Goal: Task Accomplishment & Management: Manage account settings

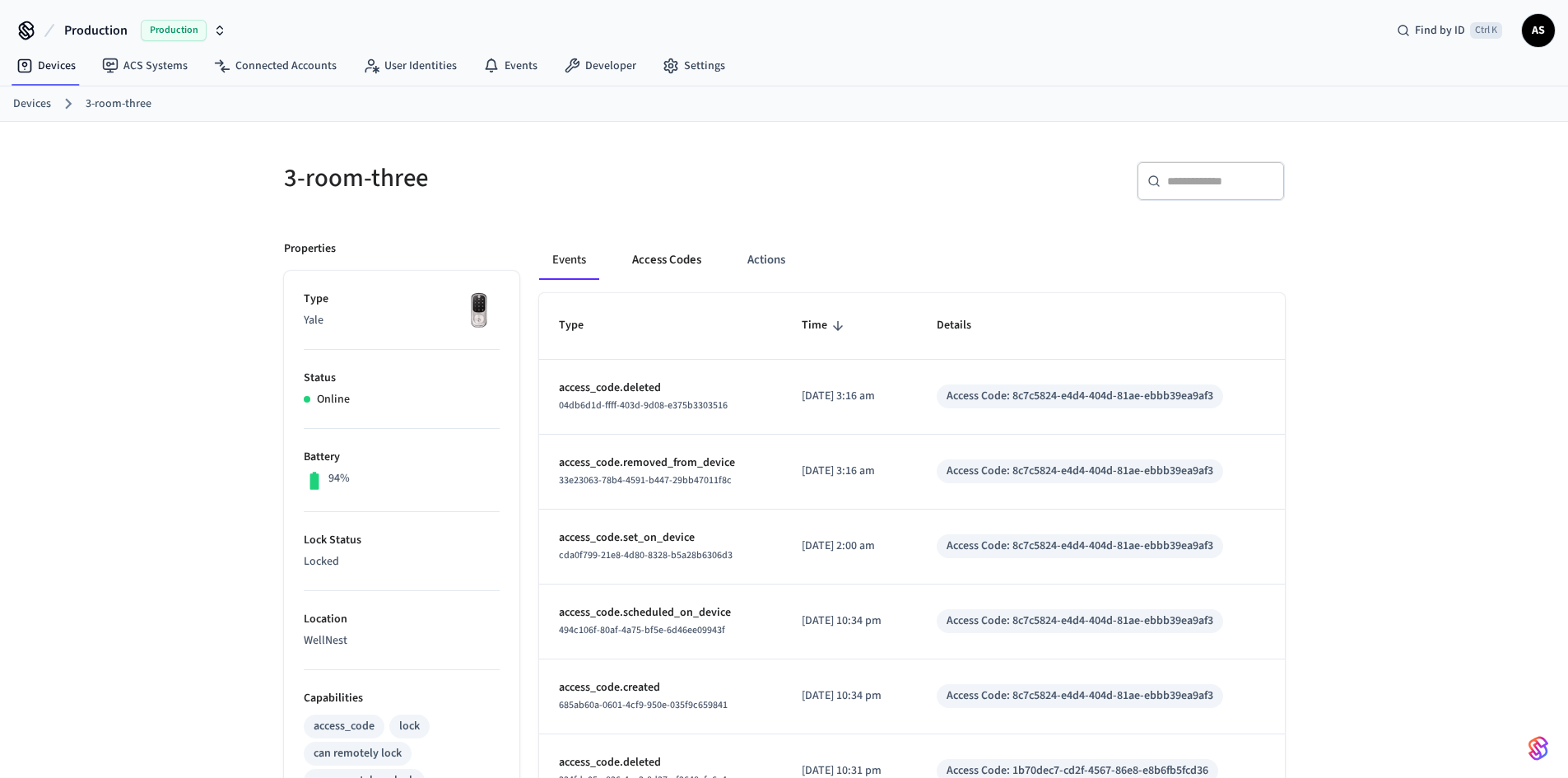
click at [663, 251] on button "Access Codes" at bounding box center [667, 260] width 95 height 40
click at [653, 247] on button "Access Codes" at bounding box center [667, 260] width 95 height 40
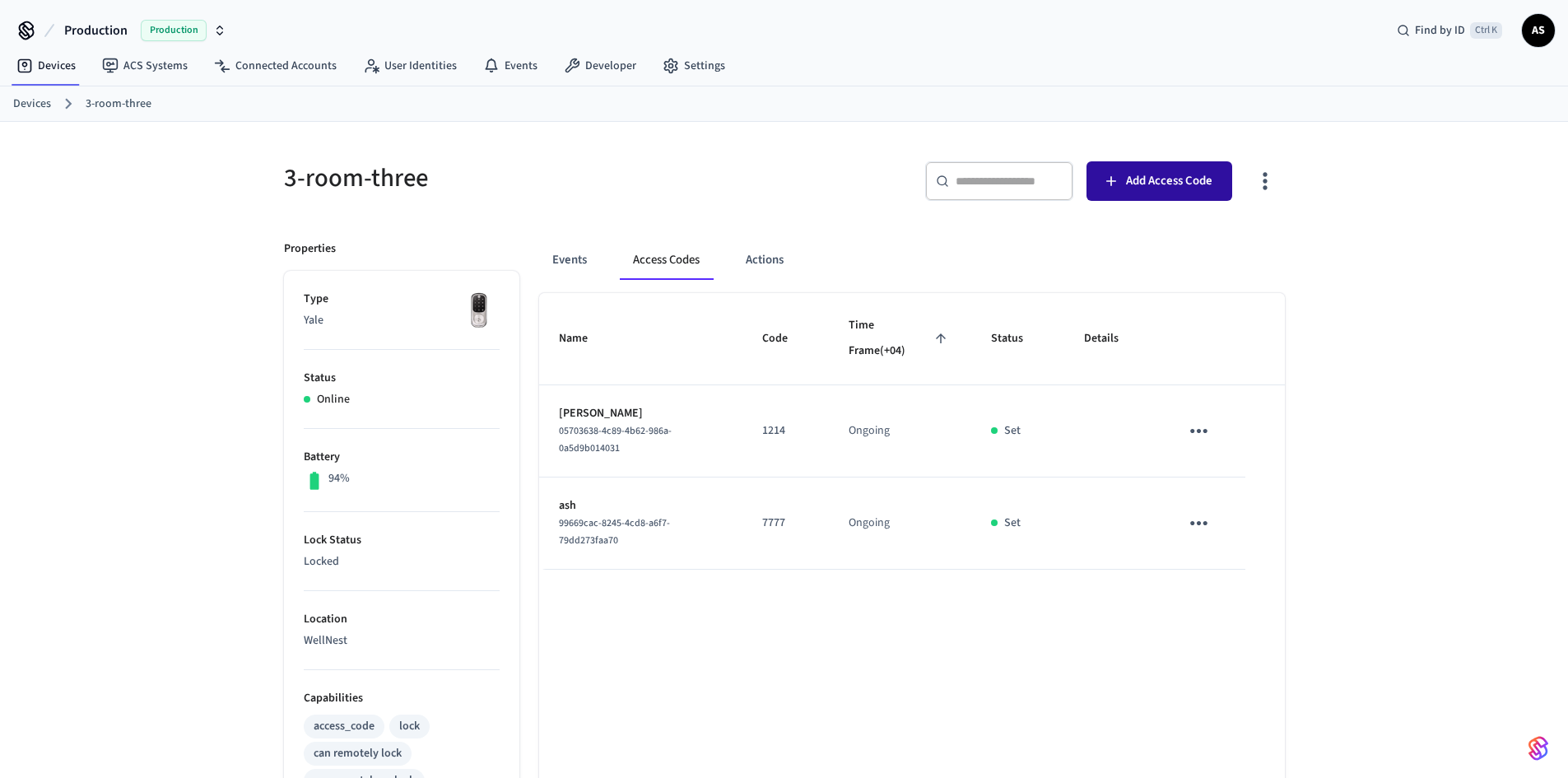
click at [1153, 189] on span "Add Access Code" at bounding box center [1169, 181] width 86 height 21
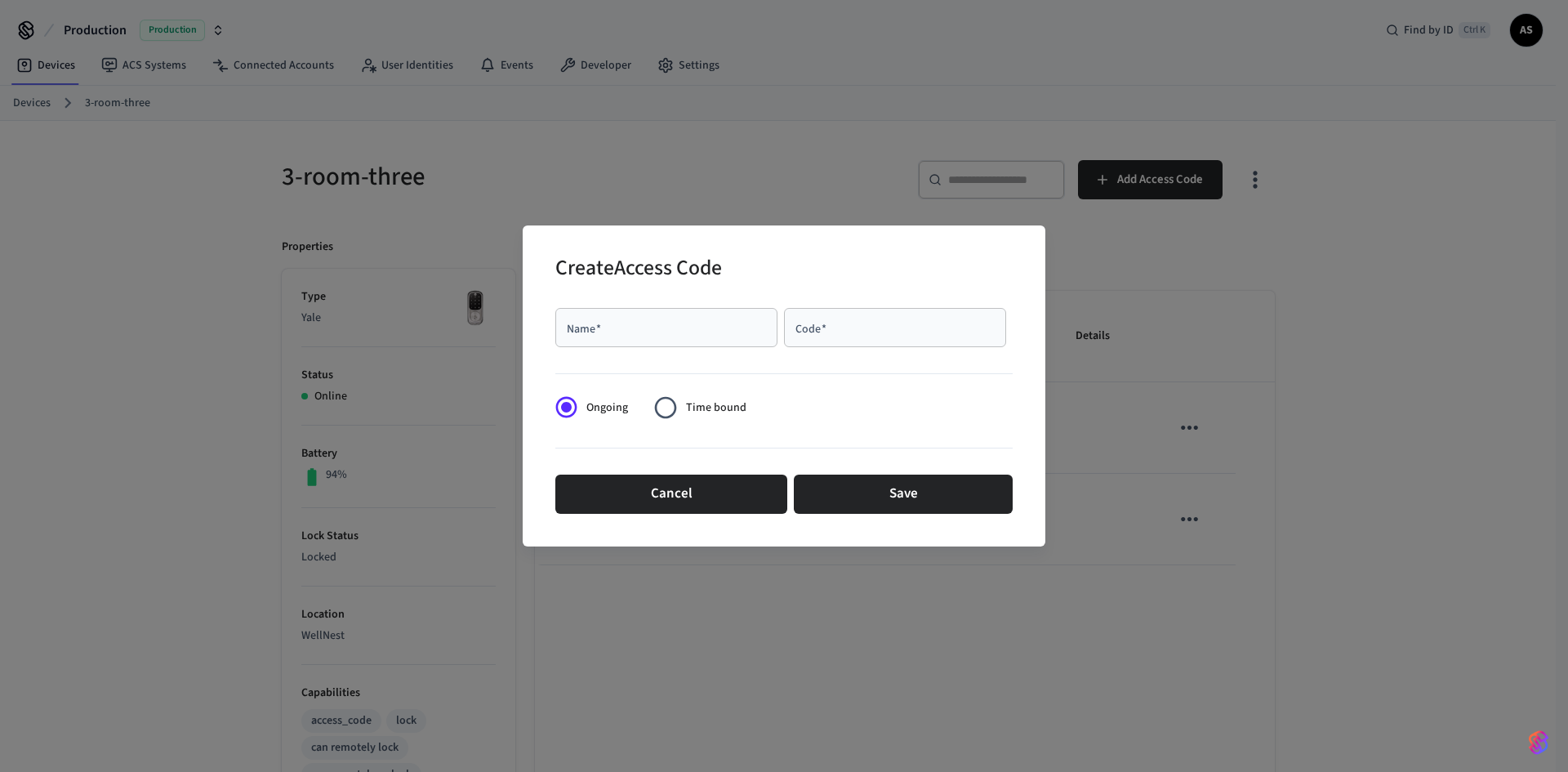
click at [713, 317] on div "Name   *" at bounding box center [666, 327] width 222 height 39
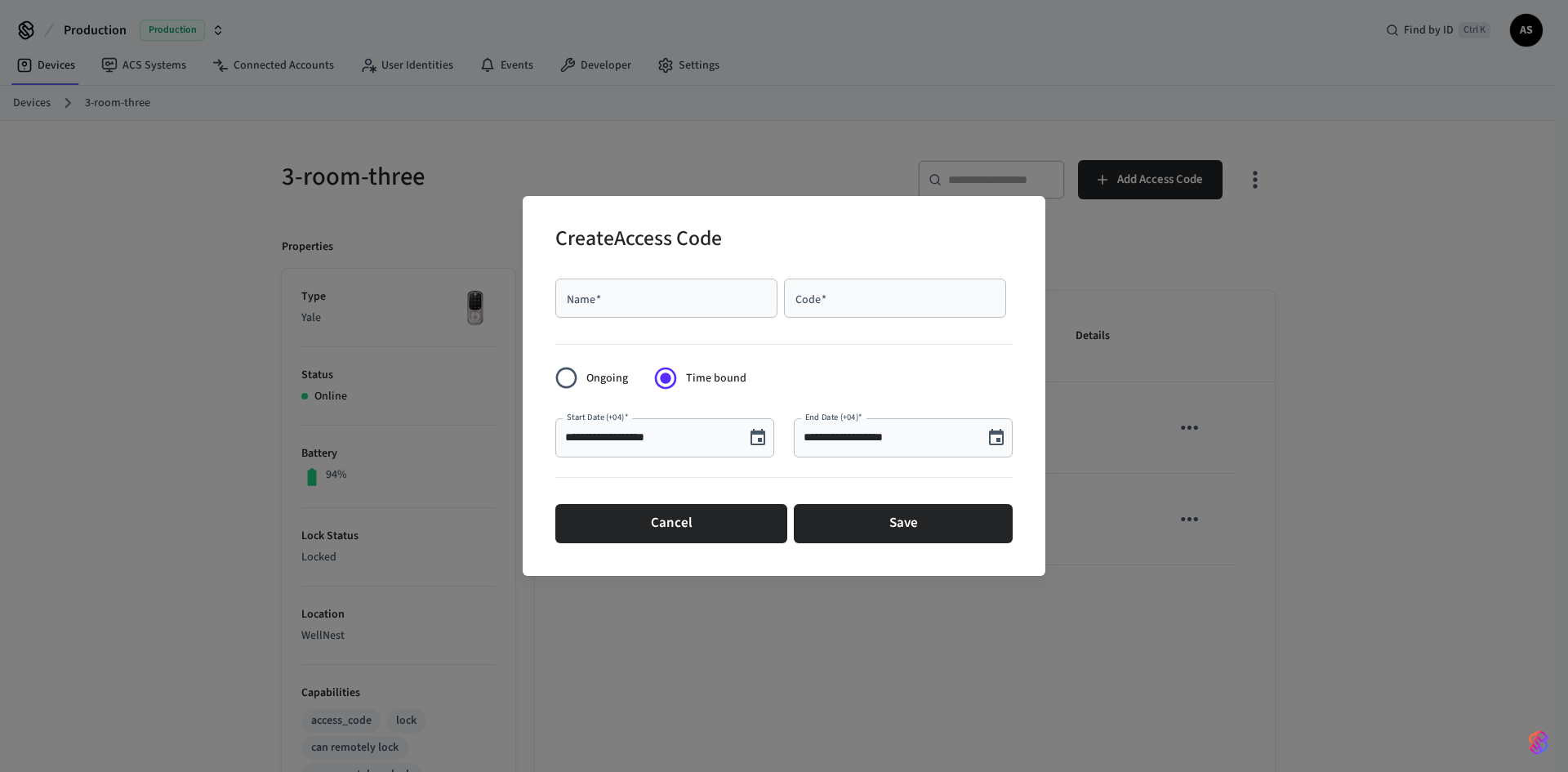
click at [645, 285] on div "Name   *" at bounding box center [666, 297] width 222 height 39
click at [759, 437] on icon "Choose date, selected date is Oct 2, 2025" at bounding box center [758, 438] width 19 height 19
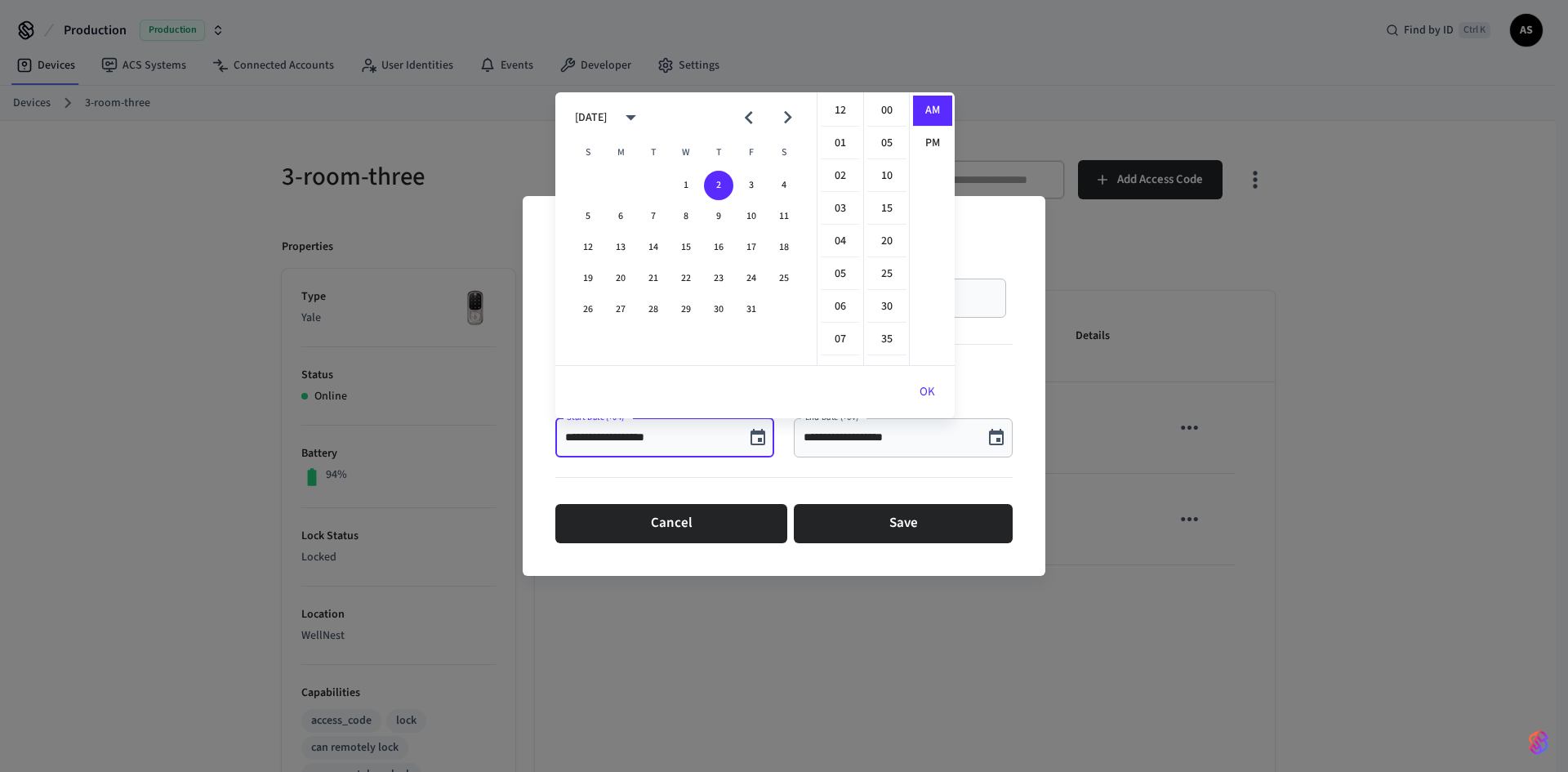
scroll to position [357, 0]
click at [605, 493] on div at bounding box center [784, 480] width 457 height 34
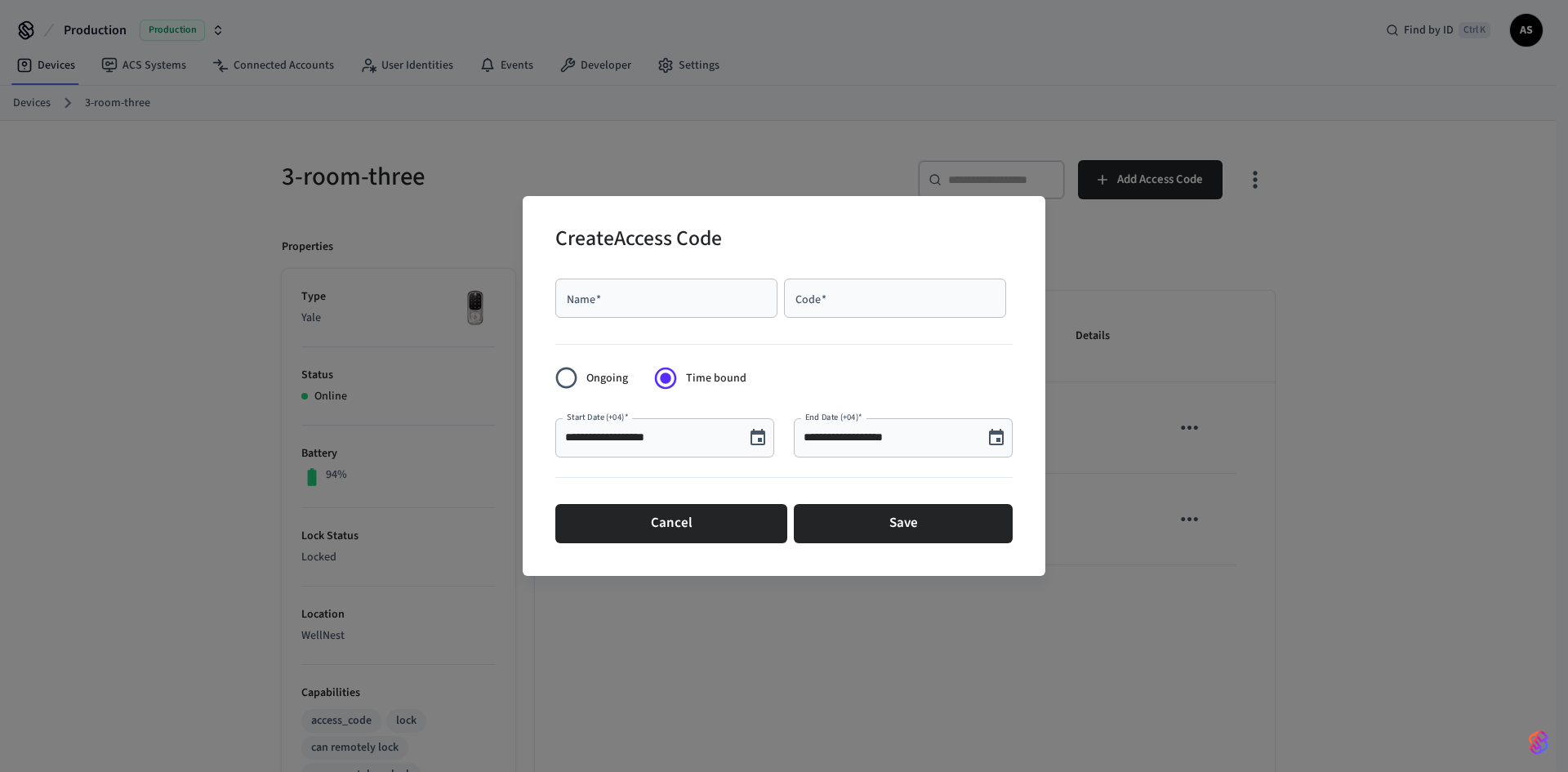
click at [658, 310] on div "Name   *" at bounding box center [666, 297] width 222 height 39
type input "****"
click at [890, 312] on div "Code   *" at bounding box center [894, 297] width 222 height 39
type input "****"
drag, startPoint x: 714, startPoint y: 415, endPoint x: 729, endPoint y: 423, distance: 17.0
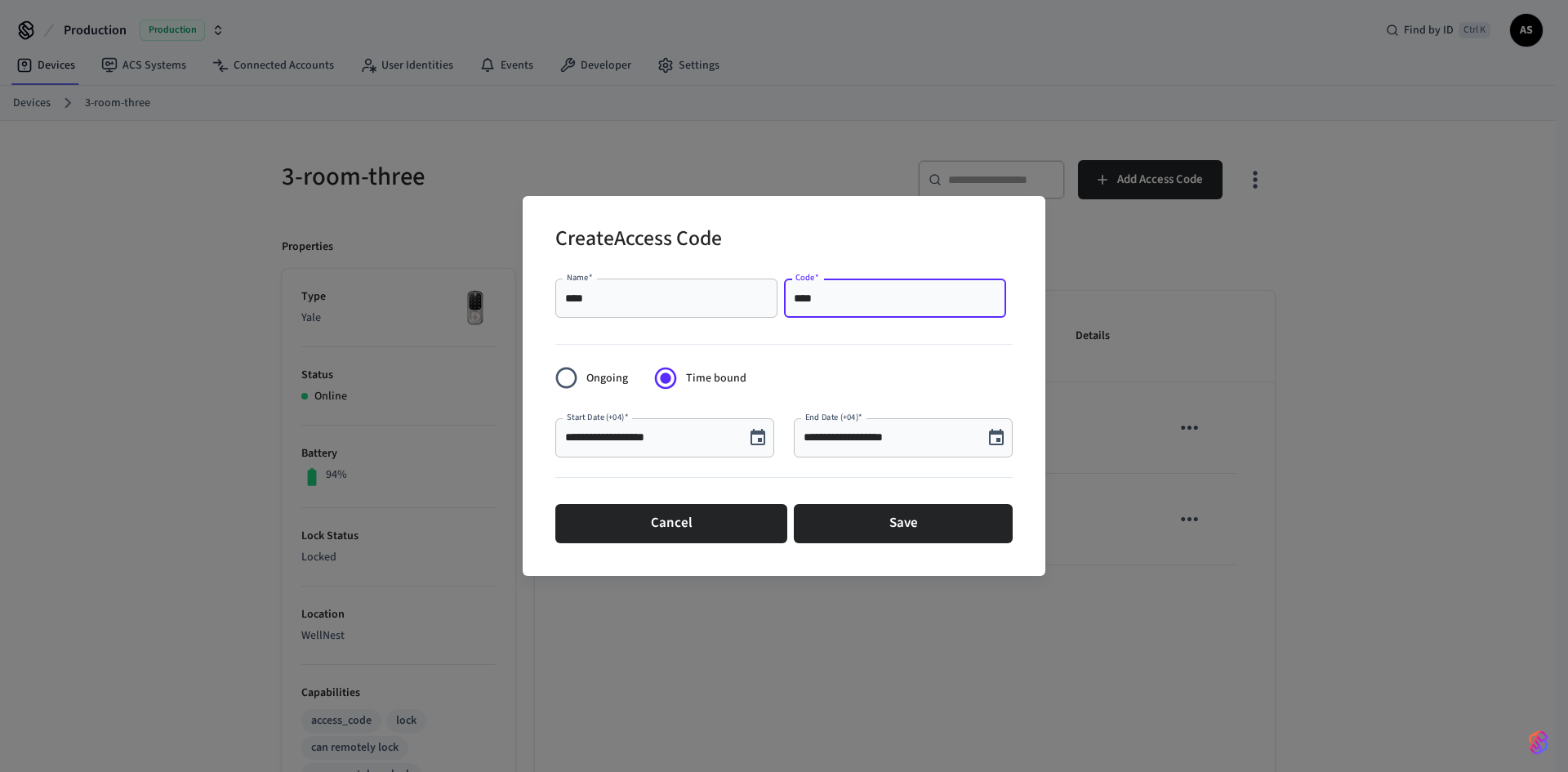
click at [725, 421] on div "**********" at bounding box center [655, 431] width 239 height 65
click at [761, 433] on icon "Choose date, selected date is Oct 2, 2025" at bounding box center [758, 436] width 14 height 16
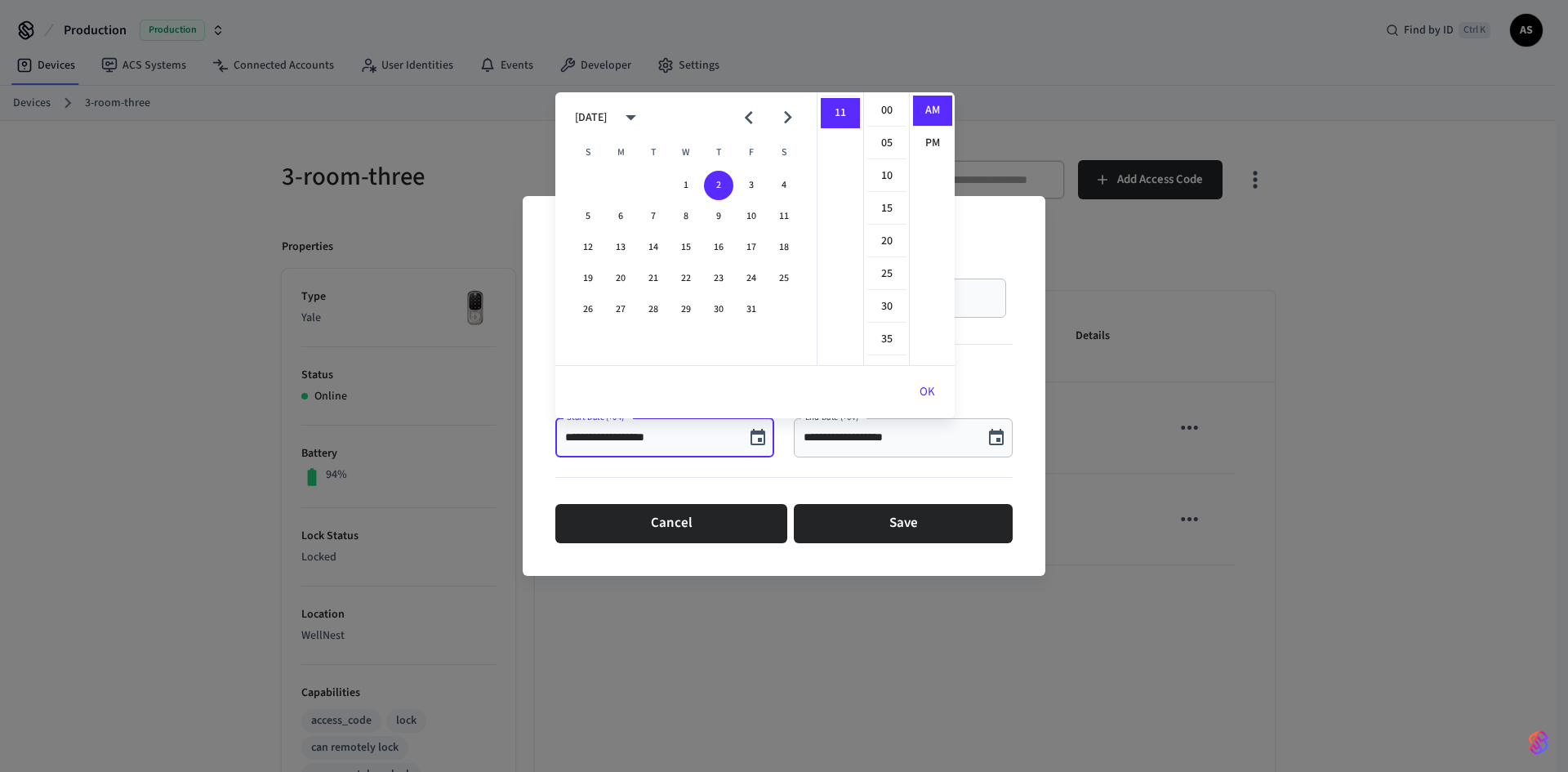
click at [821, 471] on div at bounding box center [784, 480] width 457 height 34
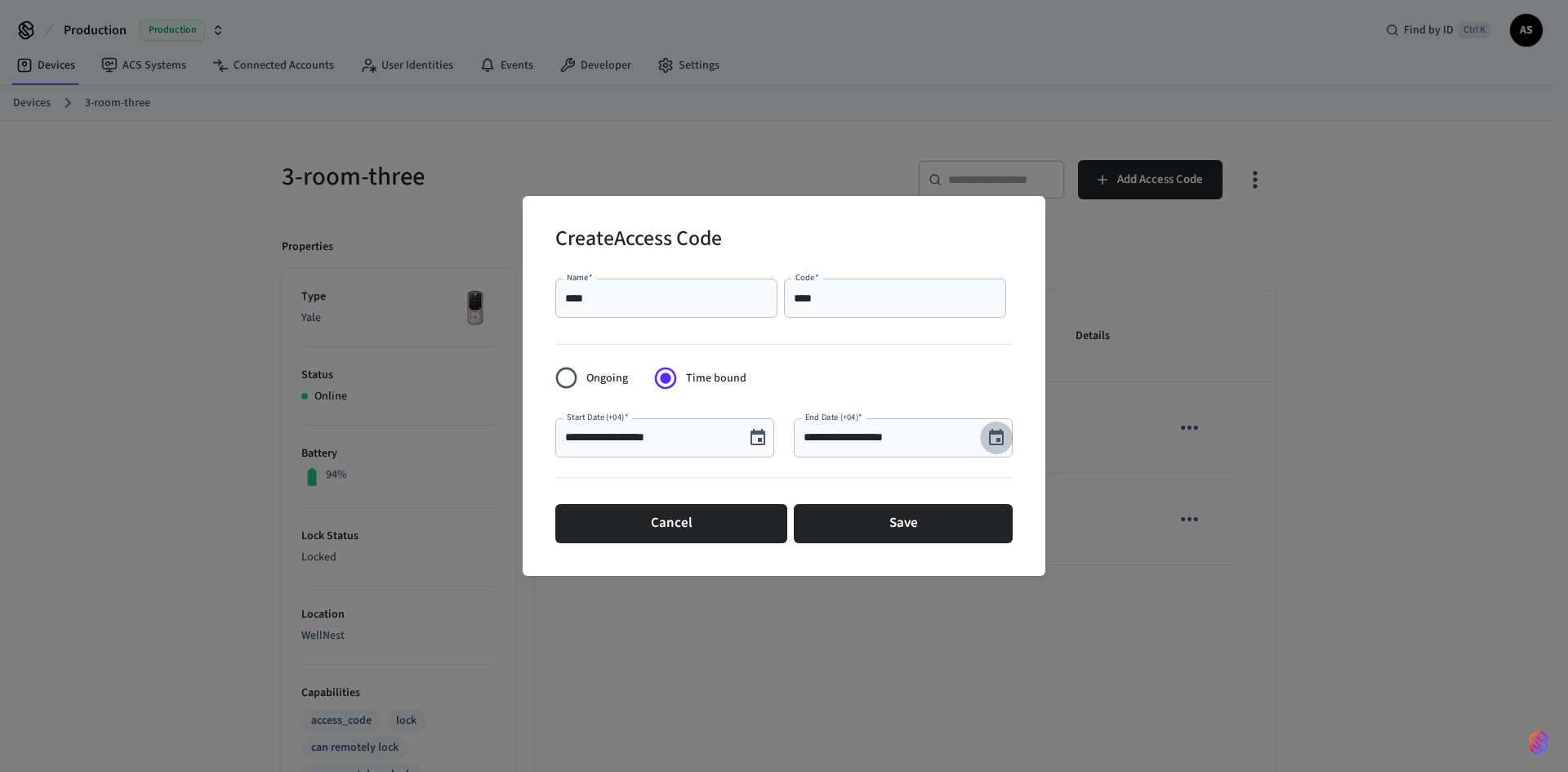
click at [1005, 450] on button "Choose date, selected date is Oct 2, 2025" at bounding box center [996, 438] width 33 height 33
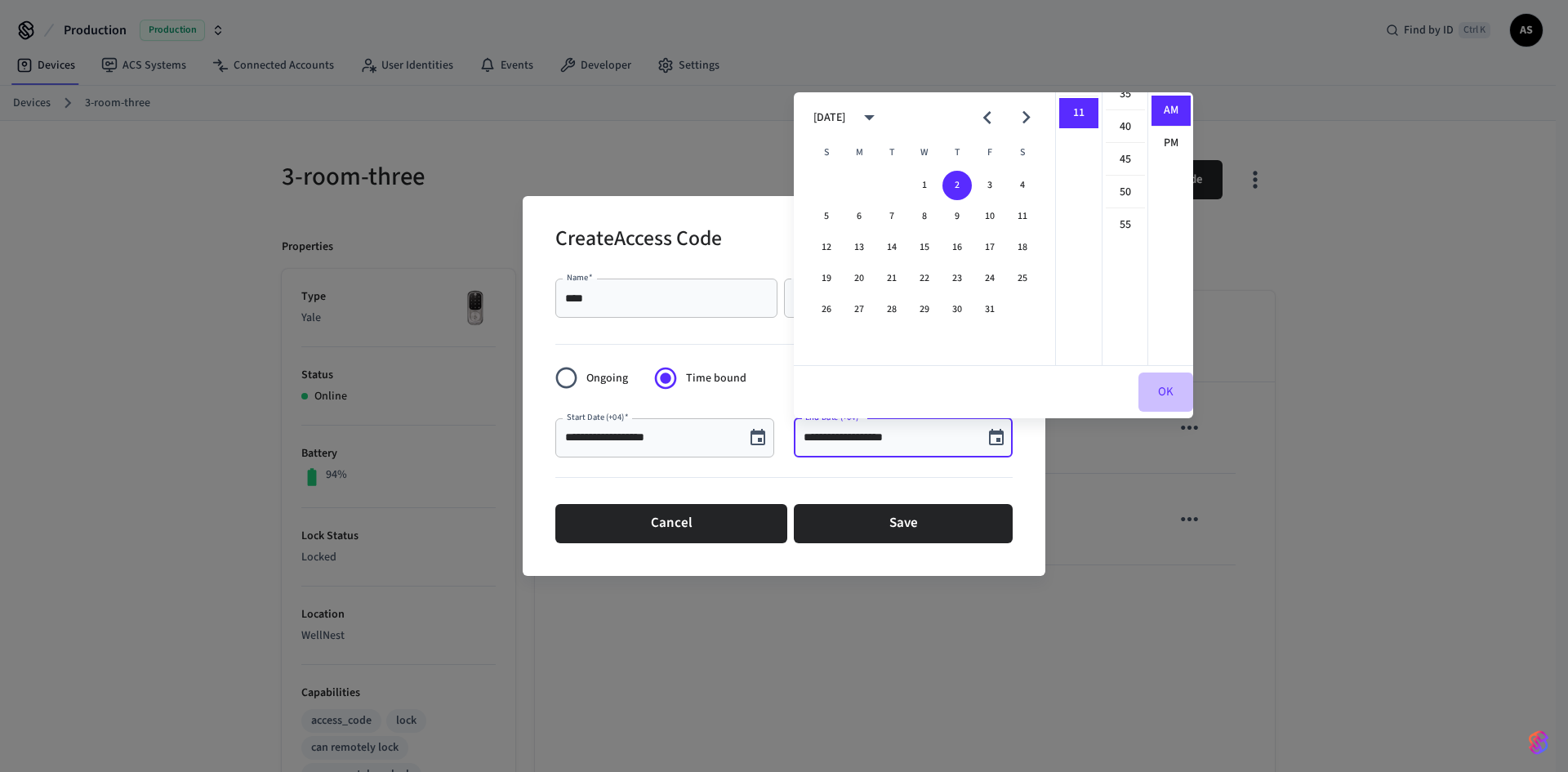
click at [1160, 378] on button "OK" at bounding box center [1166, 392] width 55 height 39
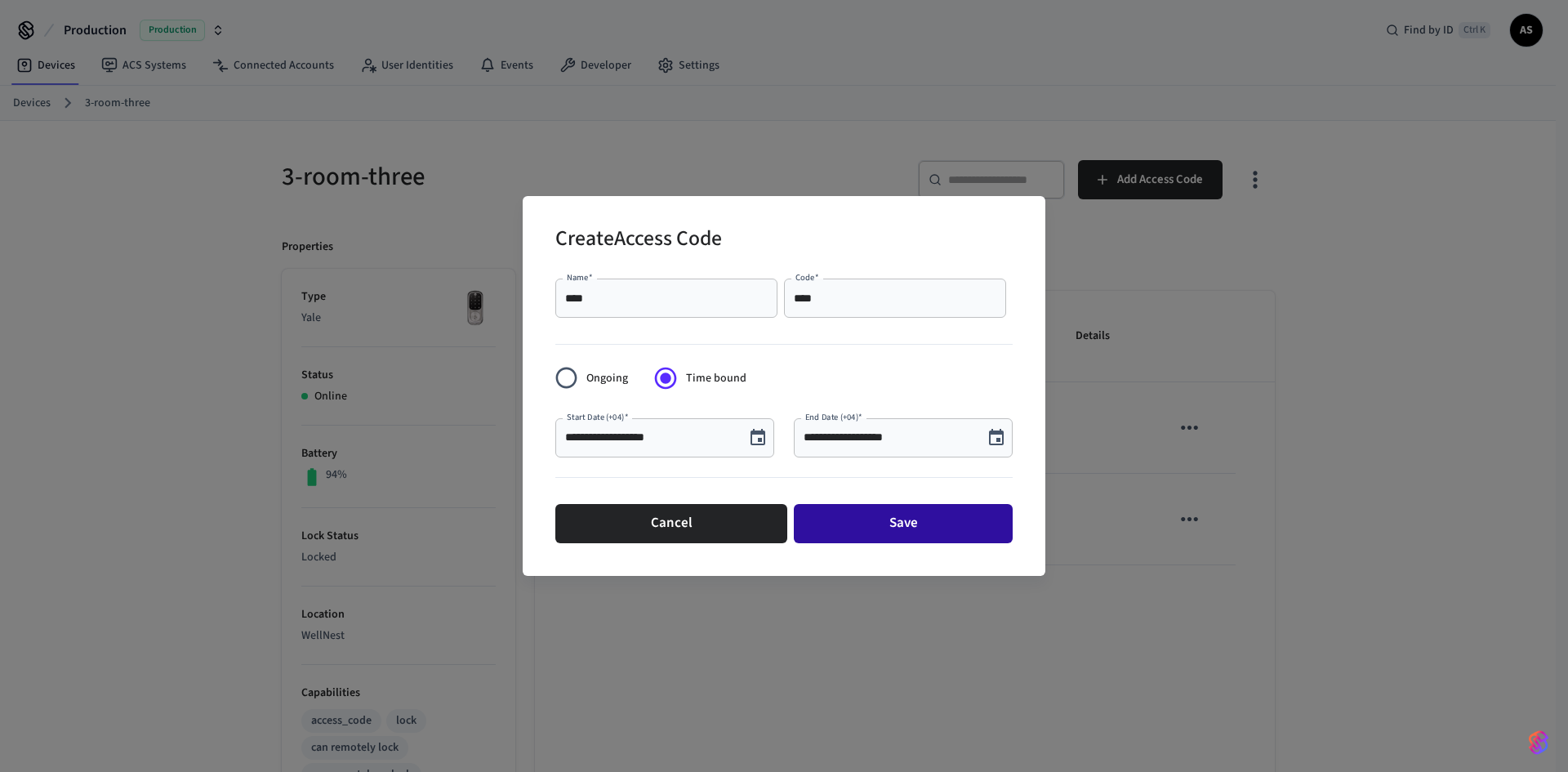
click at [929, 535] on button "Save" at bounding box center [903, 523] width 218 height 39
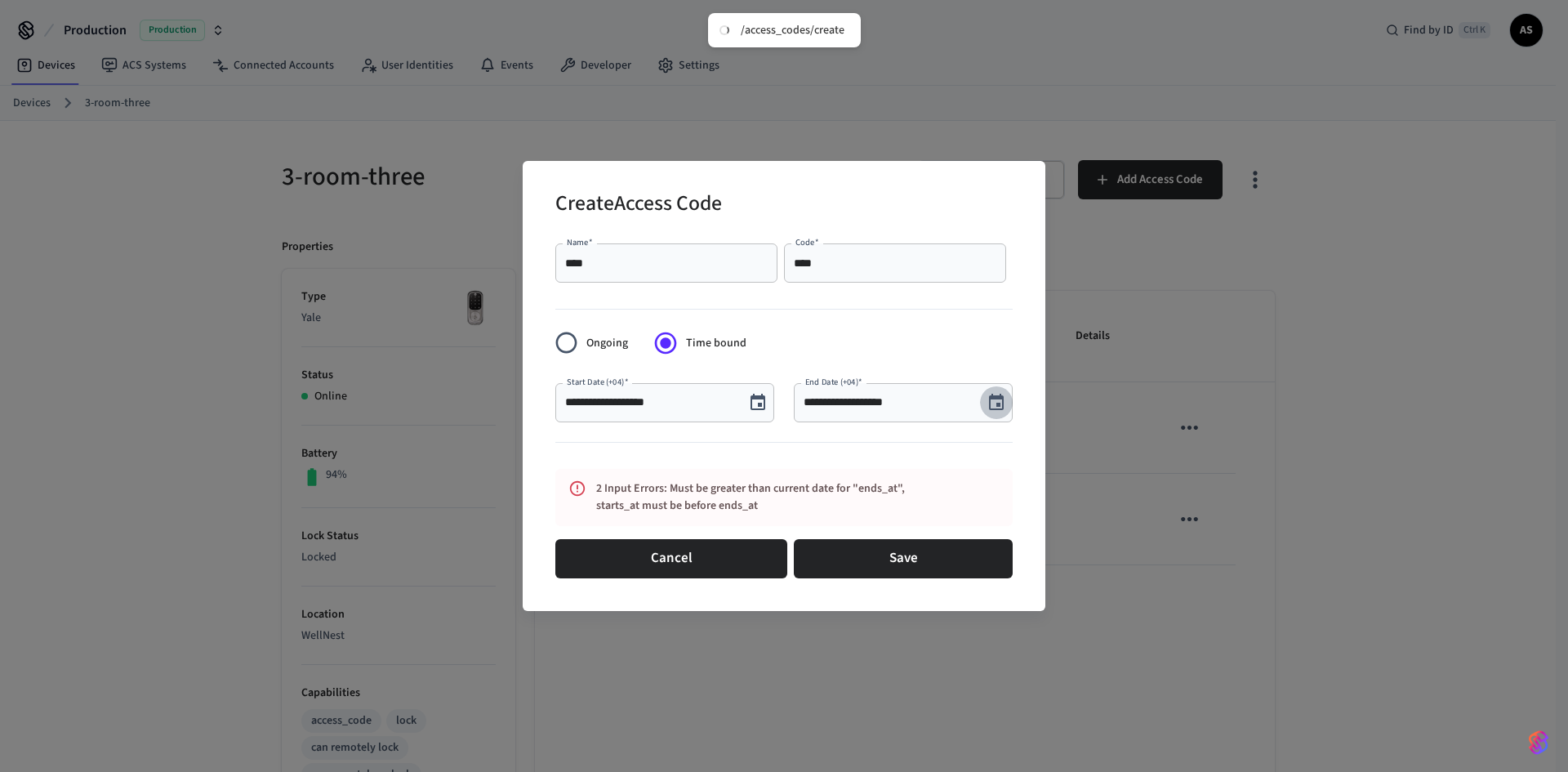
click at [995, 404] on icon "Choose date, selected date is Oct 2, 2025" at bounding box center [996, 402] width 19 height 19
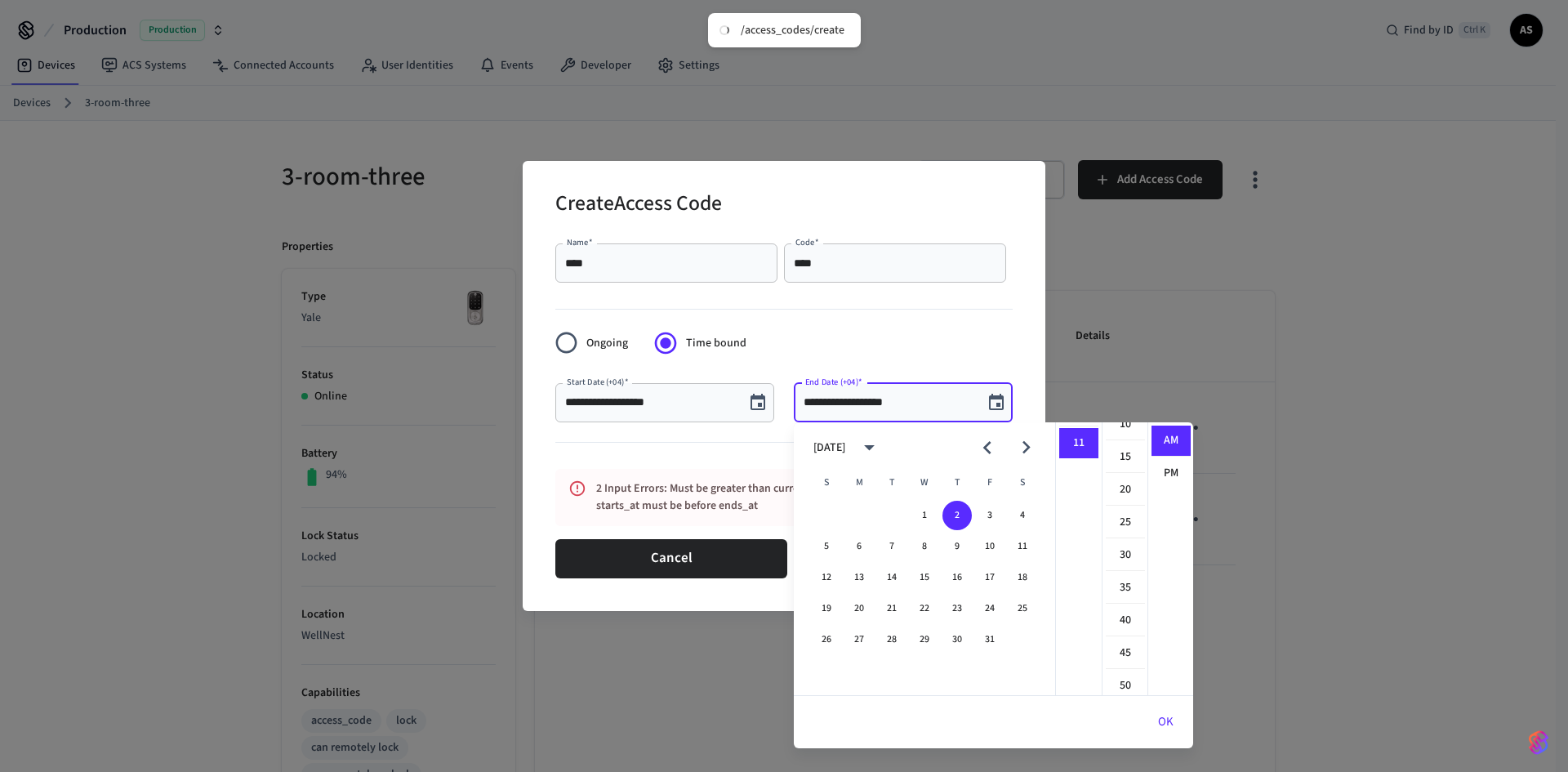
scroll to position [0, 0]
click at [1134, 605] on li "55" at bounding box center [1125, 605] width 39 height 30
type input "**********"
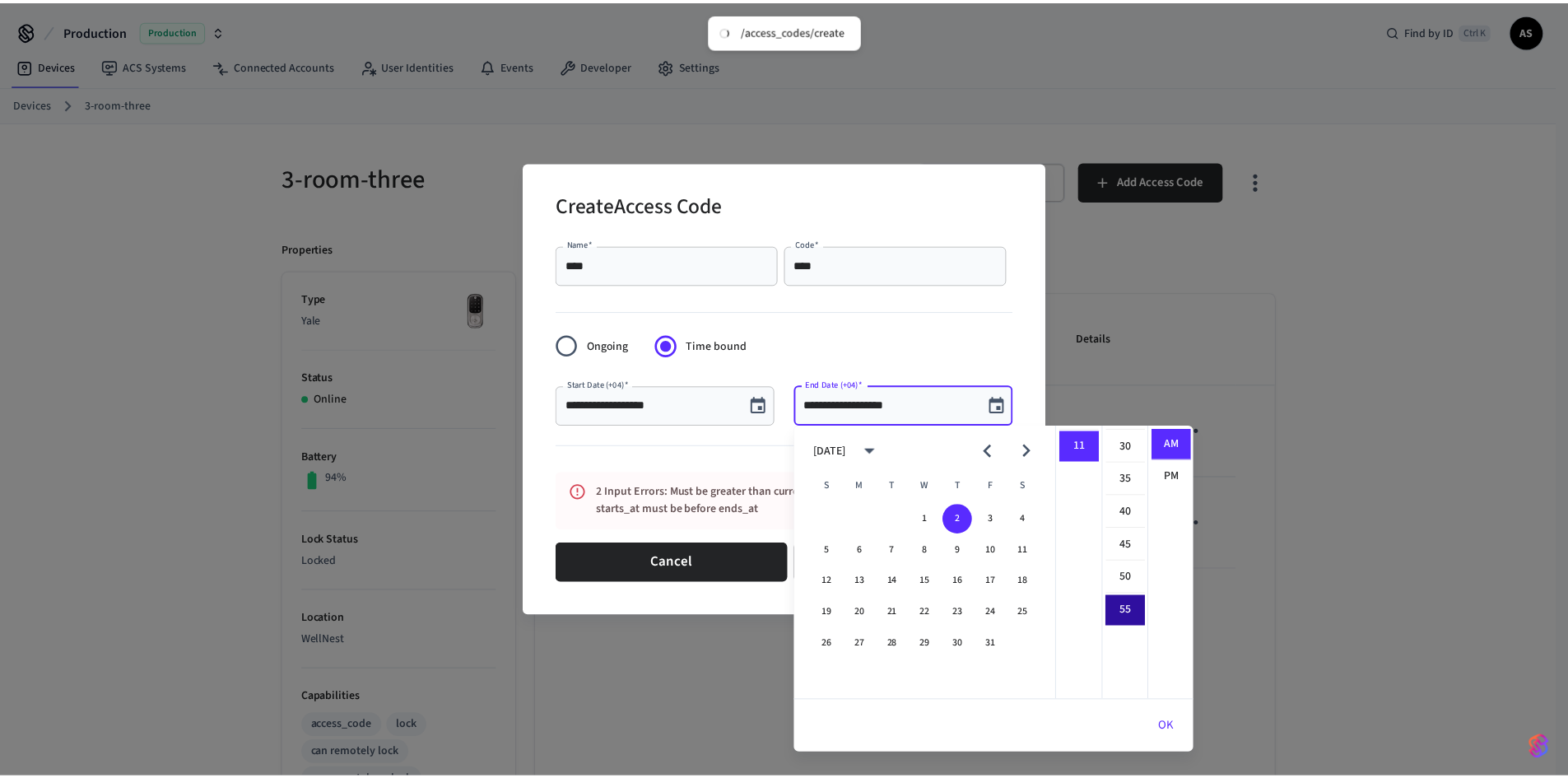
scroll to position [360, 0]
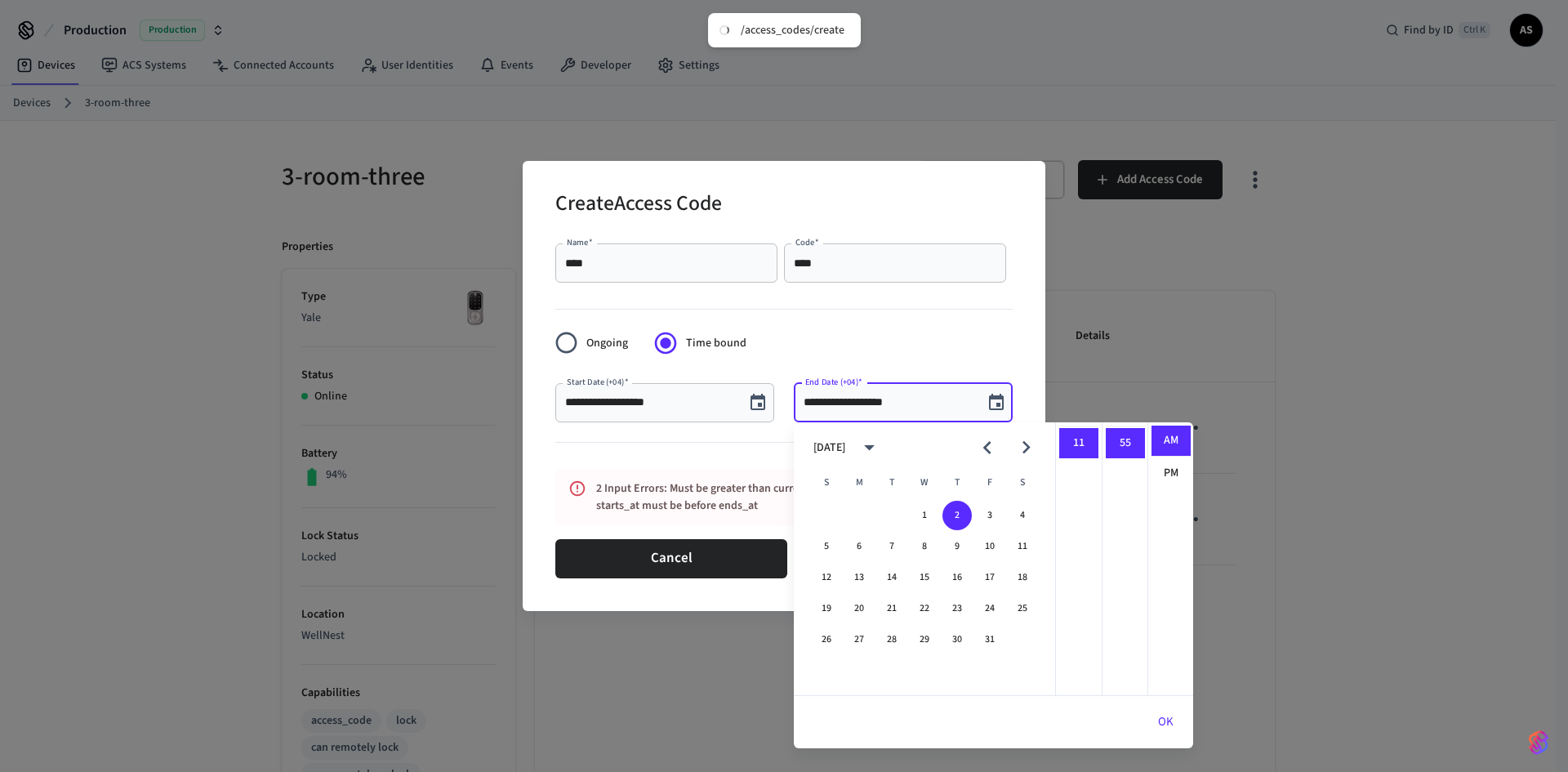
click at [1165, 720] on button "OK" at bounding box center [1166, 722] width 55 height 39
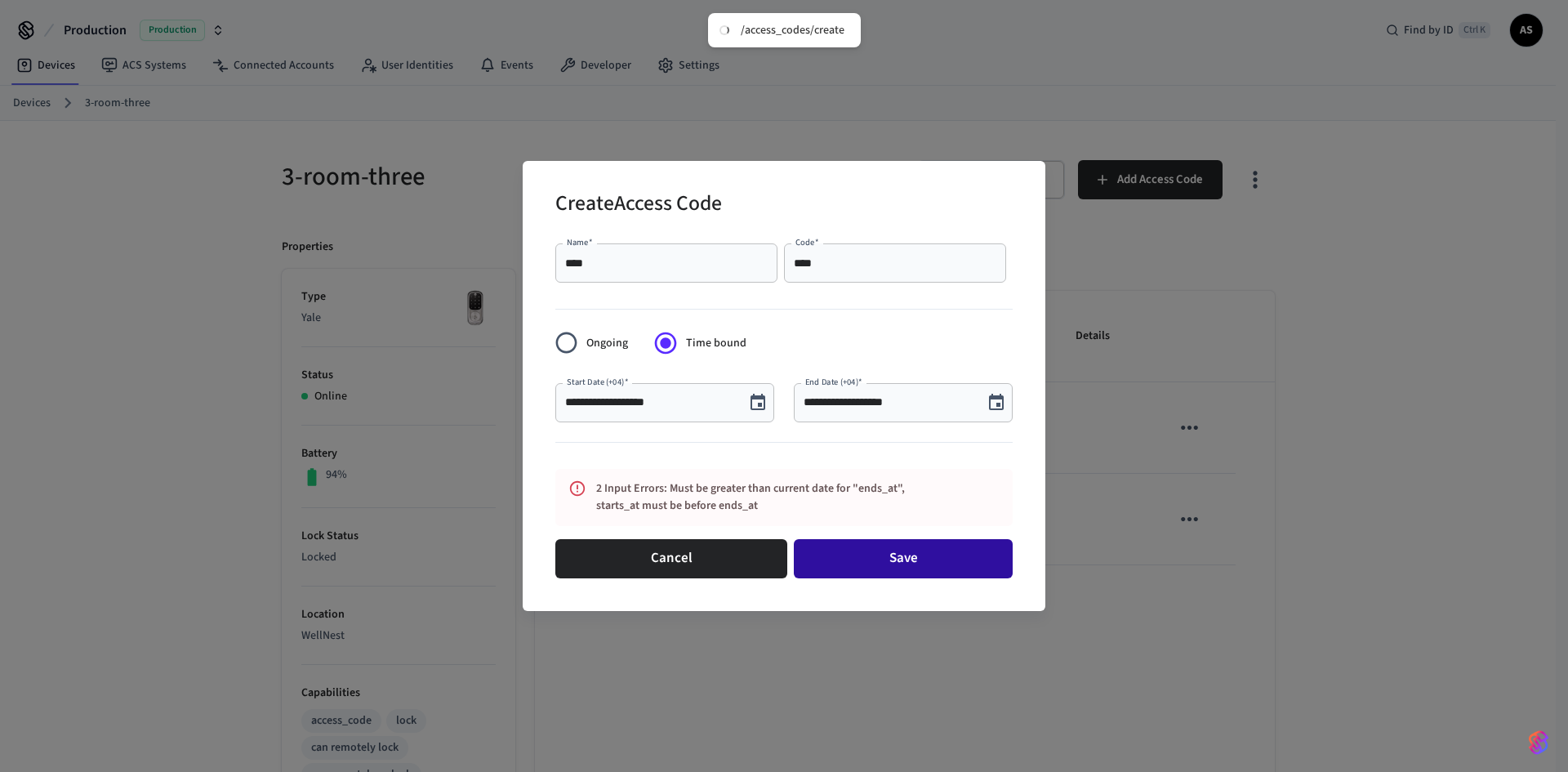
click at [875, 553] on button "Save" at bounding box center [903, 558] width 218 height 39
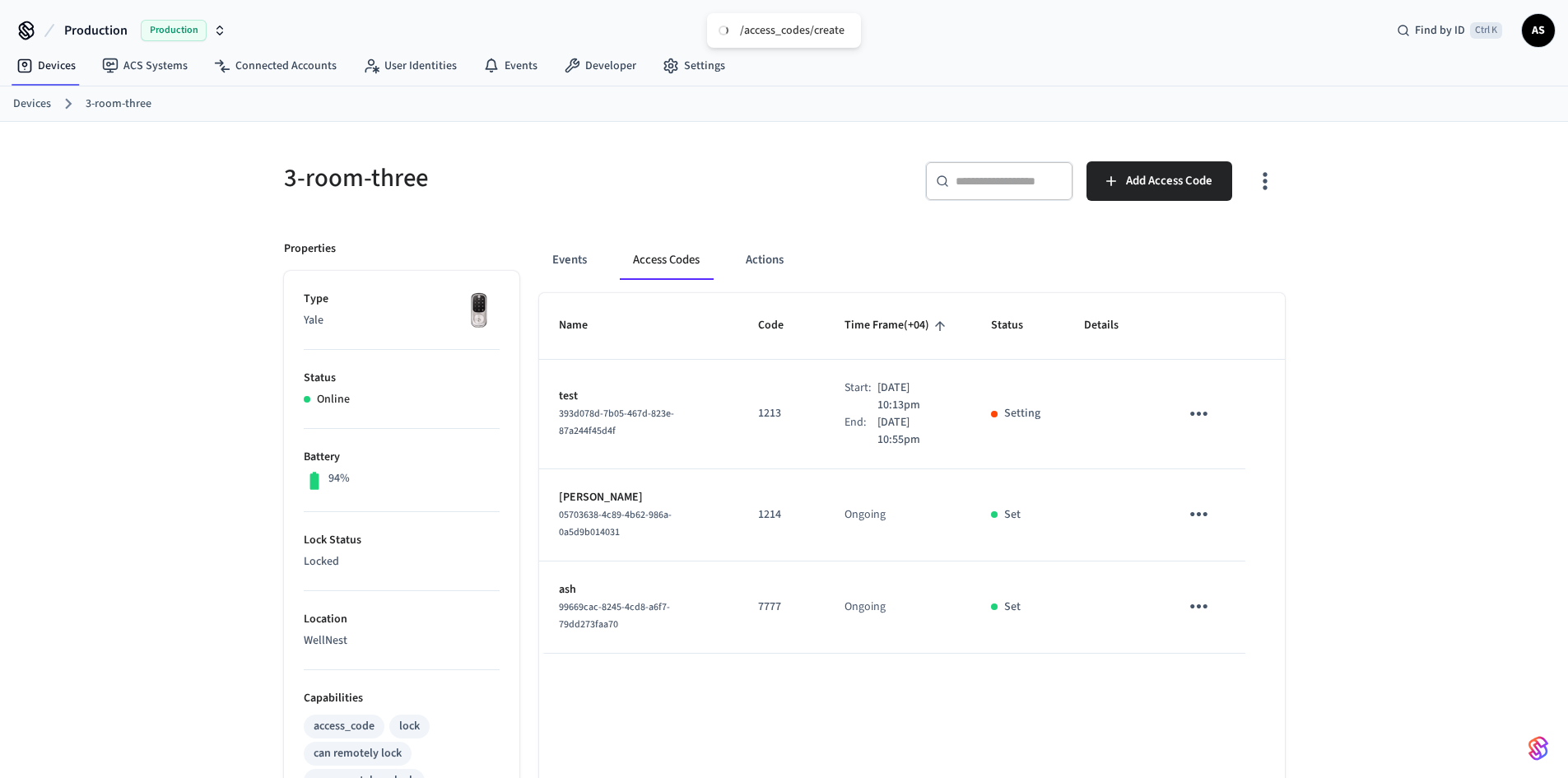
drag, startPoint x: 860, startPoint y: 403, endPoint x: 916, endPoint y: 425, distance: 60.2
click at [898, 405] on p "Oct 2nd 2025 10:13pm" at bounding box center [914, 397] width 74 height 35
drag, startPoint x: 906, startPoint y: 438, endPoint x: 866, endPoint y: 429, distance: 41.0
click at [877, 429] on p "Oct 2nd 2025 10:55pm" at bounding box center [914, 432] width 74 height 35
click at [918, 400] on p "Oct 2nd 2025 10:13pm" at bounding box center [914, 397] width 74 height 35
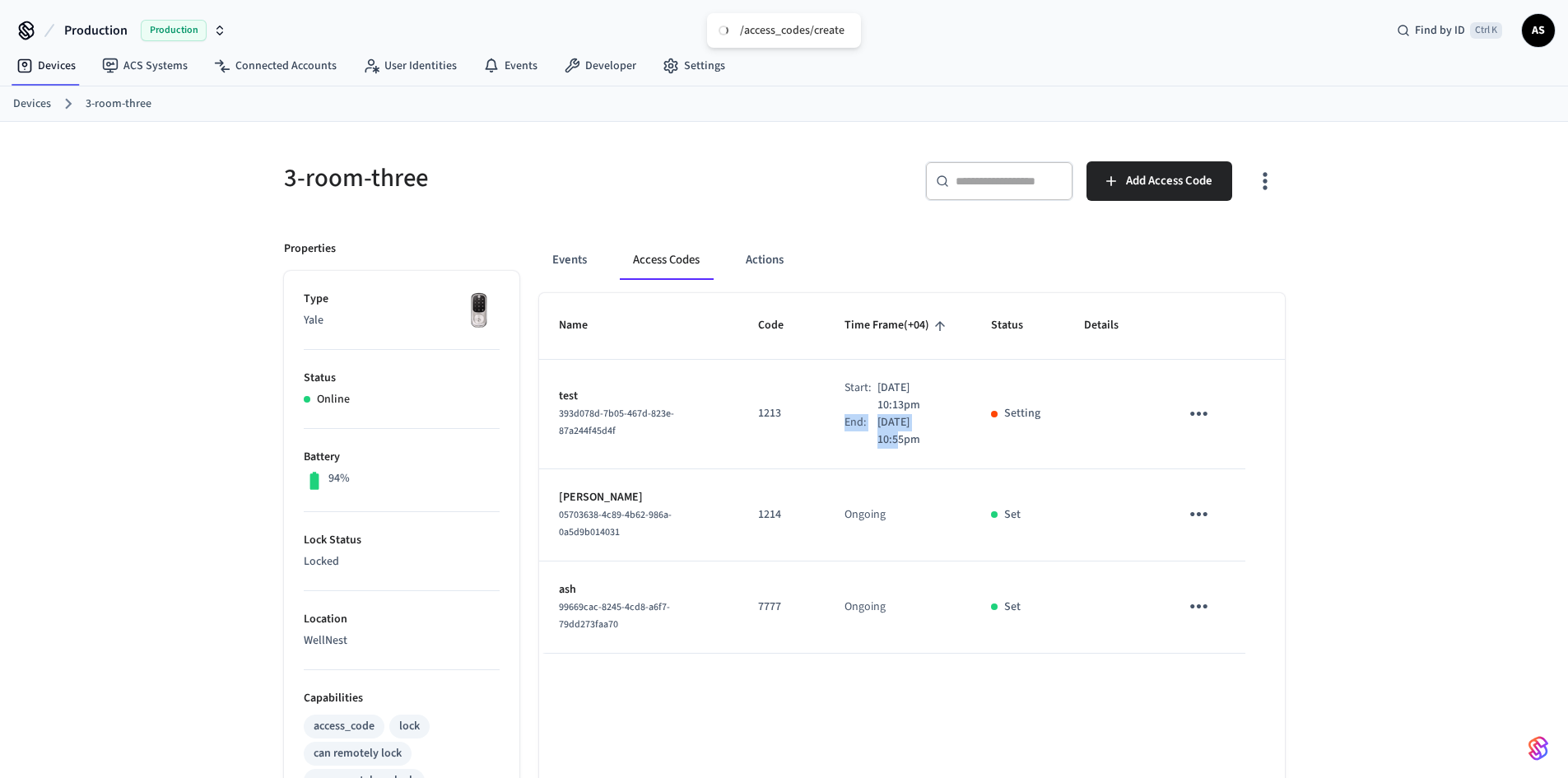
drag, startPoint x: 831, startPoint y: 426, endPoint x: 919, endPoint y: 425, distance: 88.0
click at [919, 425] on div "End: Oct 2nd 2025 10:55pm" at bounding box center [898, 432] width 107 height 35
click at [1201, 416] on icon "sticky table" at bounding box center [1199, 413] width 25 height 25
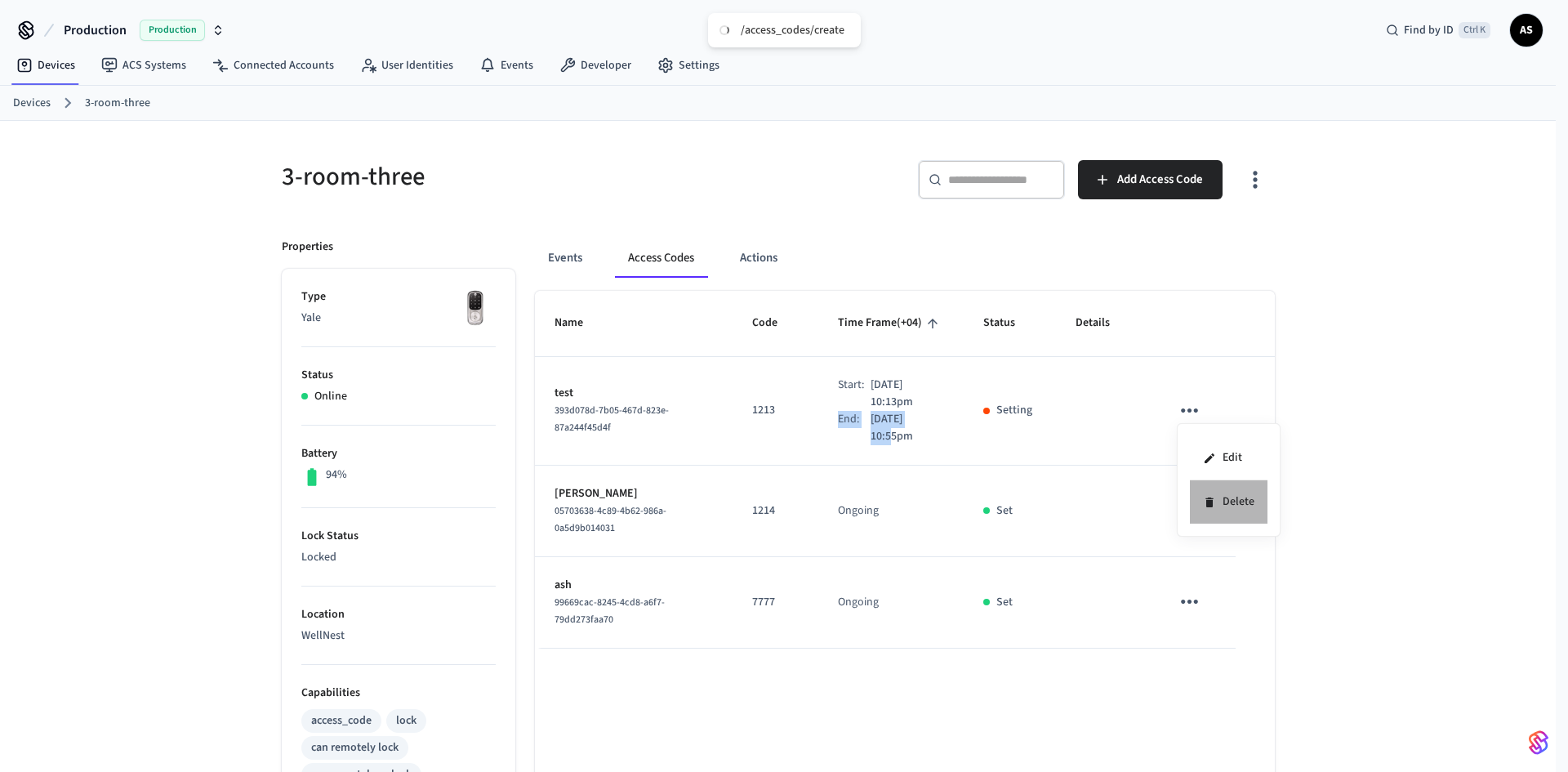
click at [1212, 503] on icon at bounding box center [1209, 502] width 8 height 10
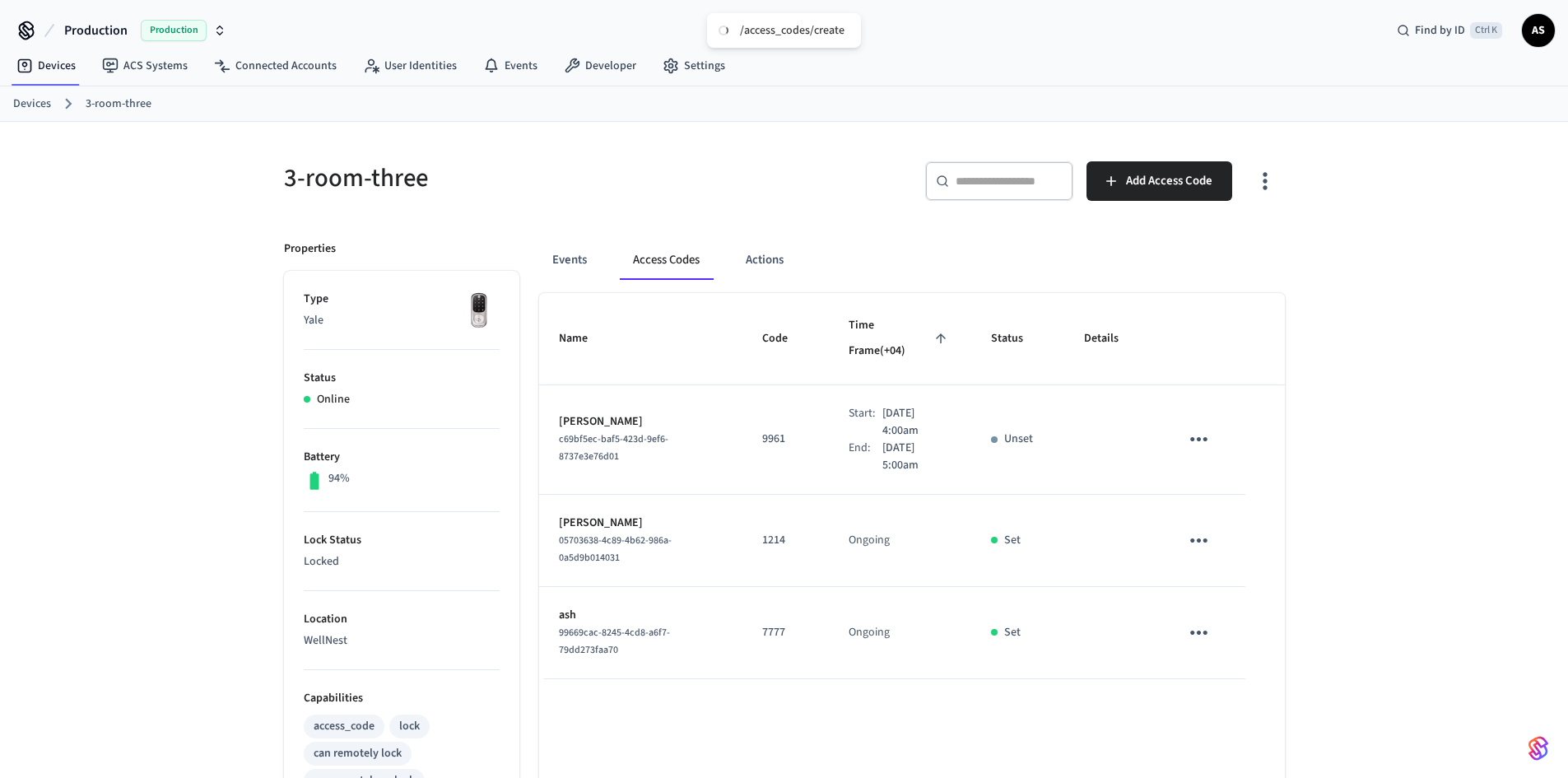
drag, startPoint x: 861, startPoint y: 405, endPoint x: 898, endPoint y: 405, distance: 37.0
click at [898, 405] on div "Start: Oct 3rd 2025 4:00am" at bounding box center [900, 422] width 103 height 35
click at [914, 439] on p "Oct 3rd 2025 5:00am" at bounding box center [916, 457] width 69 height 35
drag, startPoint x: 912, startPoint y: 438, endPoint x: 866, endPoint y: 444, distance: 46.4
click at [882, 444] on p "Oct 3rd 2025 5:00am" at bounding box center [916, 457] width 69 height 35
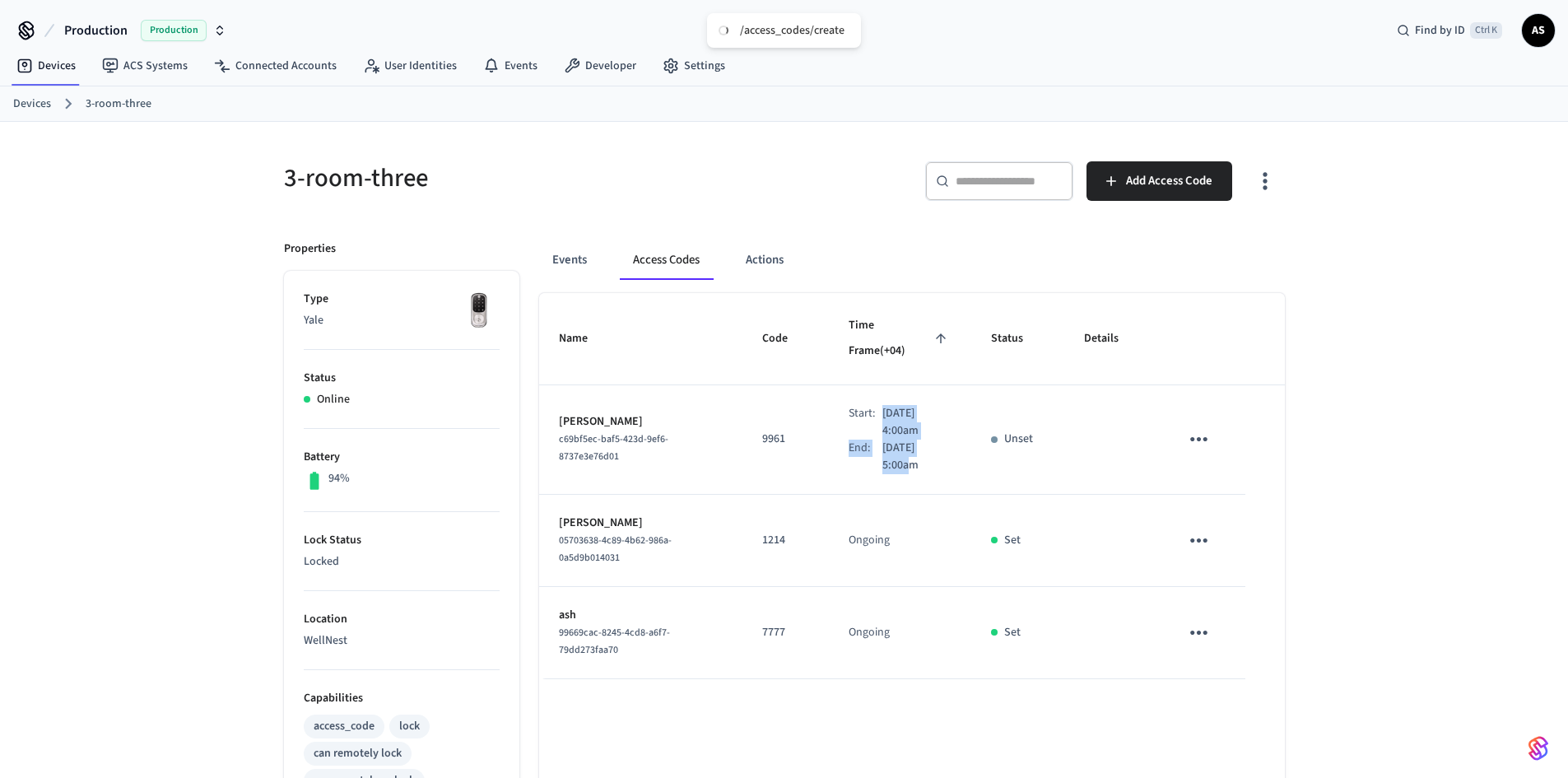
drag, startPoint x: 863, startPoint y: 405, endPoint x: 931, endPoint y: 413, distance: 68.5
click at [931, 413] on div "Start: Oct 3rd 2025 4:00am End: Oct 3rd 2025 5:00am" at bounding box center [900, 438] width 103 height 69
click at [924, 439] on p "Oct 3rd 2025 5:00am" at bounding box center [916, 457] width 69 height 35
drag, startPoint x: 906, startPoint y: 444, endPoint x: 863, endPoint y: 427, distance: 46.2
click at [882, 439] on p "Oct 3rd 2025 5:00am" at bounding box center [916, 457] width 69 height 35
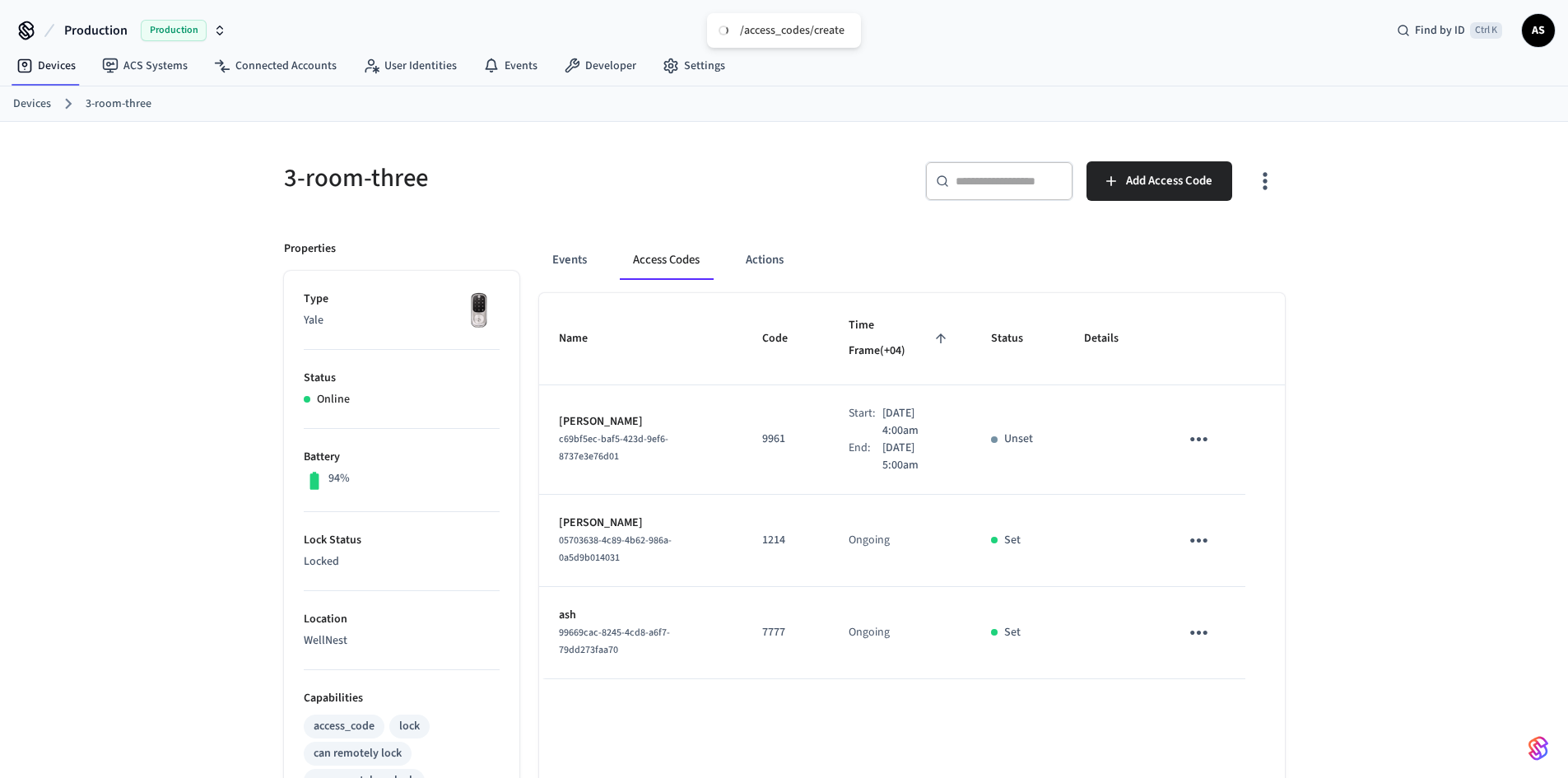
click at [901, 405] on p "Oct 3rd 2025 4:00am" at bounding box center [916, 422] width 69 height 35
click at [557, 248] on button "Events" at bounding box center [570, 260] width 61 height 40
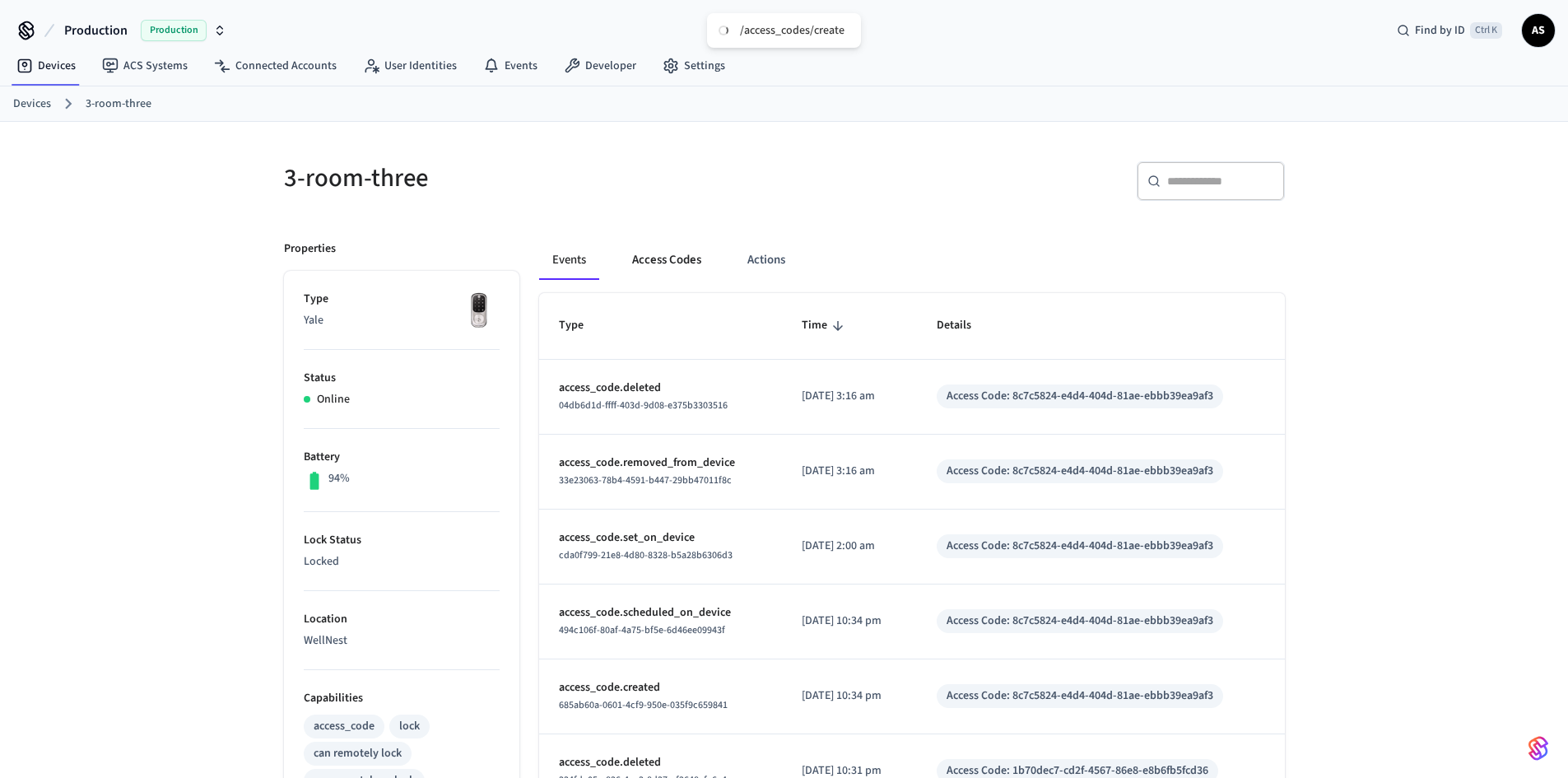
click at [665, 251] on button "Access Codes" at bounding box center [667, 260] width 95 height 40
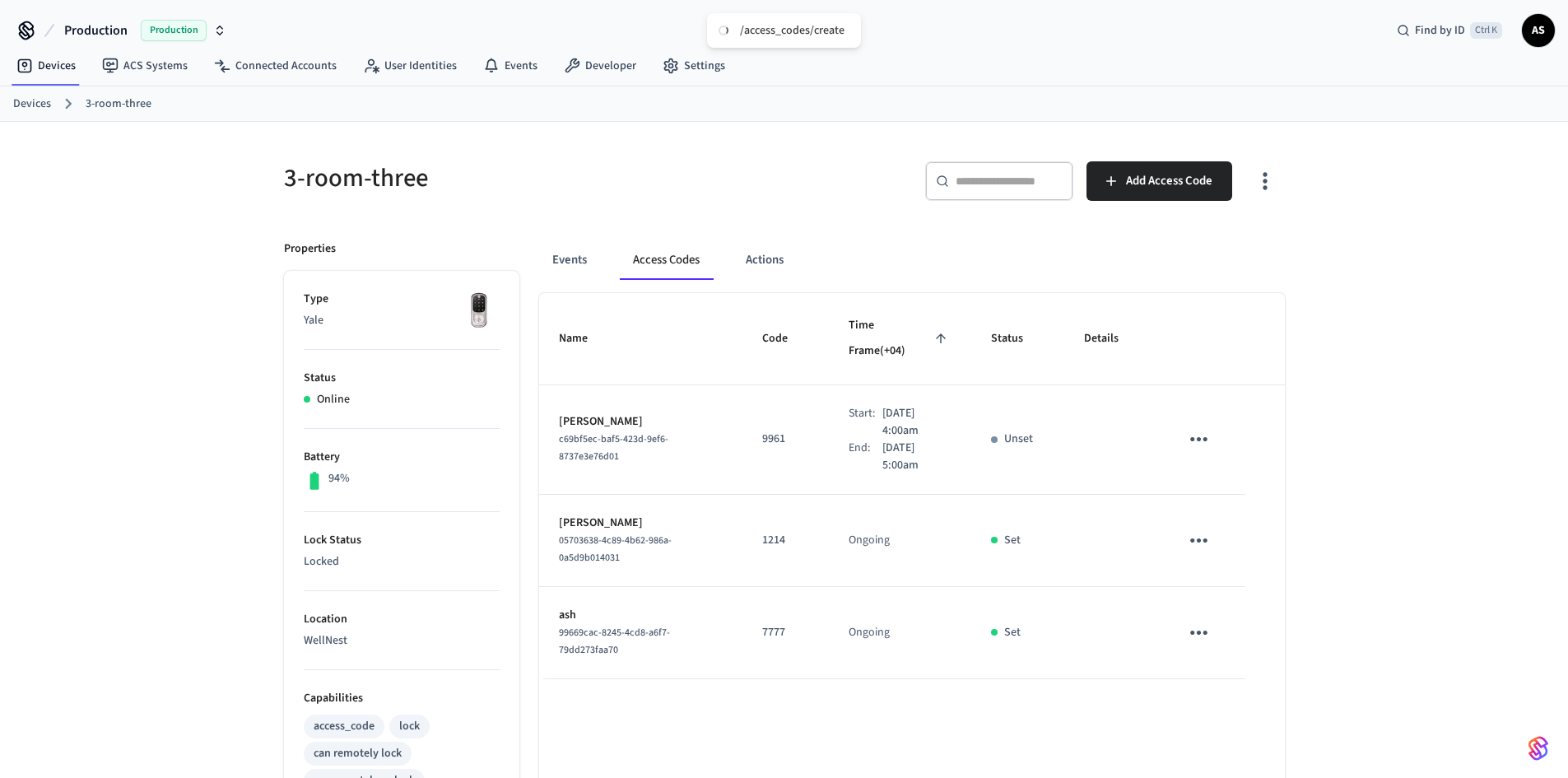
click at [1515, 138] on div "3-room-three ​ ​ Add Access Code Properties Type Yale Status Online Battery 94%…" at bounding box center [784, 671] width 1568 height 1099
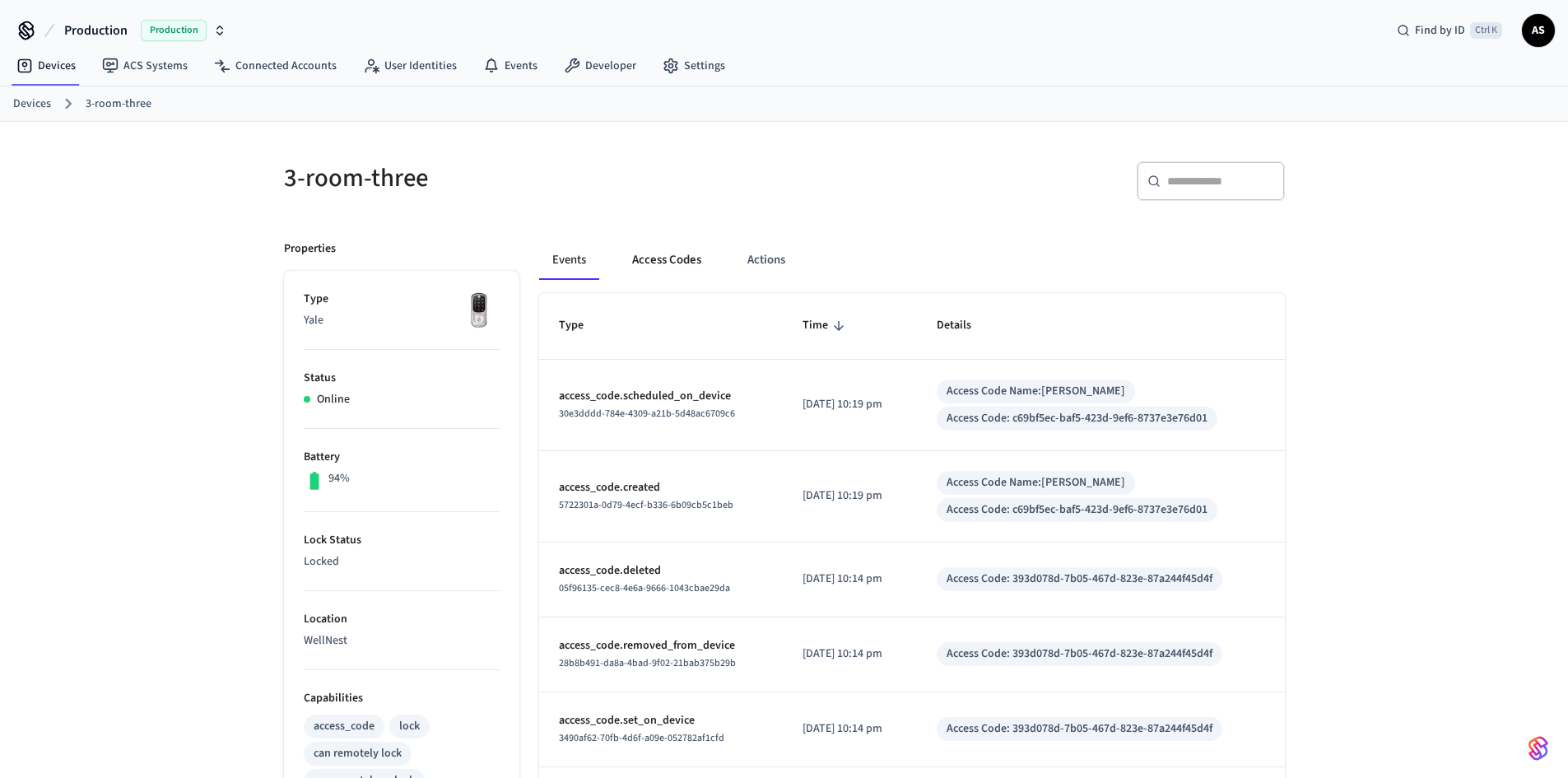
click at [629, 275] on button "Access Codes" at bounding box center [667, 260] width 95 height 40
click at [686, 262] on button "Access Codes" at bounding box center [667, 260] width 95 height 40
click at [673, 261] on button "Access Codes" at bounding box center [667, 260] width 95 height 40
click at [679, 262] on button "Access Codes" at bounding box center [667, 260] width 95 height 40
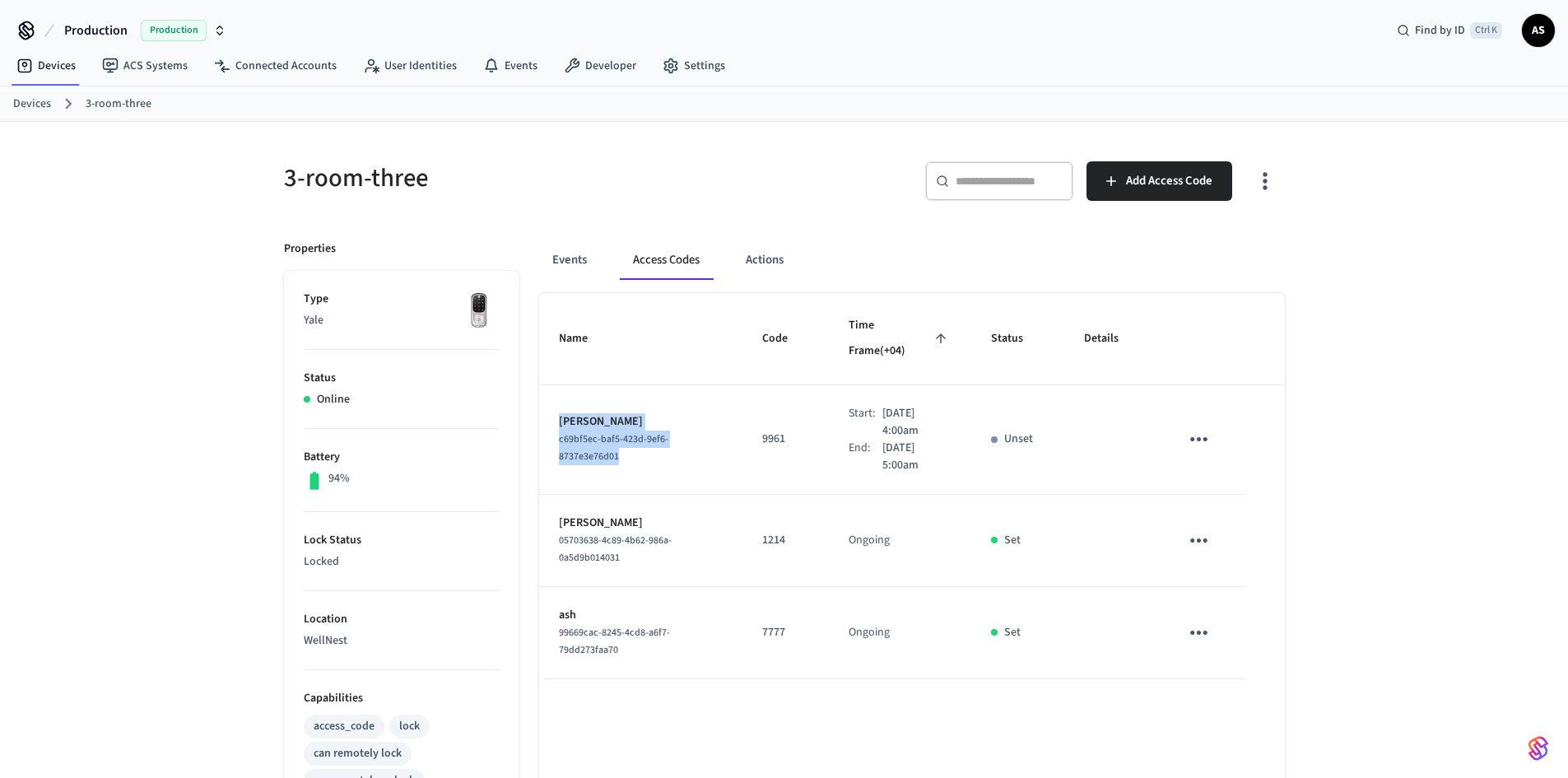
drag, startPoint x: 587, startPoint y: 399, endPoint x: 643, endPoint y: 431, distance: 64.5
click at [643, 431] on td "Levon Ghalachyan c69bf5ec-baf5-423d-9ef6-8737e3e76d01" at bounding box center [641, 439] width 204 height 110
click at [643, 435] on div "c69bf5ec-baf5-423d-9ef6-8737e3e76d01" at bounding box center [640, 448] width 164 height 35
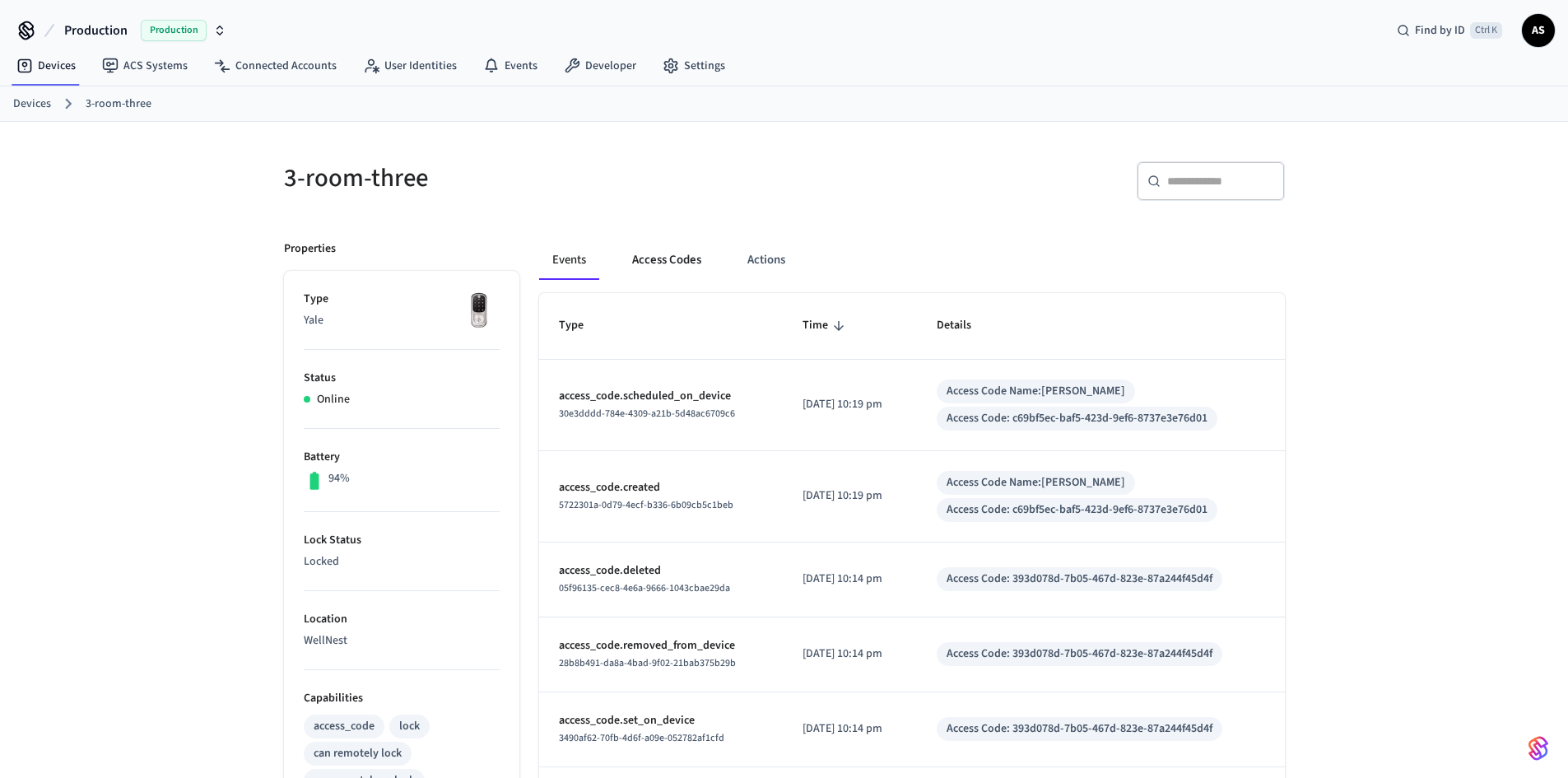
click at [669, 263] on button "Access Codes" at bounding box center [667, 260] width 95 height 40
click at [653, 257] on button "Access Codes" at bounding box center [667, 260] width 95 height 40
click at [672, 267] on button "Access Codes" at bounding box center [667, 260] width 95 height 40
click at [660, 275] on button "Access Codes" at bounding box center [667, 260] width 95 height 40
click at [665, 263] on button "Access Codes" at bounding box center [667, 260] width 95 height 40
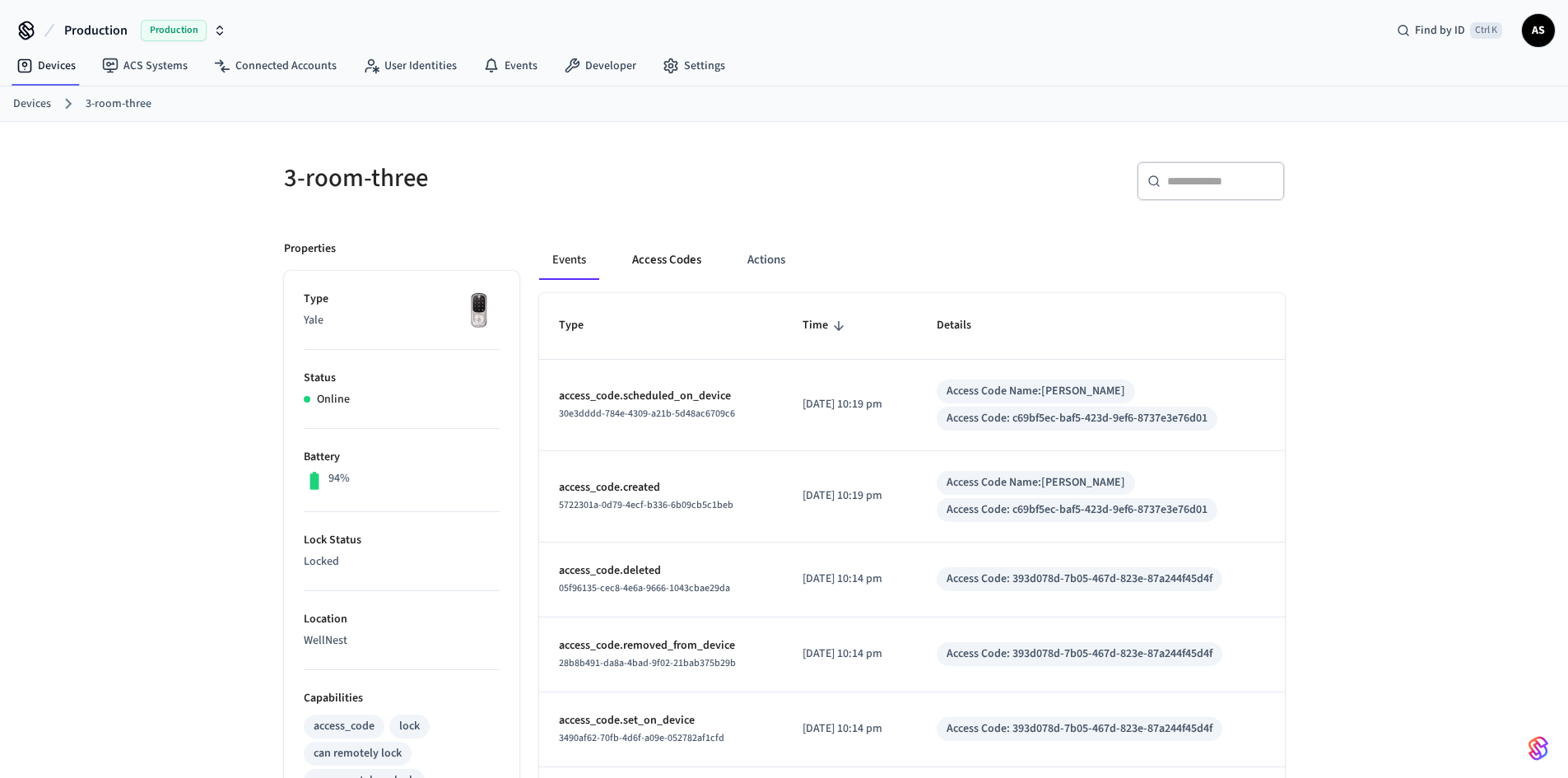
click at [660, 243] on button "Access Codes" at bounding box center [667, 260] width 95 height 40
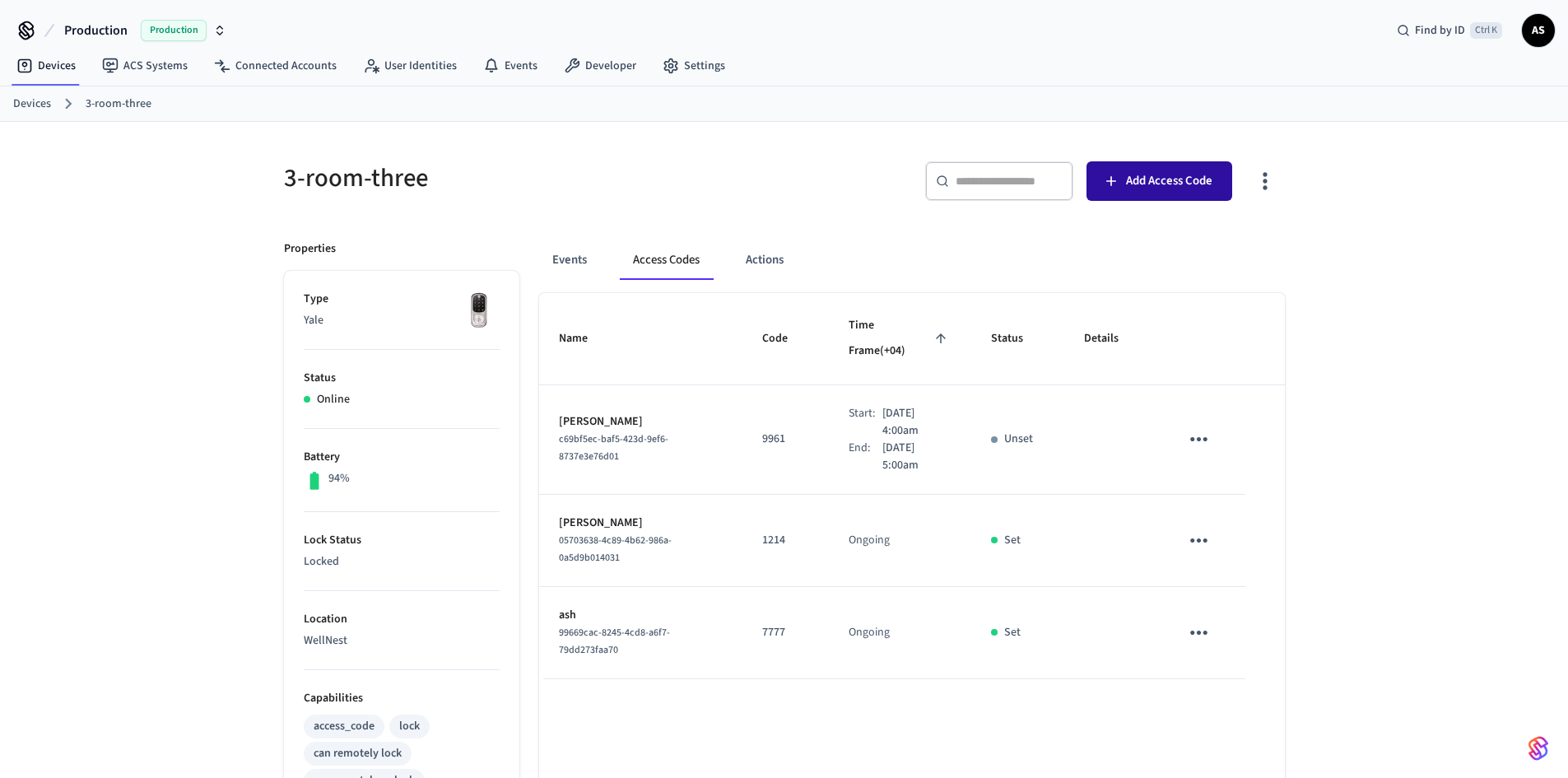
click at [1176, 178] on span "Add Access Code" at bounding box center [1169, 181] width 86 height 21
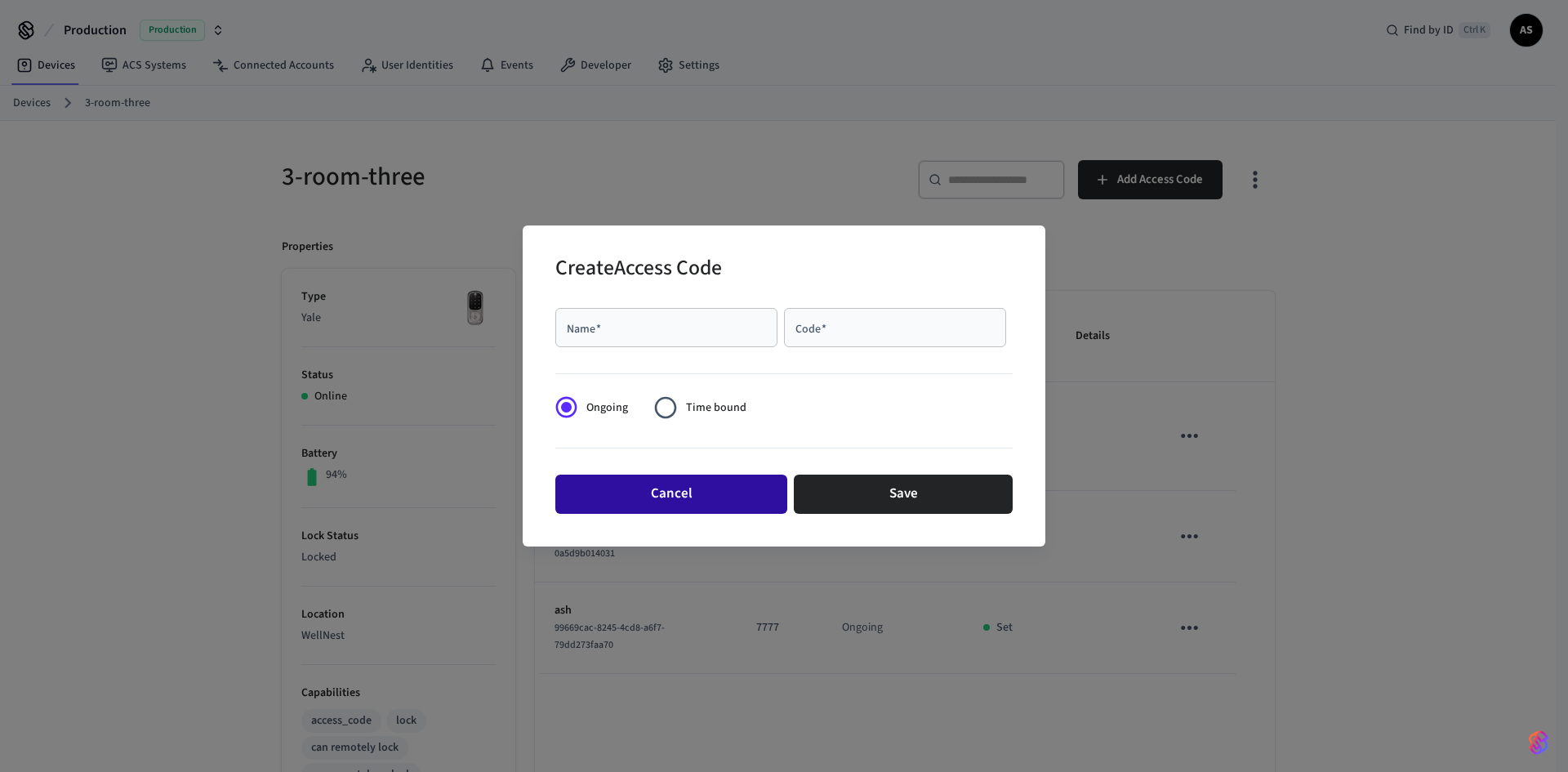
click at [722, 492] on button "Cancel" at bounding box center [671, 494] width 232 height 39
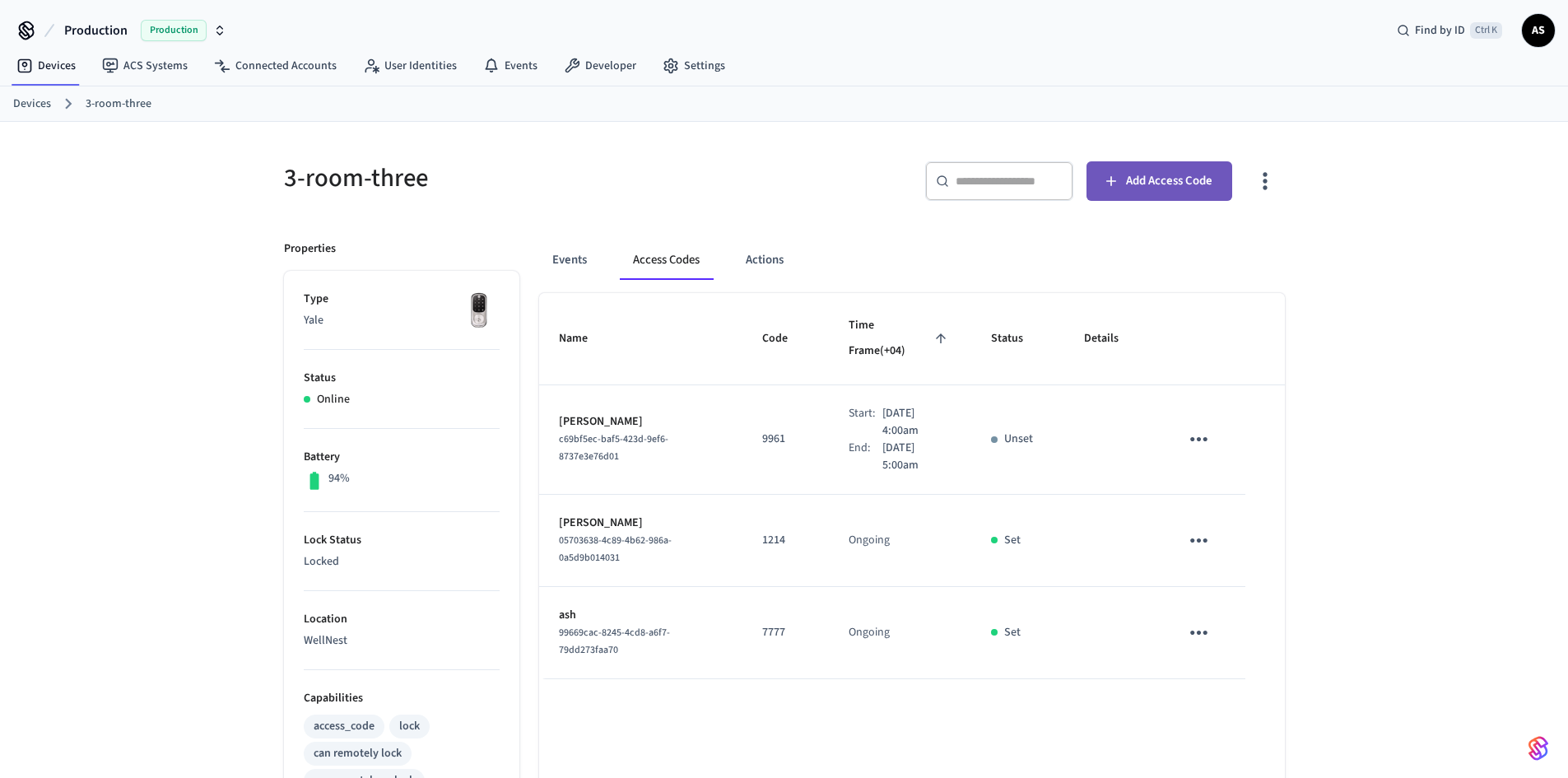
click at [1165, 182] on span "Add Access Code" at bounding box center [1169, 181] width 86 height 21
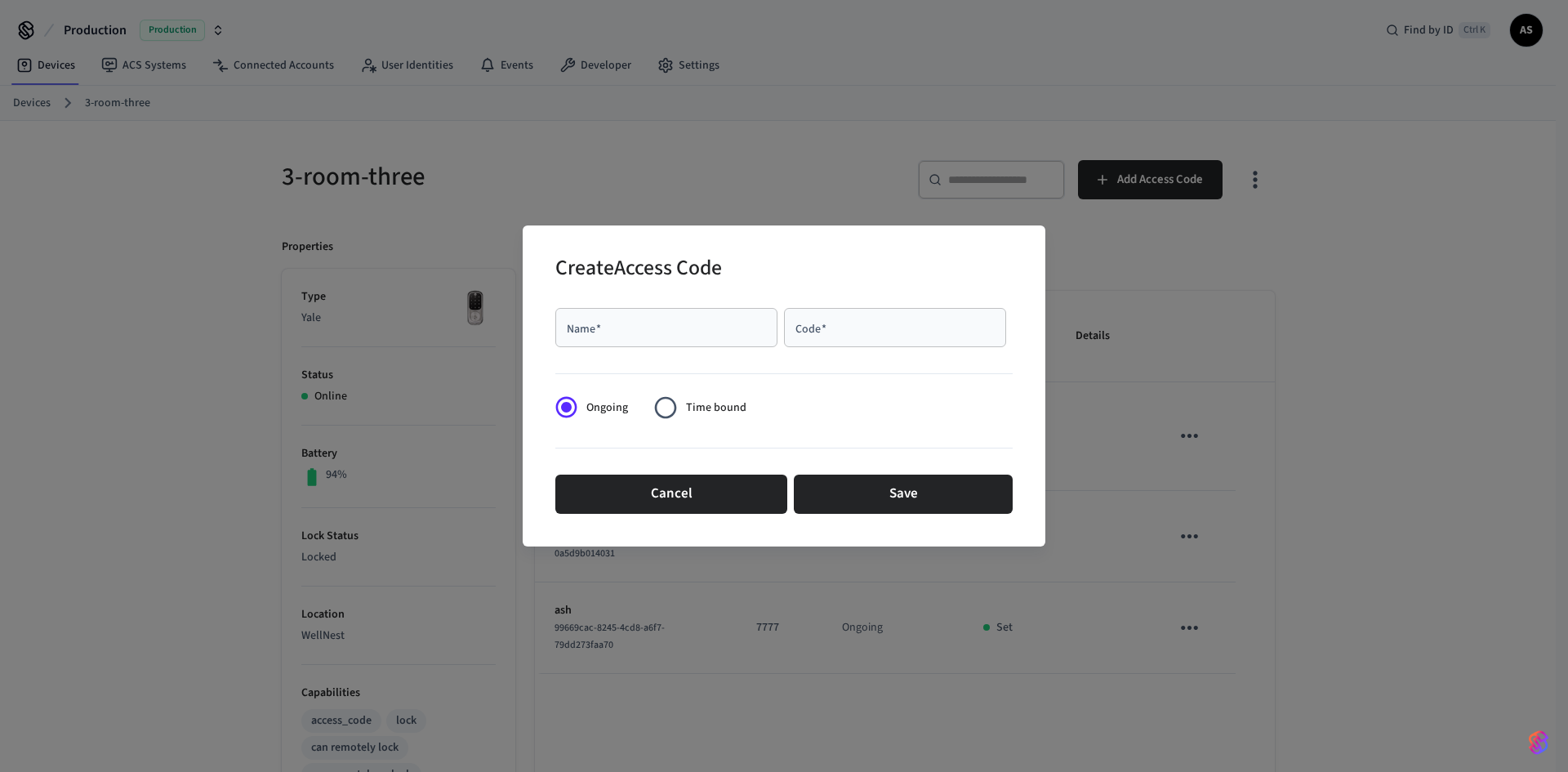
click at [582, 338] on div "Name   *" at bounding box center [666, 327] width 222 height 39
type input "****"
click at [874, 329] on input "Code   *" at bounding box center [895, 327] width 202 height 16
drag, startPoint x: 865, startPoint y: 324, endPoint x: 719, endPoint y: 328, distance: 146.1
click at [719, 328] on div "Name   * **** Name   * Code   * ******* Code   *" at bounding box center [784, 327] width 457 height 52
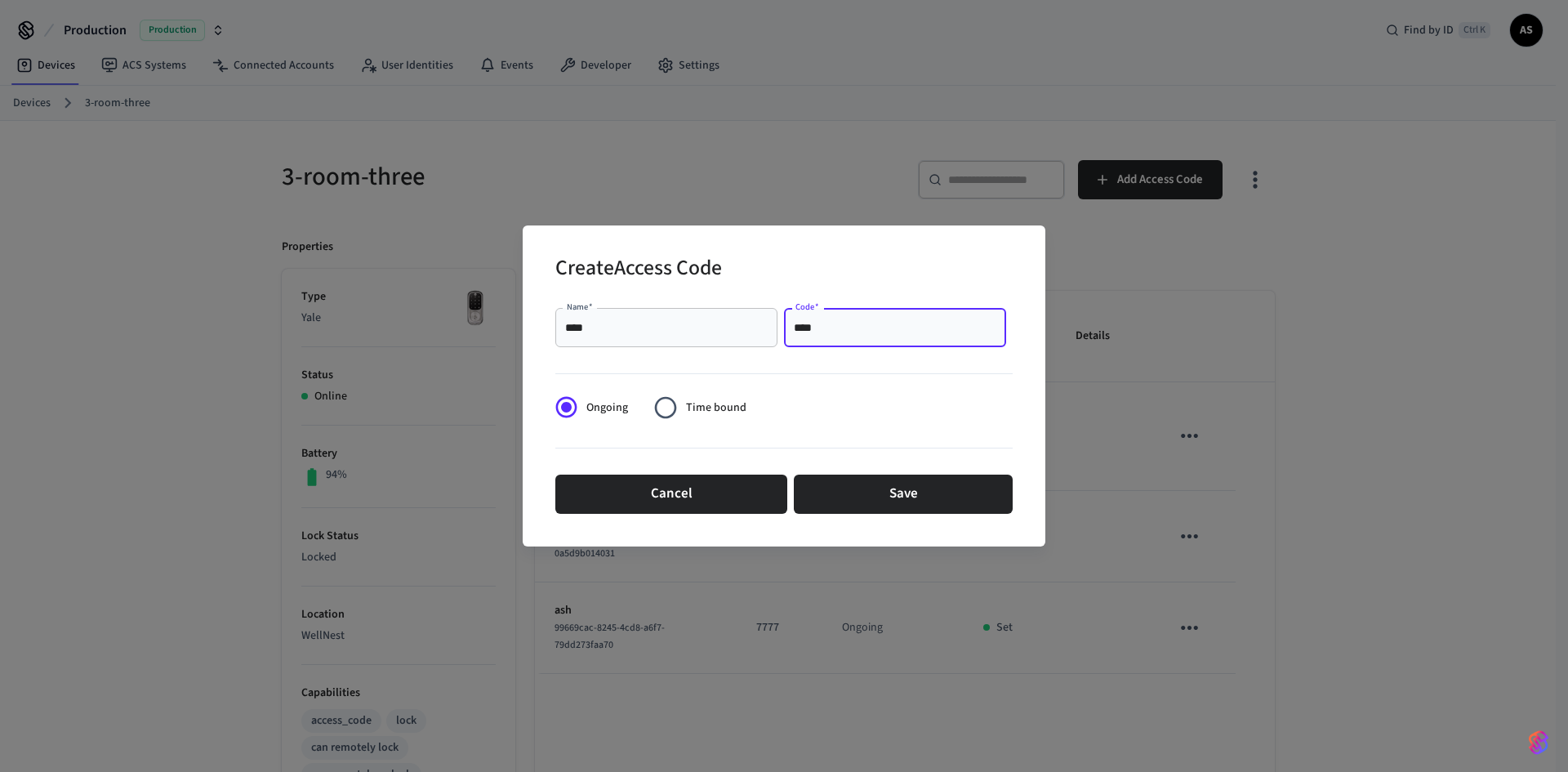
type input "****"
click at [689, 402] on span "Time bound" at bounding box center [716, 408] width 61 height 17
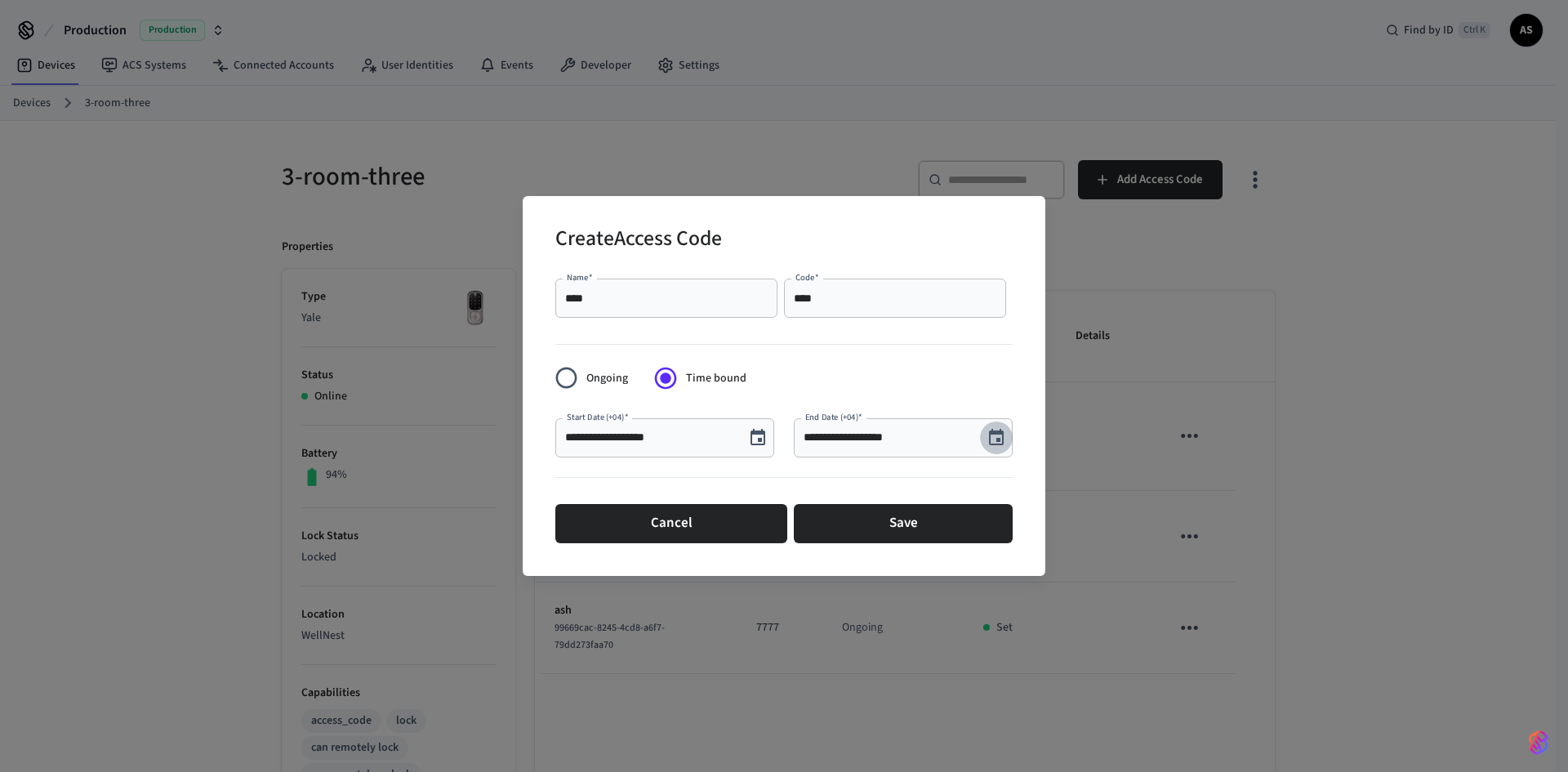
click at [999, 434] on icon "Choose date, selected date is Oct 2, 2025" at bounding box center [996, 438] width 19 height 19
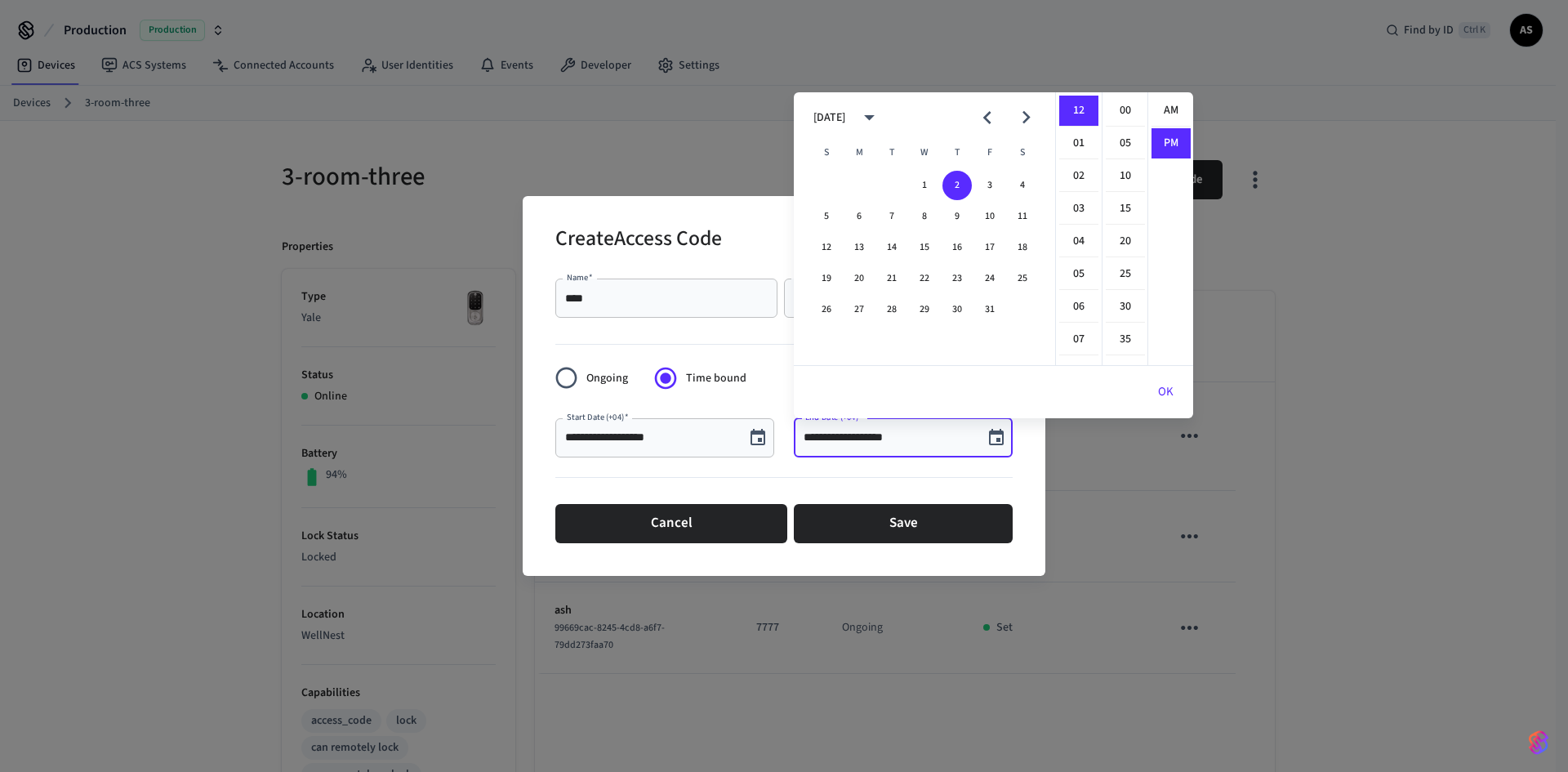
scroll to position [30, 0]
click at [1075, 138] on li "01" at bounding box center [1078, 143] width 39 height 31
type input "**********"
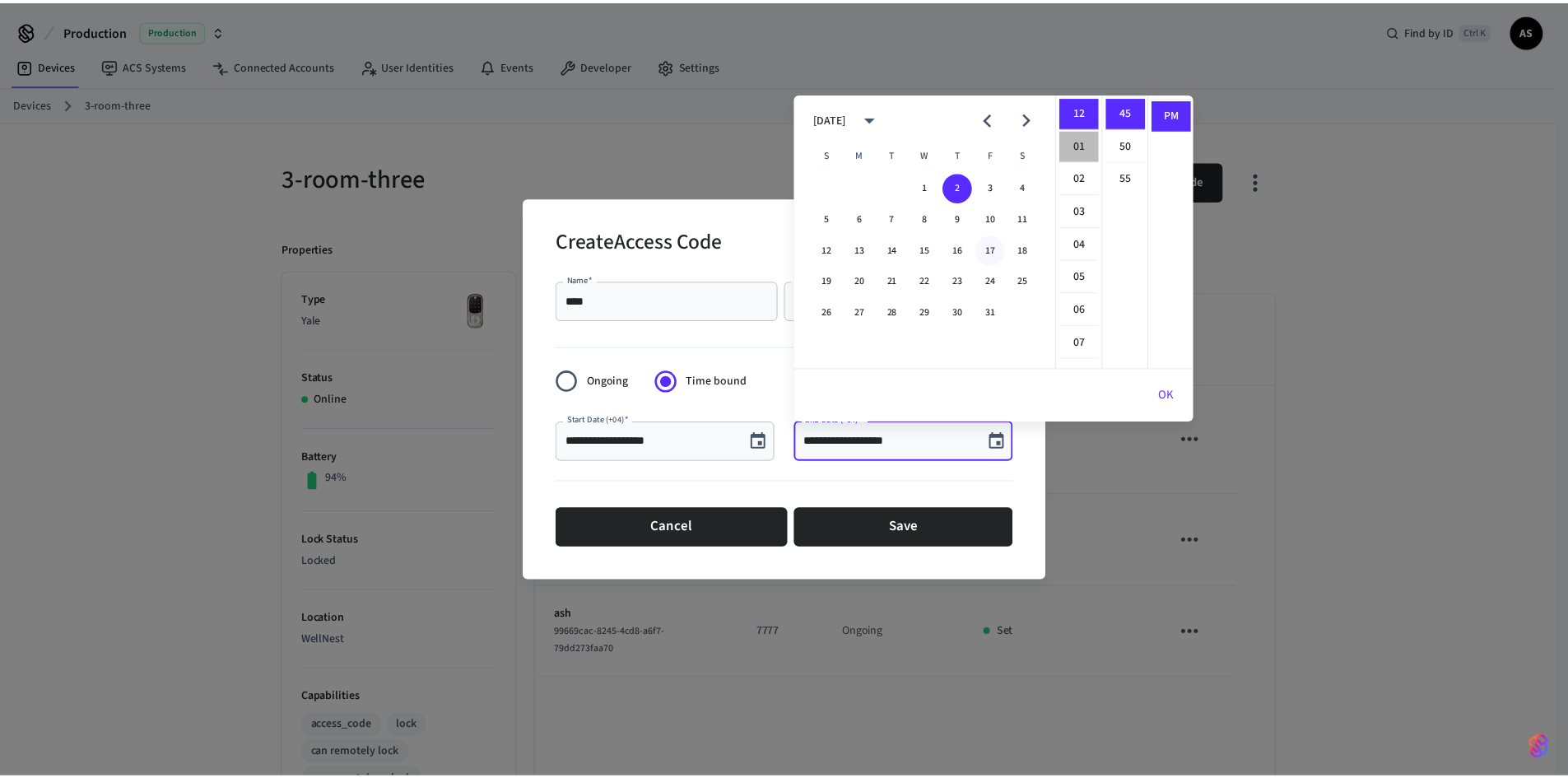
scroll to position [33, 0]
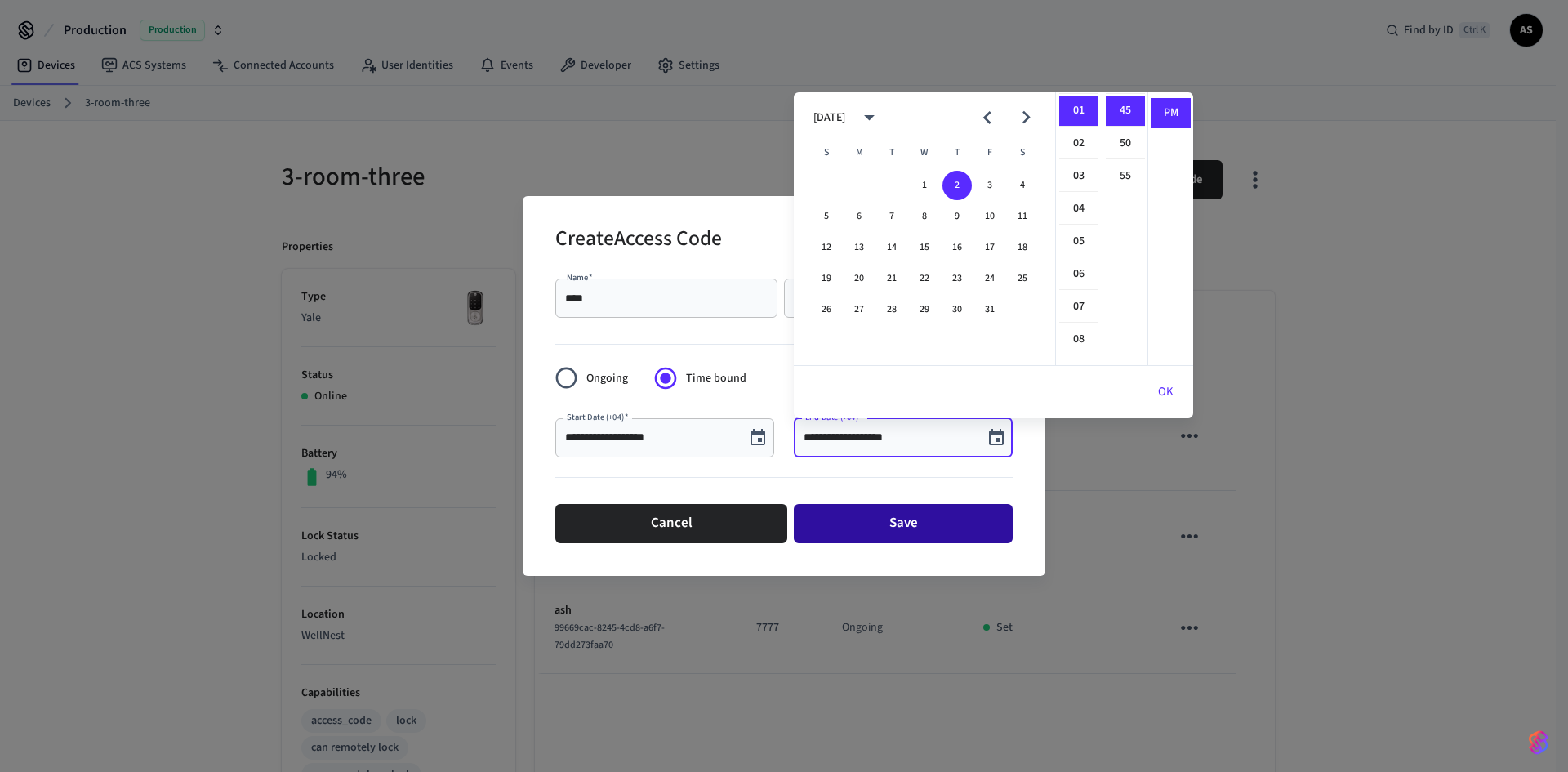
click at [914, 525] on button "Save" at bounding box center [903, 523] width 218 height 39
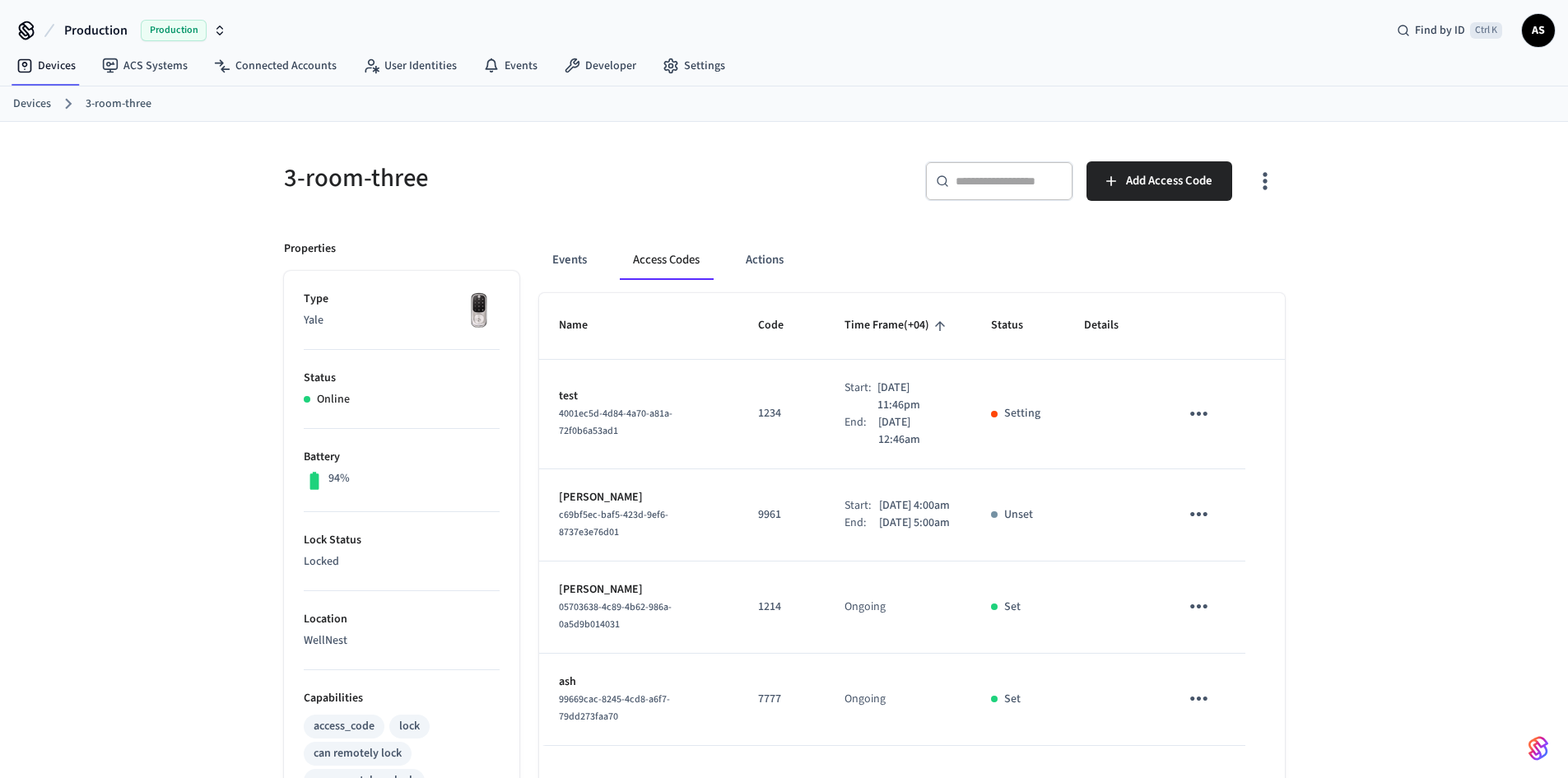
drag, startPoint x: 910, startPoint y: 438, endPoint x: 552, endPoint y: 383, distance: 362.2
click at [552, 383] on tr "test 4001ec5d-4d84-4a70-a81a-72f0b6a53ad1 1234 Start: Oct 2nd 2025 11:46pm End:…" at bounding box center [912, 414] width 746 height 110
click at [738, 400] on td "1234" at bounding box center [781, 414] width 86 height 110
drag, startPoint x: 832, startPoint y: 388, endPoint x: 943, endPoint y: 443, distance: 123.9
click at [943, 443] on div "Start: Oct 2nd 2025 11:46pm End: Oct 3rd 2025 12:46am" at bounding box center [898, 413] width 107 height 69
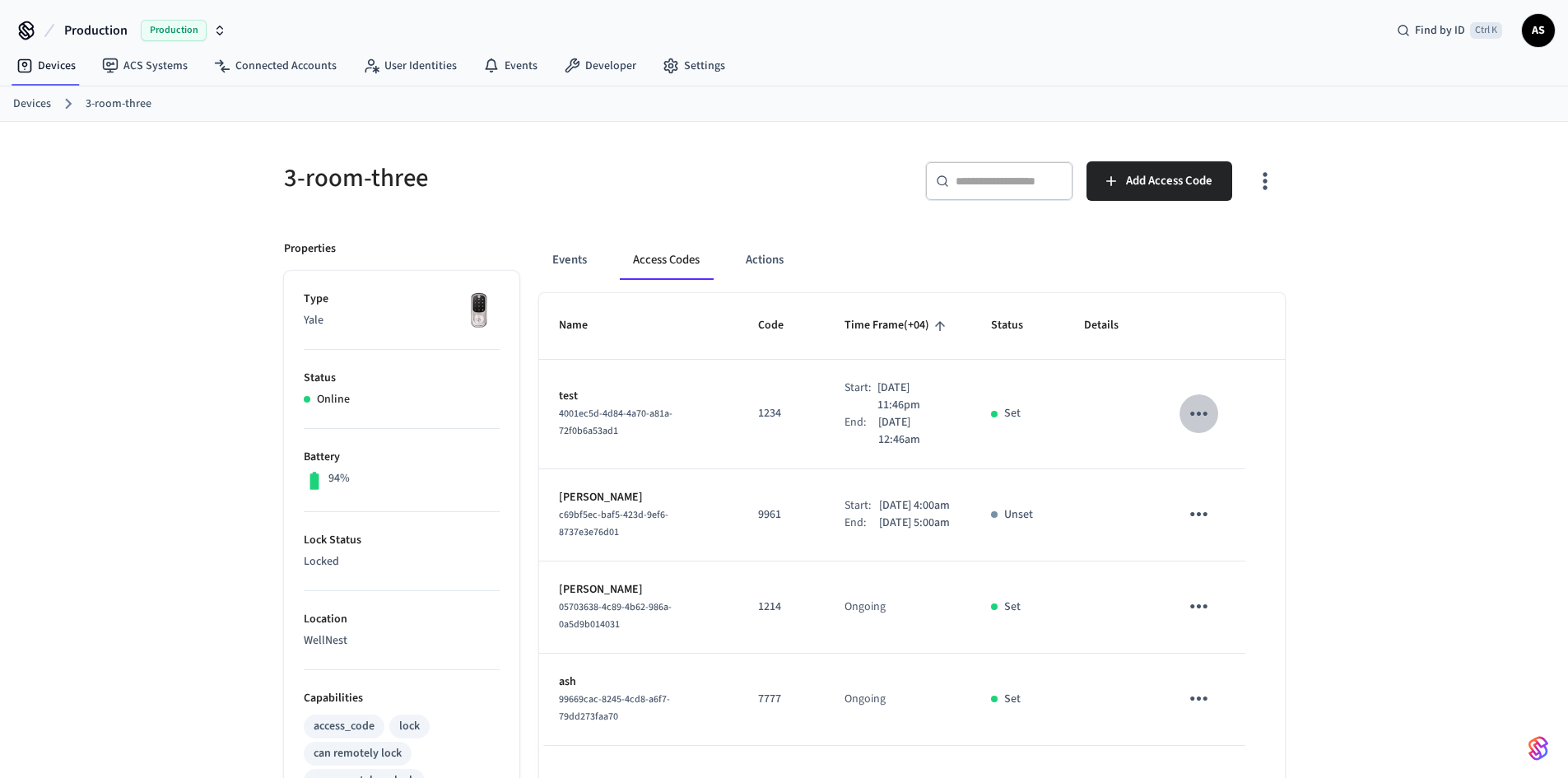
click at [1191, 407] on icon "sticky table" at bounding box center [1199, 413] width 25 height 25
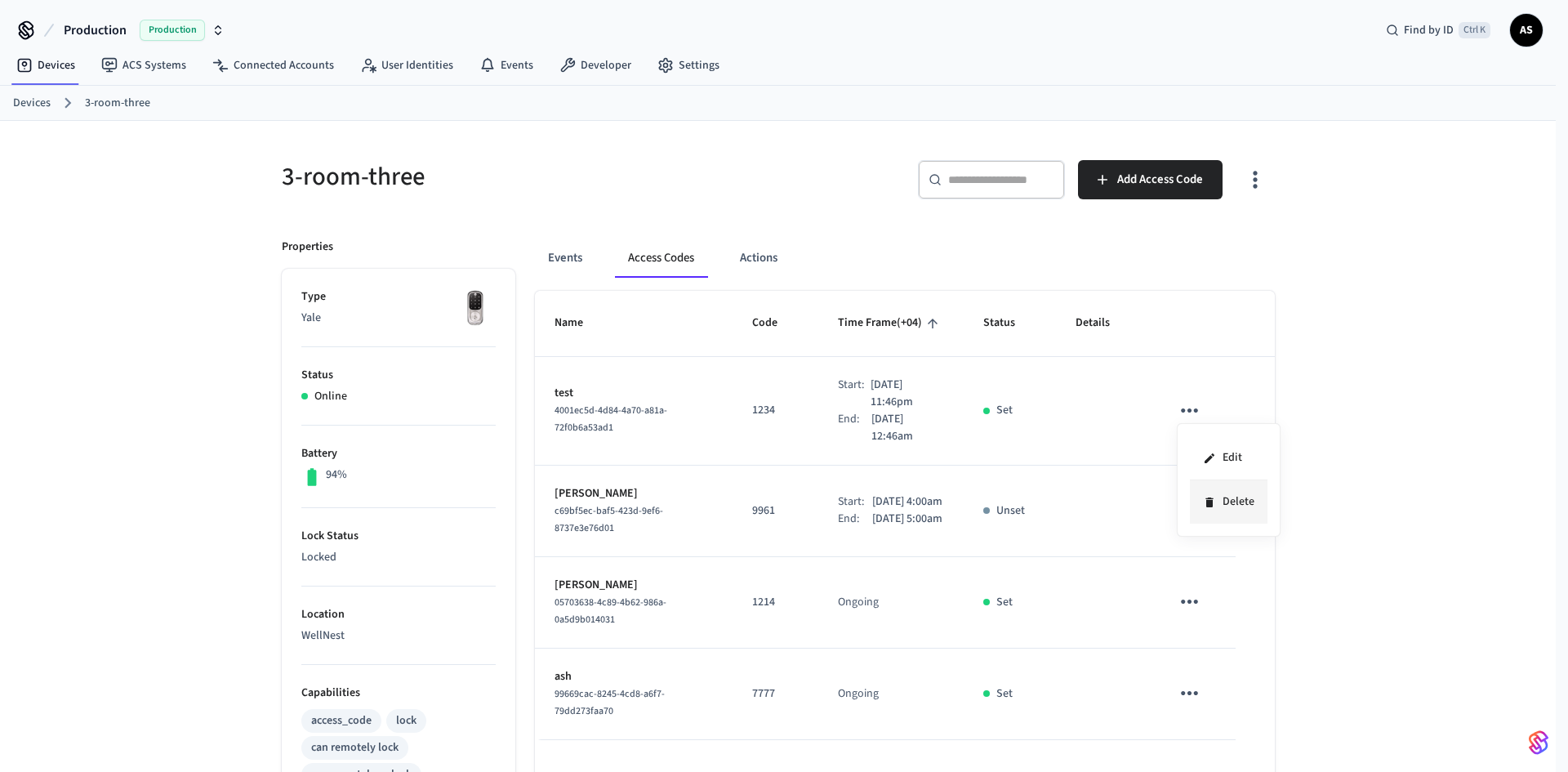
click at [1210, 511] on li "Delete" at bounding box center [1228, 502] width 78 height 43
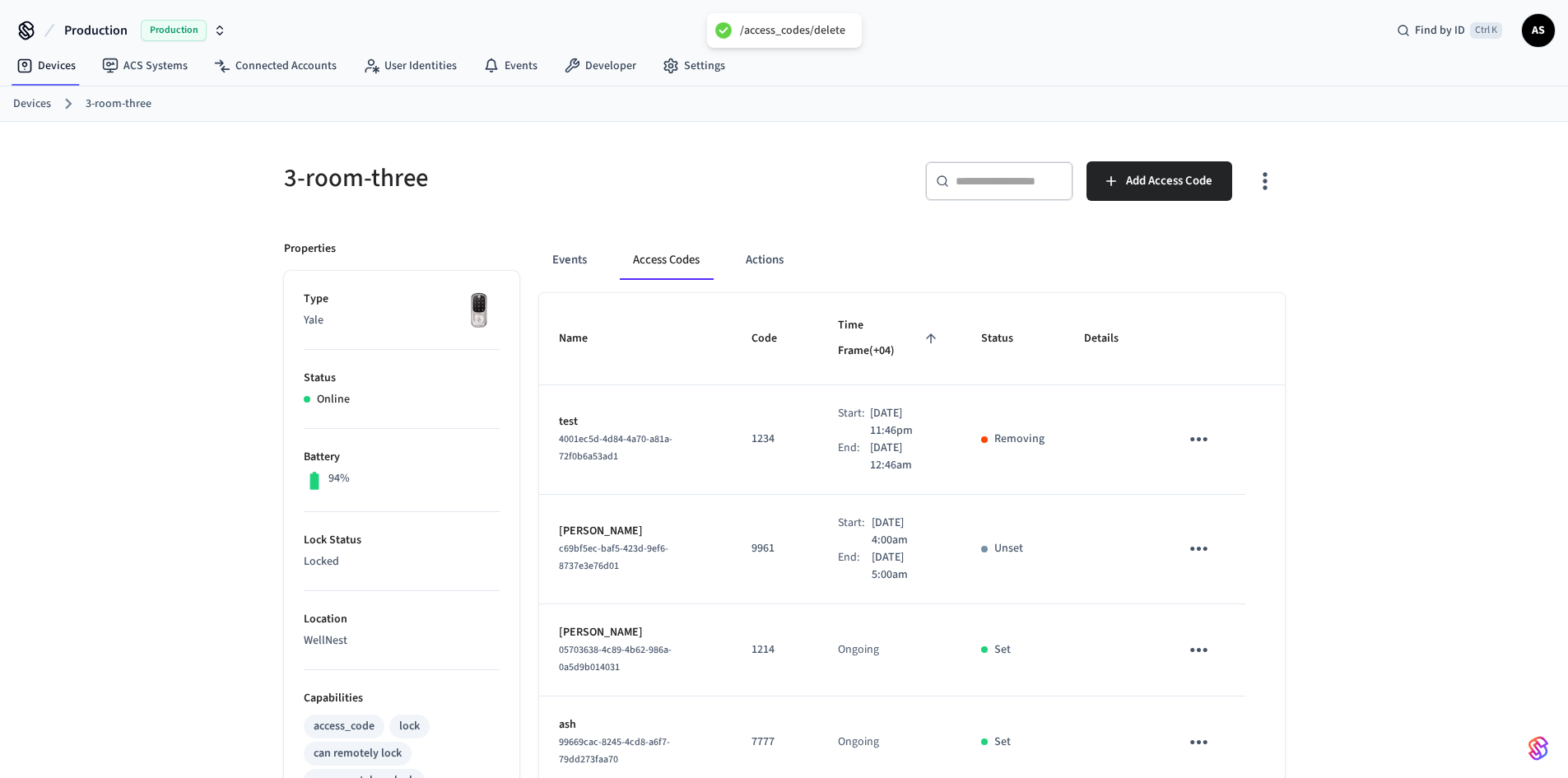
click at [1309, 326] on div "3-room-three ​ ​ Add Access Code Properties Type Yale Status Online Battery 94%…" at bounding box center [785, 671] width 1054 height 1099
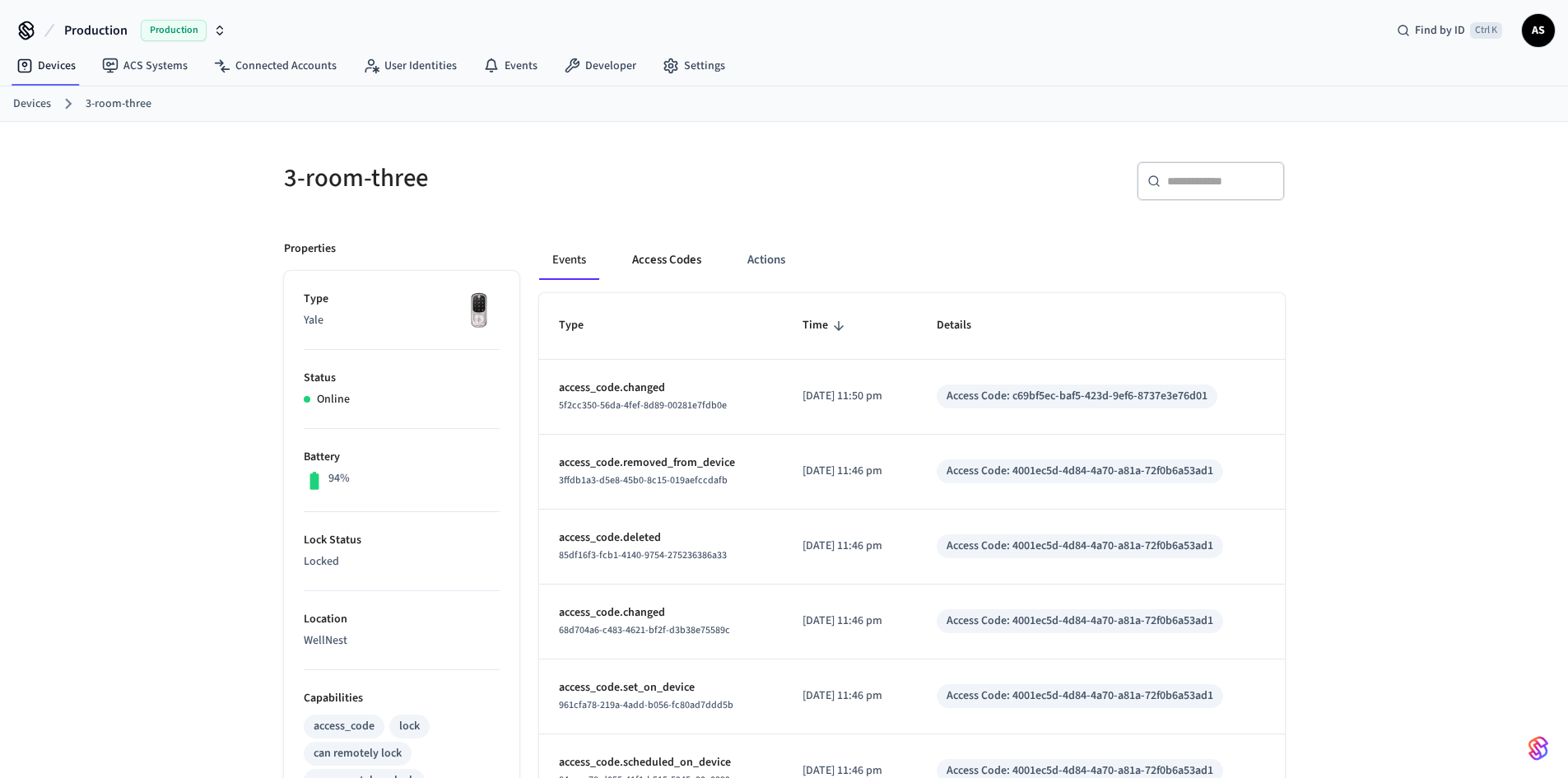
click at [679, 260] on button "Access Codes" at bounding box center [667, 260] width 95 height 40
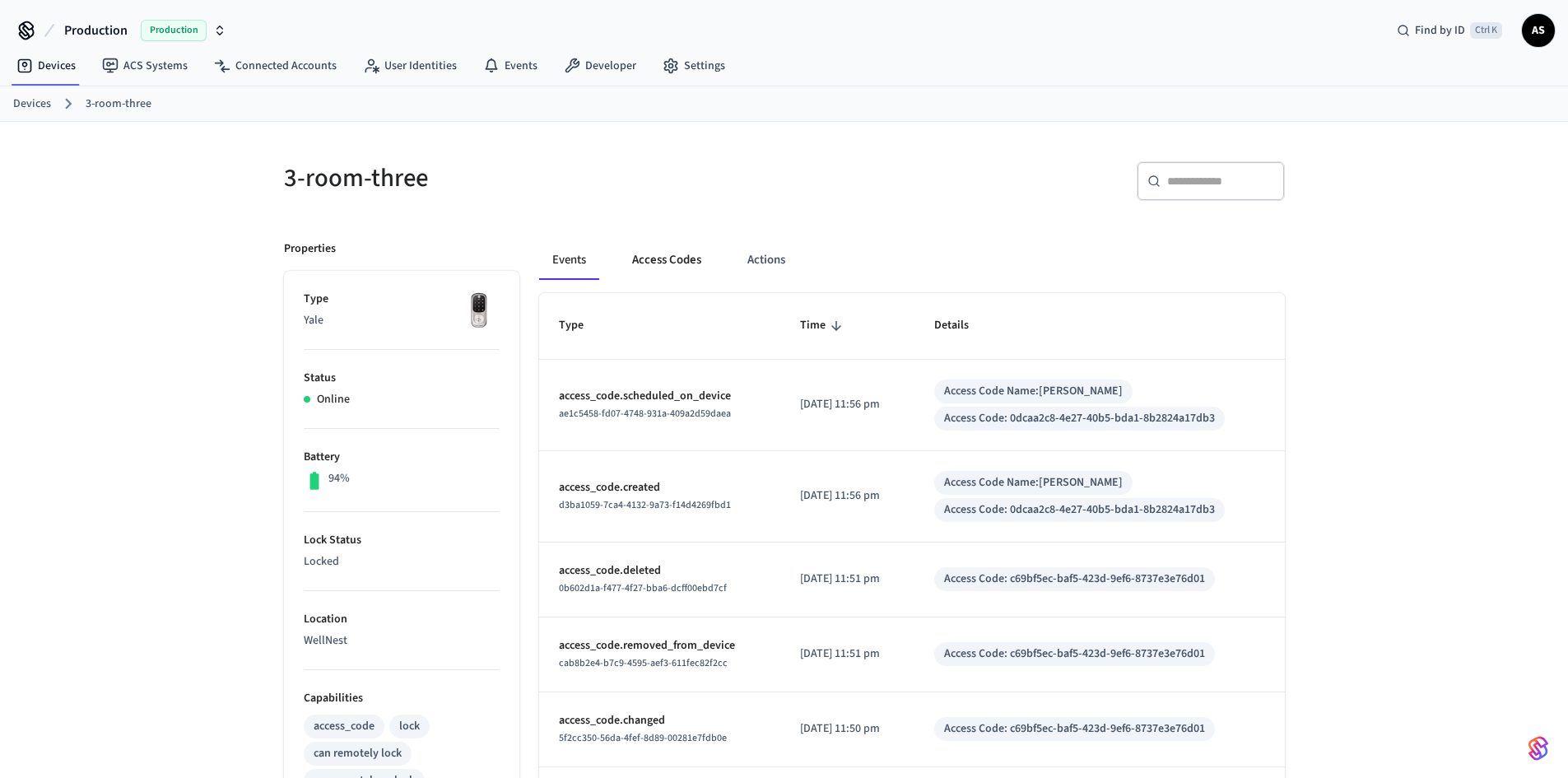
click at [673, 269] on button "Access Codes" at bounding box center [667, 260] width 95 height 40
click at [684, 262] on button "Access Codes" at bounding box center [667, 260] width 95 height 40
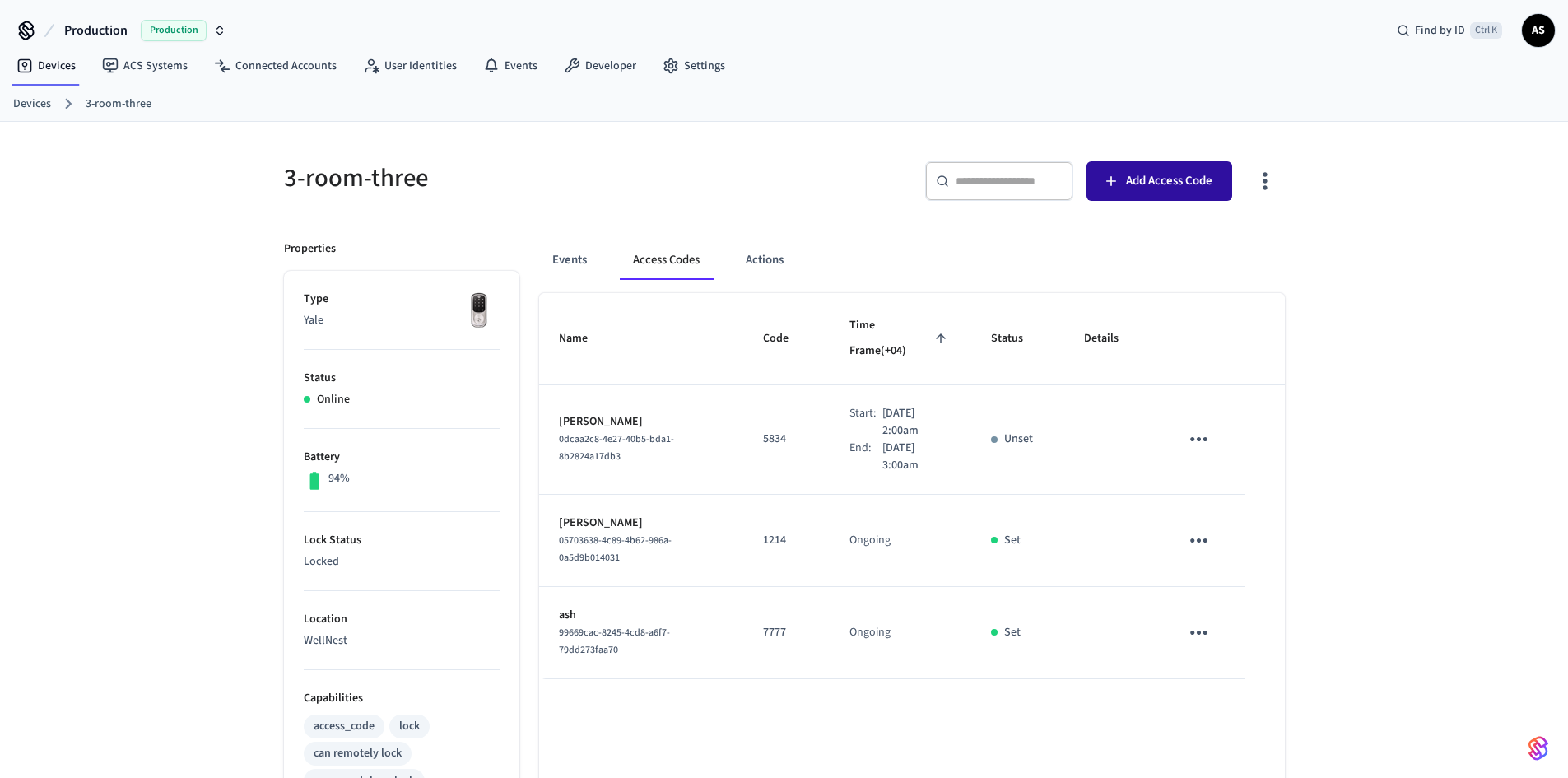
click at [1182, 189] on span "Add Access Code" at bounding box center [1169, 181] width 86 height 21
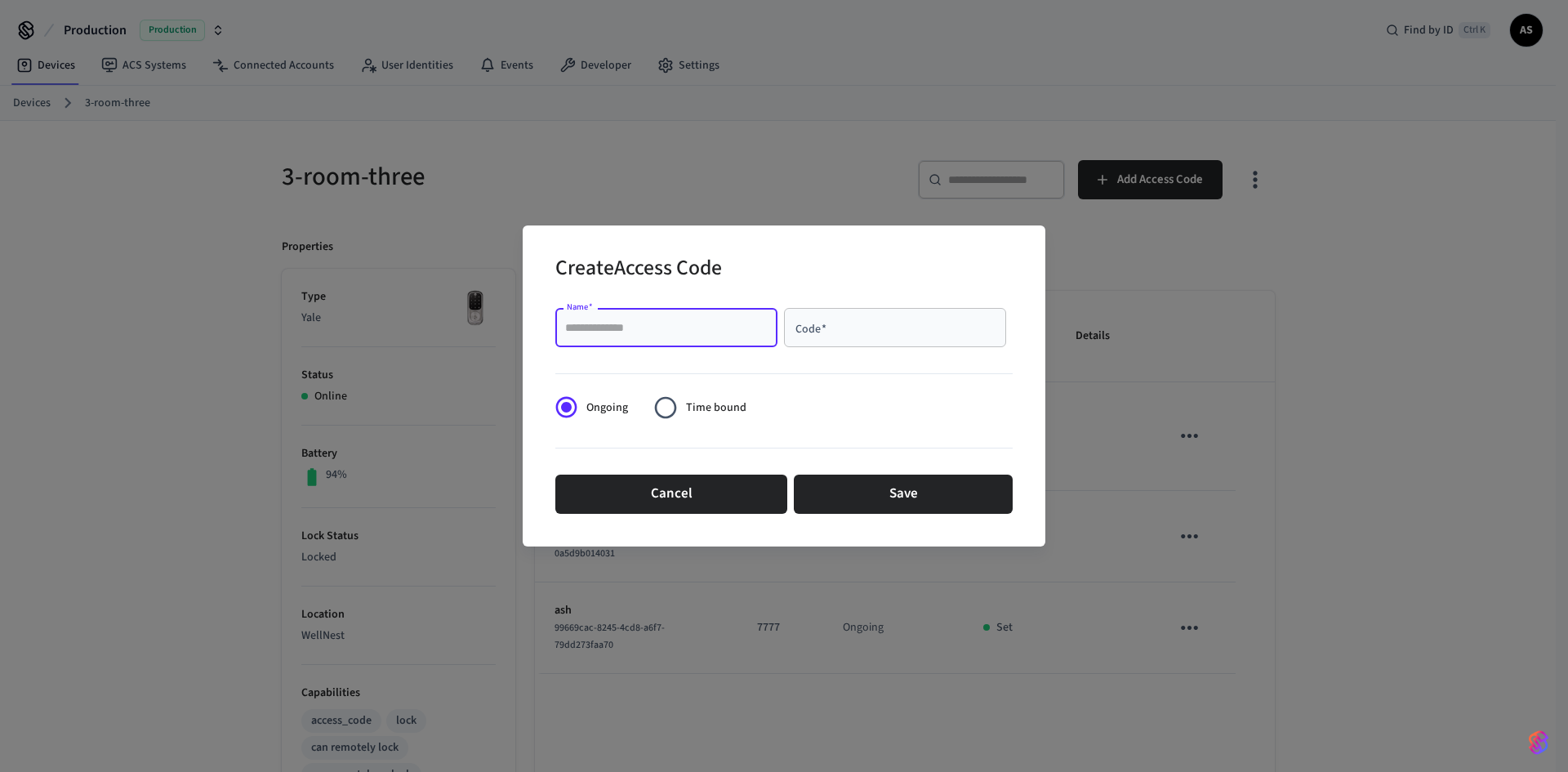
click at [712, 322] on input "Name   *" at bounding box center [666, 327] width 202 height 16
type input "*****"
click at [855, 322] on input "Code   *" at bounding box center [895, 327] width 202 height 16
click at [874, 329] on input "Code   *" at bounding box center [895, 327] width 202 height 16
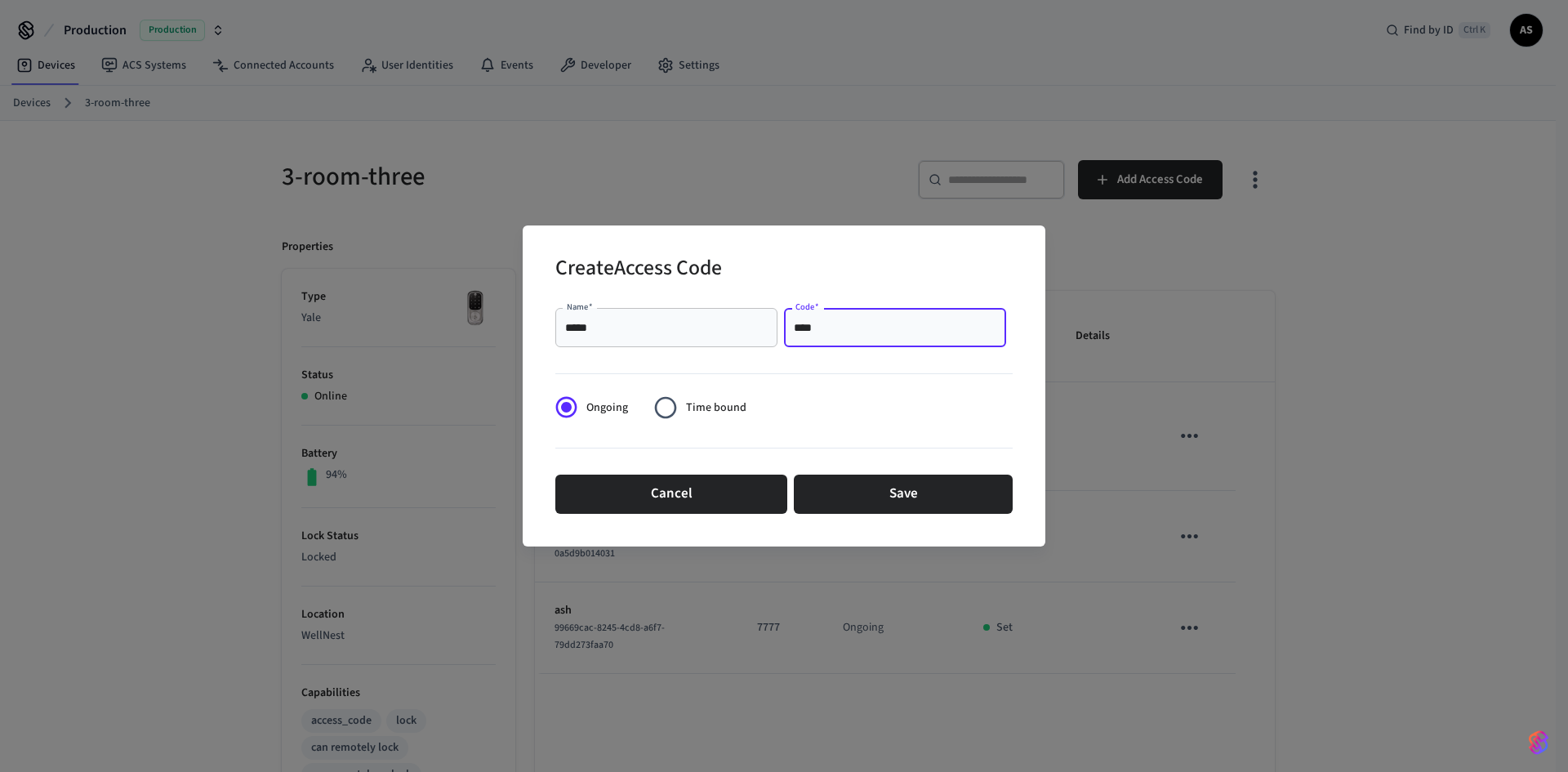
type input "****"
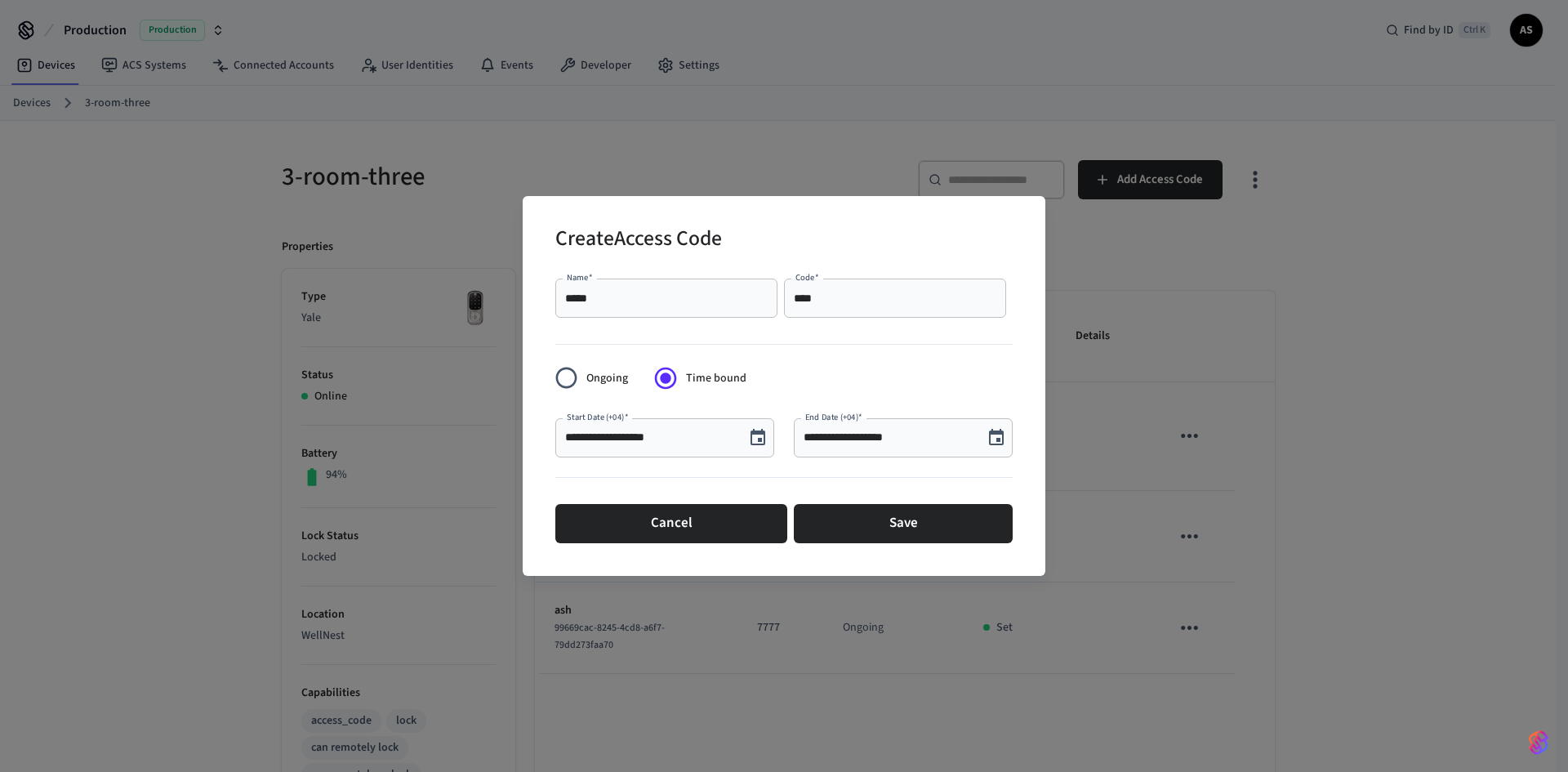
click at [1002, 436] on icon "Choose date, selected date is Oct 2, 2025" at bounding box center [995, 436] width 14 height 16
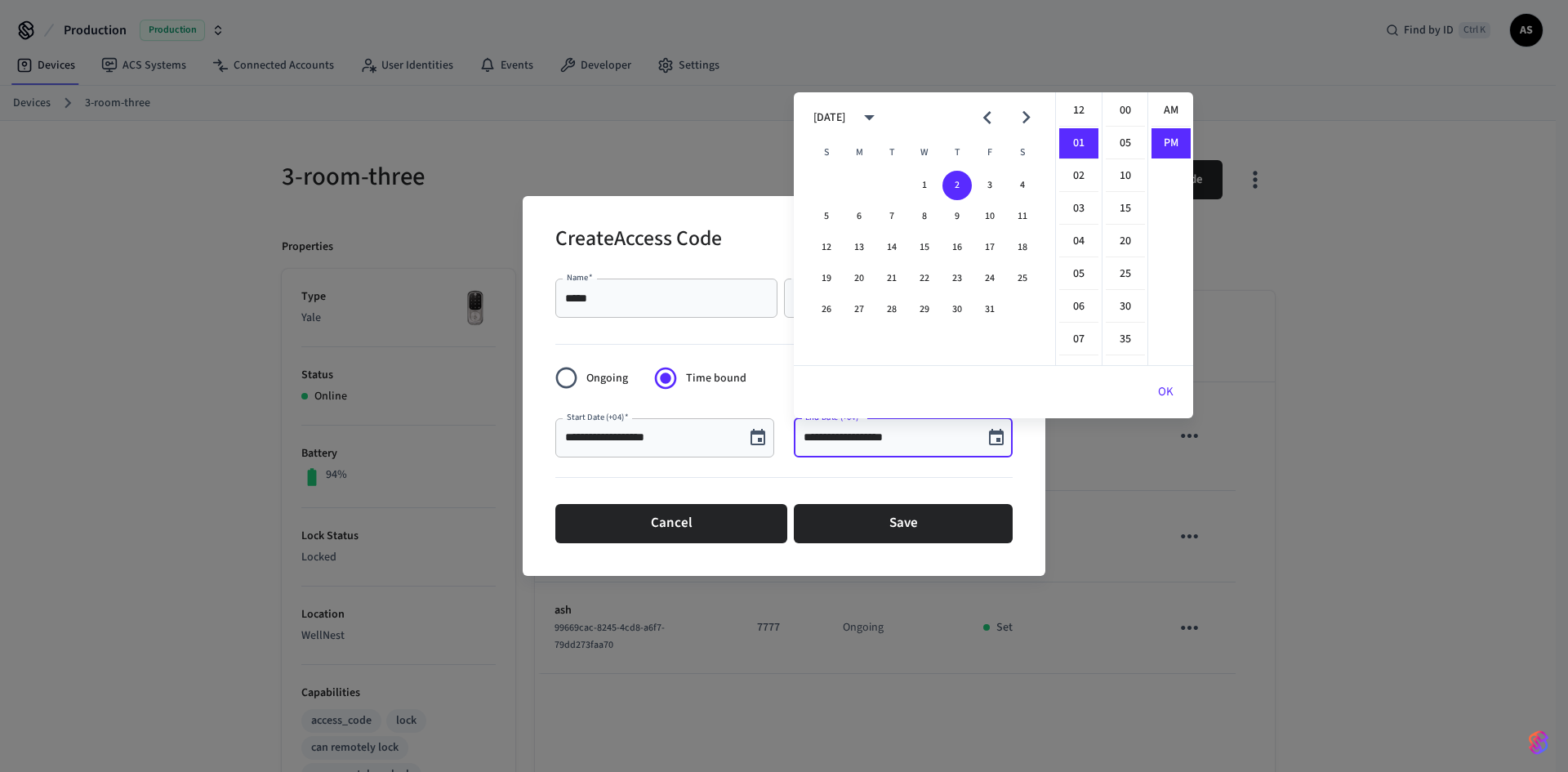
scroll to position [30, 0]
click at [1081, 139] on li "02" at bounding box center [1078, 143] width 39 height 31
type input "**********"
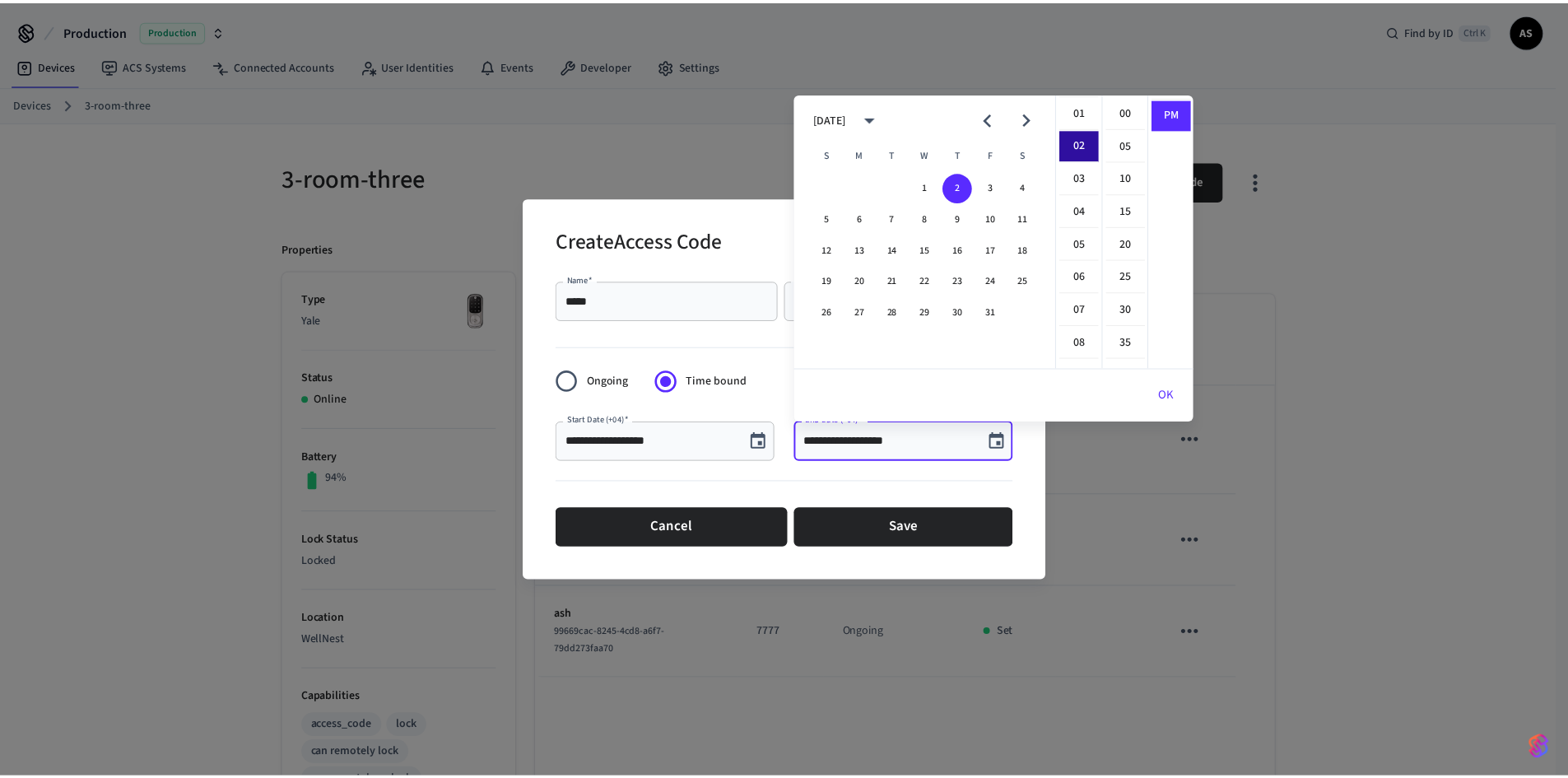
scroll to position [66, 0]
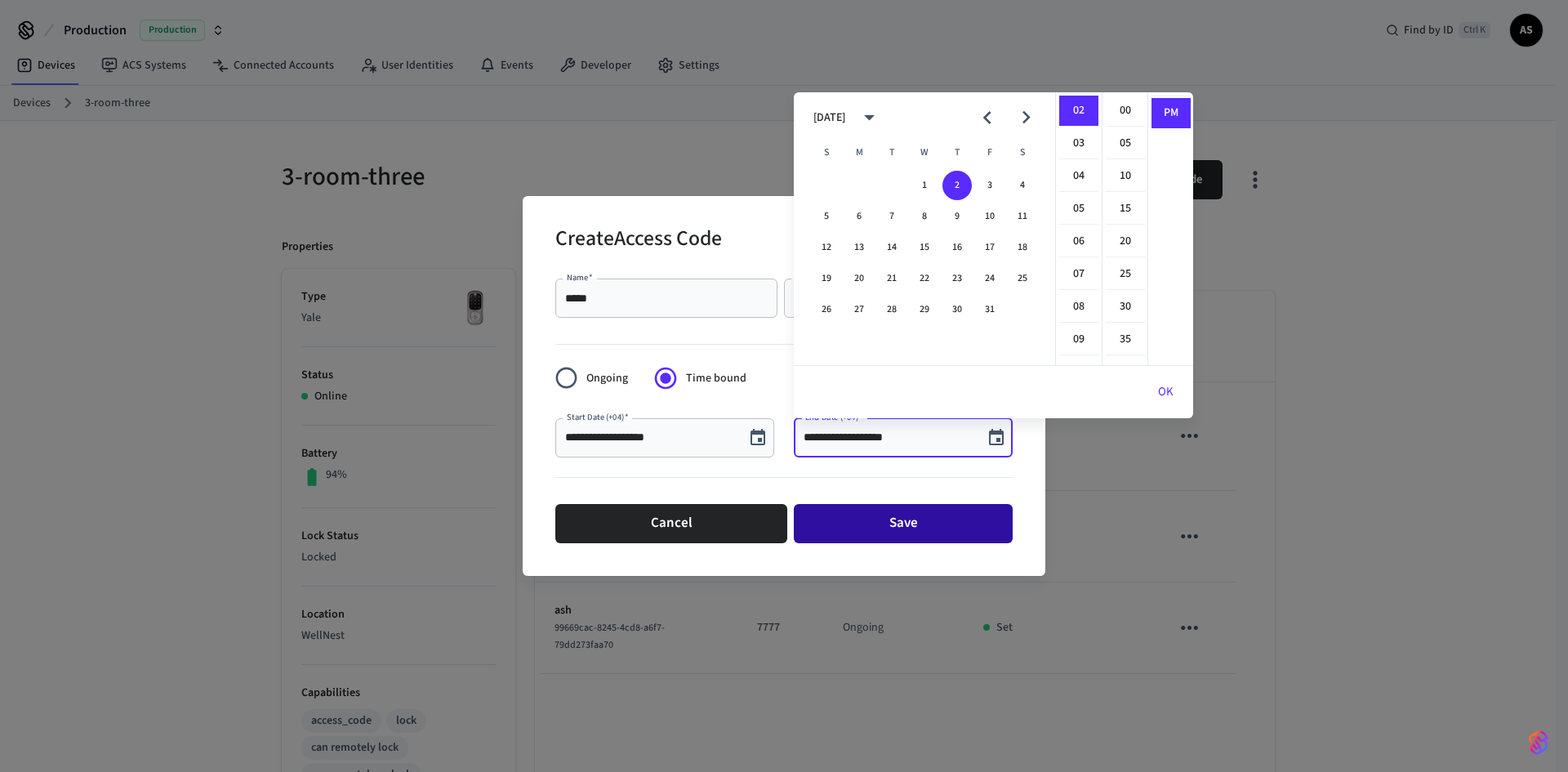
click at [897, 530] on button "Save" at bounding box center [903, 523] width 218 height 39
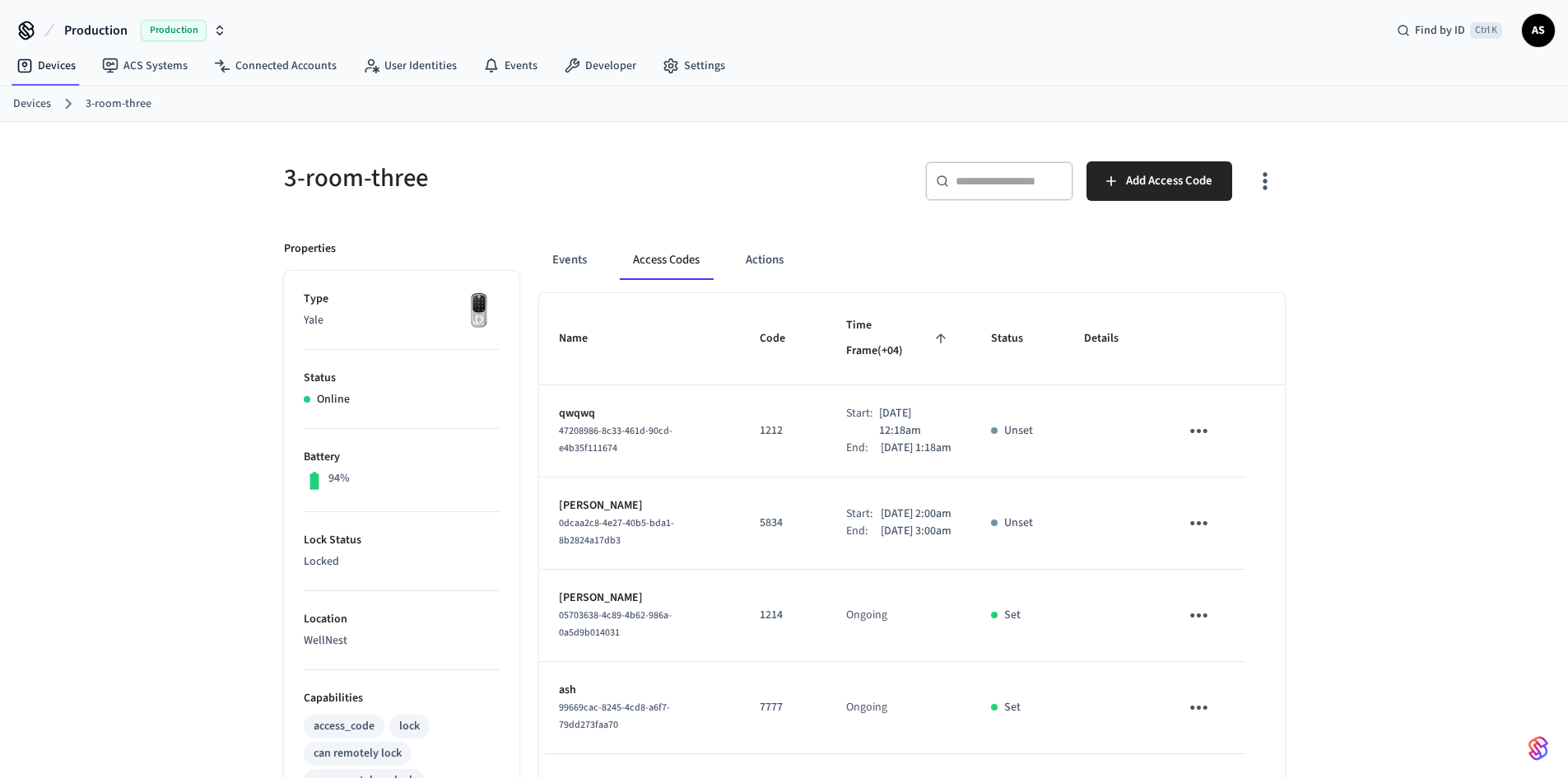
drag, startPoint x: 866, startPoint y: 442, endPoint x: 921, endPoint y: 451, distance: 55.7
click at [921, 451] on td "Start: Oct 3rd 2025 12:18am End: Oct 3rd 2025 1:18am" at bounding box center [898, 431] width 145 height 92
click at [926, 448] on td "Start: Oct 3rd 2025 12:18am End: Oct 3rd 2025 1:18am" at bounding box center [898, 431] width 145 height 92
drag, startPoint x: 861, startPoint y: 407, endPoint x: 907, endPoint y: 405, distance: 46.0
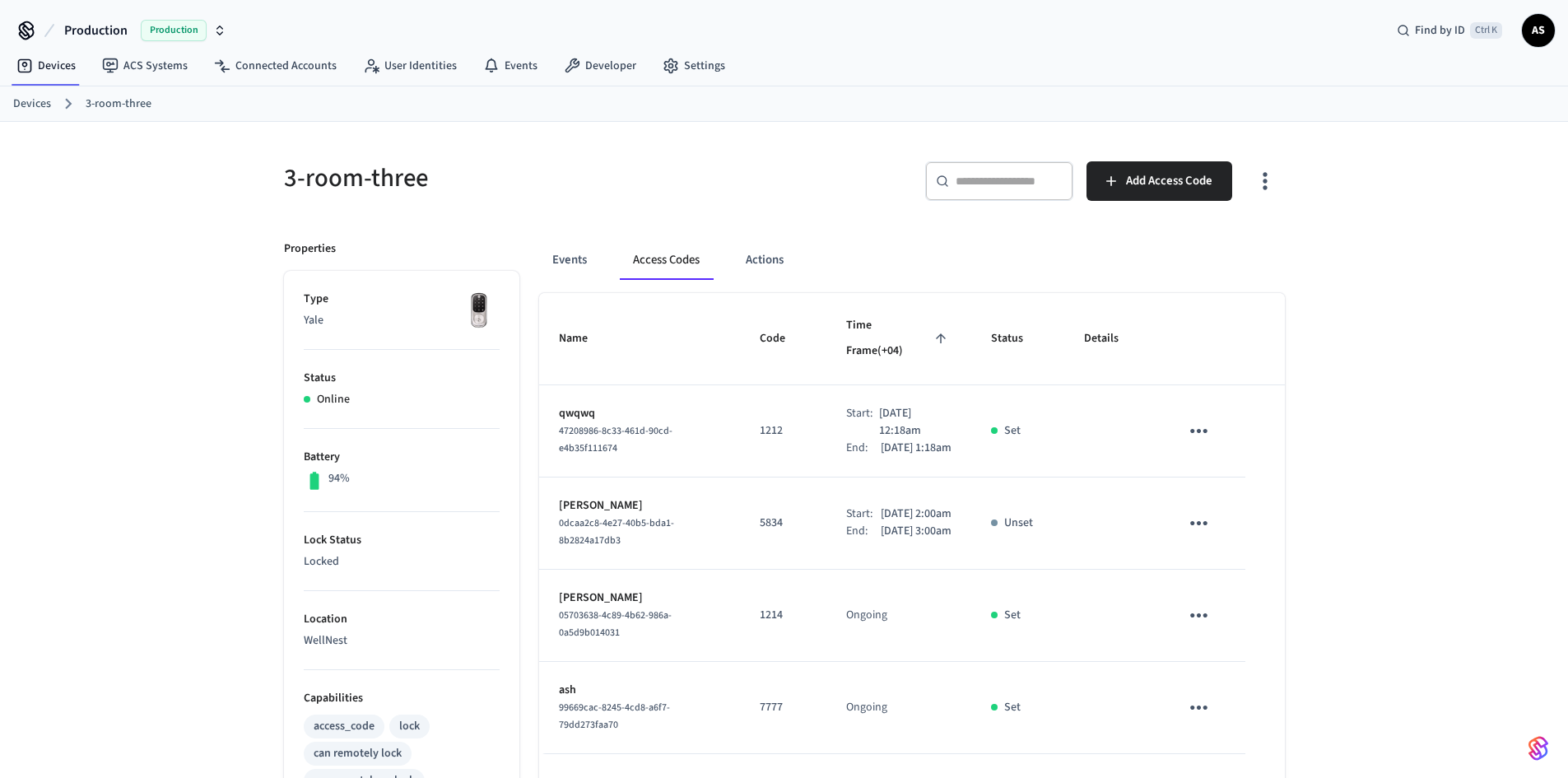
click at [907, 405] on p "Oct 3rd 2025 12:18am" at bounding box center [915, 422] width 73 height 35
click at [925, 453] on td "Start: Oct 3rd 2025 12:18am End: Oct 3rd 2025 1:18am" at bounding box center [898, 431] width 145 height 92
drag, startPoint x: 905, startPoint y: 442, endPoint x: 861, endPoint y: 420, distance: 49.2
click at [861, 439] on div "End: Oct 3rd 2025 1:18am" at bounding box center [898, 448] width 106 height 17
click at [856, 405] on div "Start:" at bounding box center [863, 422] width 33 height 35
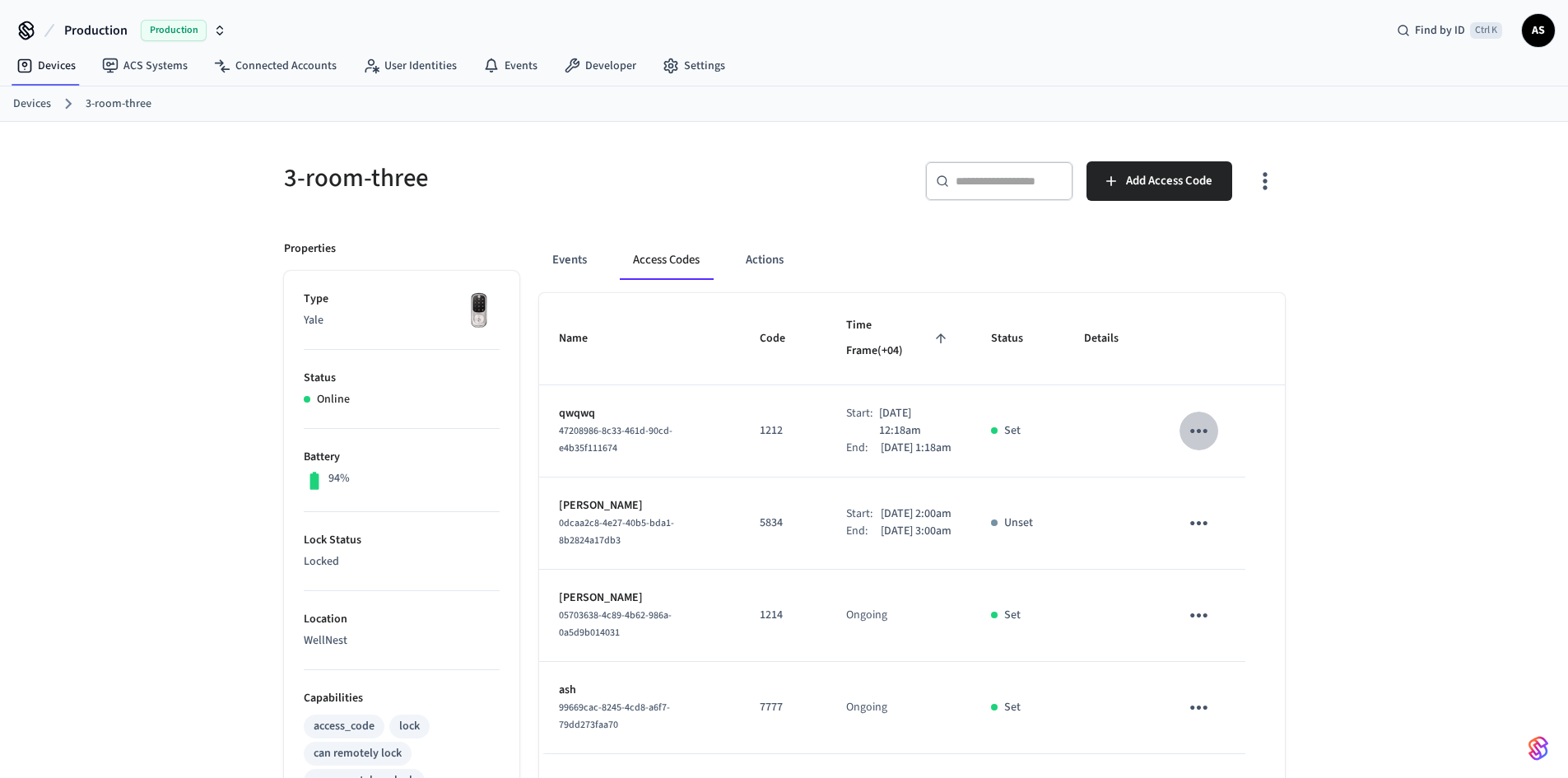
click at [1192, 418] on icon "sticky table" at bounding box center [1199, 431] width 25 height 25
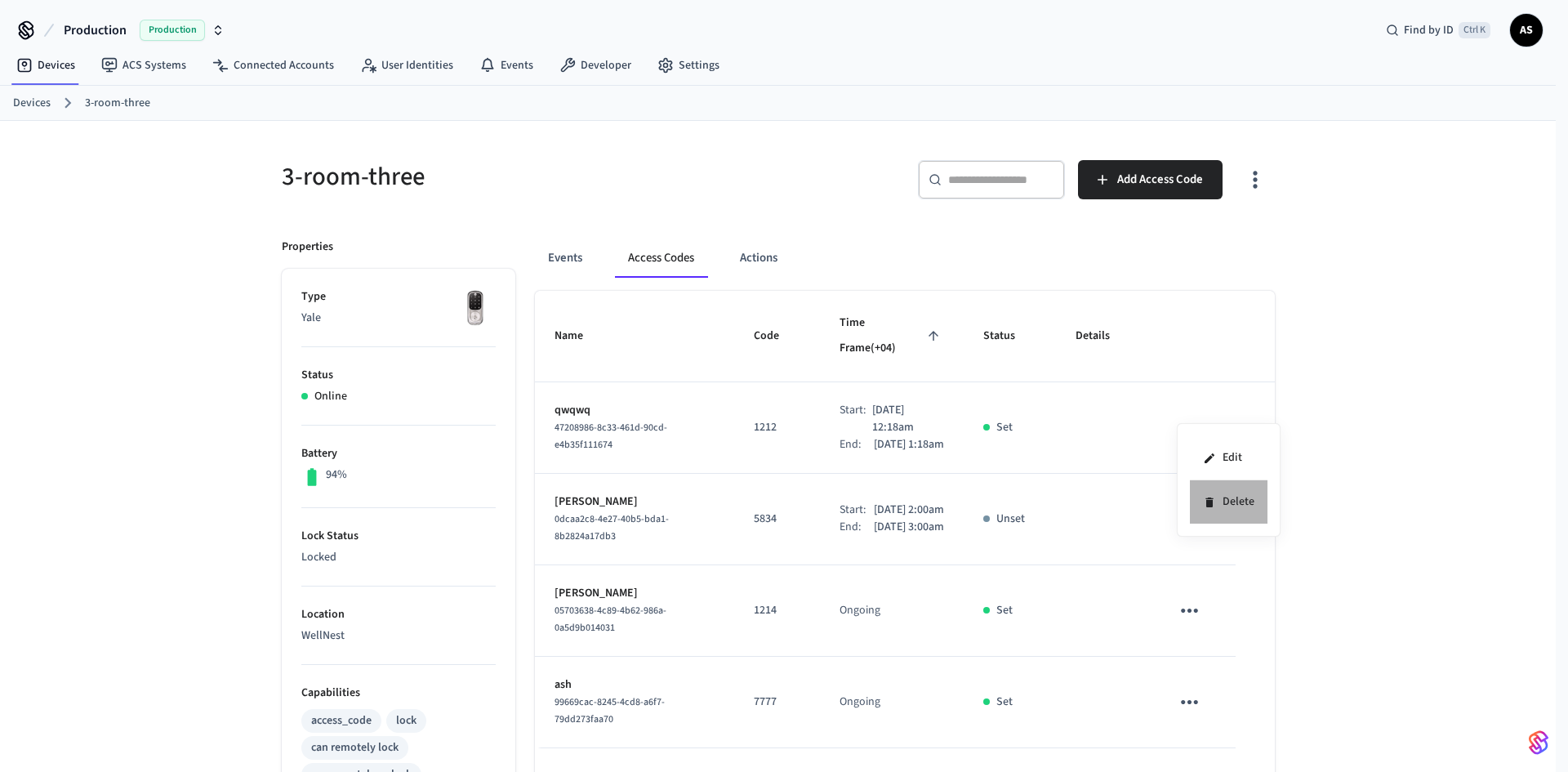
click at [1226, 493] on li "Delete" at bounding box center [1228, 502] width 78 height 43
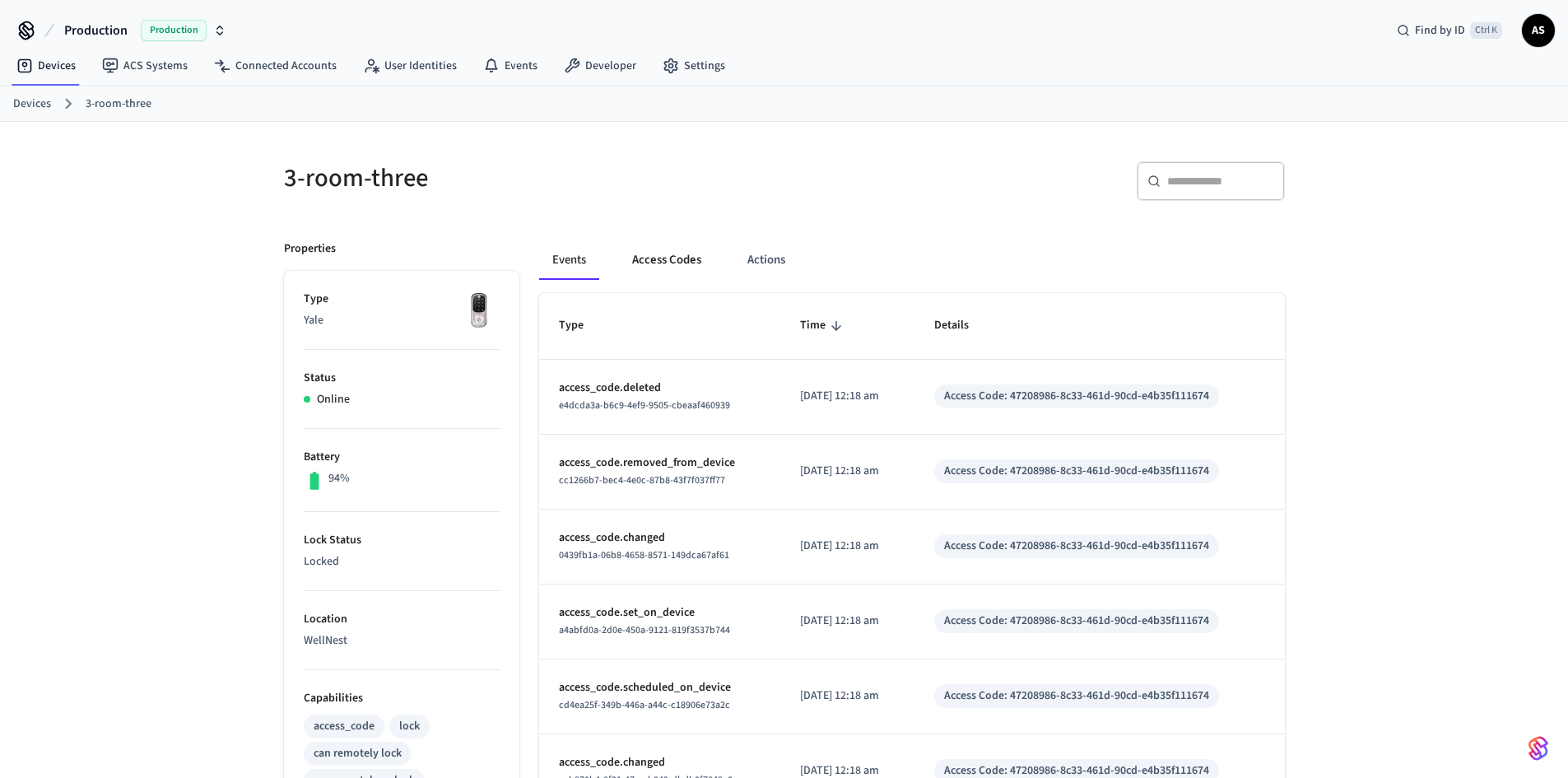
click at [658, 273] on button "Access Codes" at bounding box center [667, 260] width 95 height 40
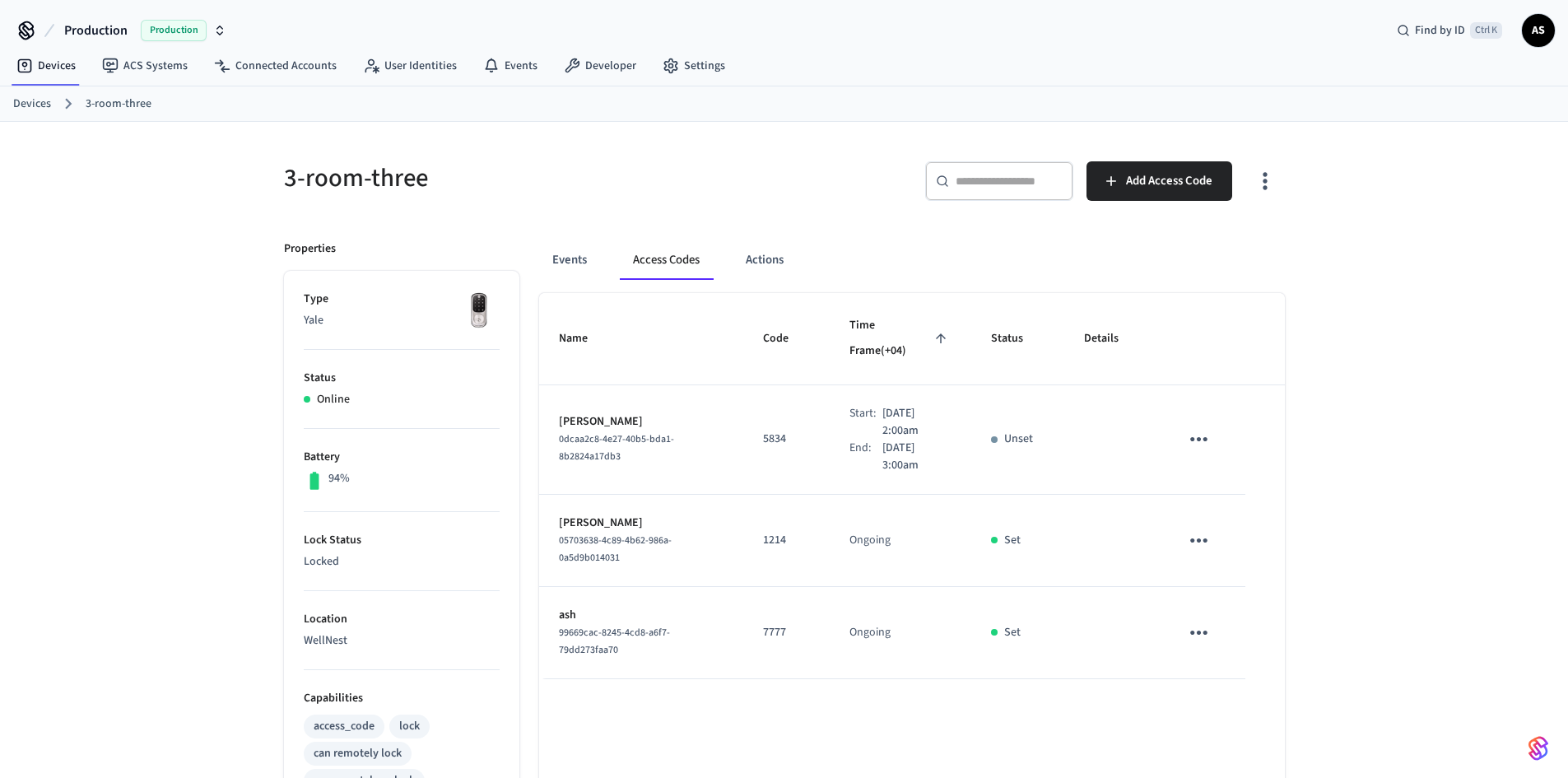
drag, startPoint x: 681, startPoint y: 670, endPoint x: 688, endPoint y: 678, distance: 10.6
click at [687, 678] on div "Name Code Time Frame (+04) Status Details Levon Ghalachyan 0dcaa2c8-4e27-40b5-b…" at bounding box center [912, 757] width 746 height 927
click at [1192, 190] on span "Add Access Code" at bounding box center [1169, 181] width 86 height 21
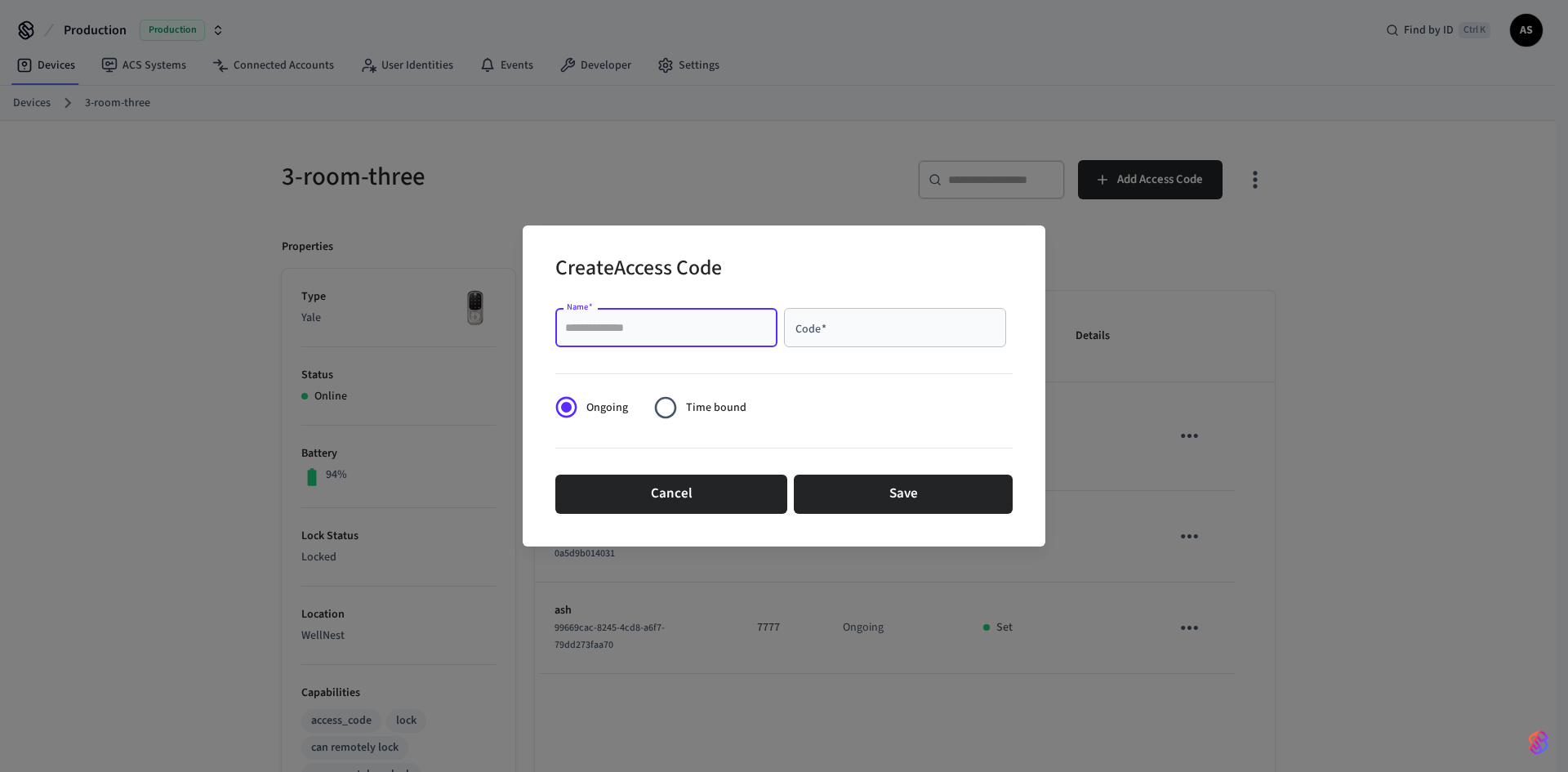
click at [683, 333] on input "Name   *" at bounding box center [666, 327] width 202 height 16
type input "********"
click at [827, 335] on input "Code   *" at bounding box center [895, 327] width 202 height 16
type input "****"
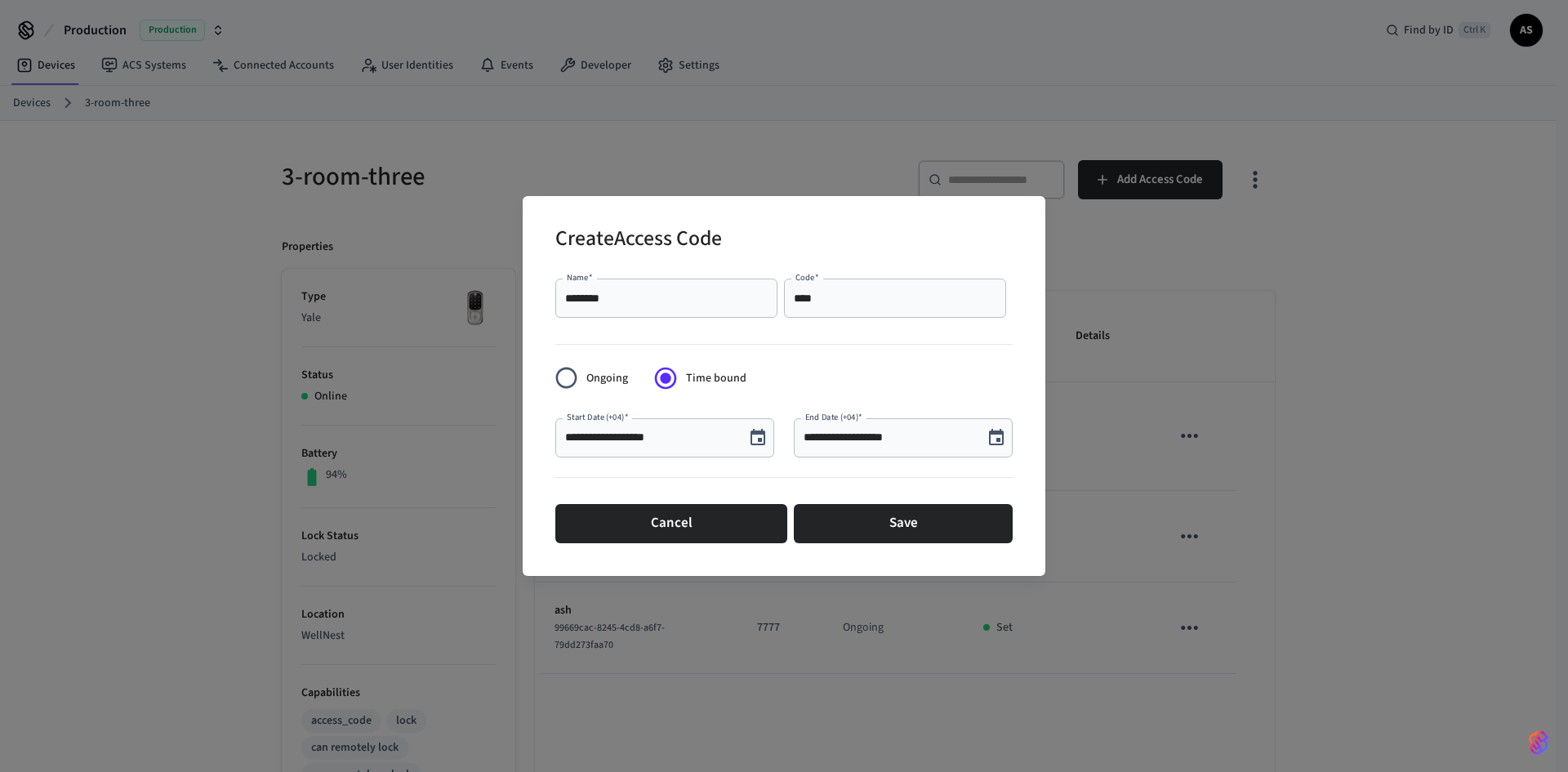
click at [994, 429] on icon "Choose date, selected date is Oct 2, 2025" at bounding box center [996, 438] width 19 height 19
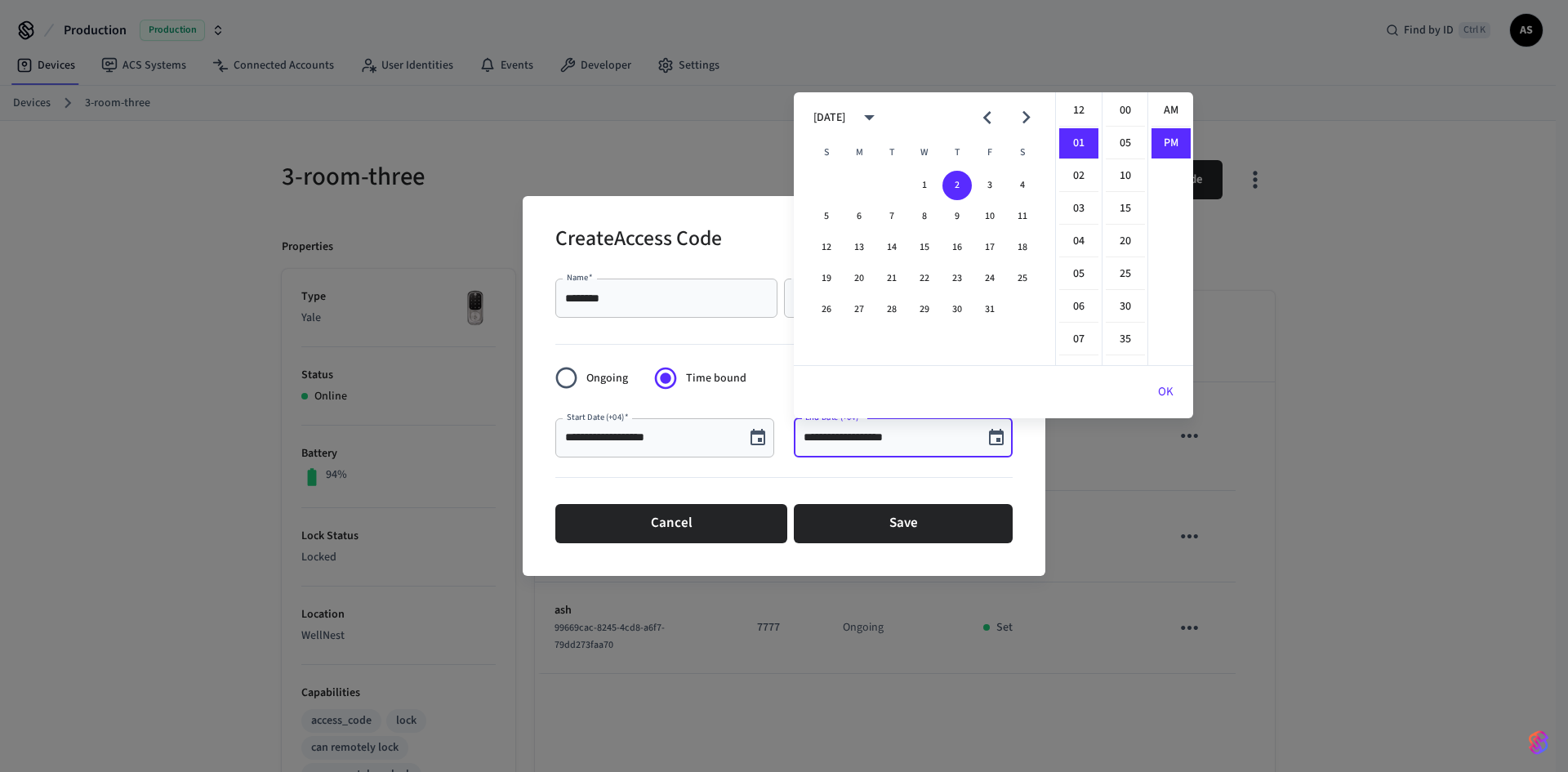
scroll to position [30, 0]
click at [1071, 139] on li "02" at bounding box center [1078, 143] width 39 height 31
type input "**********"
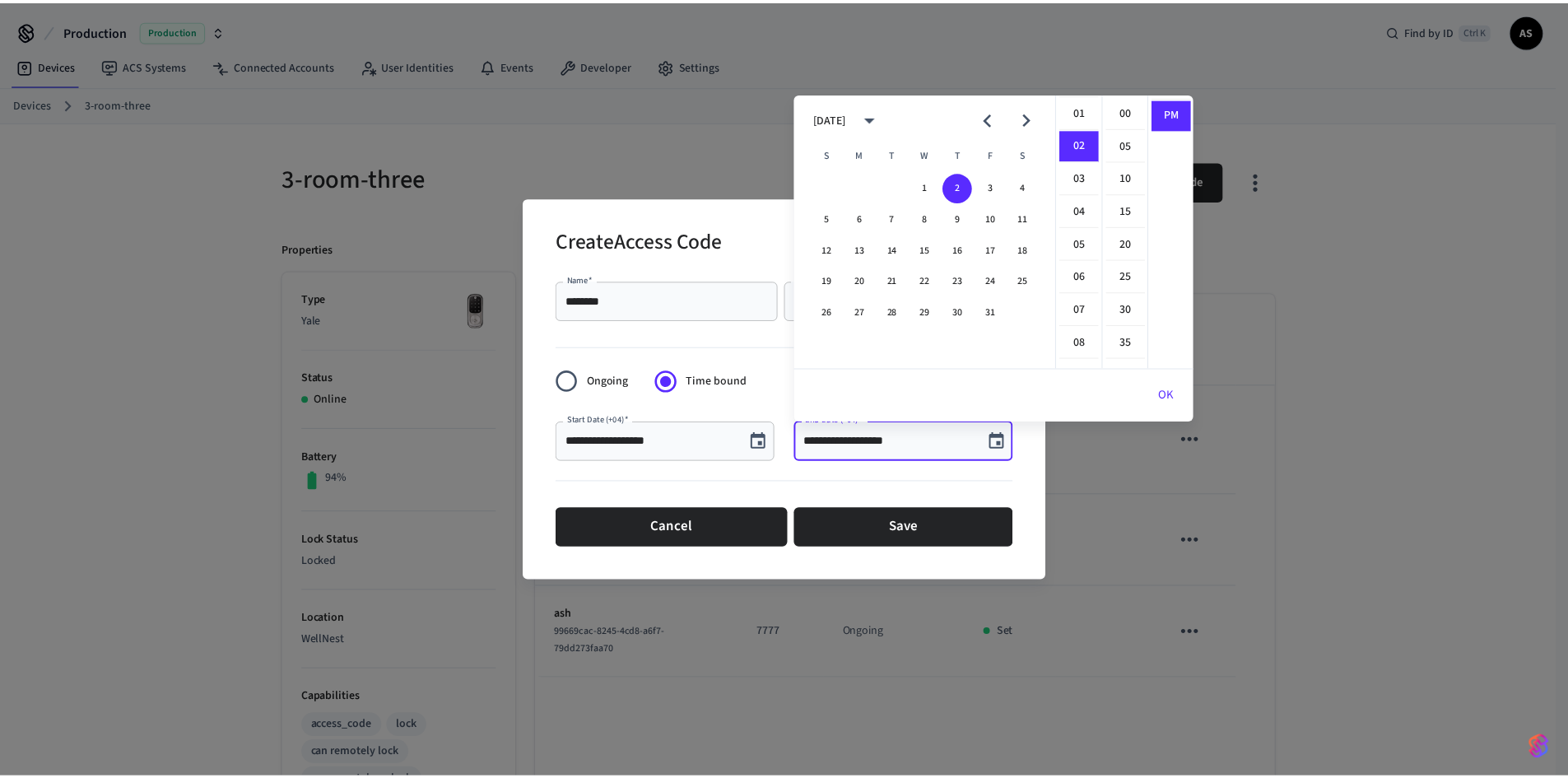
scroll to position [66, 0]
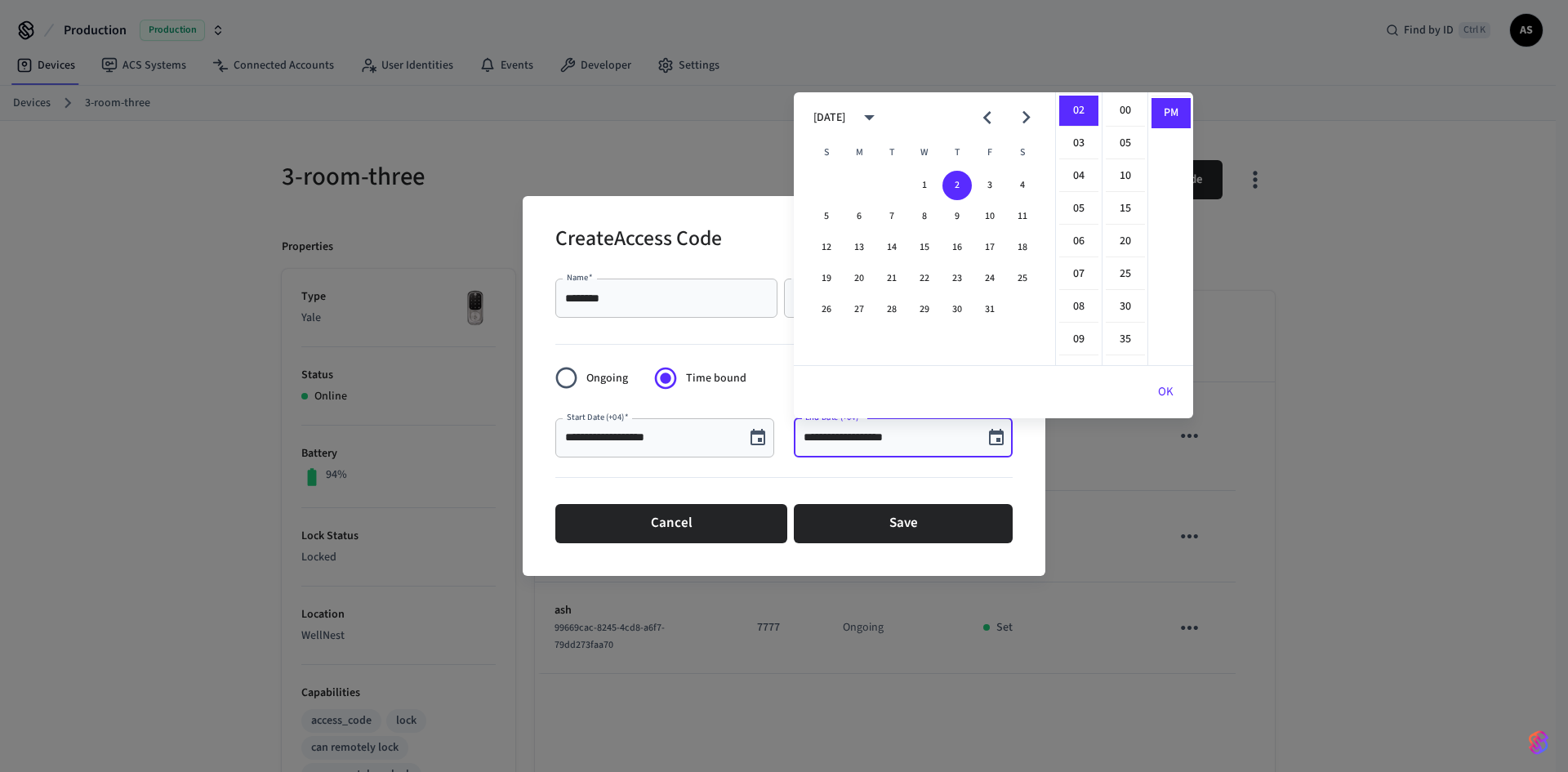
click at [918, 490] on div at bounding box center [784, 480] width 457 height 34
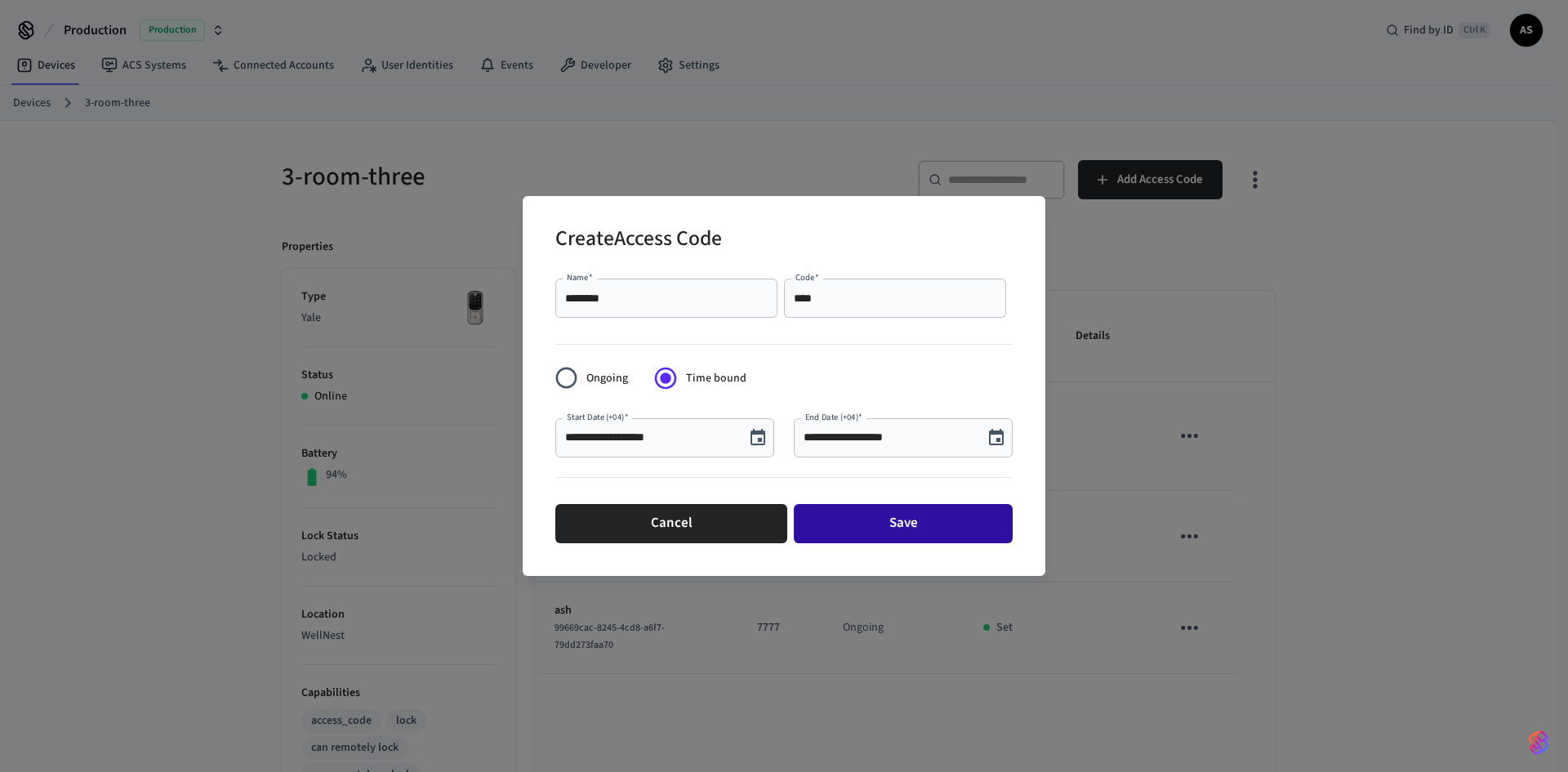
drag, startPoint x: 906, startPoint y: 524, endPoint x: 890, endPoint y: 521, distance: 16.3
click at [900, 529] on button "Save" at bounding box center [903, 523] width 218 height 39
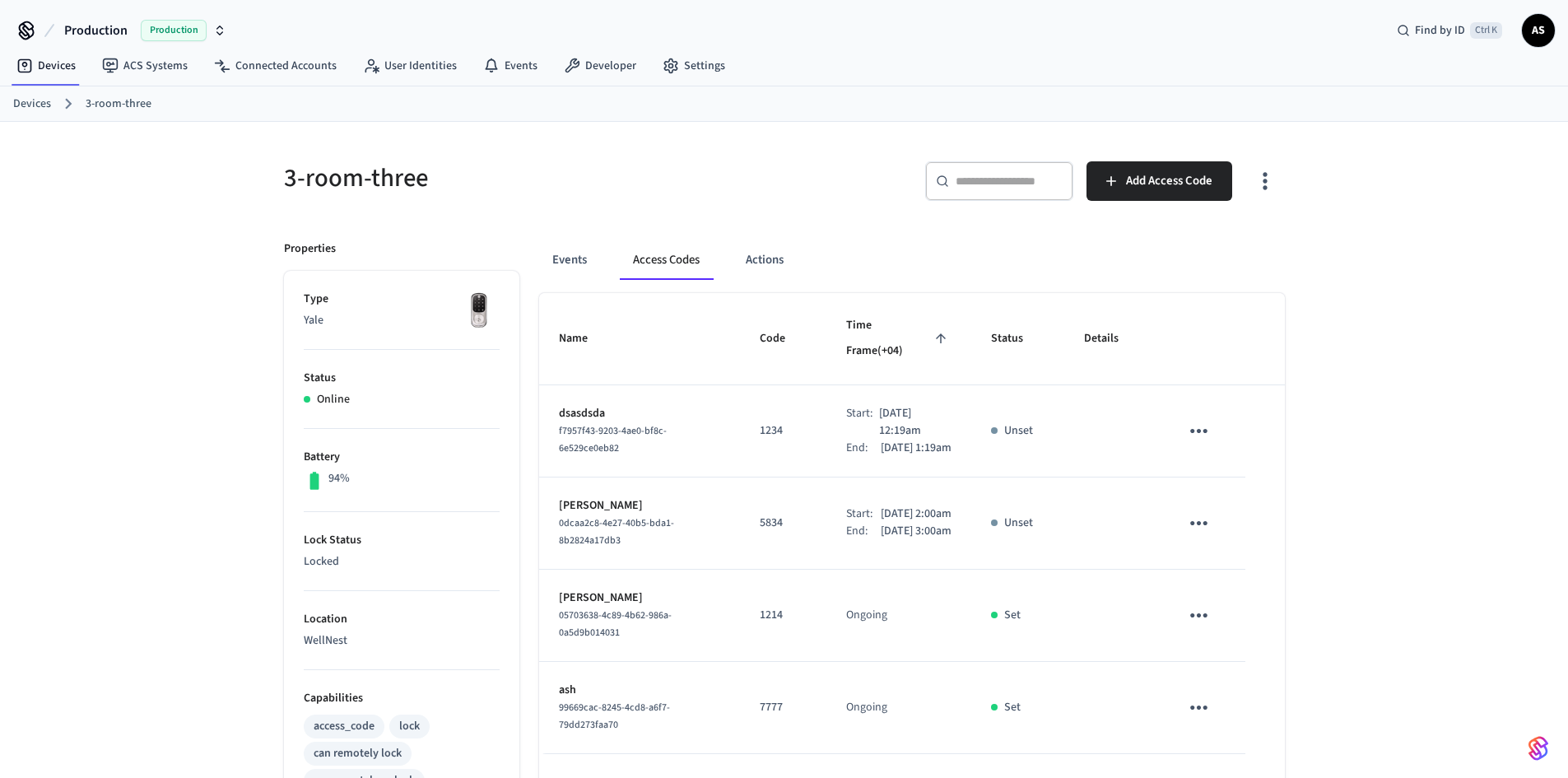
drag, startPoint x: 861, startPoint y: 406, endPoint x: 904, endPoint y: 403, distance: 43.1
click at [904, 405] on p "Oct 3rd 2025 12:19am" at bounding box center [915, 422] width 73 height 35
click at [919, 441] on p "Oct 3rd 2025 1:19am" at bounding box center [916, 448] width 71 height 17
drag, startPoint x: 1033, startPoint y: 415, endPoint x: 1093, endPoint y: 424, distance: 60.7
click at [1092, 418] on tr "dsasdsda f7957f43-9203-4ae0-bf8c-6e529ce0eb82 1234 Start: Oct 3rd 2025 12:19am …" at bounding box center [912, 431] width 746 height 92
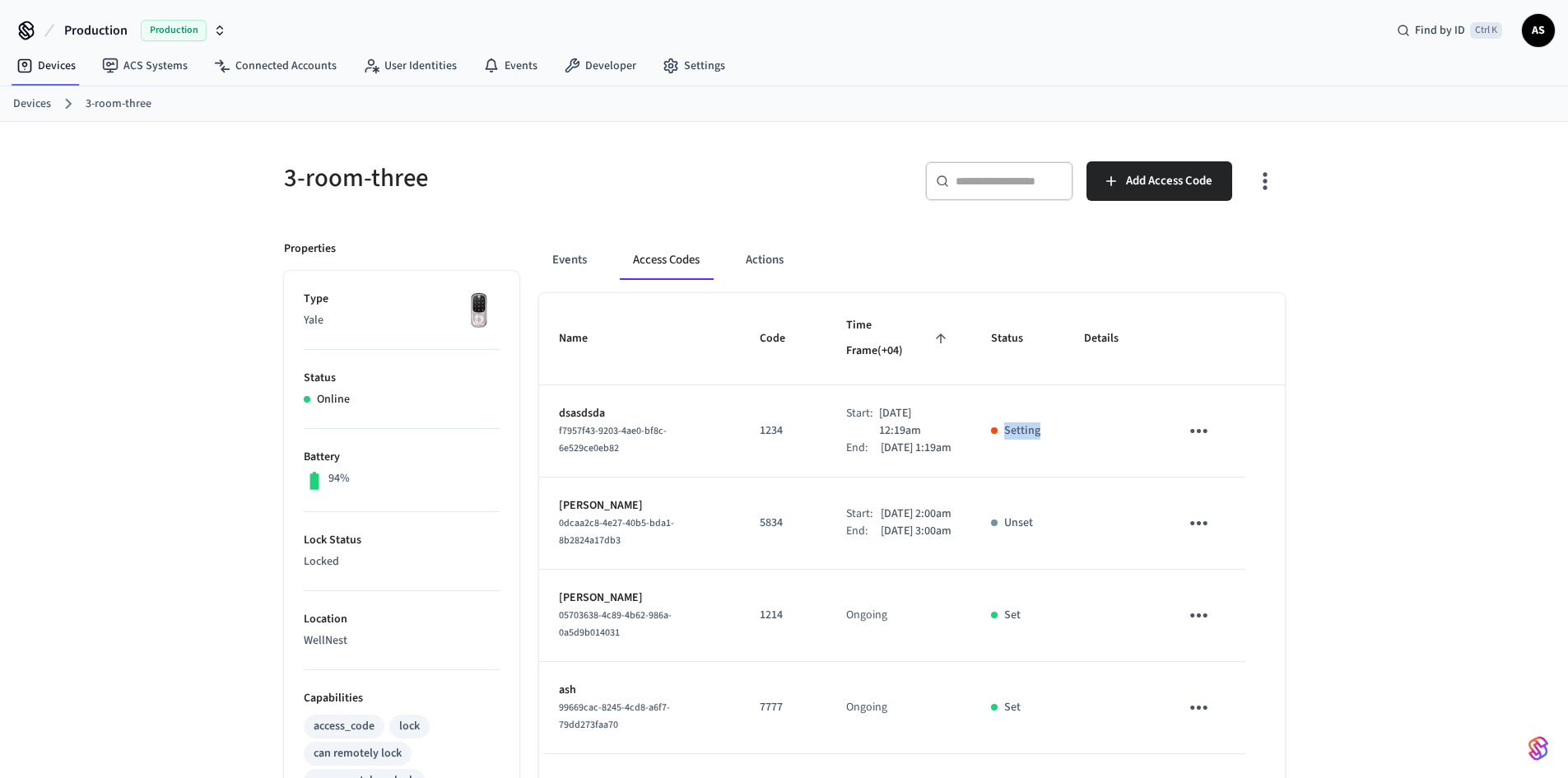
click at [1090, 437] on td "sticky table" at bounding box center [1112, 431] width 95 height 92
drag, startPoint x: 1029, startPoint y: 419, endPoint x: 971, endPoint y: 423, distance: 58.1
click at [971, 423] on tr "dsasdsda f7957f43-9203-4ae0-bf8c-6e529ce0eb82 1234 Start: Oct 3rd 2025 12:19am …" at bounding box center [912, 431] width 746 height 92
click at [979, 442] on td "Setting" at bounding box center [1018, 431] width 93 height 92
click at [991, 438] on td "Setting" at bounding box center [1018, 431] width 93 height 92
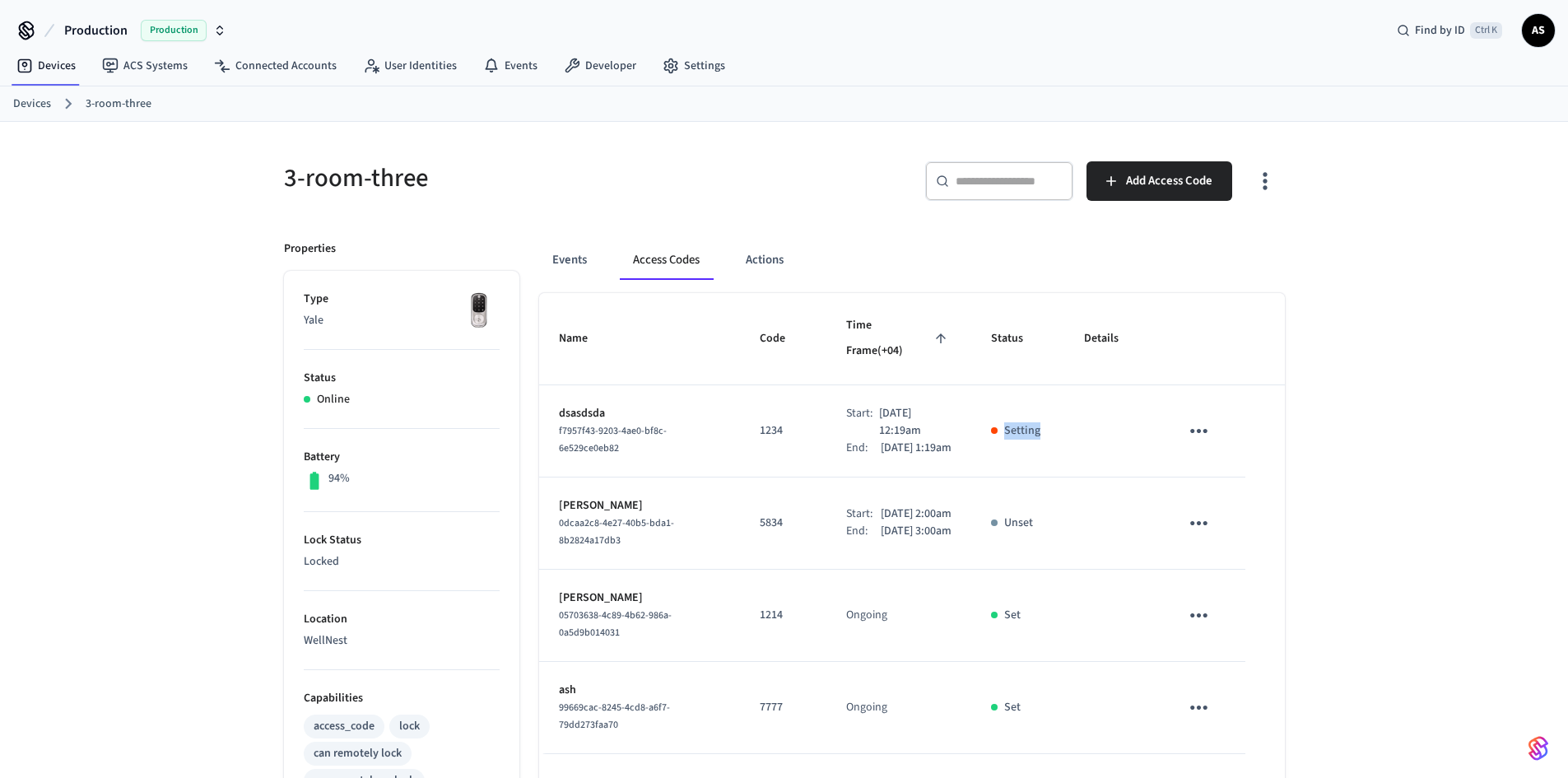
drag, startPoint x: 989, startPoint y: 417, endPoint x: 1061, endPoint y: 418, distance: 72.0
click at [1061, 418] on td "Setting" at bounding box center [1018, 431] width 93 height 92
click at [1058, 437] on td "Setting" at bounding box center [1018, 431] width 93 height 92
drag, startPoint x: 923, startPoint y: 437, endPoint x: 823, endPoint y: 389, distance: 110.9
click at [827, 390] on td "Start: Oct 3rd 2025 12:19am End: Oct 3rd 2025 1:19am" at bounding box center [898, 431] width 145 height 92
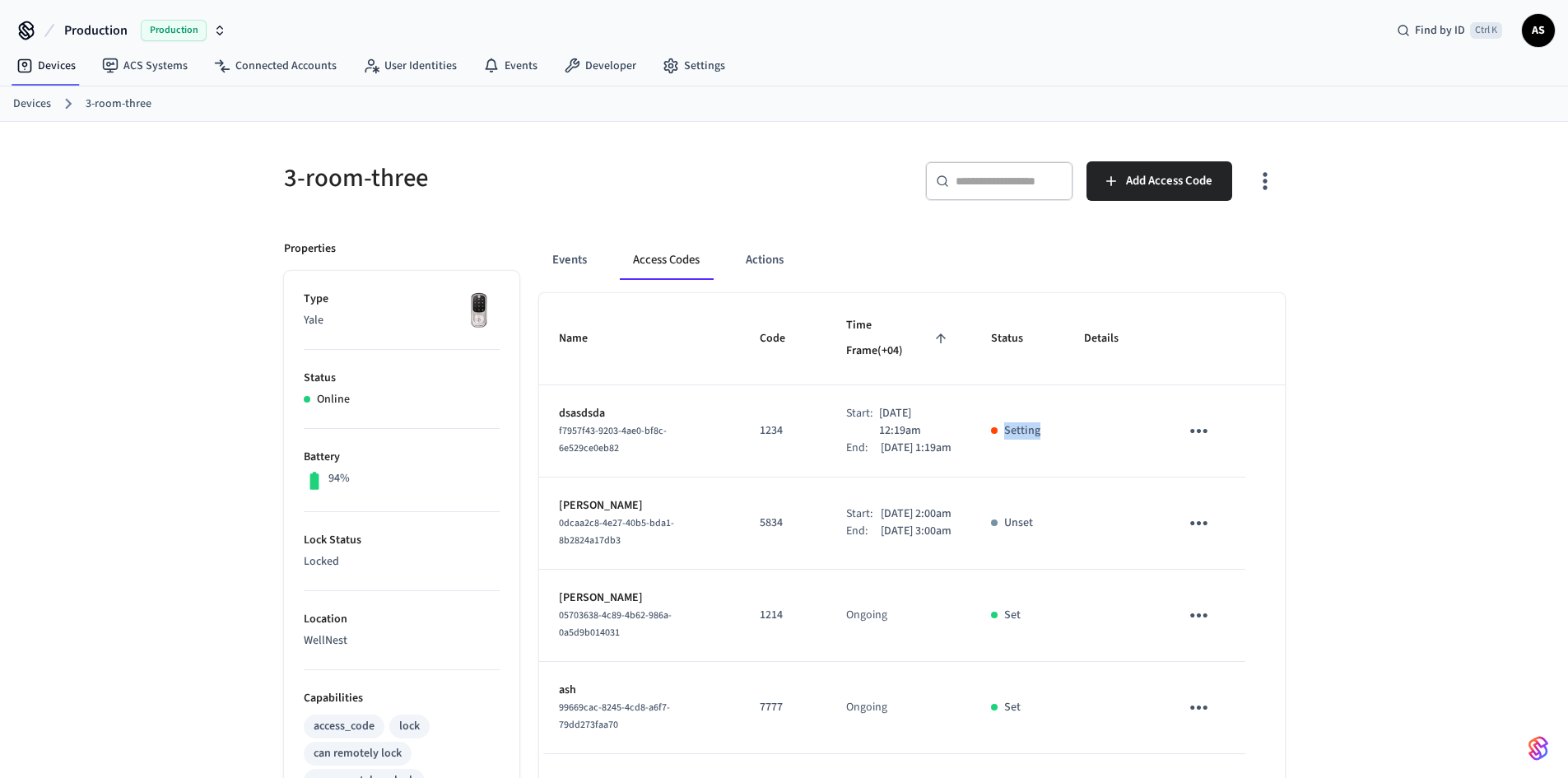
click at [827, 394] on td "Start: Oct 3rd 2025 12:19am End: Oct 3rd 2025 1:19am" at bounding box center [898, 431] width 145 height 92
drag, startPoint x: 824, startPoint y: 498, endPoint x: 935, endPoint y: 557, distance: 125.7
click at [935, 557] on td "Start: Oct 3rd 2025 2:00am End: Oct 3rd 2025 3:00am" at bounding box center [898, 523] width 145 height 92
click at [932, 540] on p "[DATE] 3:00am" at bounding box center [916, 532] width 71 height 17
click at [903, 540] on p "[DATE] 3:00am" at bounding box center [916, 532] width 71 height 17
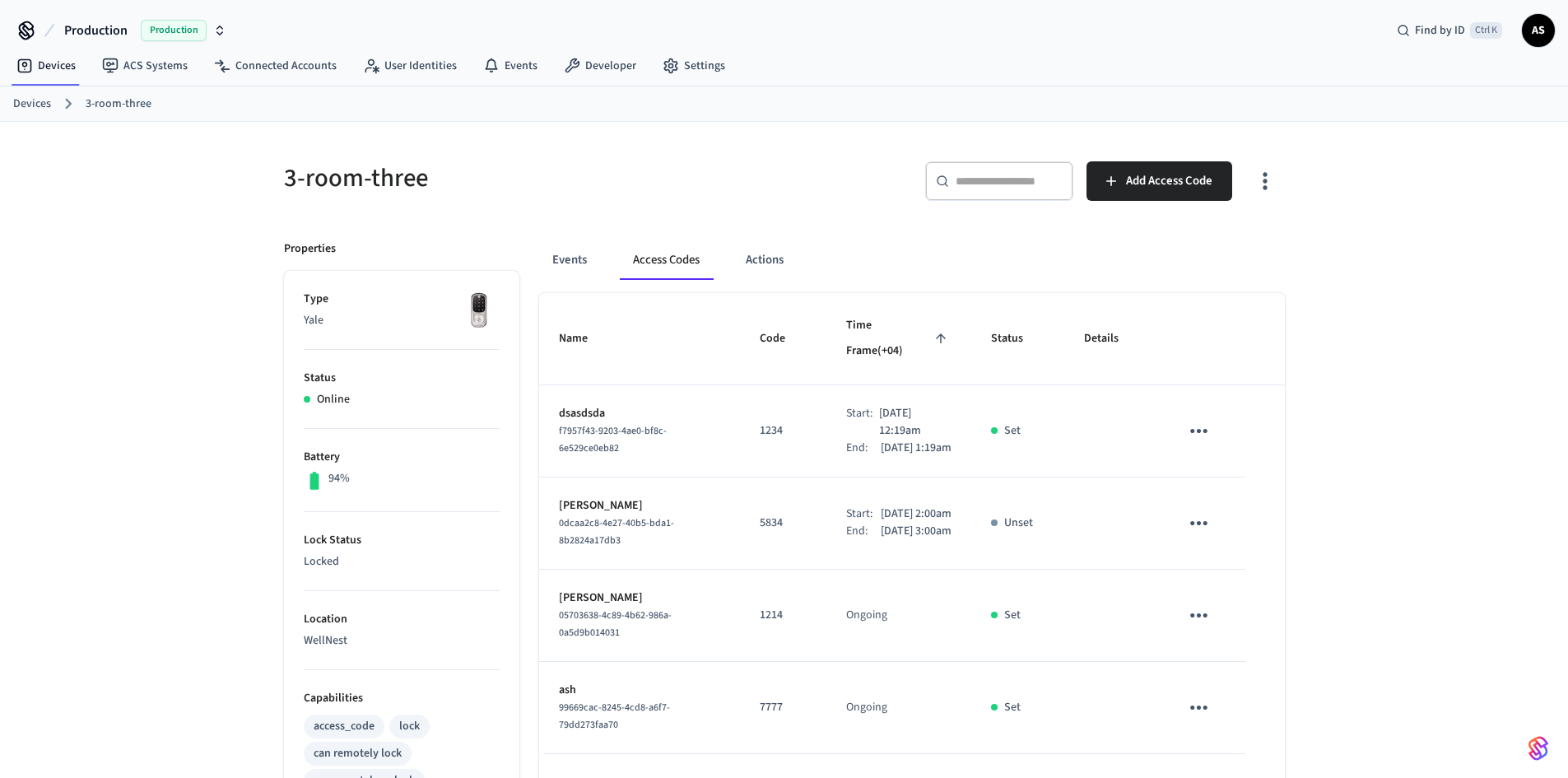
click at [916, 518] on p "[DATE] 2:00am" at bounding box center [916, 514] width 71 height 17
drag, startPoint x: 830, startPoint y: 388, endPoint x: 940, endPoint y: 452, distance: 127.3
click at [939, 451] on td "Start: Oct 3rd 2025 12:19am End: Oct 3rd 2025 1:19am" at bounding box center [898, 431] width 145 height 92
click at [941, 453] on td "Start: Oct 3rd 2025 12:19am End: Oct 3rd 2025 1:19am" at bounding box center [898, 431] width 145 height 92
drag, startPoint x: 918, startPoint y: 440, endPoint x: 803, endPoint y: 388, distance: 126.2
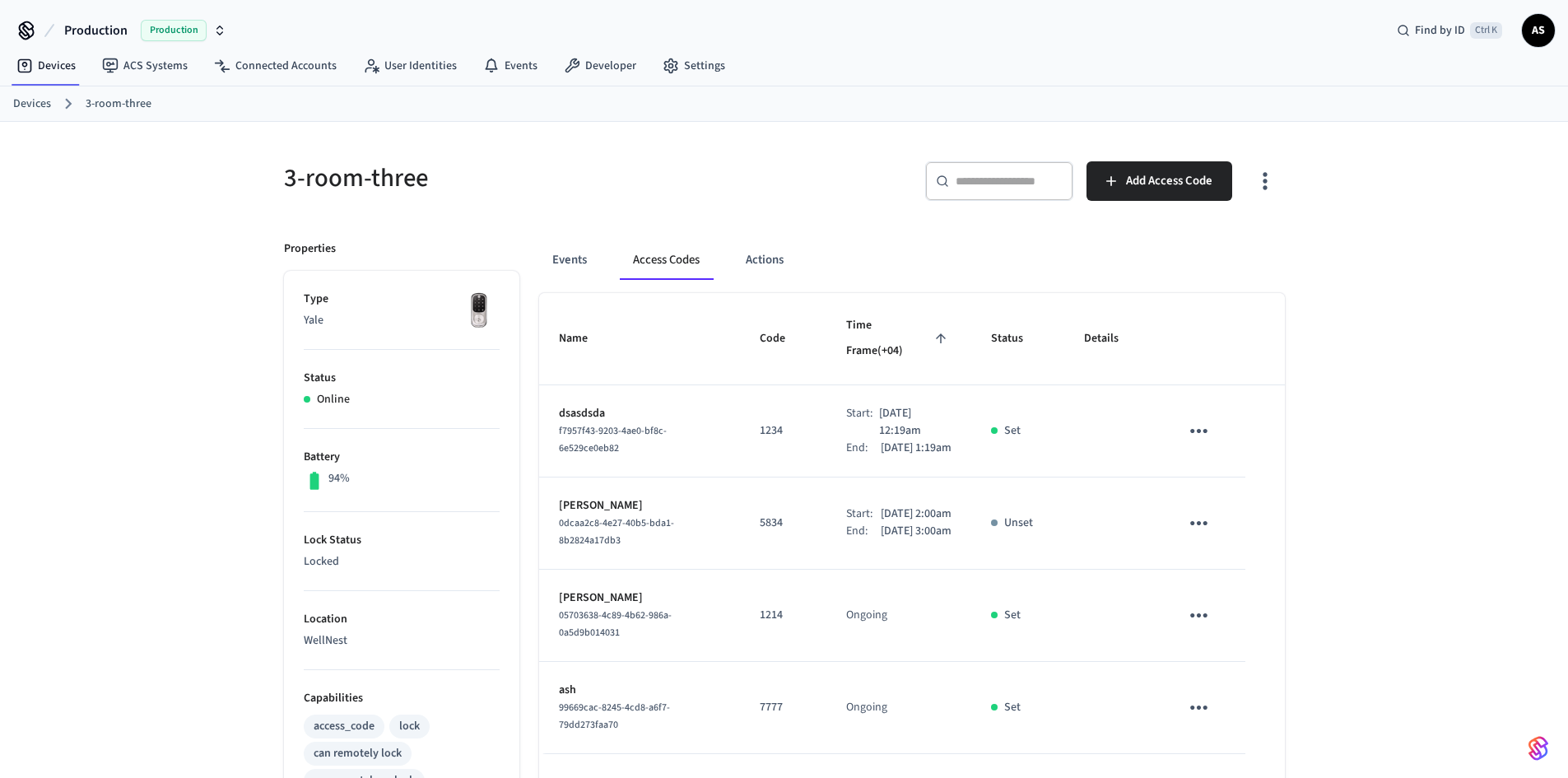
click at [803, 388] on tr "dsasdsda f7957f43-9203-4ae0-bf8c-6e529ce0eb82 1234 Start: Oct 3rd 2025 12:19am …" at bounding box center [912, 431] width 746 height 92
drag, startPoint x: 817, startPoint y: 412, endPoint x: 837, endPoint y: 414, distance: 20.1
click at [827, 413] on td "Start: Oct 3rd 2025 12:19am End: Oct 3rd 2025 1:19am" at bounding box center [898, 431] width 145 height 92
click at [846, 405] on div "Start:" at bounding box center [863, 422] width 33 height 35
drag, startPoint x: 831, startPoint y: 383, endPoint x: 948, endPoint y: 442, distance: 131.0
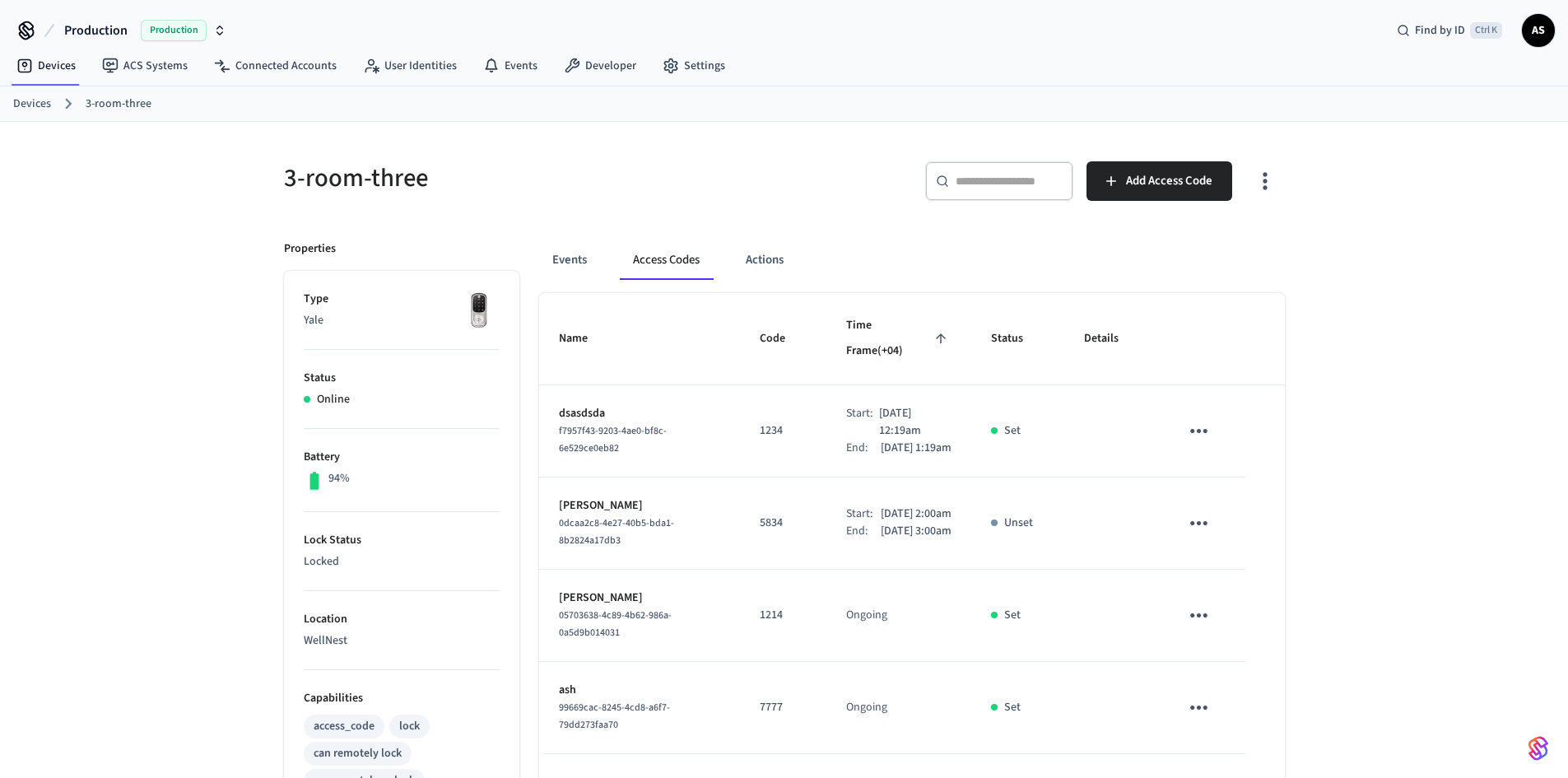
click at [937, 448] on td "Start: Oct 3rd 2025 12:19am End: Oct 3rd 2025 1:19am" at bounding box center [898, 431] width 145 height 92
click at [1195, 418] on icon "sticky table" at bounding box center [1199, 431] width 25 height 25
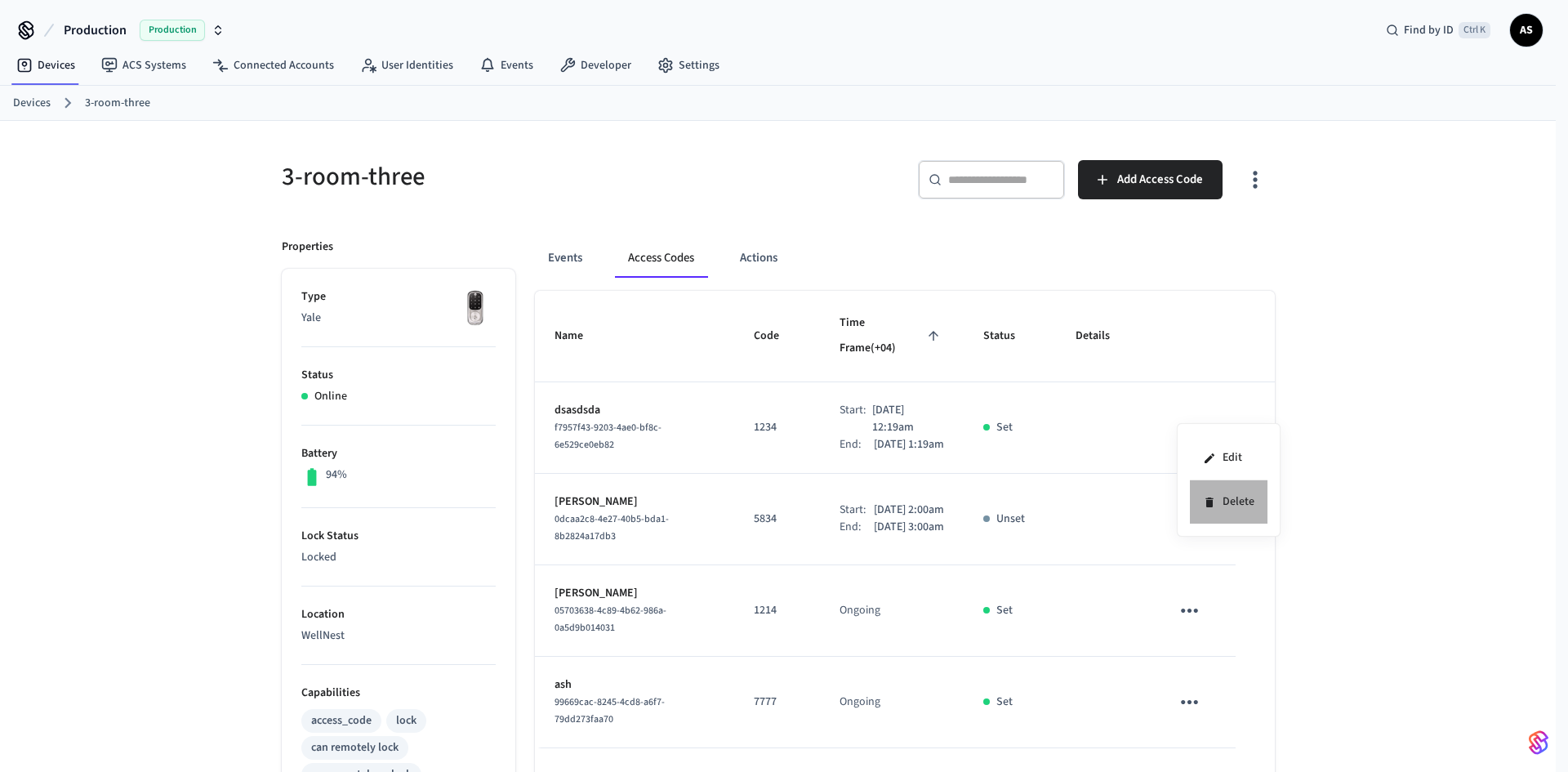
click at [1236, 505] on li "Delete" at bounding box center [1228, 502] width 78 height 43
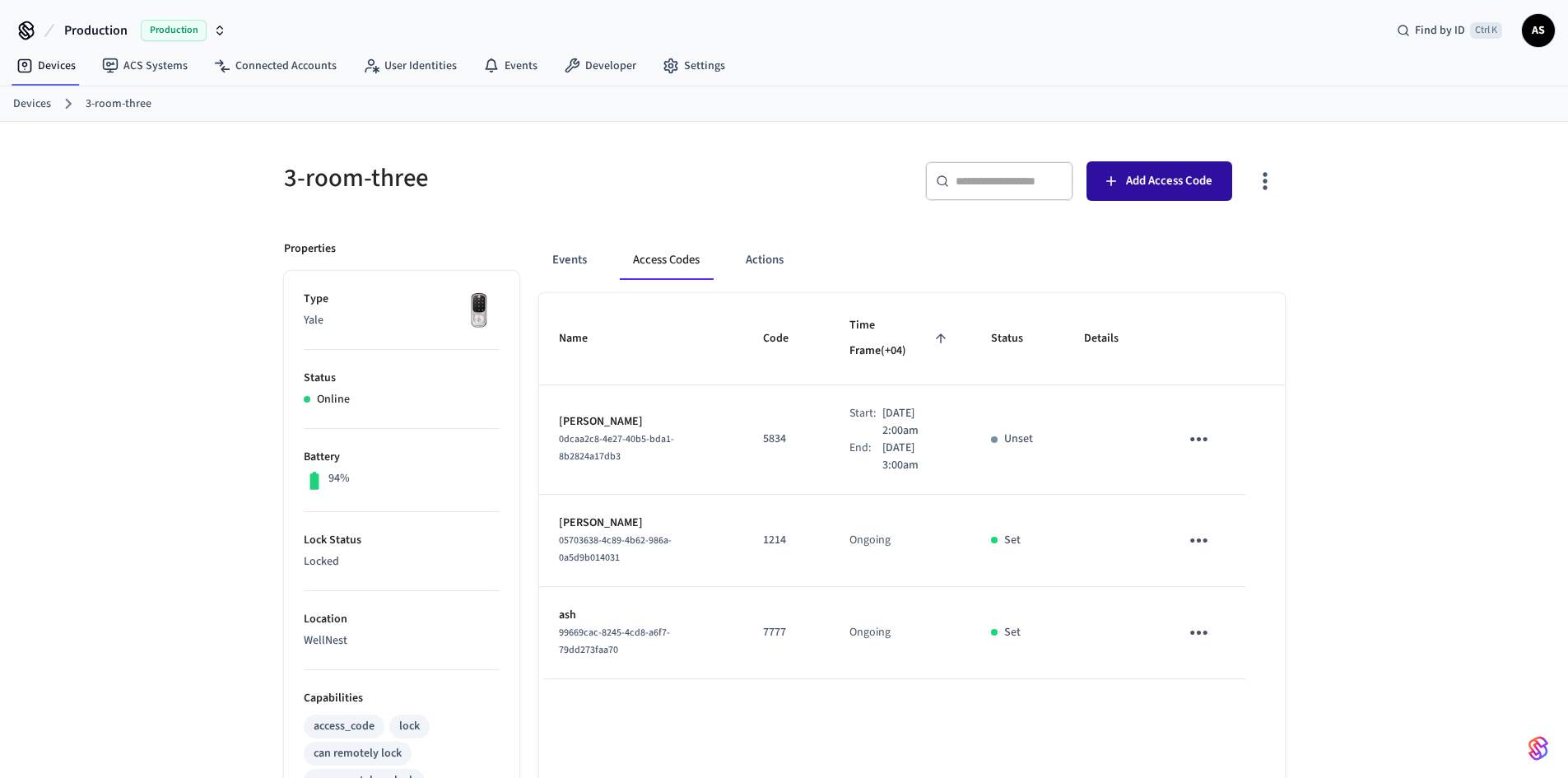
click at [1202, 169] on button "Add Access Code" at bounding box center [1160, 180] width 146 height 40
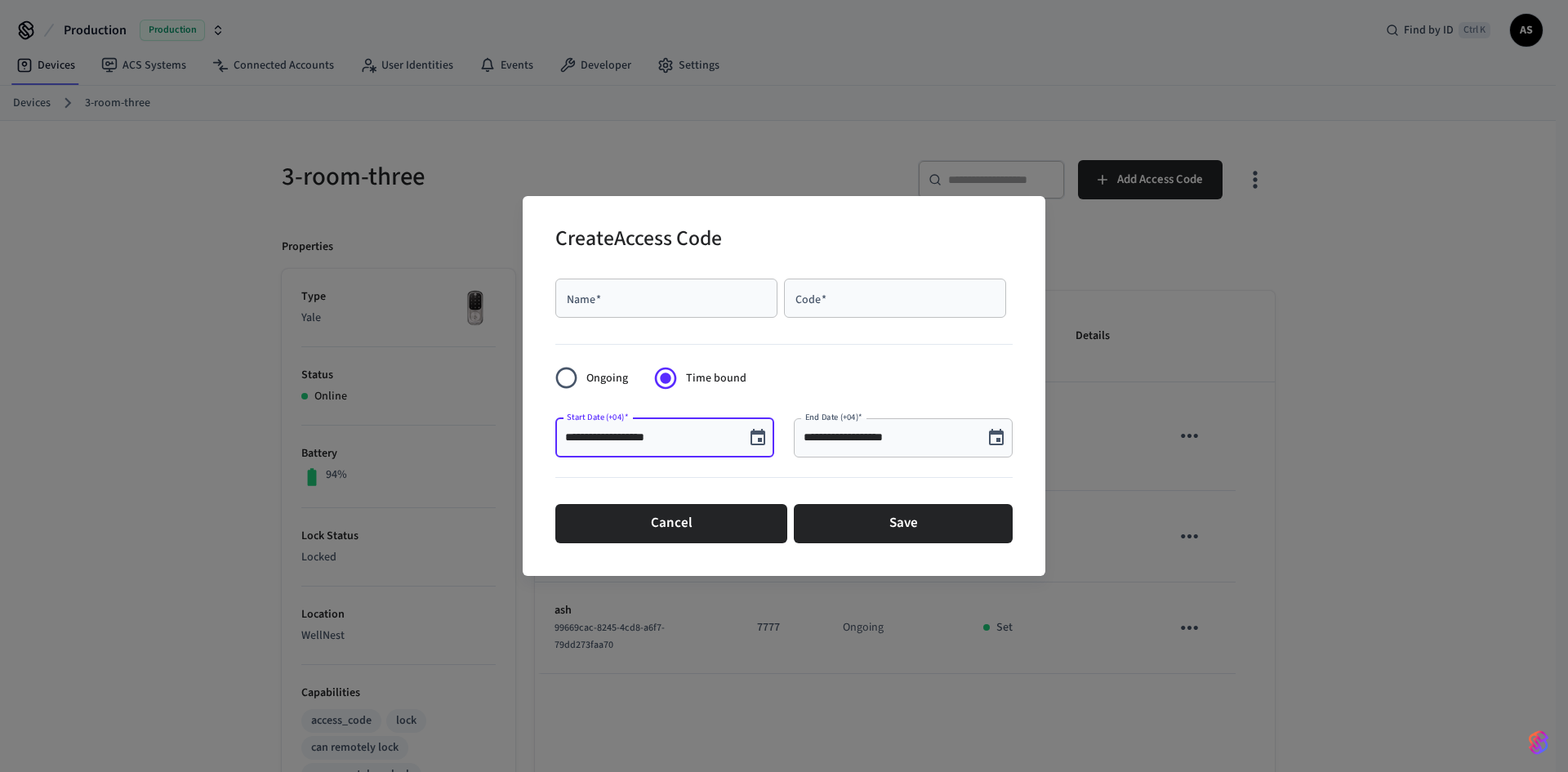
click at [645, 445] on input "**********" at bounding box center [650, 437] width 169 height 16
drag, startPoint x: 672, startPoint y: 445, endPoint x: 681, endPoint y: 448, distance: 9.5
click at [674, 447] on div "**********" at bounding box center [664, 437] width 218 height 39
drag, startPoint x: 695, startPoint y: 441, endPoint x: 704, endPoint y: 434, distance: 11.4
click at [704, 434] on input "**********" at bounding box center [650, 437] width 169 height 16
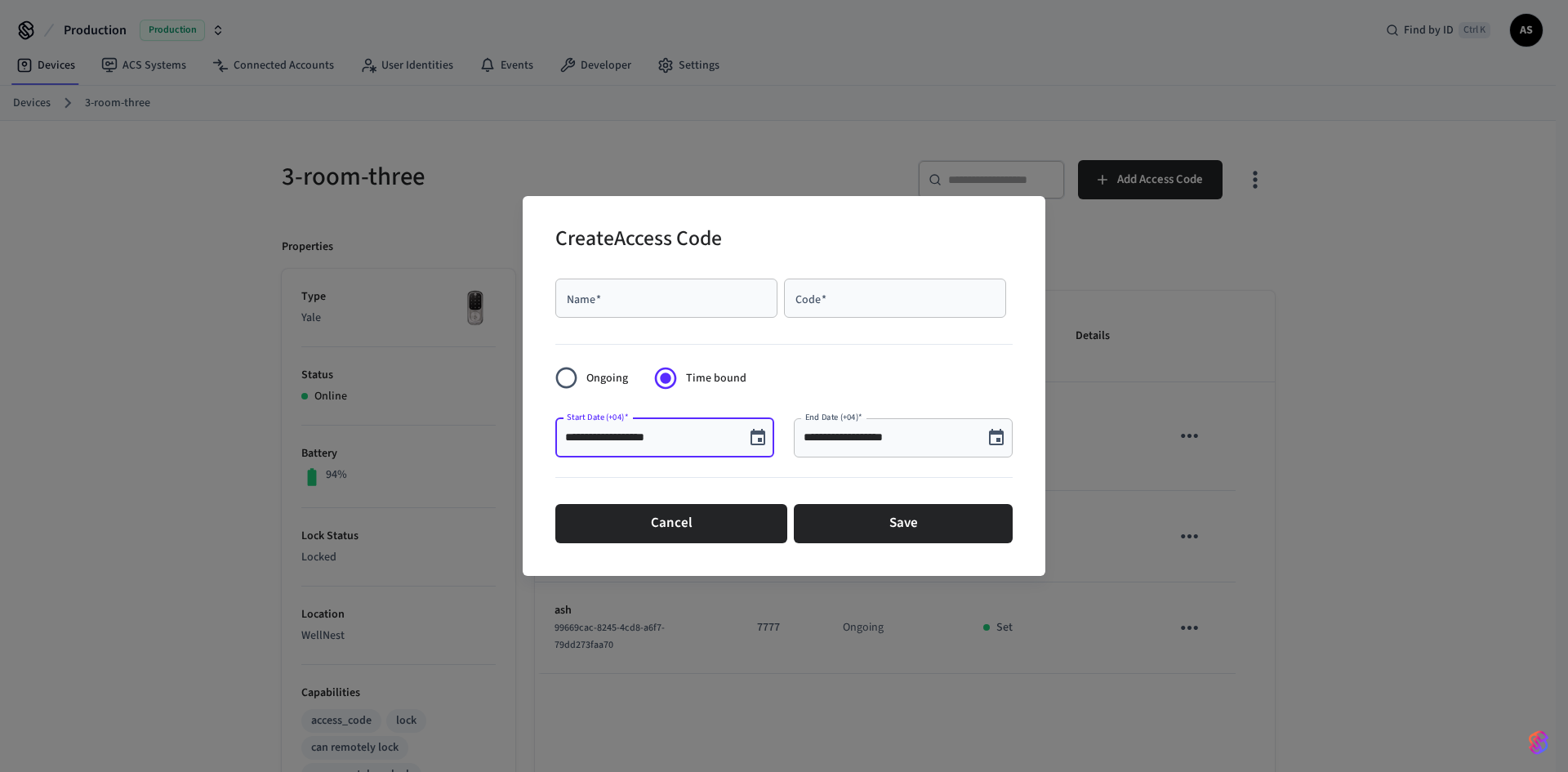
click at [689, 429] on input "**********" at bounding box center [650, 437] width 169 height 16
click at [693, 436] on input "**********" at bounding box center [650, 437] width 169 height 16
click at [699, 445] on input "**********" at bounding box center [650, 437] width 169 height 16
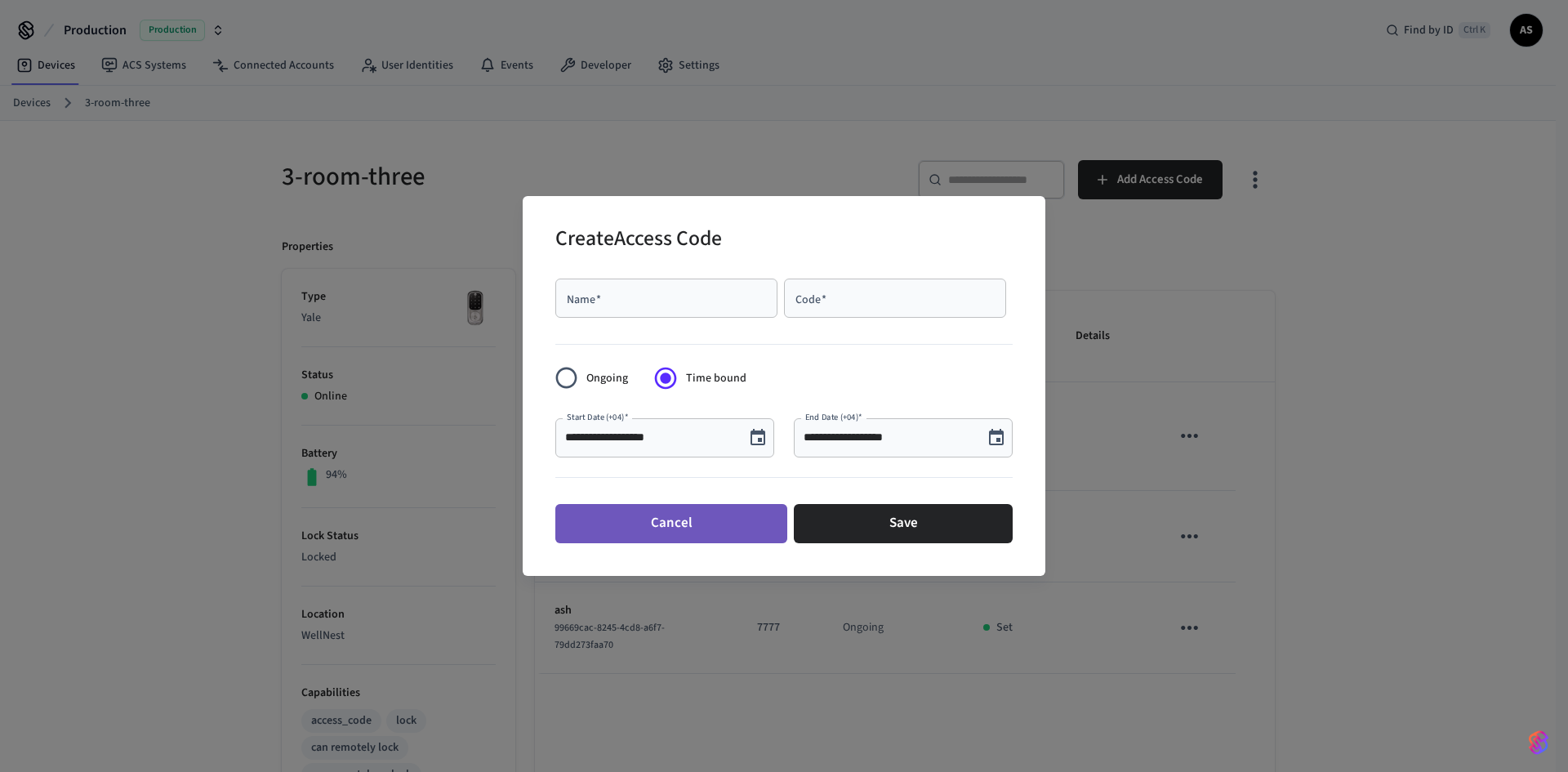
click at [593, 517] on button "Cancel" at bounding box center [671, 523] width 232 height 39
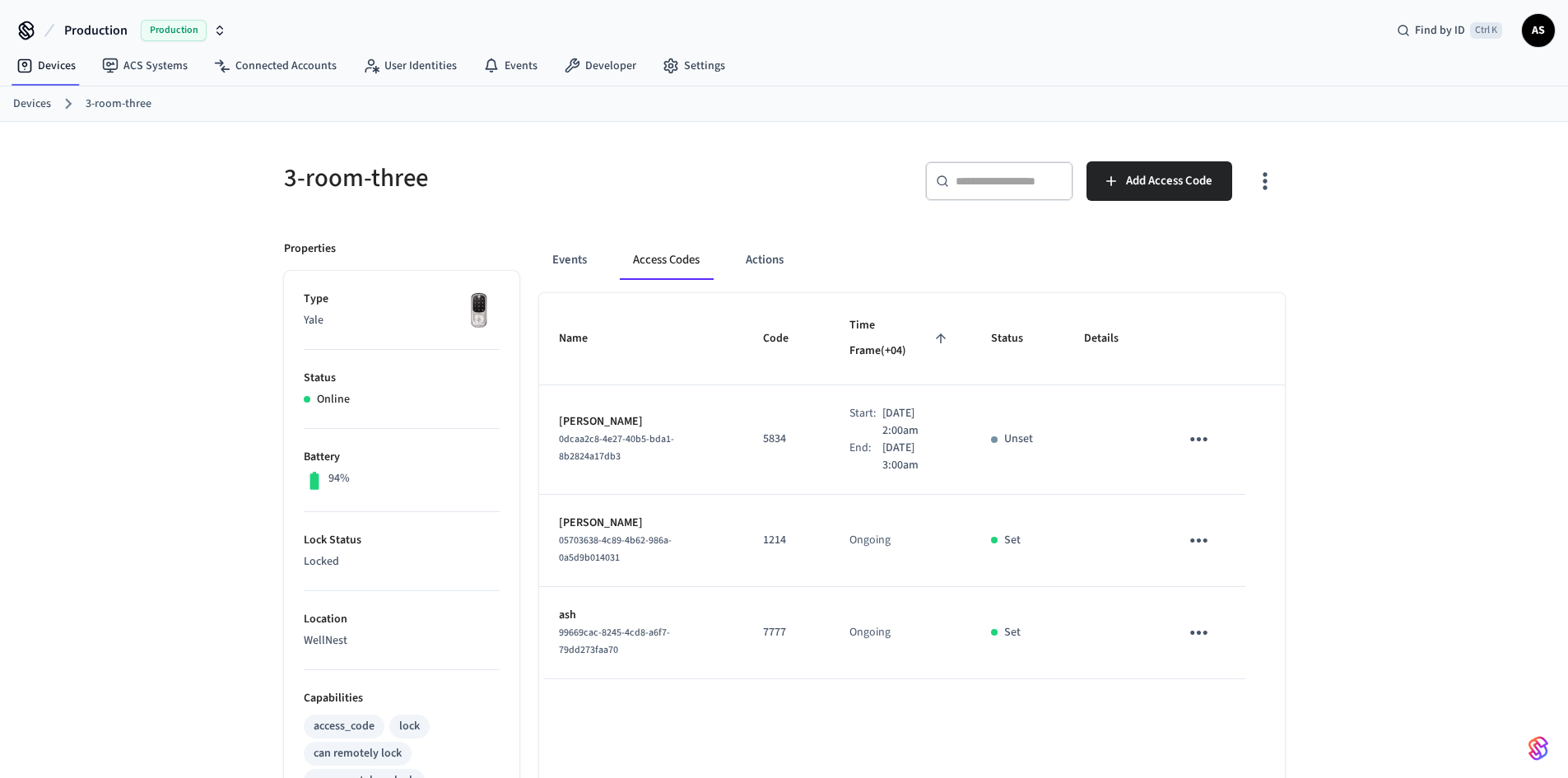
click at [1543, 749] on img "button" at bounding box center [1538, 748] width 19 height 26
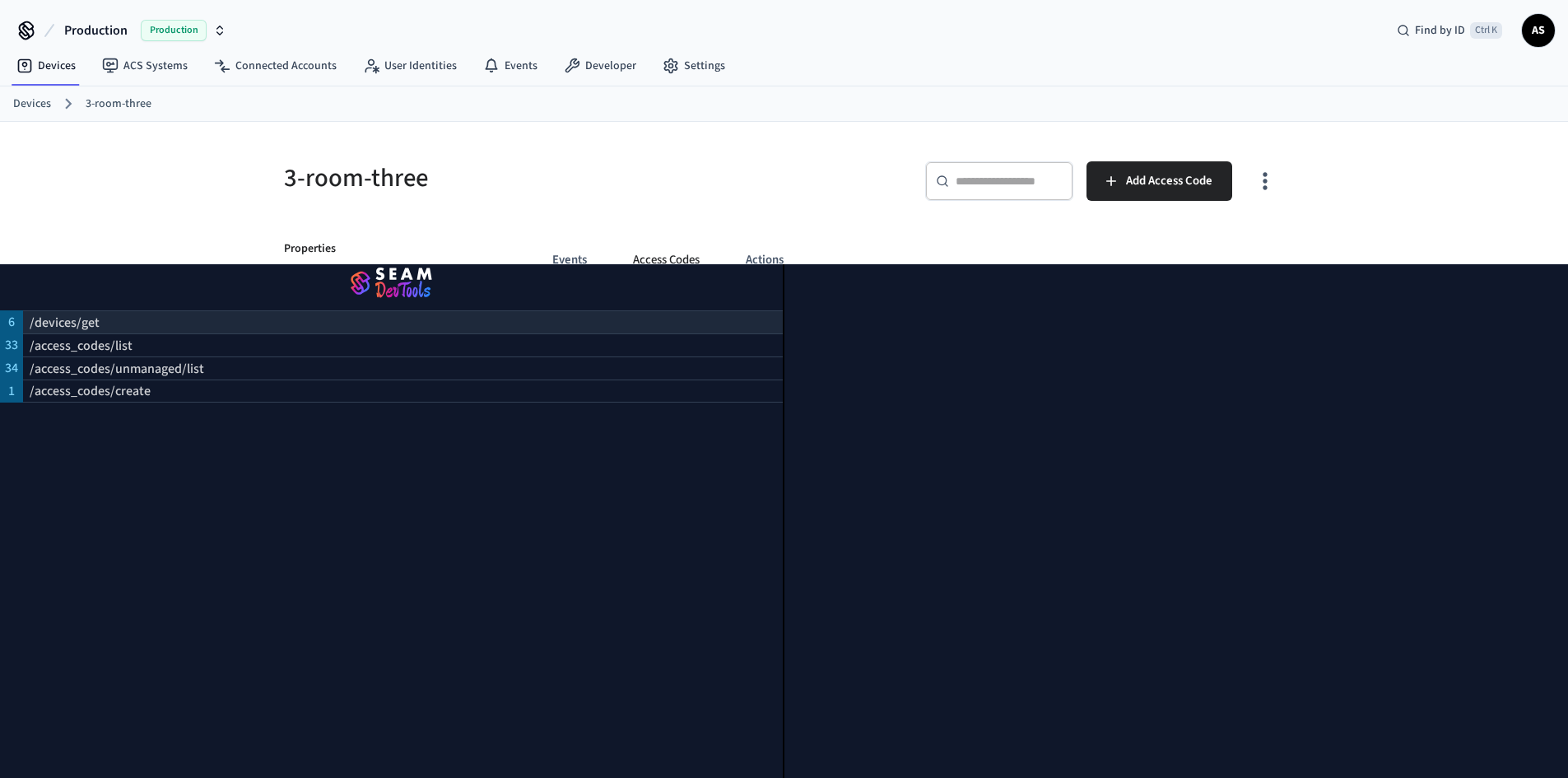
click at [114, 312] on div "/devices/get" at bounding box center [403, 322] width 760 height 23
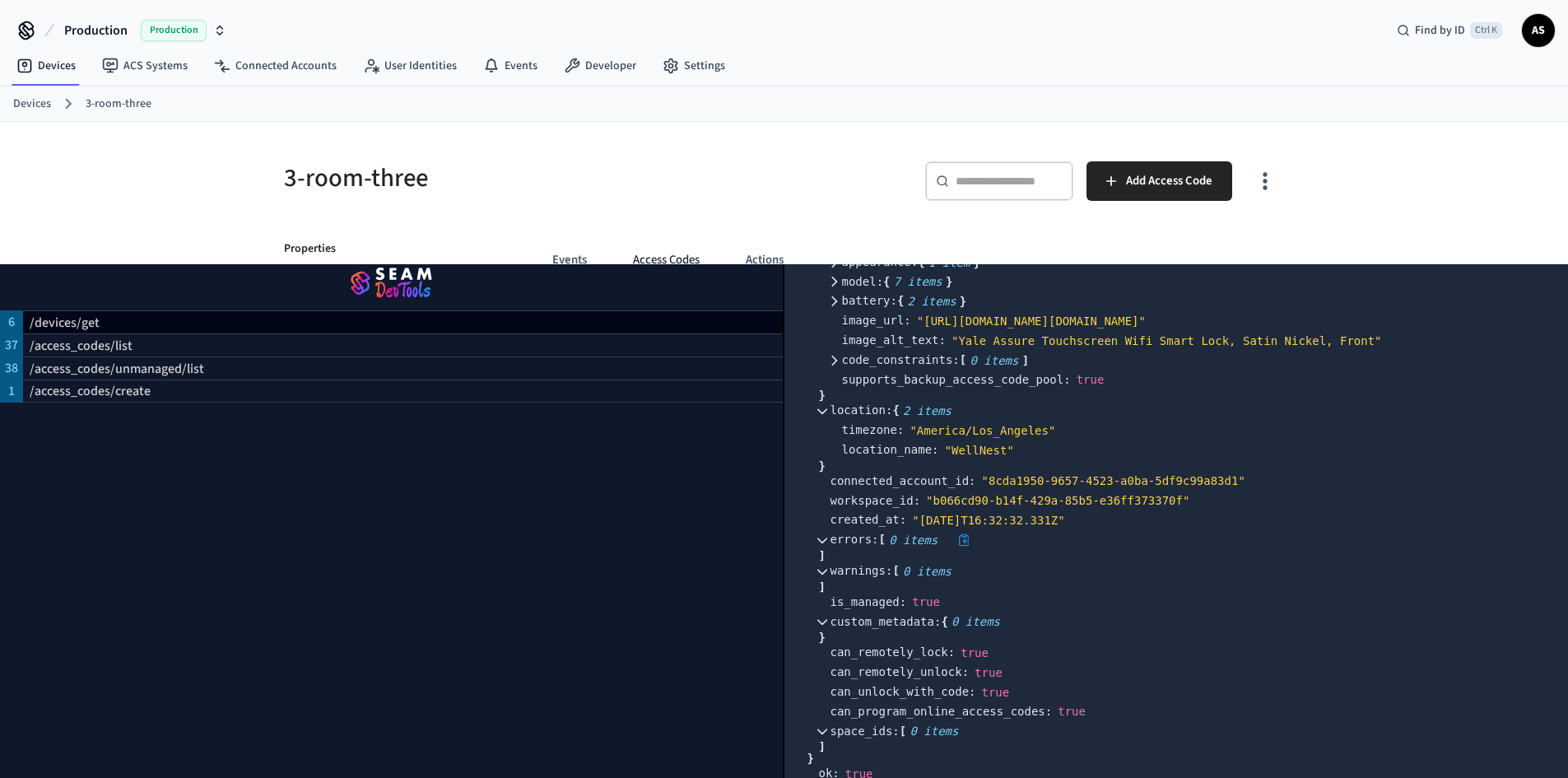
scroll to position [767, 0]
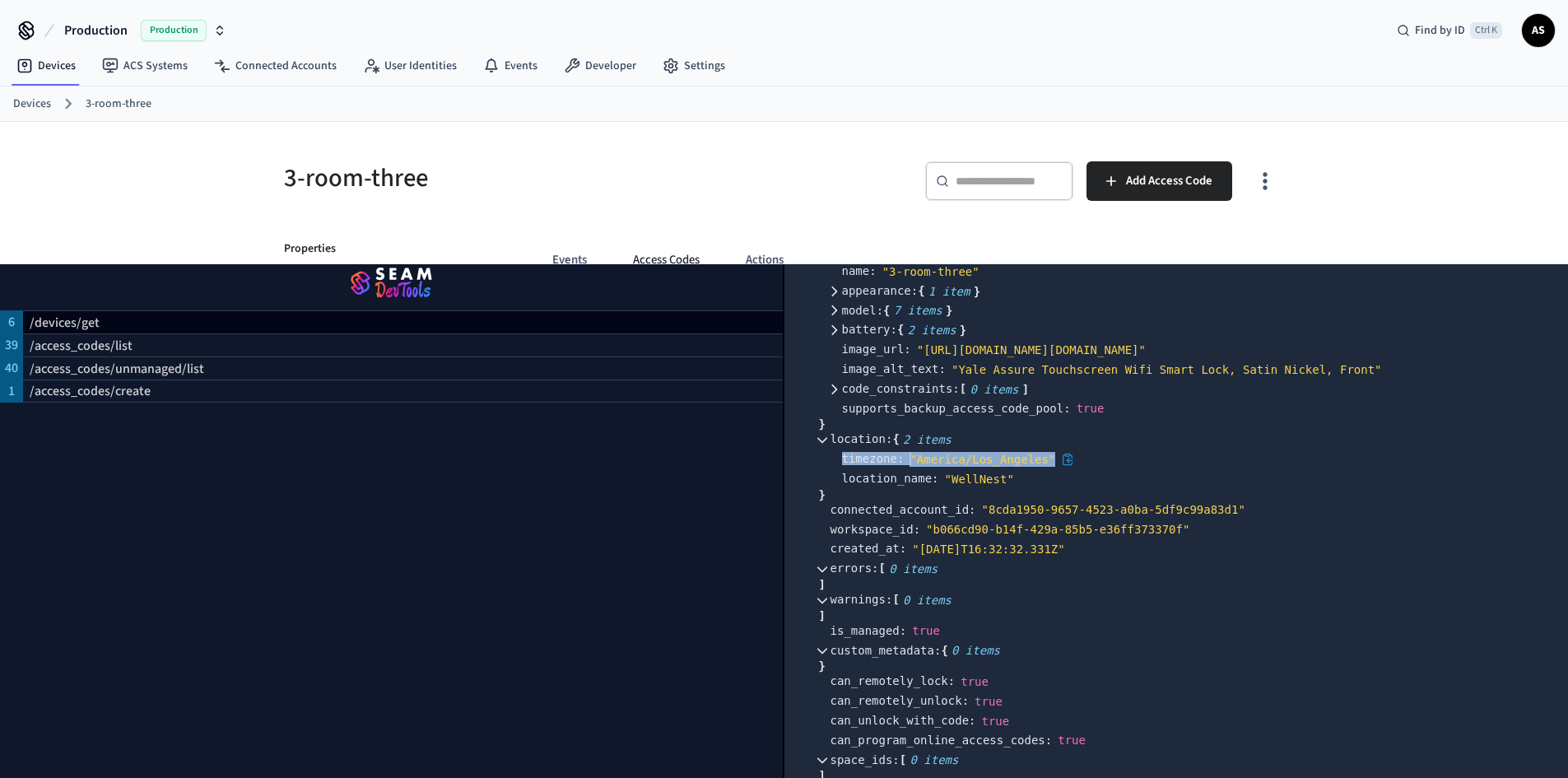
drag, startPoint x: 849, startPoint y: 471, endPoint x: 1042, endPoint y: 473, distance: 193.0
click at [1042, 470] on div "timezone : " America/Los_Angeles"" at bounding box center [1199, 459] width 715 height 19
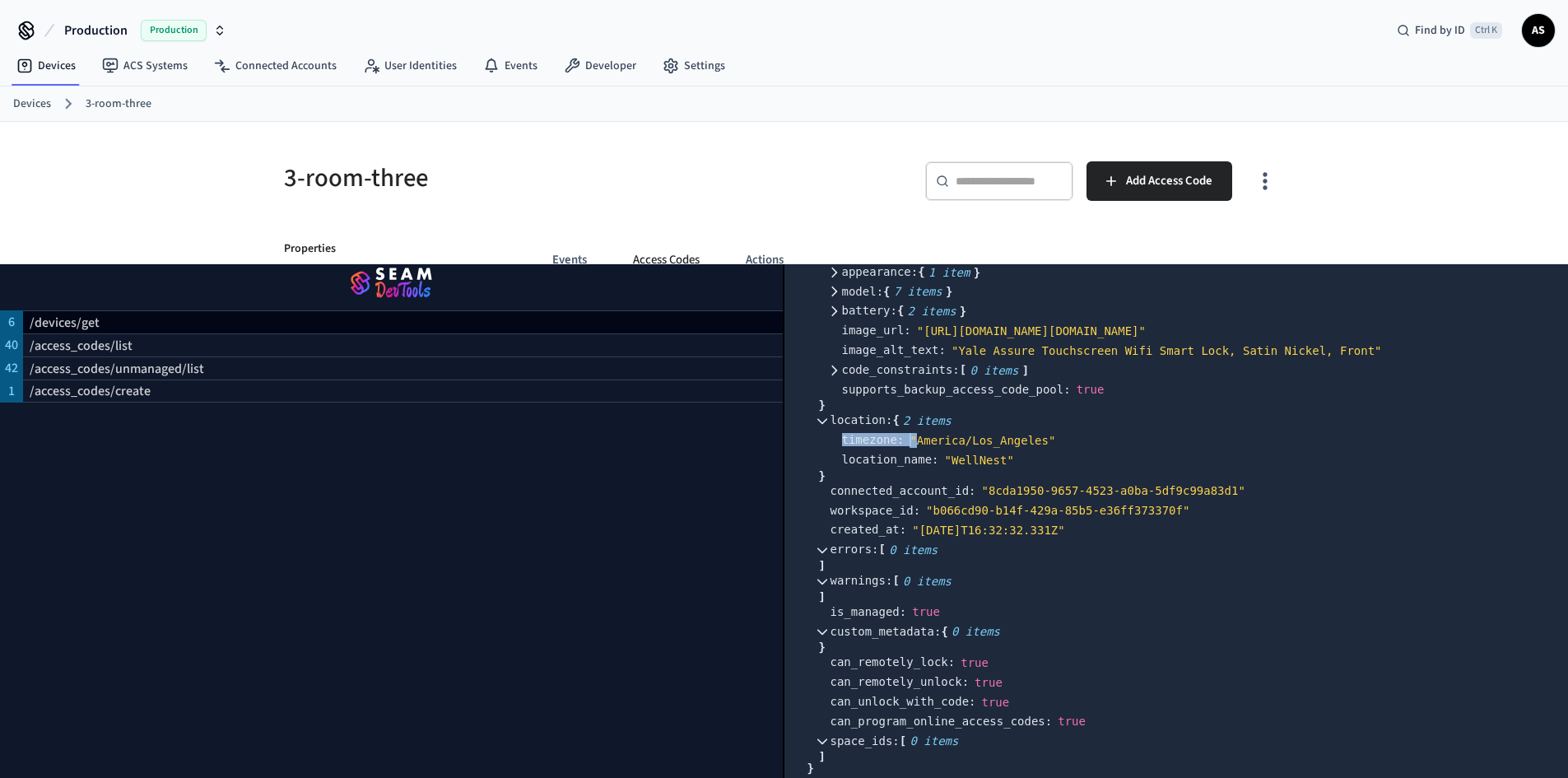
scroll to position [768, 0]
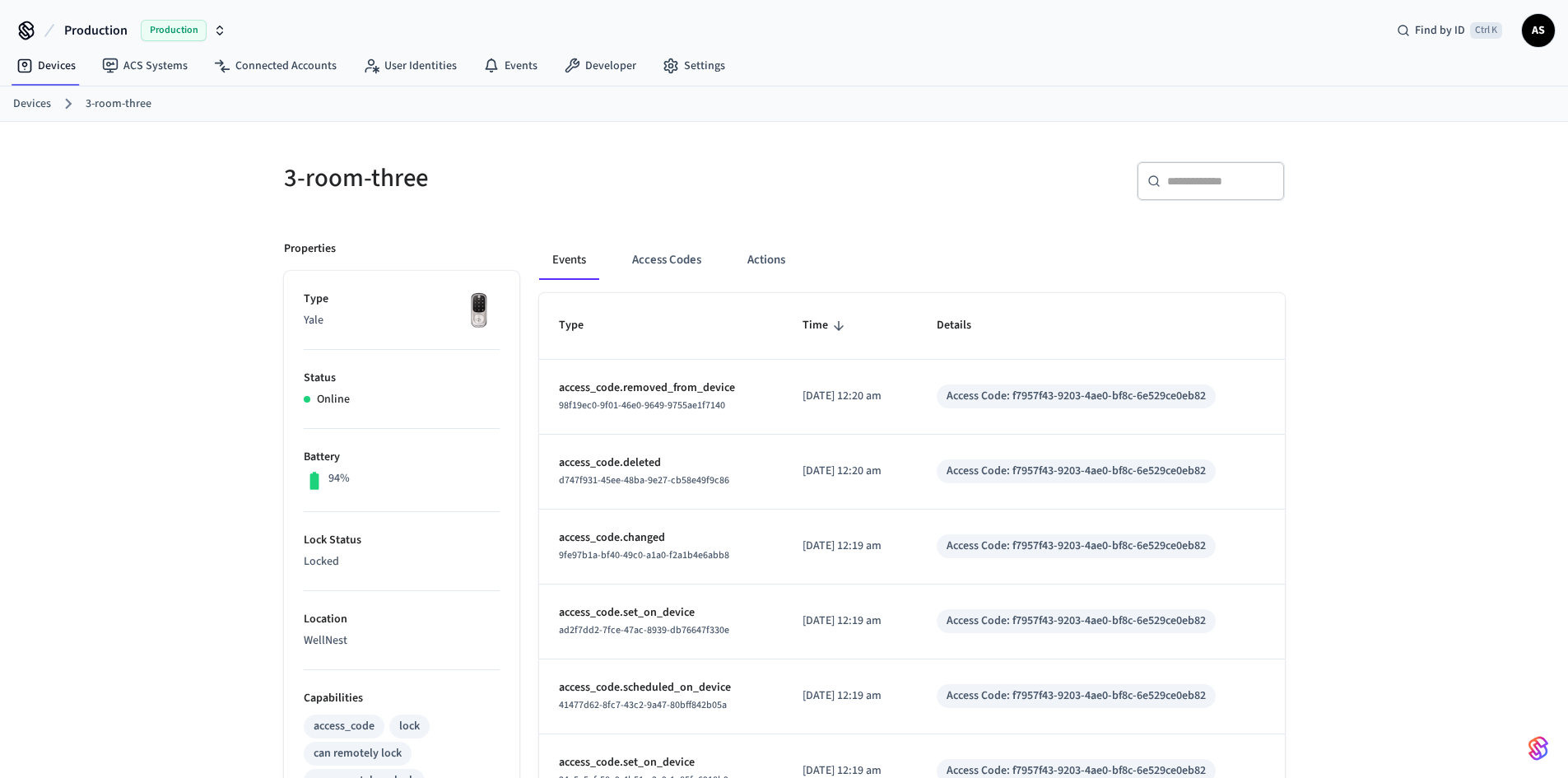
click at [1542, 747] on img "button" at bounding box center [1538, 748] width 19 height 26
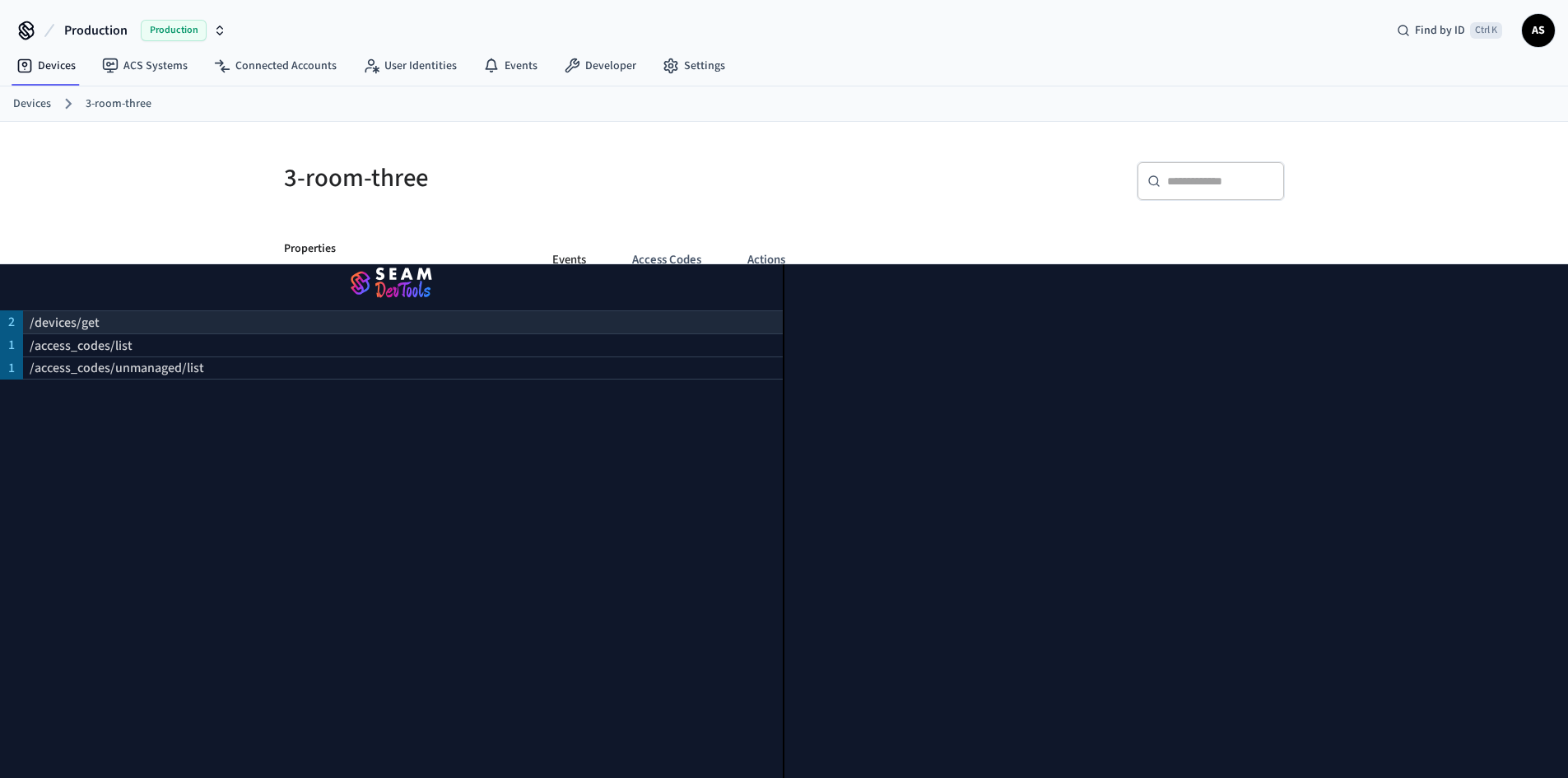
click at [60, 312] on p "/devices/get" at bounding box center [65, 322] width 70 height 19
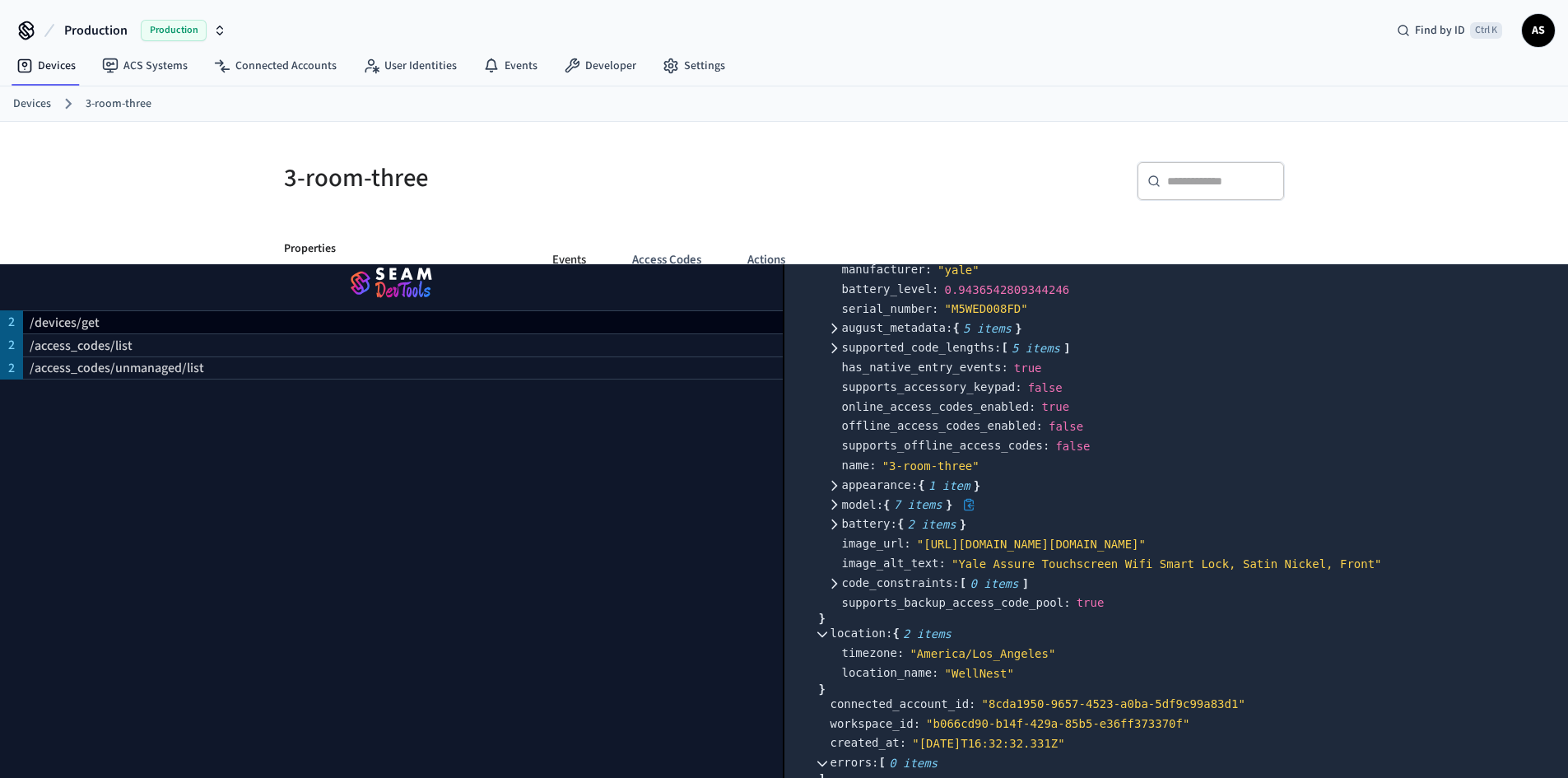
scroll to position [576, 0]
drag, startPoint x: 916, startPoint y: 666, endPoint x: 1041, endPoint y: 666, distance: 125.0
click at [1041, 658] on div "" America/Los_Angeles"" at bounding box center [982, 650] width 146 height 15
click at [1123, 653] on div "timezone : " America/Los_Angeles"" at bounding box center [1199, 650] width 715 height 19
drag, startPoint x: 915, startPoint y: 661, endPoint x: 1034, endPoint y: 666, distance: 119.1
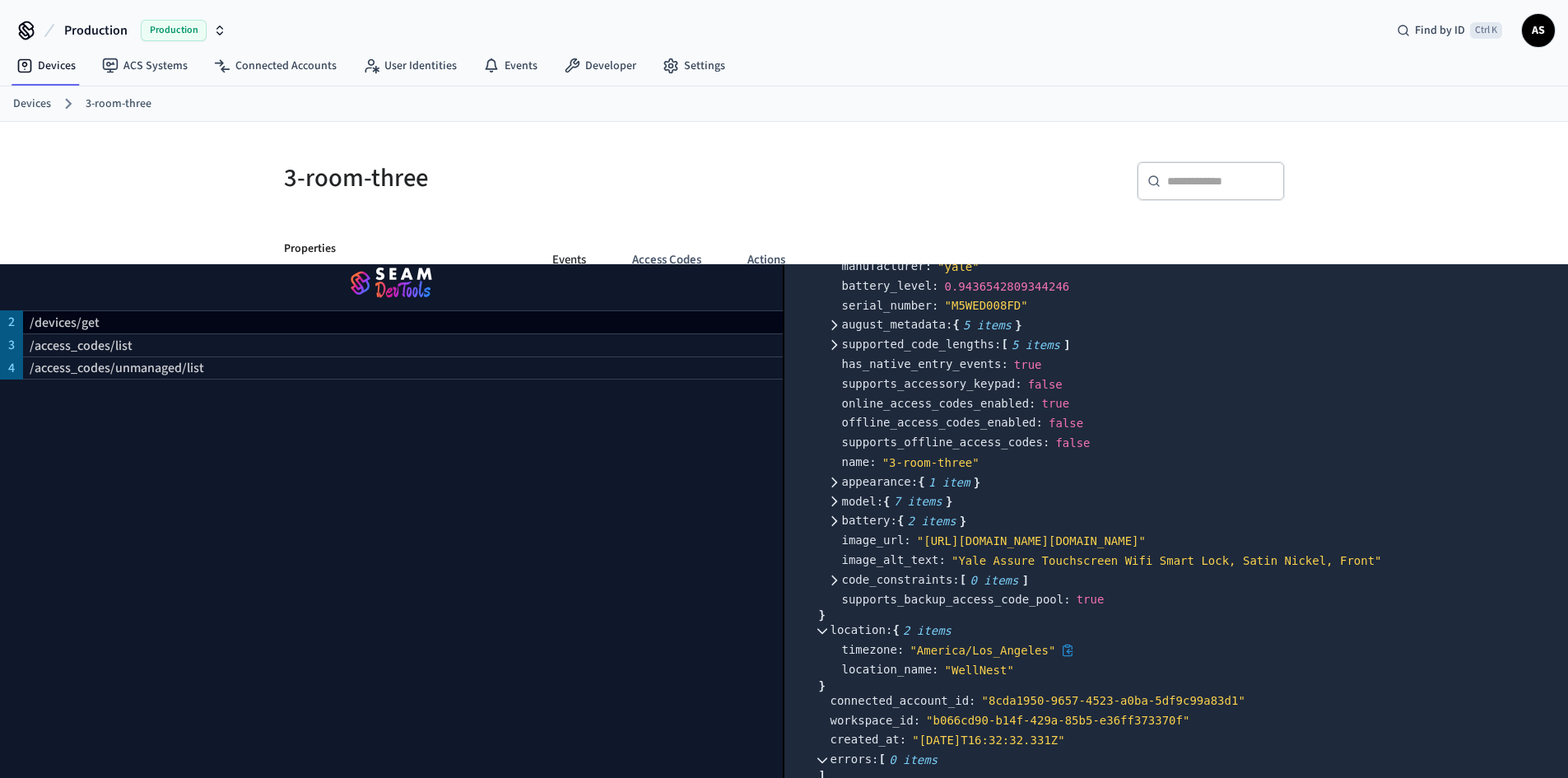
click at [1034, 658] on div "" America/Los_Angeles"" at bounding box center [982, 650] width 146 height 15
click at [1093, 640] on div "location : { 2 items }" at bounding box center [1193, 631] width 727 height 19
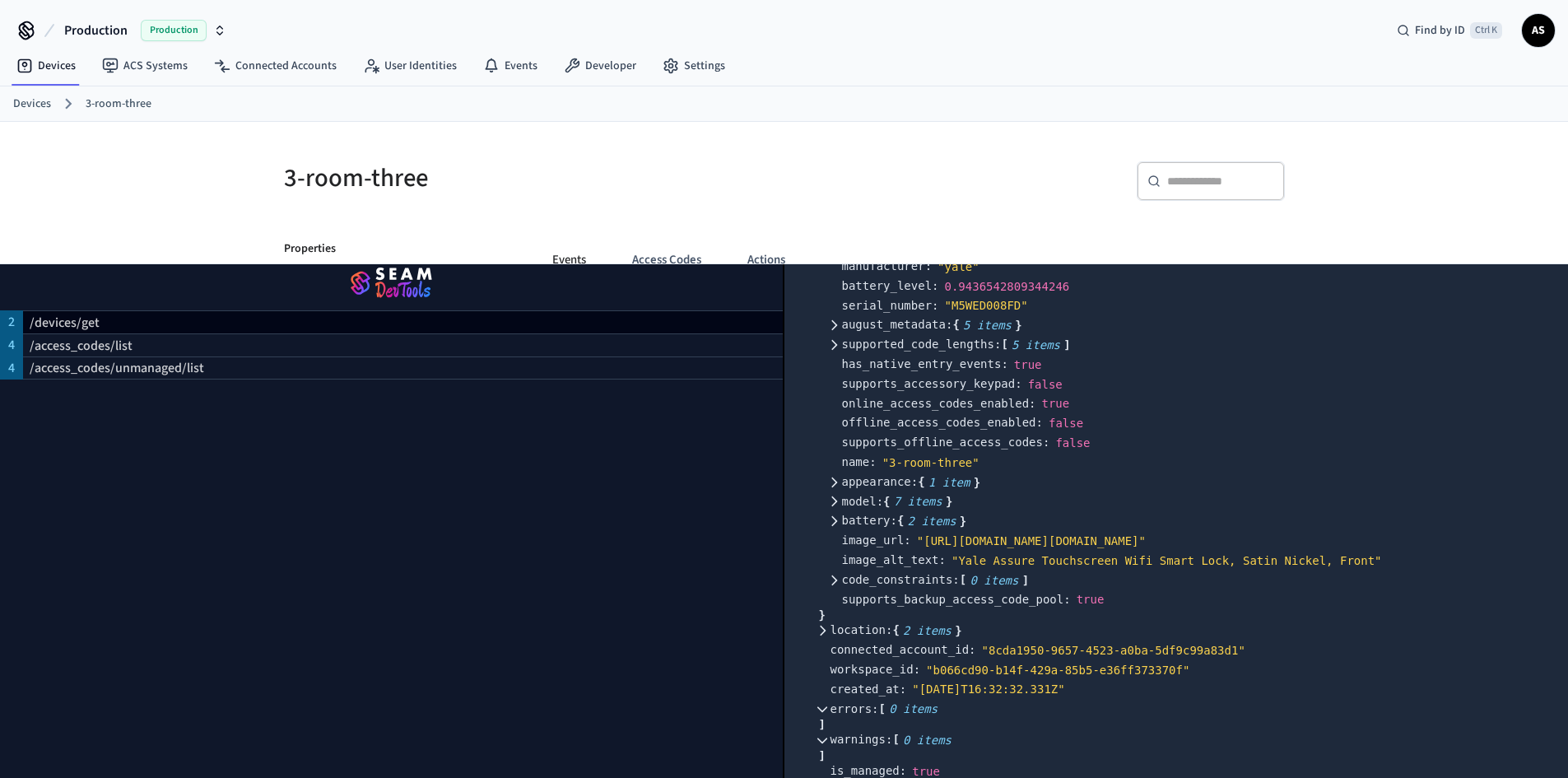
click at [1525, 229] on div "3-room-three ​ ​ Properties Type Yale Status Online Battery 94% Lock Status Loc…" at bounding box center [784, 671] width 1568 height 1099
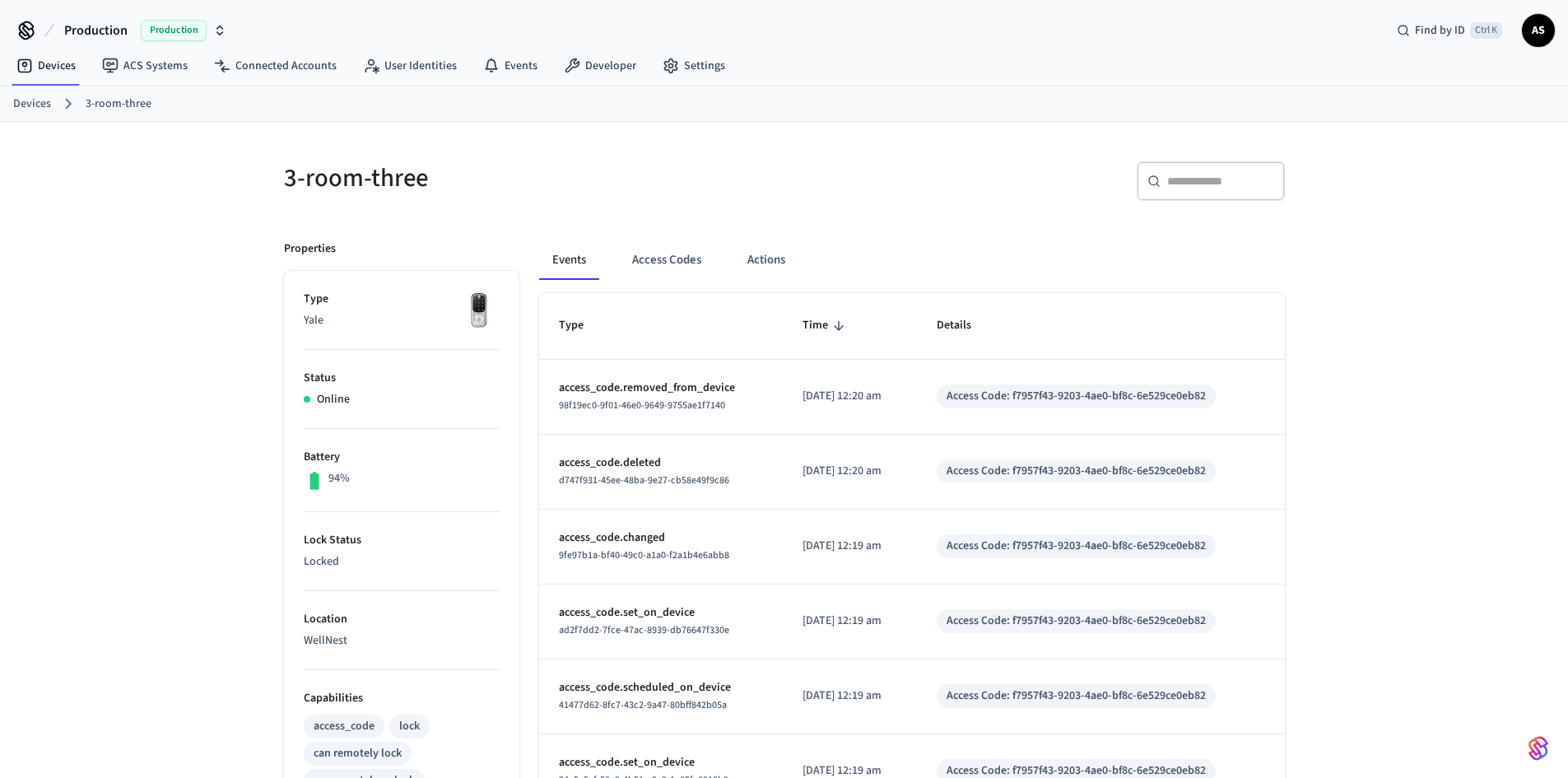
click at [1531, 741] on img "button" at bounding box center [1538, 748] width 19 height 26
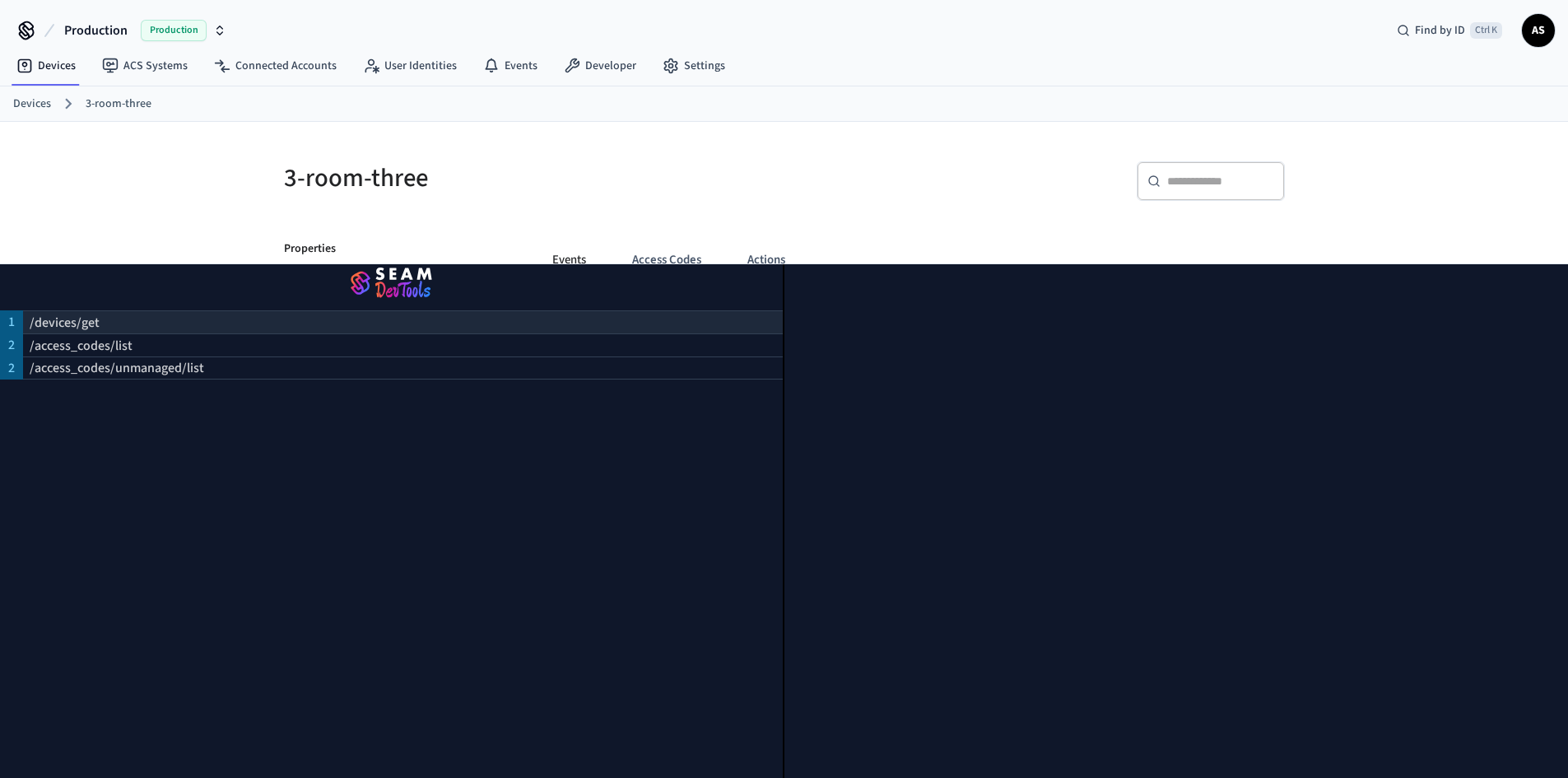
click at [95, 316] on p "/devices/get" at bounding box center [65, 322] width 70 height 19
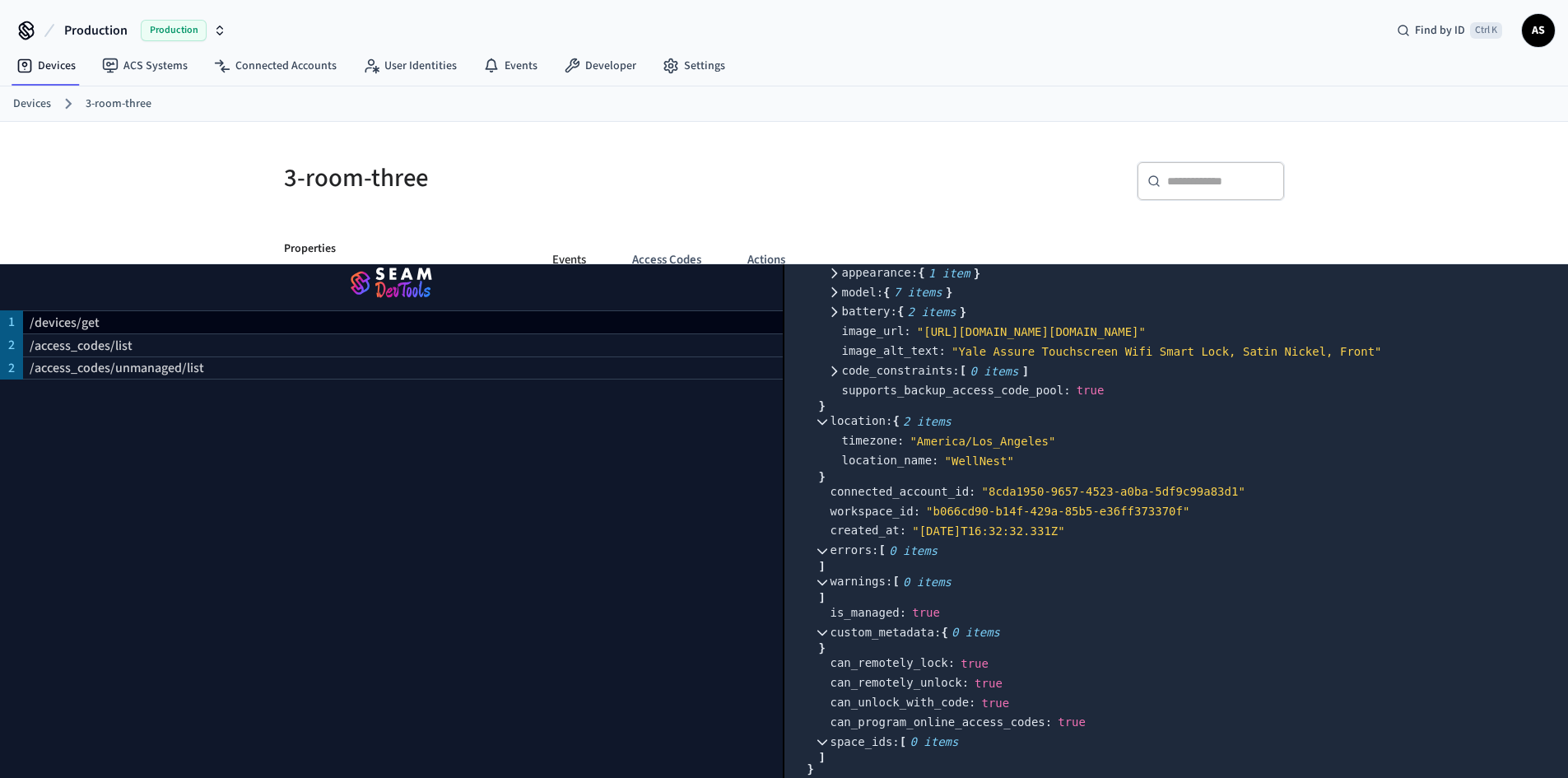
scroll to position [767, 0]
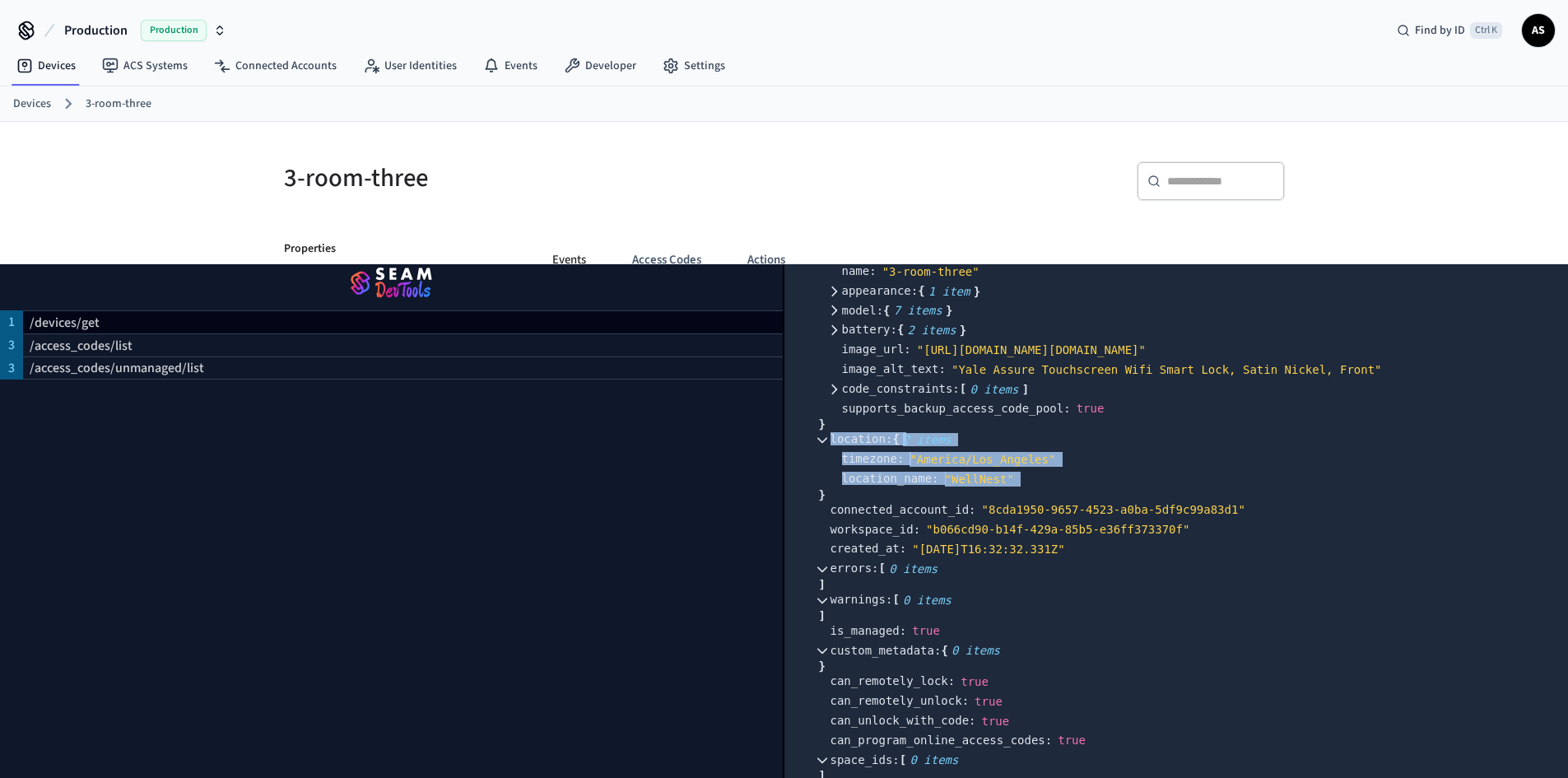
drag, startPoint x: 847, startPoint y: 470, endPoint x: 1073, endPoint y: 491, distance: 227.0
click at [1040, 496] on div "location : { 2 items } timezone : " America/Los_Angeles" location_name : " Well…" at bounding box center [1193, 465] width 727 height 70
click at [1073, 489] on div "location_name : " WellNest"" at bounding box center [1199, 479] width 715 height 19
drag, startPoint x: 1040, startPoint y: 470, endPoint x: 873, endPoint y: 489, distance: 168.1
click at [915, 465] on div "" America/Los_Angeles"" at bounding box center [982, 459] width 146 height 15
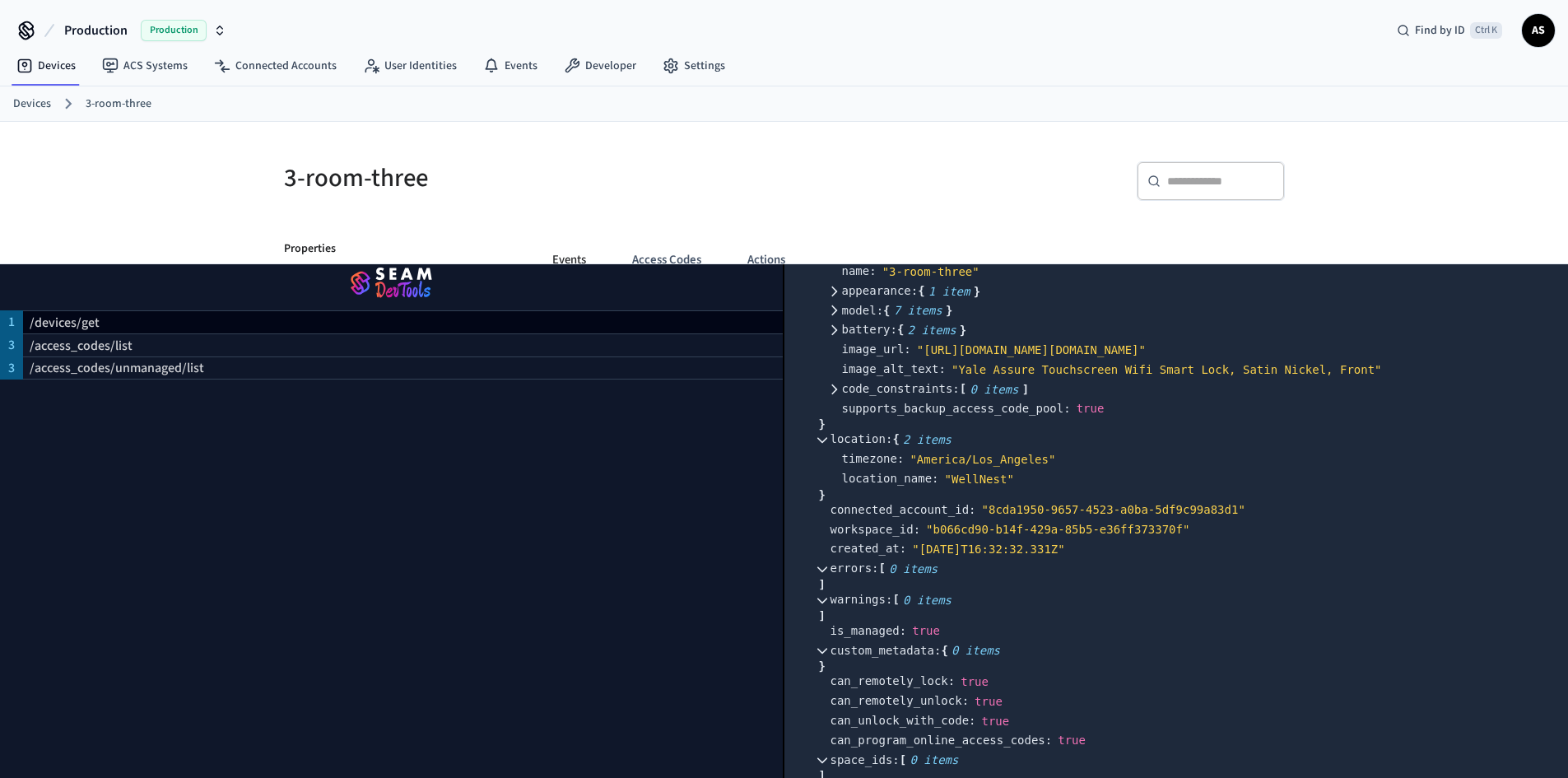
click at [868, 485] on span "location_name :" at bounding box center [891, 478] width 97 height 13
drag, startPoint x: 916, startPoint y: 471, endPoint x: 1037, endPoint y: 478, distance: 121.2
click at [1037, 467] on div "" America/Los_Angeles"" at bounding box center [982, 459] width 146 height 15
click at [1011, 211] on div "​ ​" at bounding box center [1040, 187] width 491 height 52
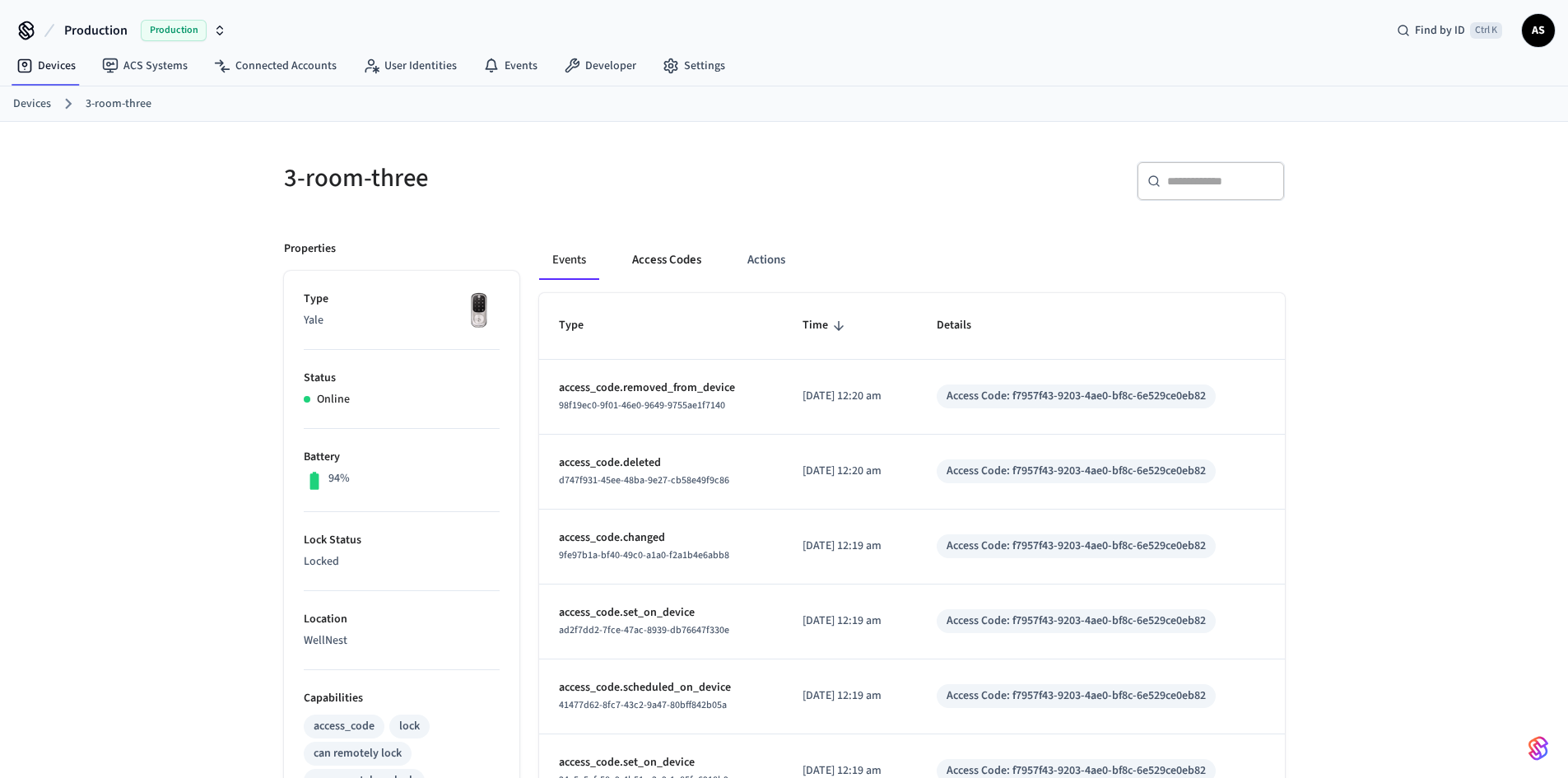
click at [667, 262] on button "Access Codes" at bounding box center [667, 260] width 95 height 40
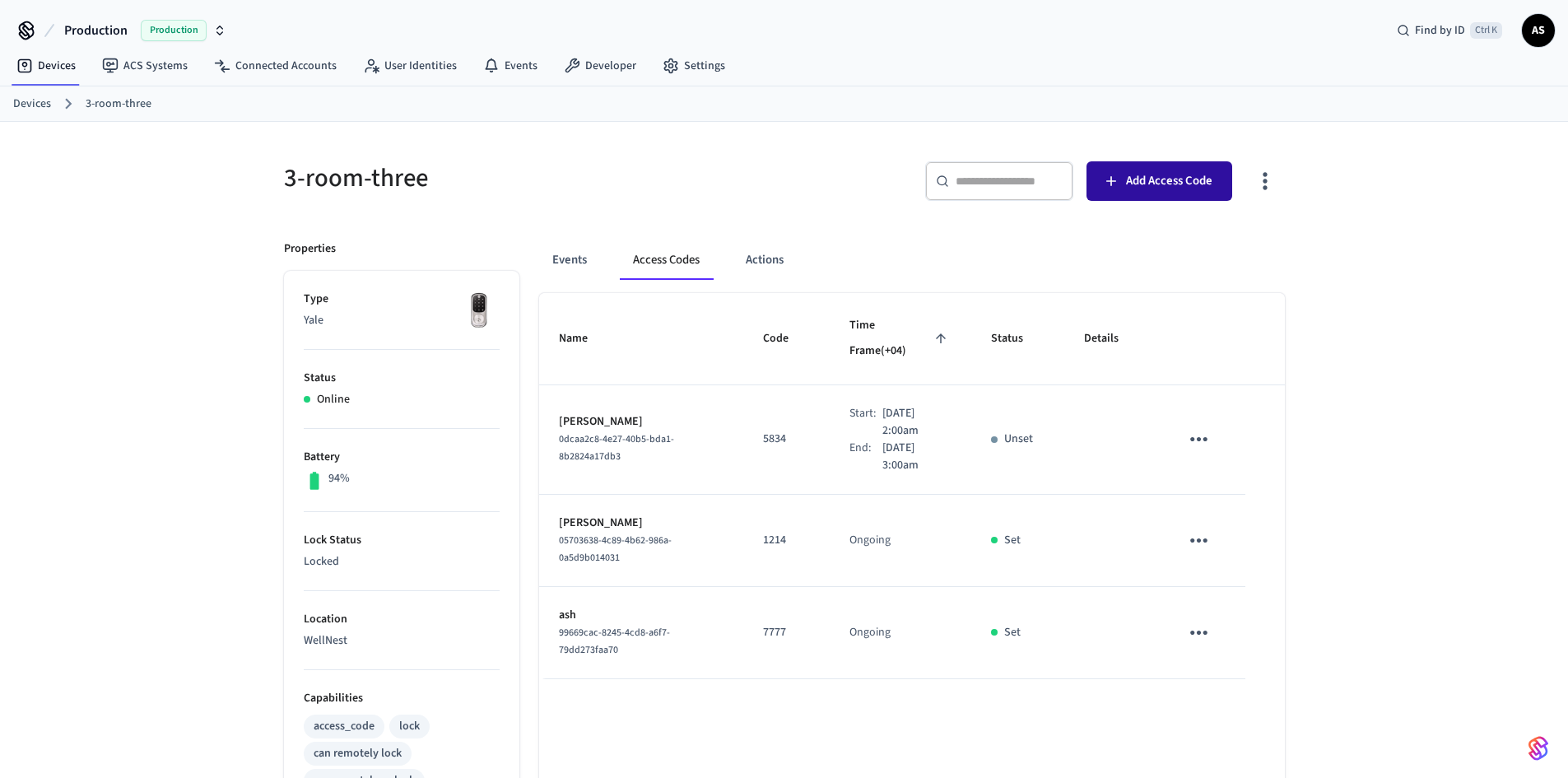
click at [1164, 187] on span "Add Access Code" at bounding box center [1169, 181] width 86 height 21
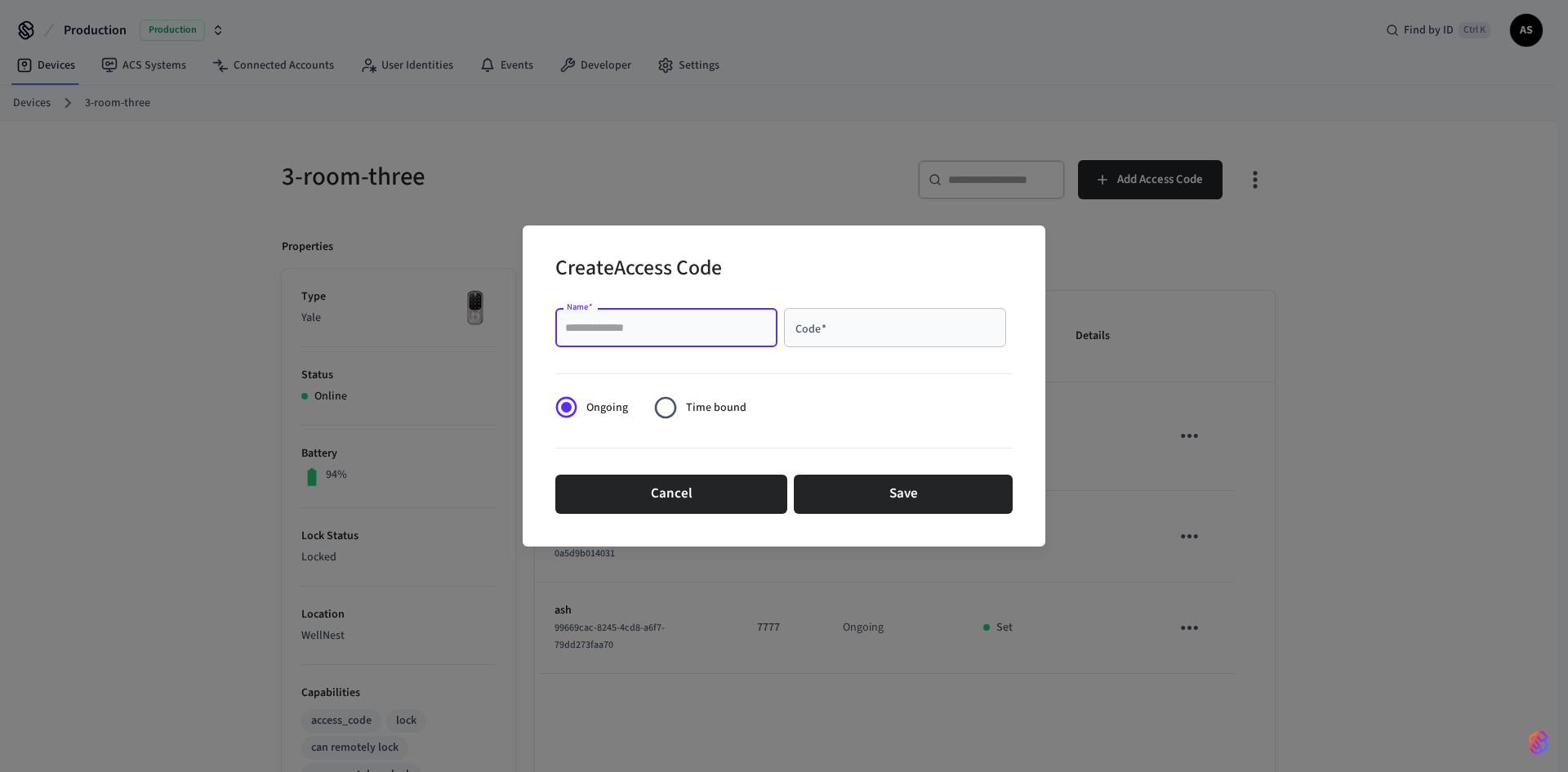
click at [659, 326] on input "Name   *" at bounding box center [666, 327] width 202 height 16
type input "****"
click at [899, 324] on input "Code   *" at bounding box center [895, 327] width 202 height 16
type input "****"
click at [708, 408] on span "Time bound" at bounding box center [716, 408] width 61 height 17
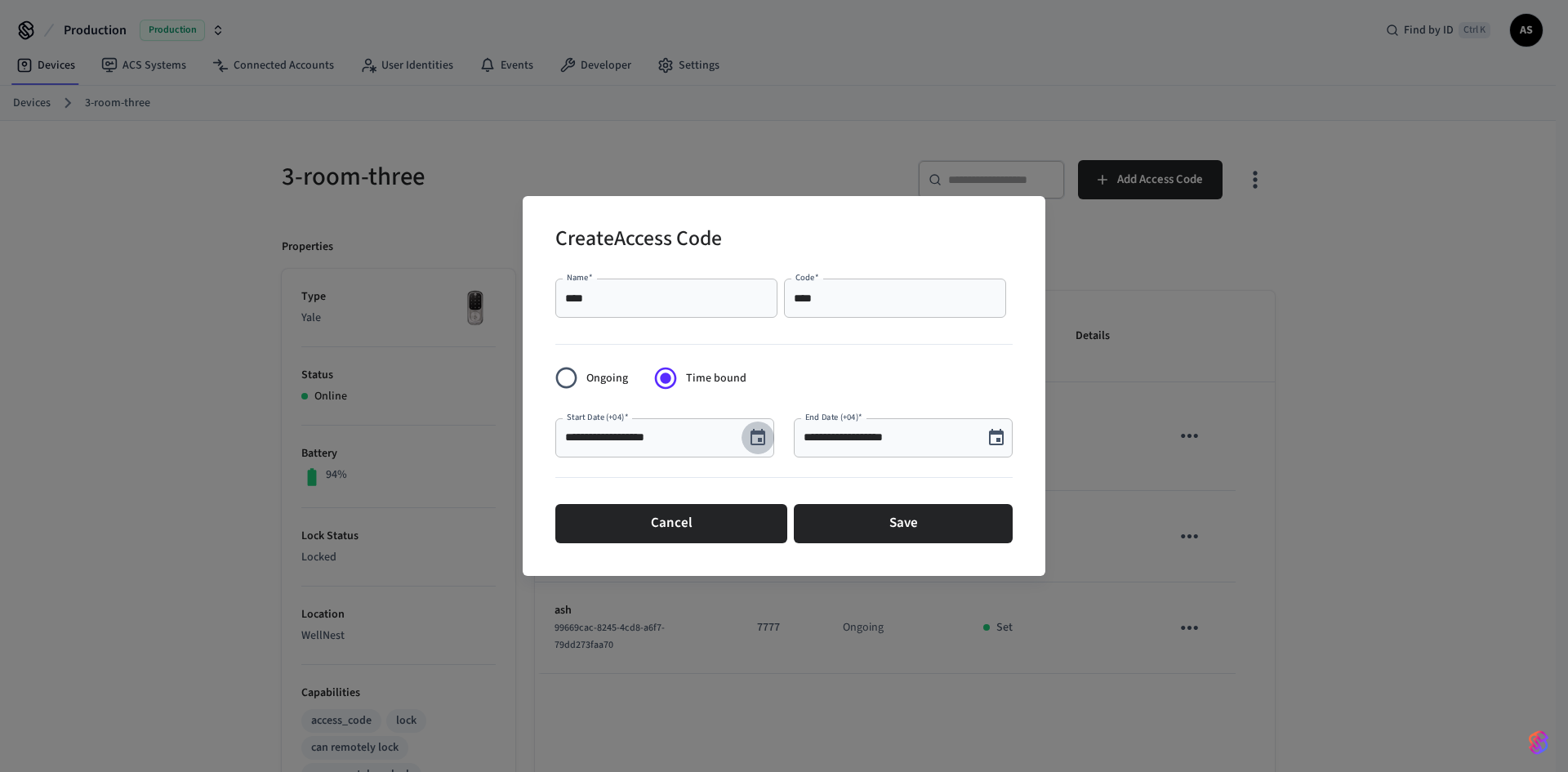
click at [764, 449] on button "Choose date, selected date is Oct 2, 2025" at bounding box center [758, 438] width 33 height 33
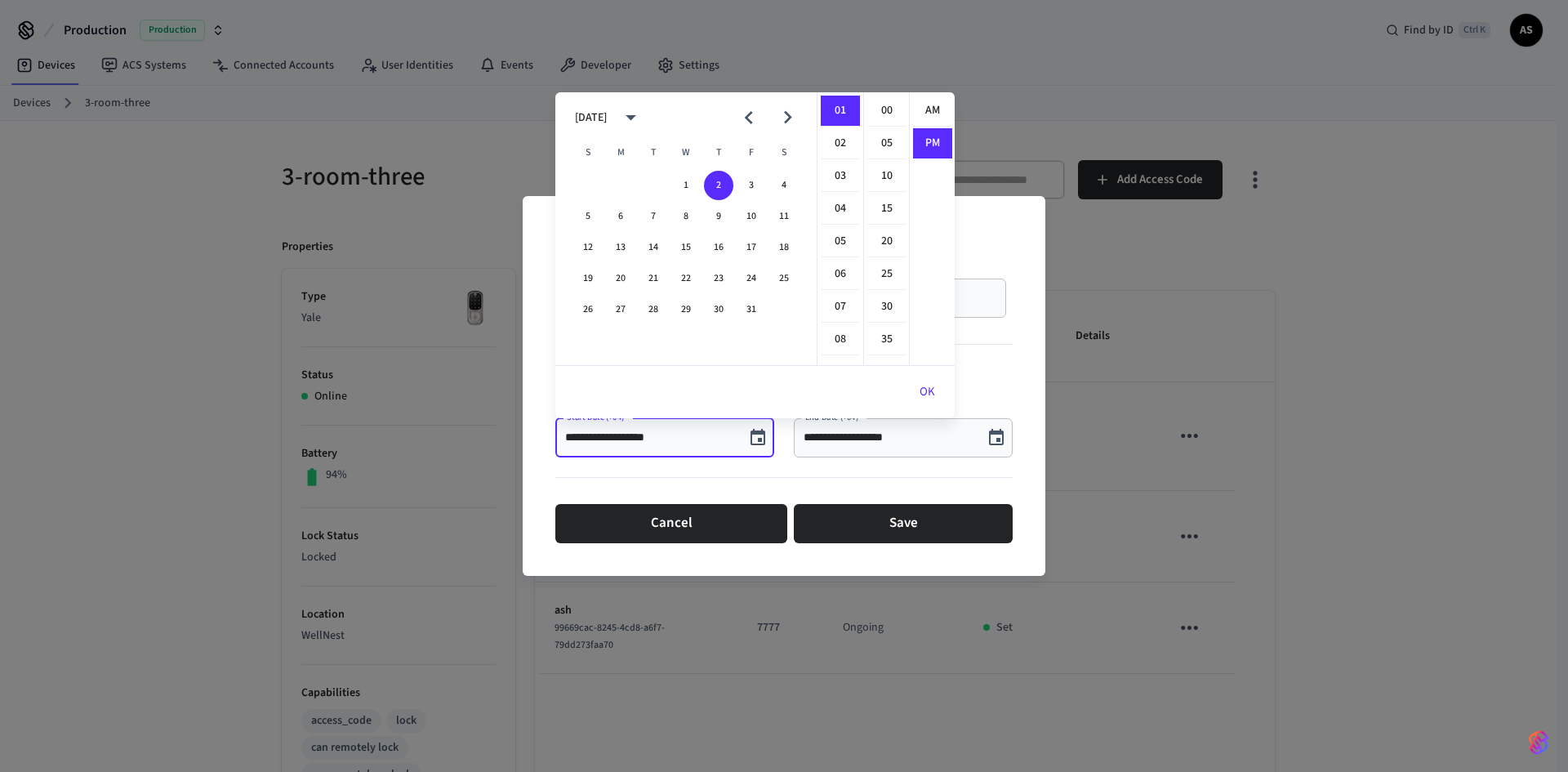
scroll to position [30, 0]
click at [993, 440] on icon "Choose date, selected date is Oct 2, 2025" at bounding box center [996, 438] width 19 height 19
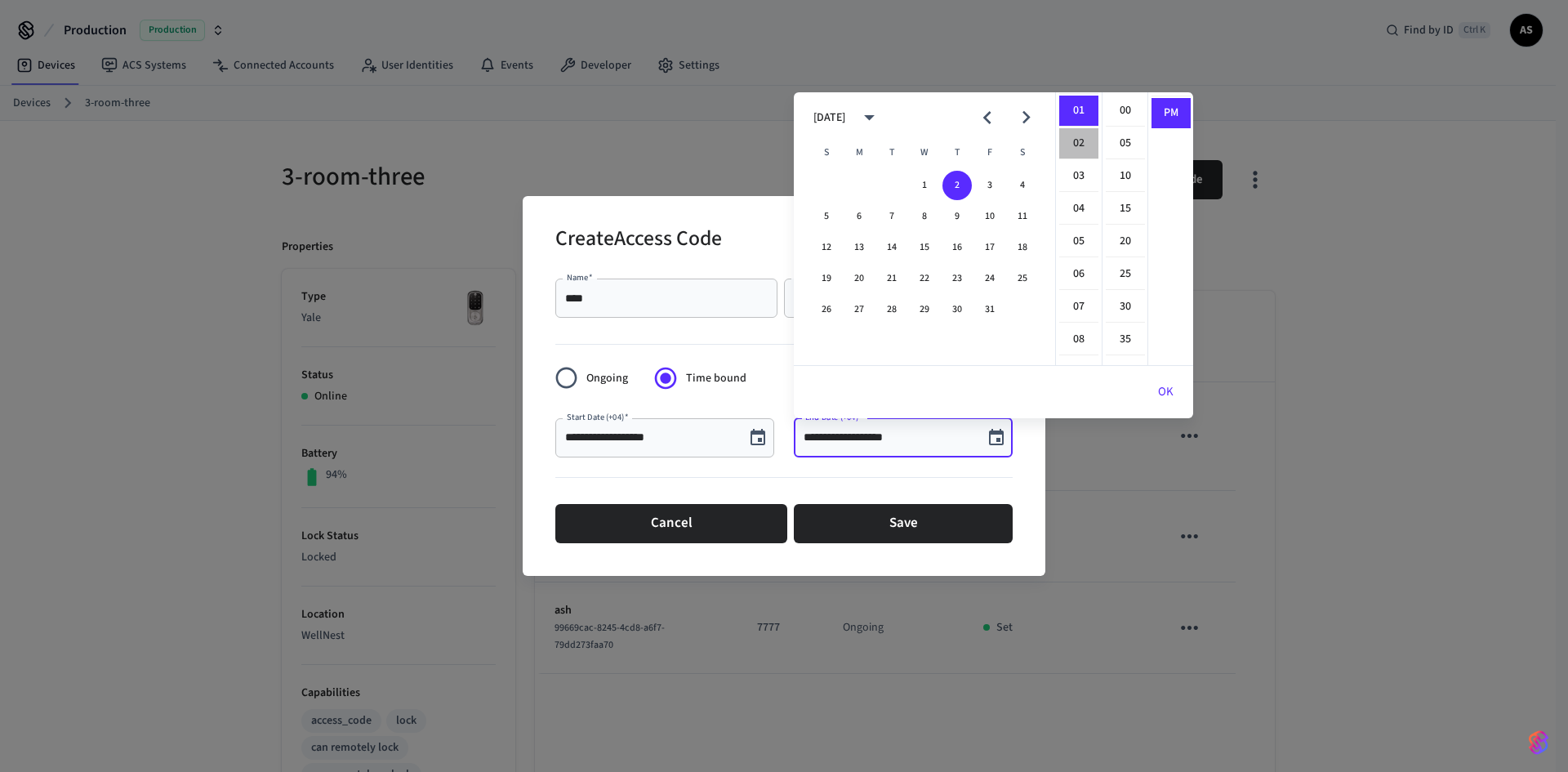
drag, startPoint x: 1080, startPoint y: 142, endPoint x: 1053, endPoint y: 171, distance: 39.6
click at [1080, 143] on li "02" at bounding box center [1078, 143] width 39 height 31
type input "**********"
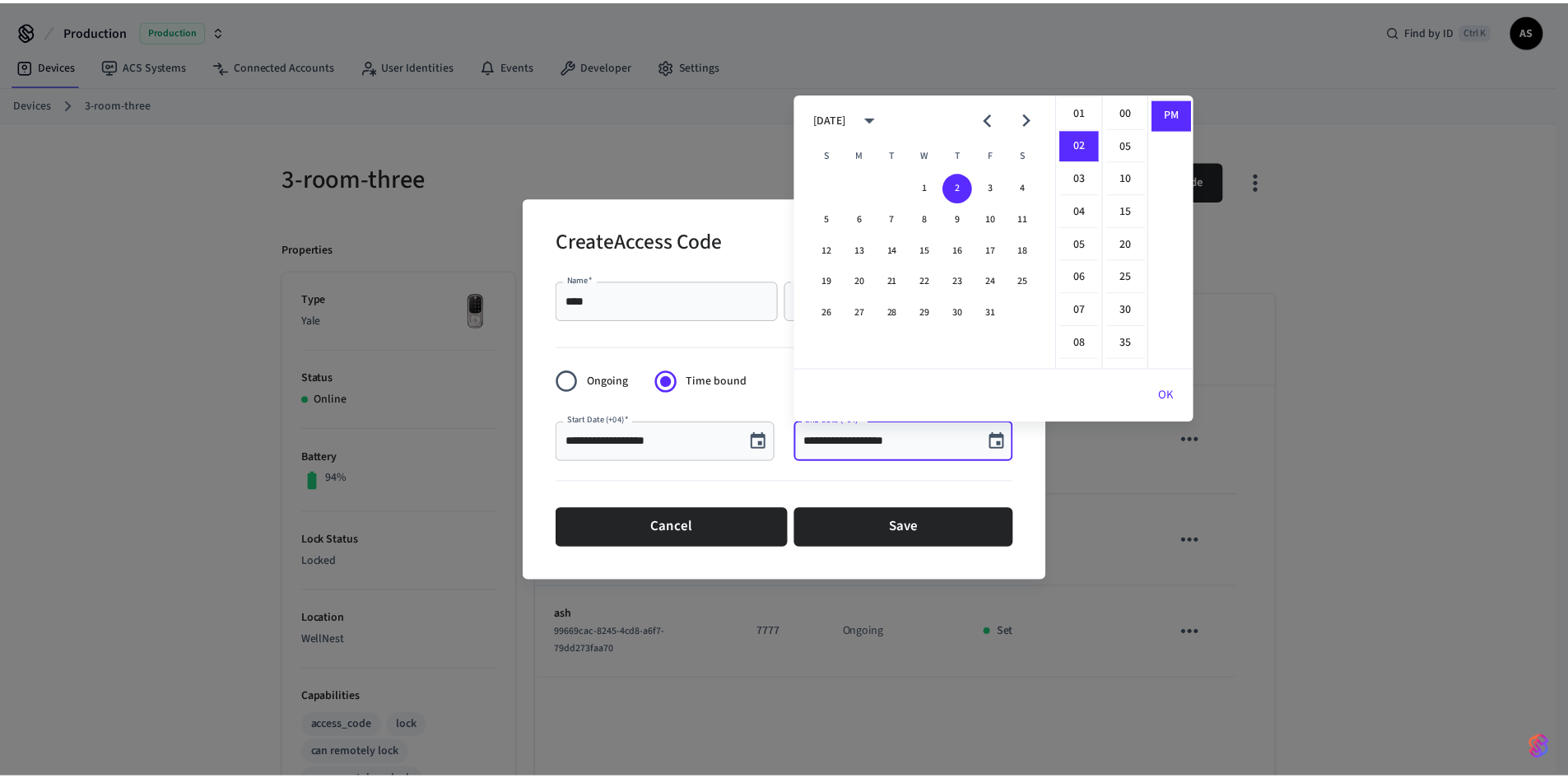
scroll to position [66, 0]
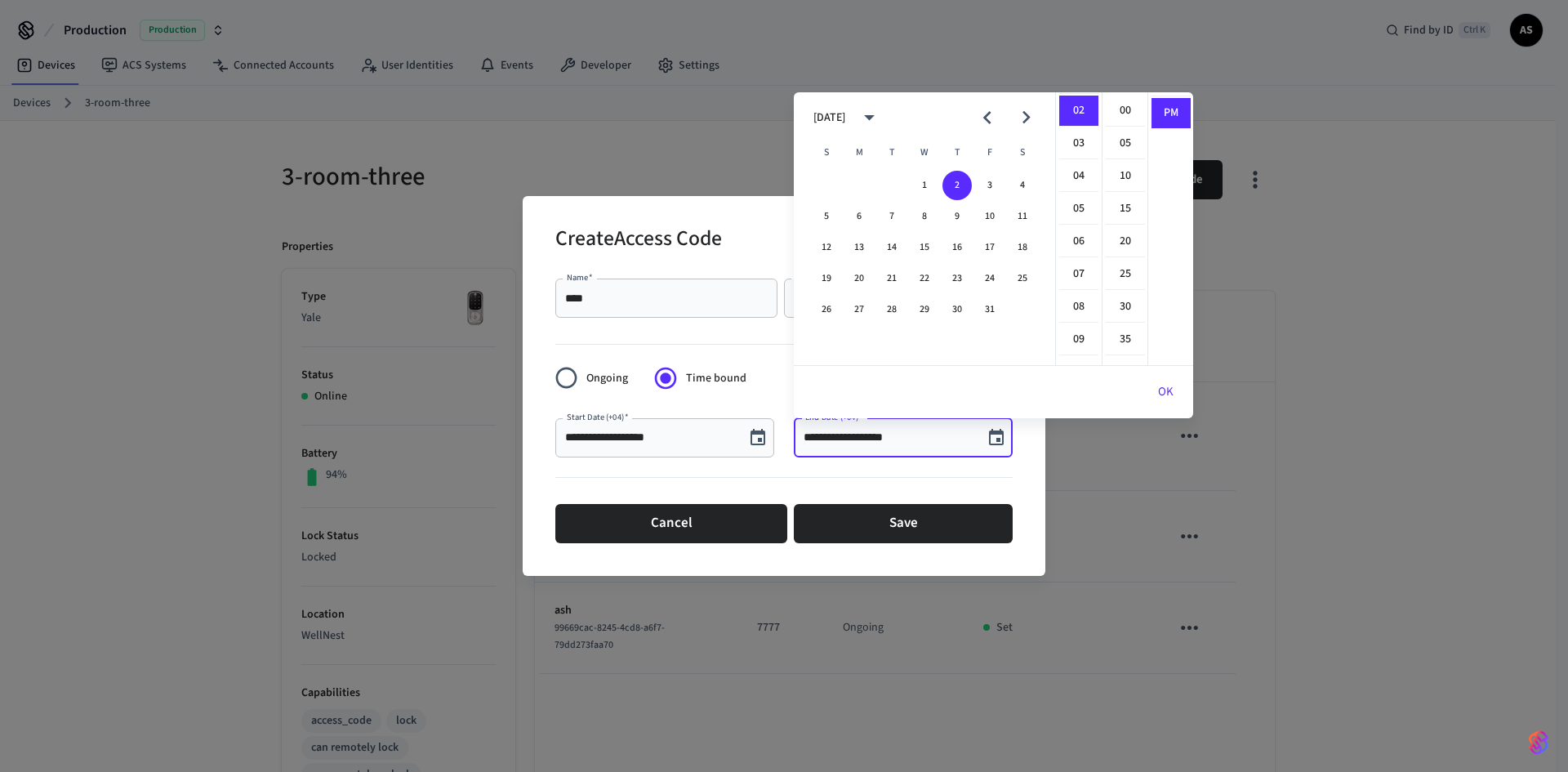
click at [864, 479] on div at bounding box center [784, 480] width 457 height 34
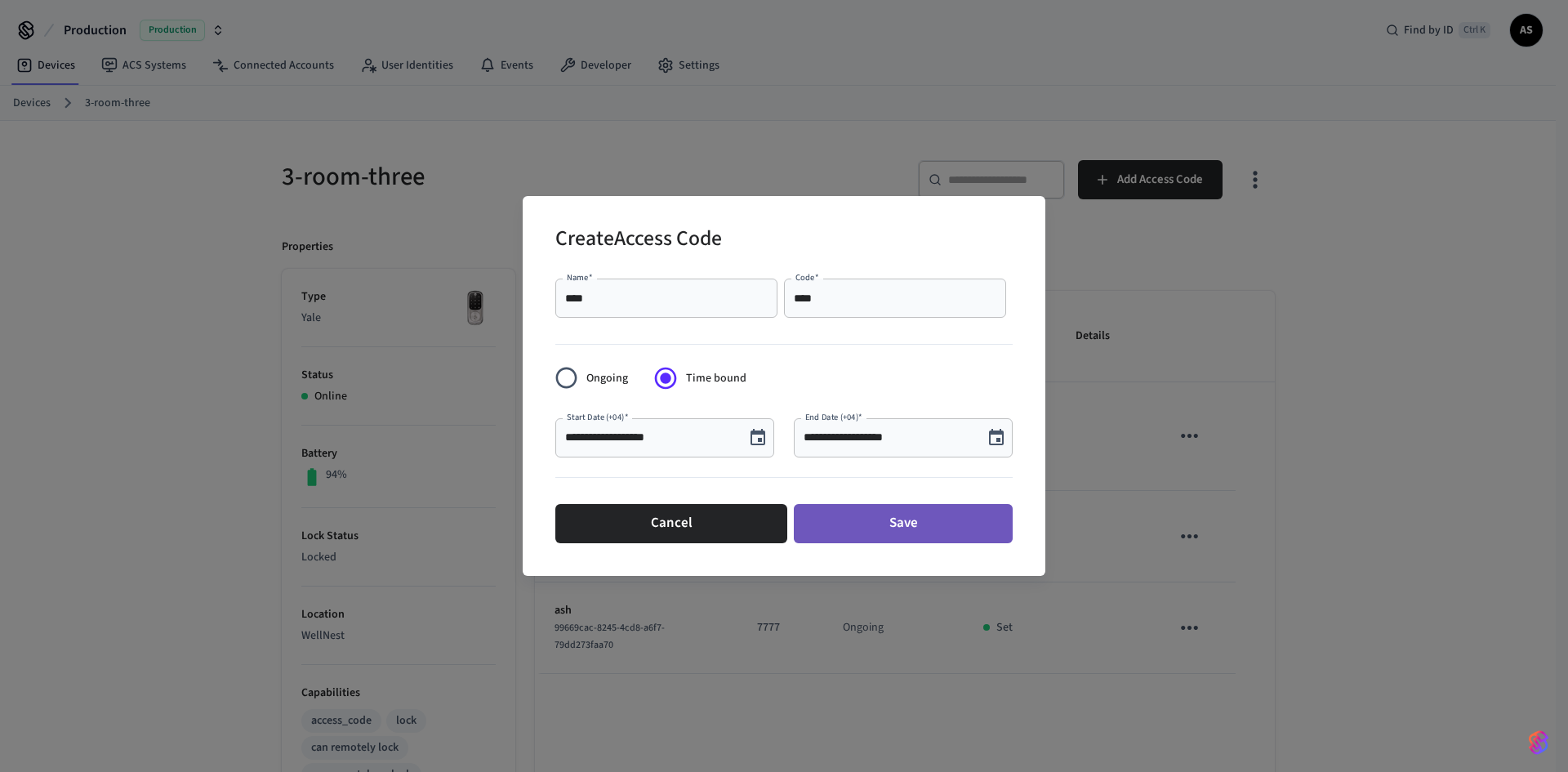
click at [914, 522] on button "Save" at bounding box center [903, 523] width 218 height 39
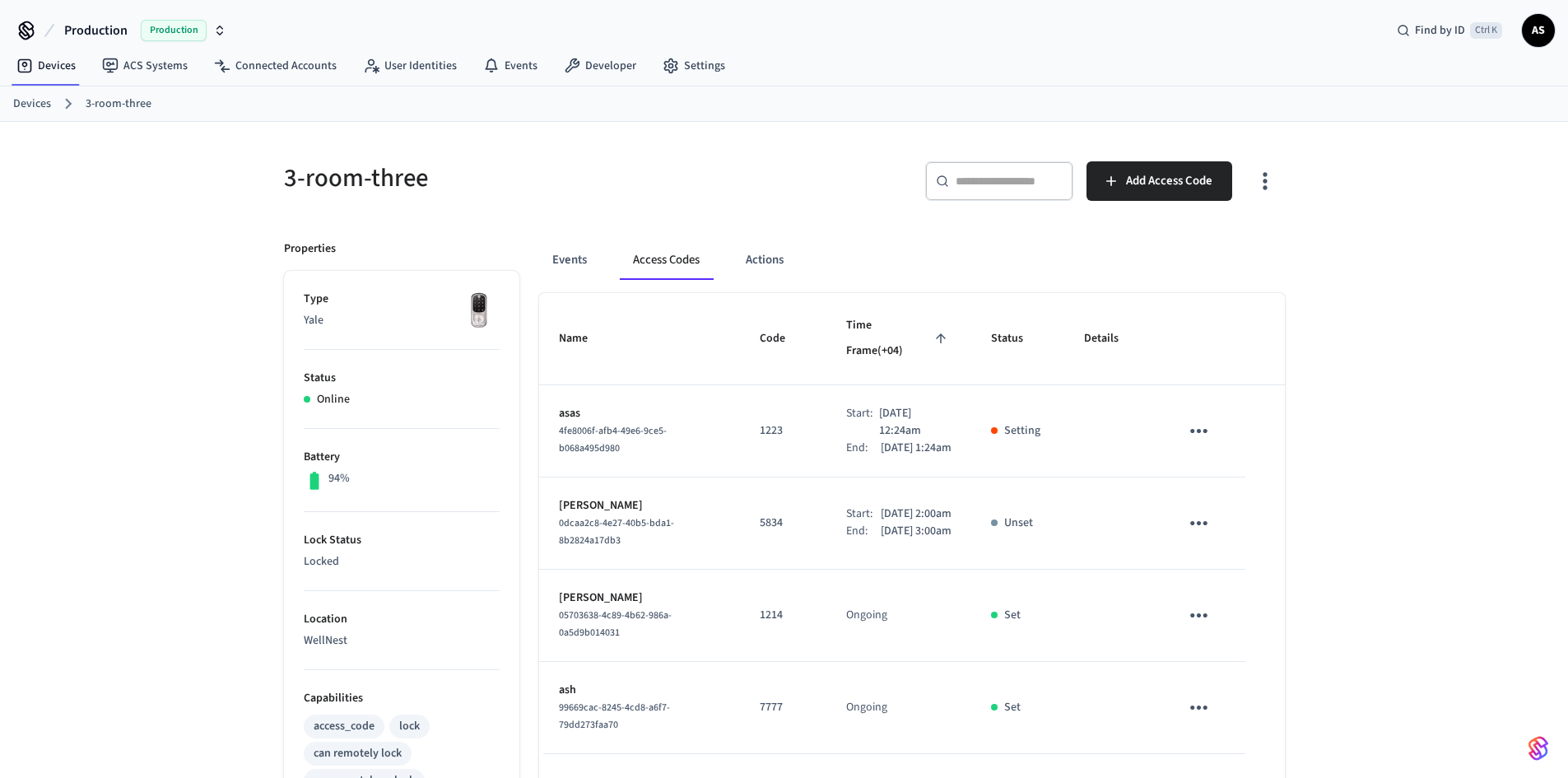
drag, startPoint x: 862, startPoint y: 405, endPoint x: 887, endPoint y: 404, distance: 25.0
click at [887, 405] on p "[DATE] 12:24am" at bounding box center [915, 422] width 73 height 35
drag, startPoint x: 864, startPoint y: 438, endPoint x: 891, endPoint y: 441, distance: 27.2
click at [888, 439] on p "[DATE] 1:24am" at bounding box center [916, 448] width 71 height 17
drag, startPoint x: 861, startPoint y: 405, endPoint x: 905, endPoint y: 407, distance: 44.0
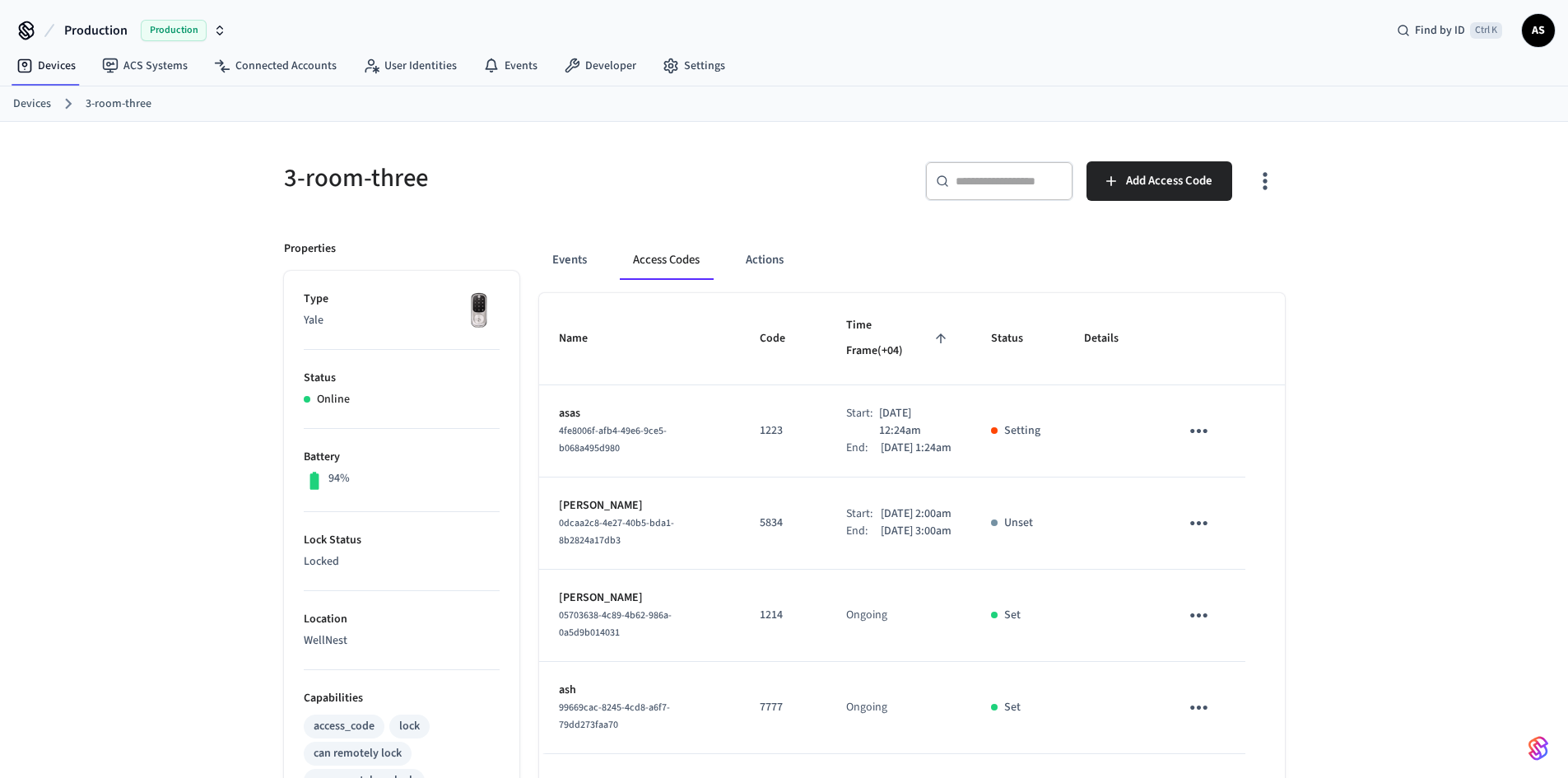
click at [905, 407] on p "[DATE] 12:24am" at bounding box center [915, 422] width 73 height 35
drag, startPoint x: 862, startPoint y: 438, endPoint x: 885, endPoint y: 437, distance: 23.0
click at [885, 439] on p "[DATE] 1:24am" at bounding box center [916, 448] width 71 height 17
click at [911, 439] on p "[DATE] 1:24am" at bounding box center [916, 448] width 71 height 17
drag, startPoint x: 910, startPoint y: 442, endPoint x: 857, endPoint y: 404, distance: 65.2
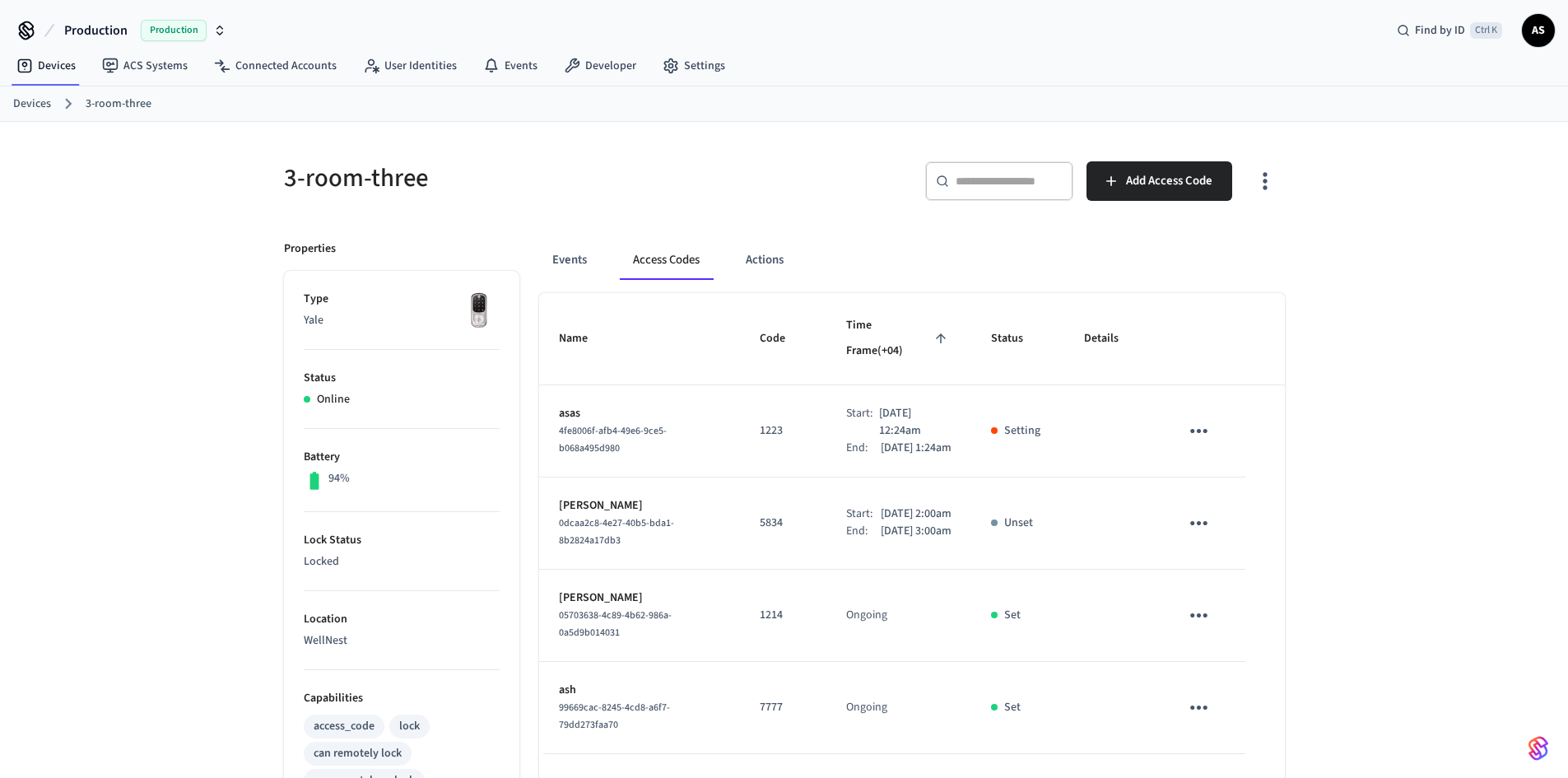
click at [857, 405] on div "Start: Oct 3rd 2025 12:24am End: Oct 3rd 2025 1:24am" at bounding box center [898, 430] width 106 height 51
click at [947, 439] on p "[DATE] 1:24am" at bounding box center [916, 448] width 71 height 17
drag, startPoint x: 991, startPoint y: 414, endPoint x: 1032, endPoint y: 423, distance: 42.0
click at [1031, 417] on td "Set" at bounding box center [1018, 431] width 93 height 92
drag, startPoint x: 858, startPoint y: 438, endPoint x: 909, endPoint y: 443, distance: 51.2
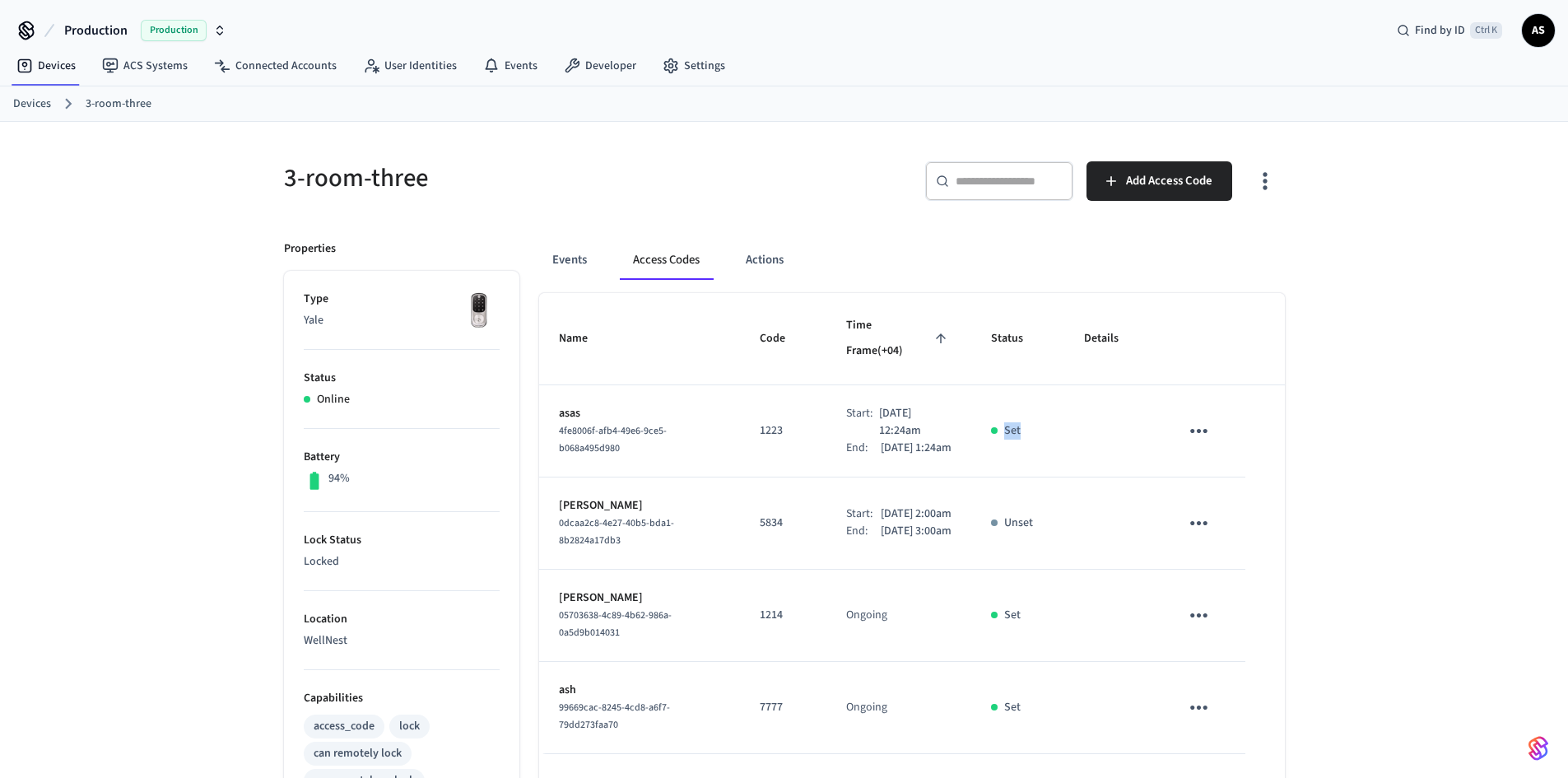
click at [909, 443] on div "End: Oct 3rd 2025 1:24am" at bounding box center [898, 448] width 106 height 17
click at [913, 448] on p "[DATE] 1:24am" at bounding box center [916, 448] width 71 height 17
drag, startPoint x: 914, startPoint y: 445, endPoint x: 895, endPoint y: 439, distance: 19.9
click at [898, 439] on p "[DATE] 1:24am" at bounding box center [916, 448] width 71 height 17
click at [893, 439] on p "[DATE] 1:24am" at bounding box center [916, 448] width 71 height 17
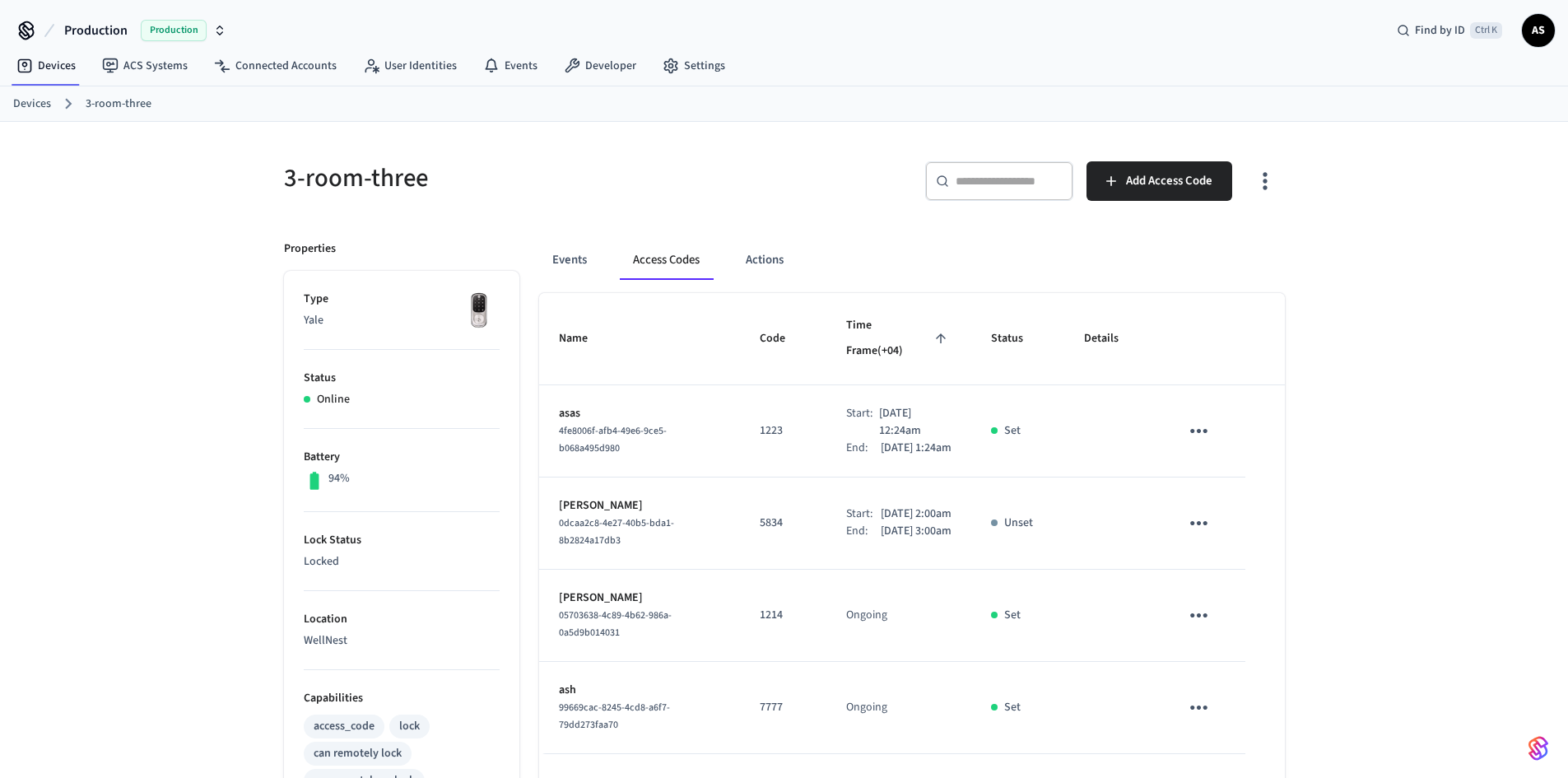
click at [882, 439] on p "[DATE] 1:24am" at bounding box center [916, 448] width 71 height 17
click at [893, 439] on p "[DATE] 1:24am" at bounding box center [916, 448] width 71 height 17
drag, startPoint x: 901, startPoint y: 439, endPoint x: 852, endPoint y: 437, distance: 49.0
click at [852, 439] on div "End: Oct 3rd 2025 1:24am" at bounding box center [898, 448] width 106 height 17
click at [830, 453] on td "Start: Oct 3rd 2025 12:24am End: Oct 3rd 2025 1:24am" at bounding box center [898, 431] width 145 height 92
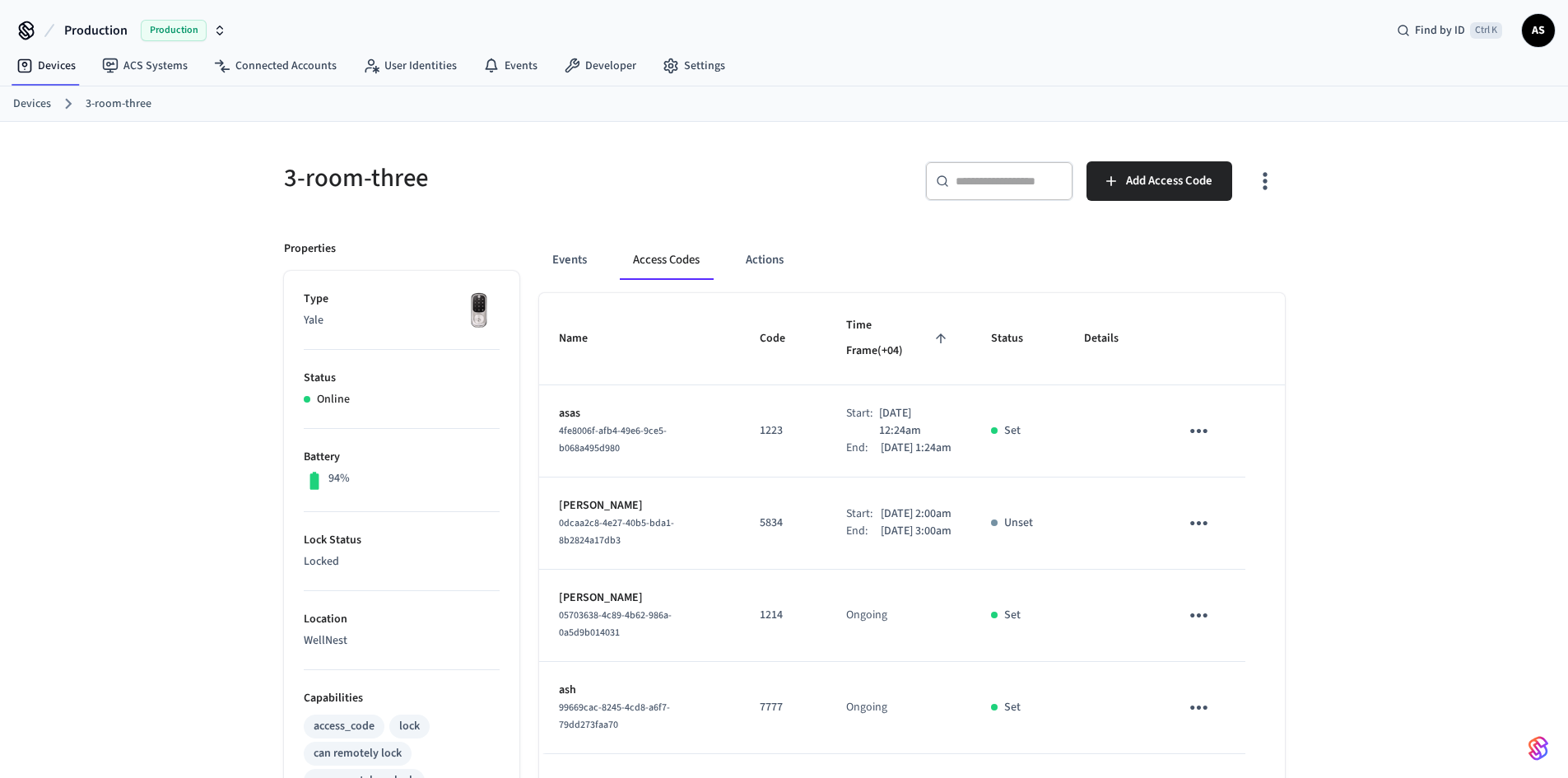
drag, startPoint x: 861, startPoint y: 405, endPoint x: 926, endPoint y: 407, distance: 65.0
click at [926, 407] on p "[DATE] 12:24am" at bounding box center [915, 422] width 73 height 35
click at [917, 439] on p "[DATE] 1:24am" at bounding box center [916, 448] width 71 height 17
drag, startPoint x: 911, startPoint y: 440, endPoint x: 866, endPoint y: 434, distance: 45.4
click at [881, 439] on p "[DATE] 1:24am" at bounding box center [916, 448] width 71 height 17
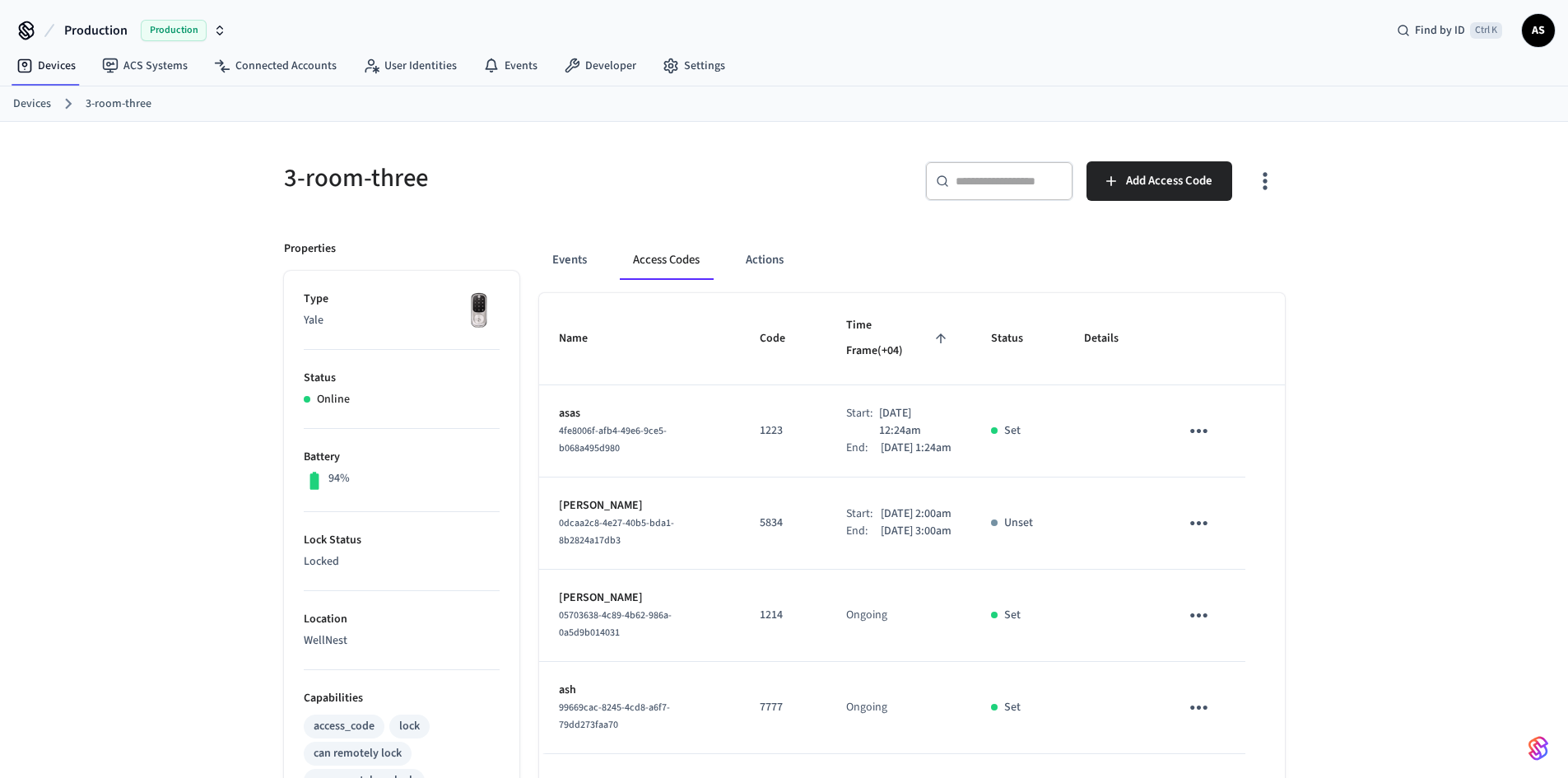
click at [879, 409] on p "[DATE] 12:24am" at bounding box center [915, 422] width 73 height 35
drag, startPoint x: 857, startPoint y: 404, endPoint x: 919, endPoint y: 405, distance: 62.0
click at [919, 405] on div "Start: Oct 3rd 2025 12:24am" at bounding box center [898, 422] width 106 height 35
click at [922, 441] on p "[DATE] 1:24am" at bounding box center [916, 448] width 71 height 17
drag, startPoint x: 898, startPoint y: 438, endPoint x: 879, endPoint y: 439, distance: 19.0
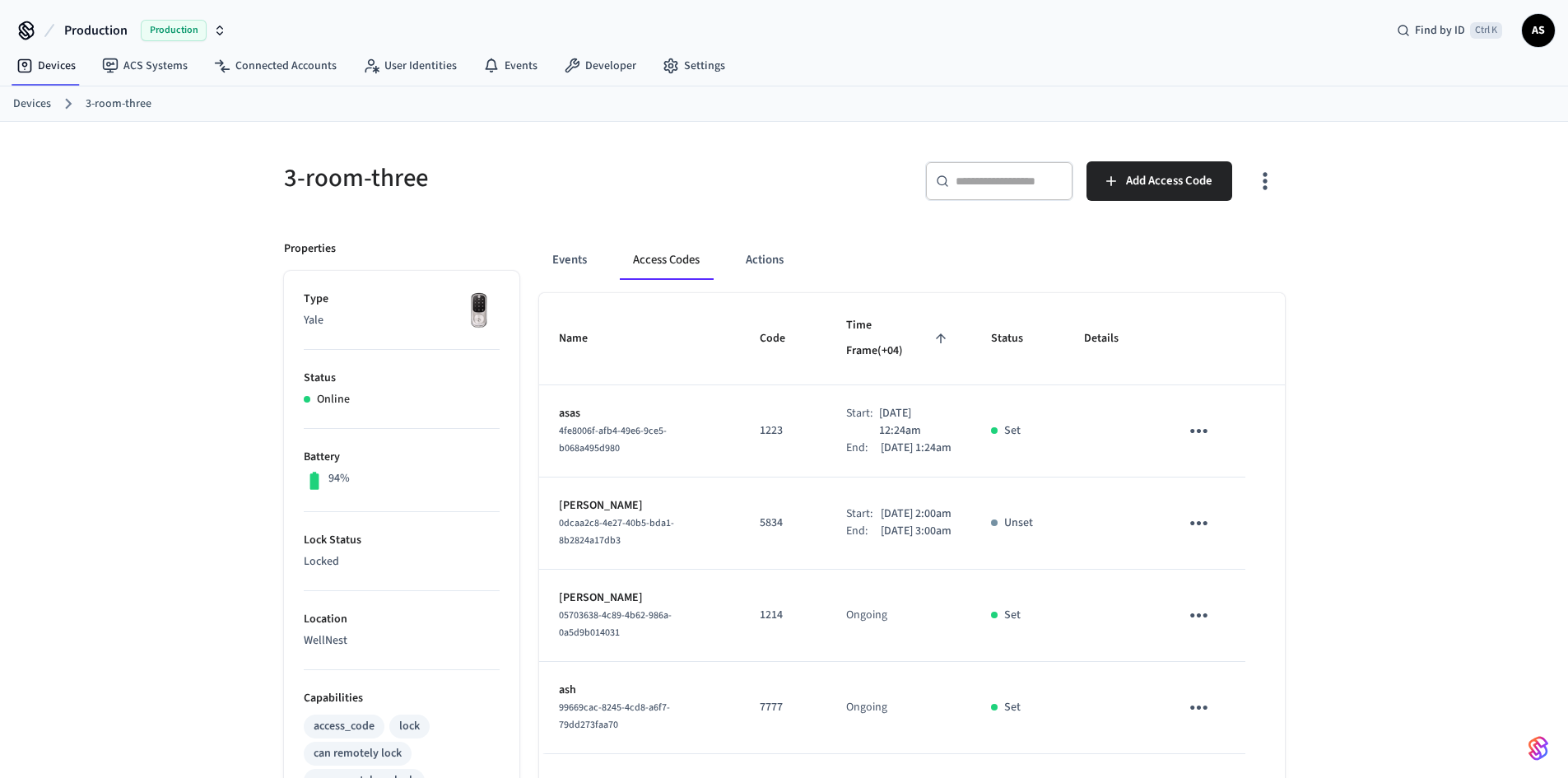
click at [881, 439] on p "[DATE] 1:24am" at bounding box center [916, 448] width 71 height 17
click at [954, 422] on td "Start: Oct 3rd 2025 12:24am End: Oct 3rd 2025 1:24am" at bounding box center [898, 431] width 145 height 92
drag, startPoint x: 906, startPoint y: 443, endPoint x: 824, endPoint y: 391, distance: 97.1
click at [827, 391] on td "Start: Oct 3rd 2025 12:24am End: Oct 3rd 2025 1:24am" at bounding box center [898, 431] width 145 height 92
click at [827, 392] on td "Start: Oct 3rd 2025 12:24am End: Oct 3rd 2025 1:24am" at bounding box center [898, 431] width 145 height 92
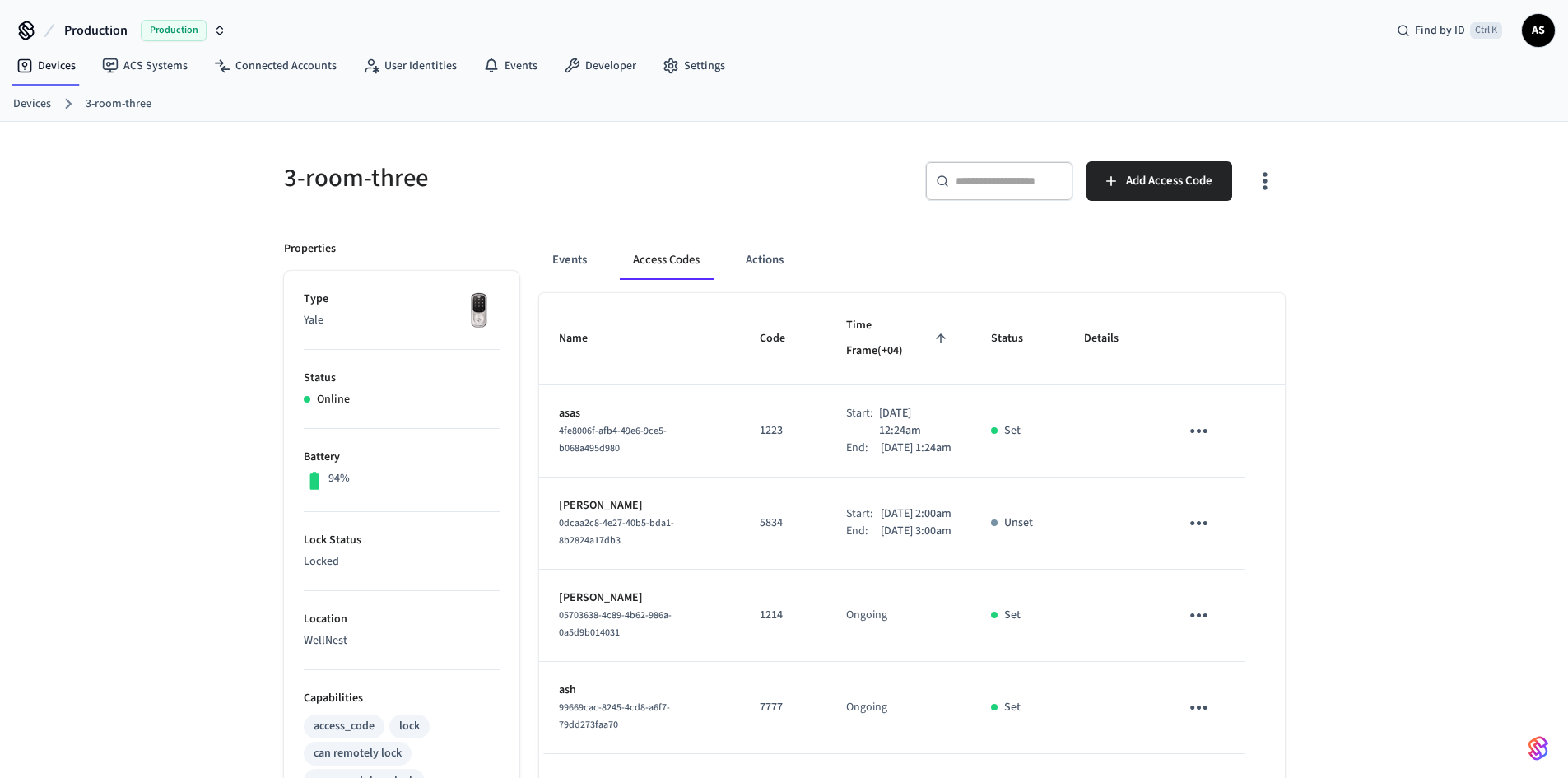
drag, startPoint x: 829, startPoint y: 390, endPoint x: 936, endPoint y: 452, distance: 123.7
click at [936, 451] on td "Start: Oct 3rd 2025 12:24am End: Oct 3rd 2025 1:24am" at bounding box center [898, 431] width 145 height 92
click at [936, 452] on td "Start: Oct 3rd 2025 12:24am End: Oct 3rd 2025 1:24am" at bounding box center [898, 431] width 145 height 92
drag, startPoint x: 911, startPoint y: 442, endPoint x: 828, endPoint y: 386, distance: 100.1
click at [828, 386] on td "Start: Oct 3rd 2025 12:24am End: Oct 3rd 2025 1:24am" at bounding box center [898, 431] width 145 height 92
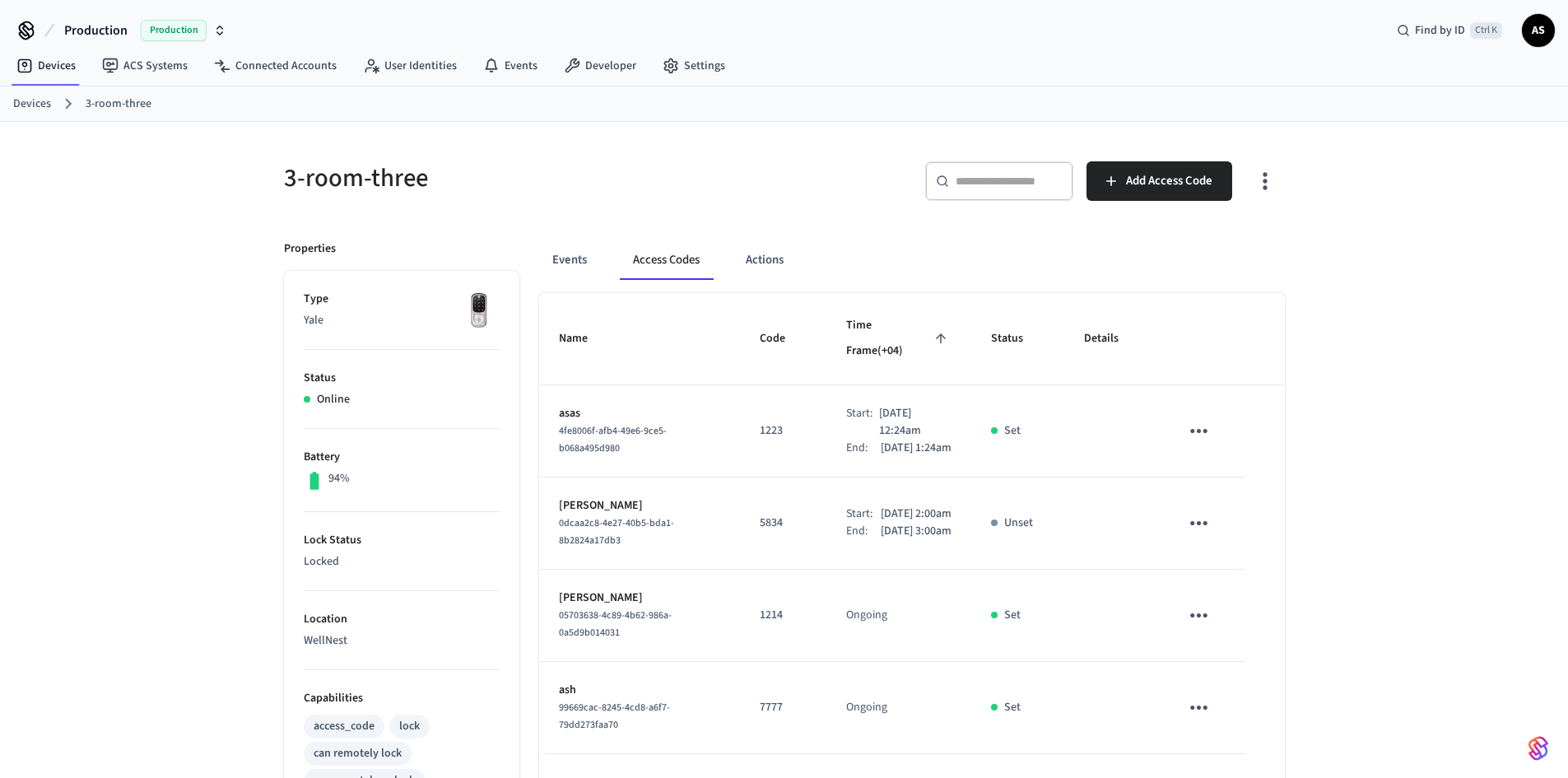
click at [846, 405] on div "Start:" at bounding box center [863, 422] width 33 height 35
drag, startPoint x: 827, startPoint y: 384, endPoint x: 936, endPoint y: 446, distance: 125.4
click at [935, 441] on td "Start: Oct 3rd 2025 12:24am End: Oct 3rd 2025 1:24am" at bounding box center [898, 431] width 145 height 92
click at [938, 452] on td "Start: Oct 3rd 2025 12:24am End: Oct 3rd 2025 1:24am" at bounding box center [898, 431] width 145 height 92
drag, startPoint x: 927, startPoint y: 448, endPoint x: 837, endPoint y: 387, distance: 108.7
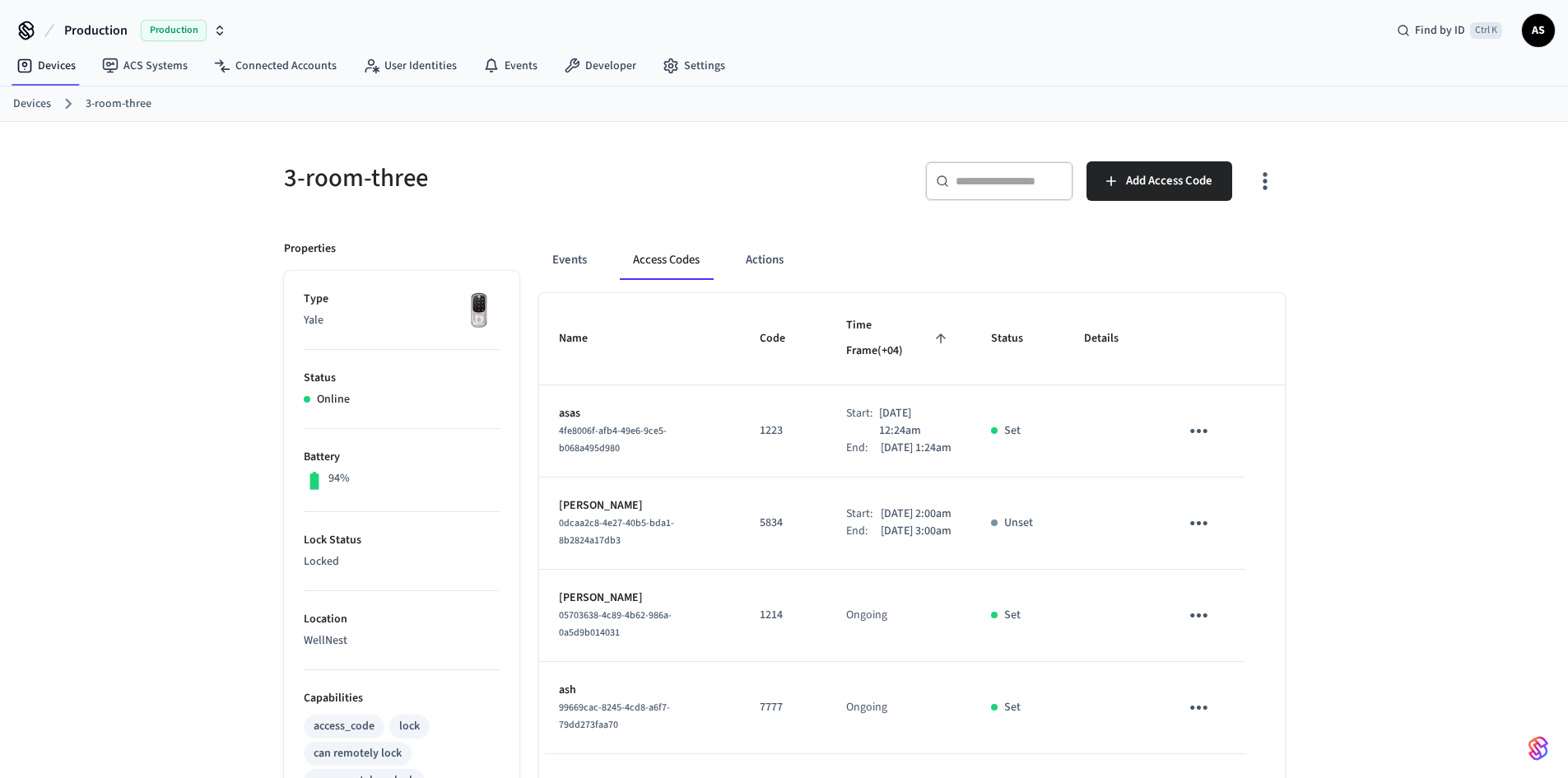
click at [846, 405] on div "Start: Oct 3rd 2025 12:24am End: Oct 3rd 2025 1:24am" at bounding box center [898, 430] width 106 height 51
click at [846, 439] on div "End:" at bounding box center [864, 448] width 35 height 17
drag, startPoint x: 830, startPoint y: 383, endPoint x: 929, endPoint y: 437, distance: 112.8
click at [929, 436] on div "Start: Oct 3rd 2025 12:24am End: Oct 3rd 2025 1:24am" at bounding box center [898, 430] width 106 height 51
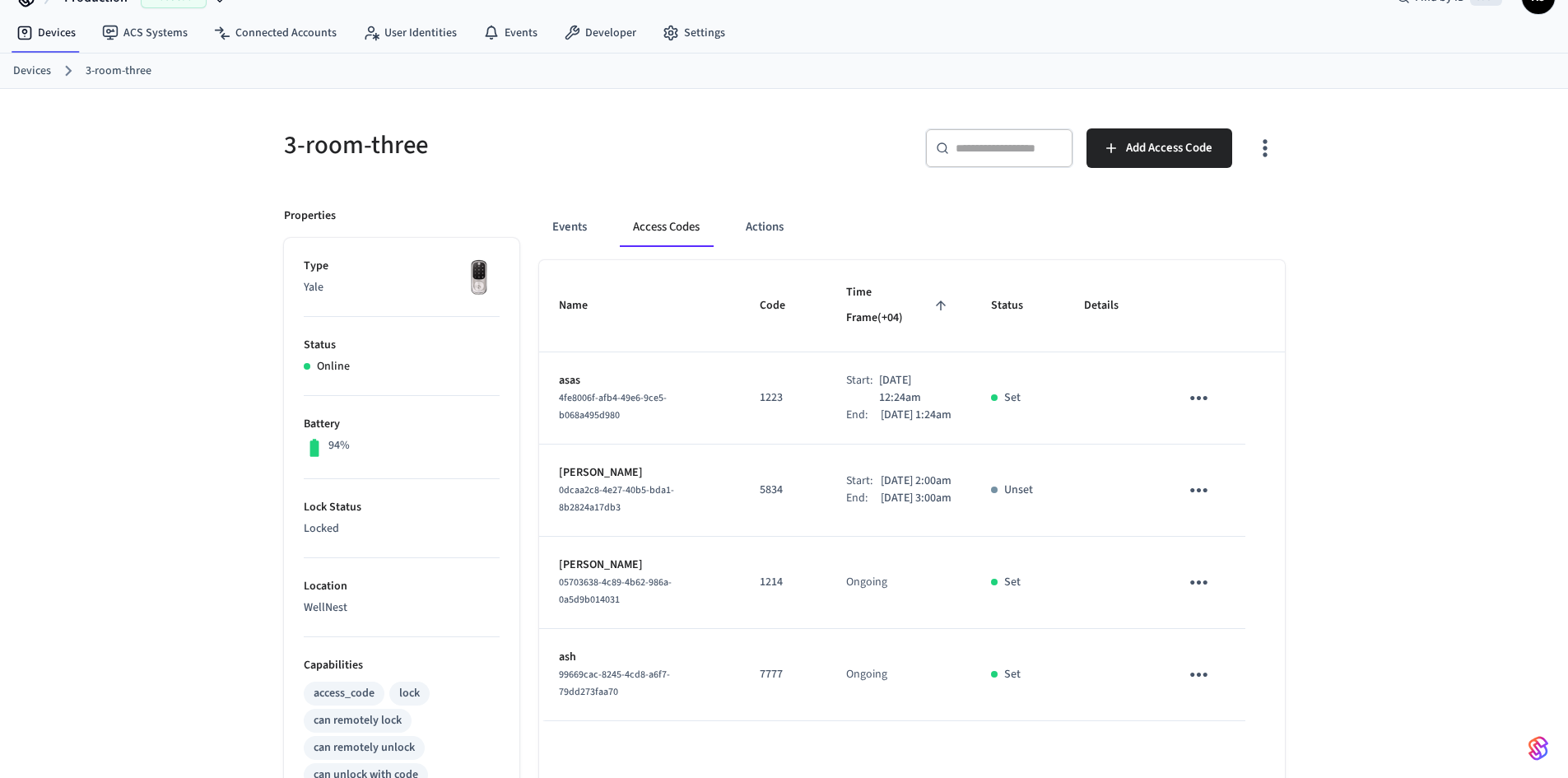
scroll to position [0, 0]
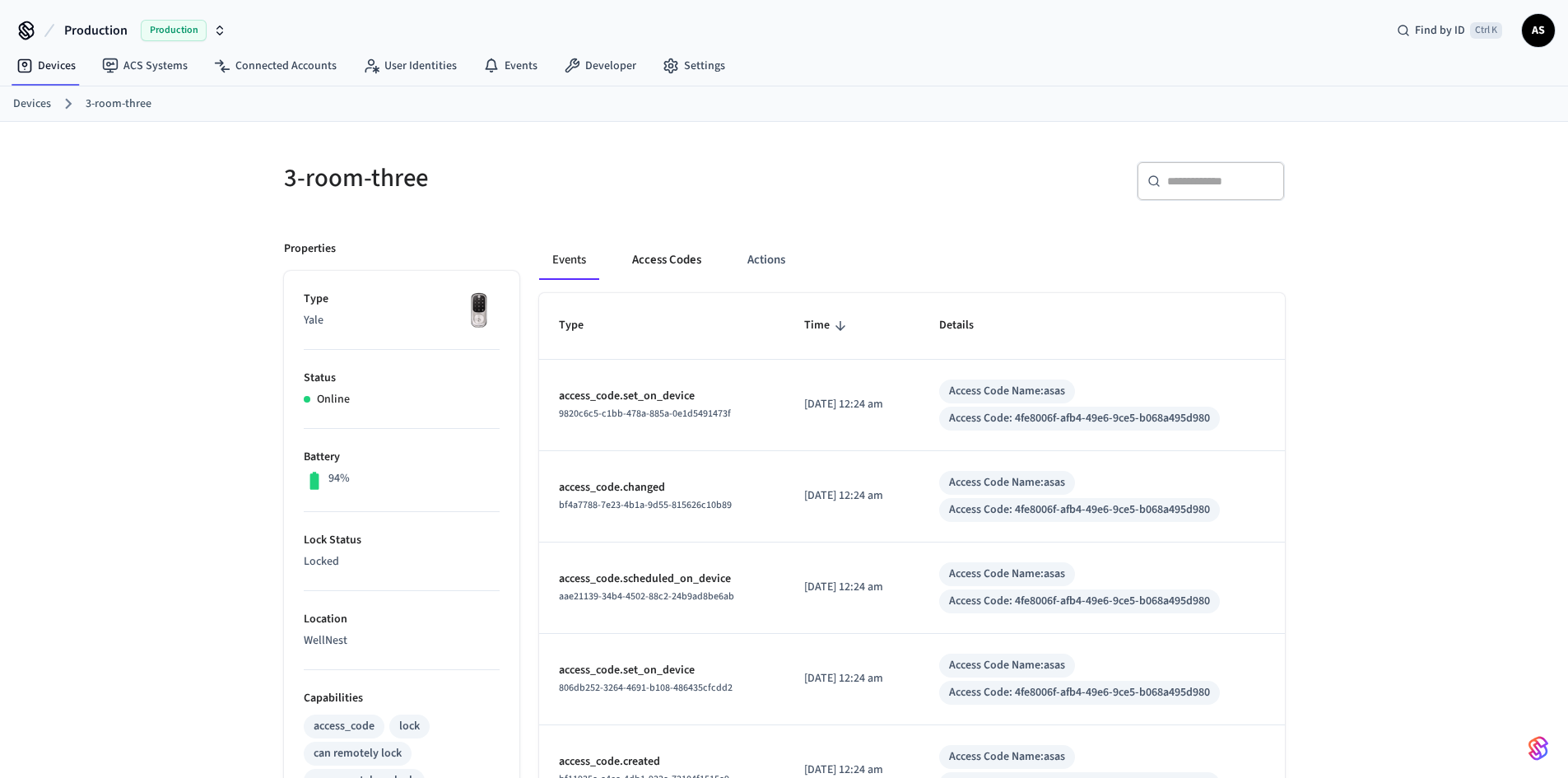
click at [691, 252] on button "Access Codes" at bounding box center [667, 260] width 95 height 40
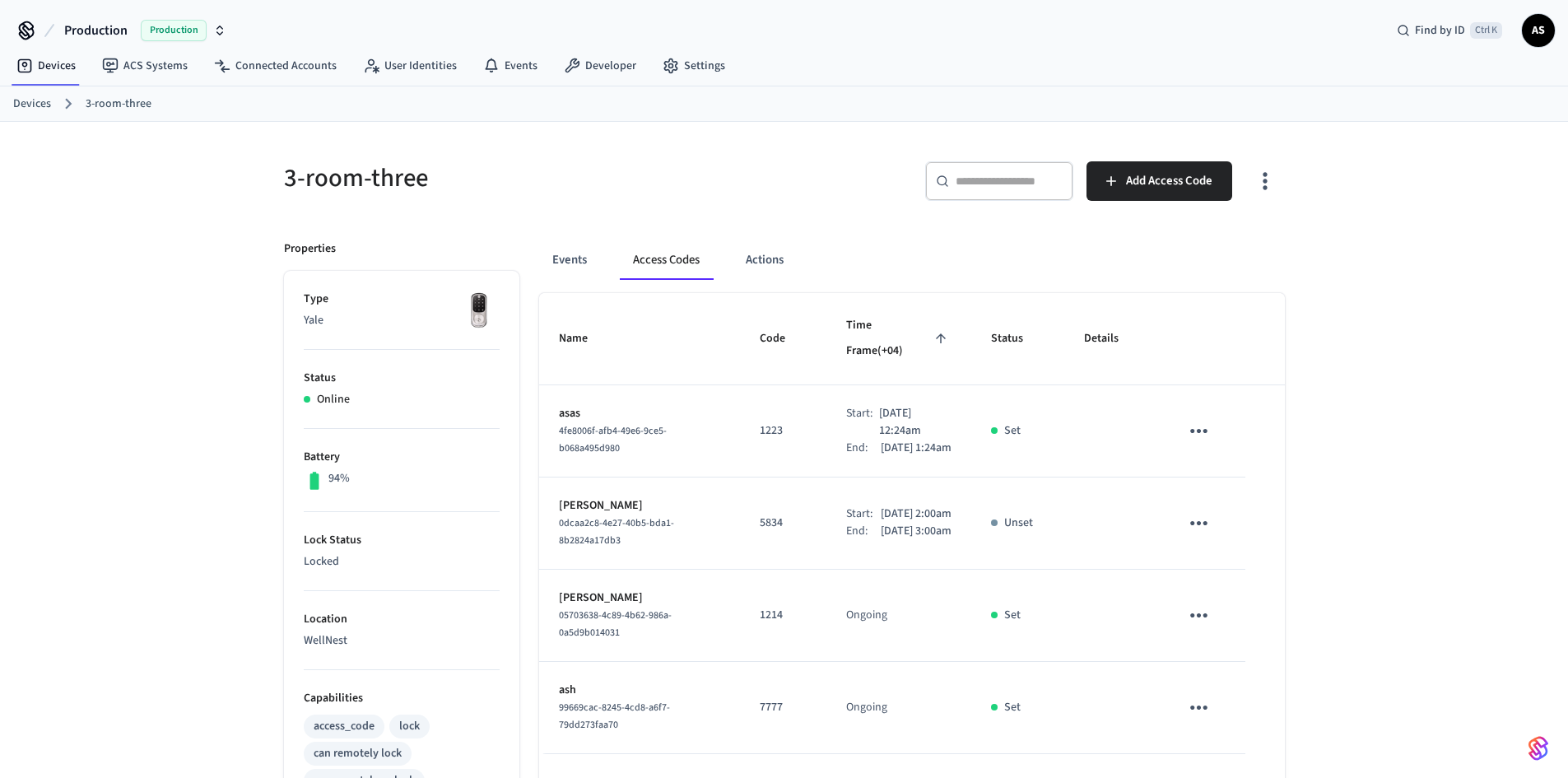
click at [1188, 418] on icon "sticky table" at bounding box center [1199, 431] width 25 height 25
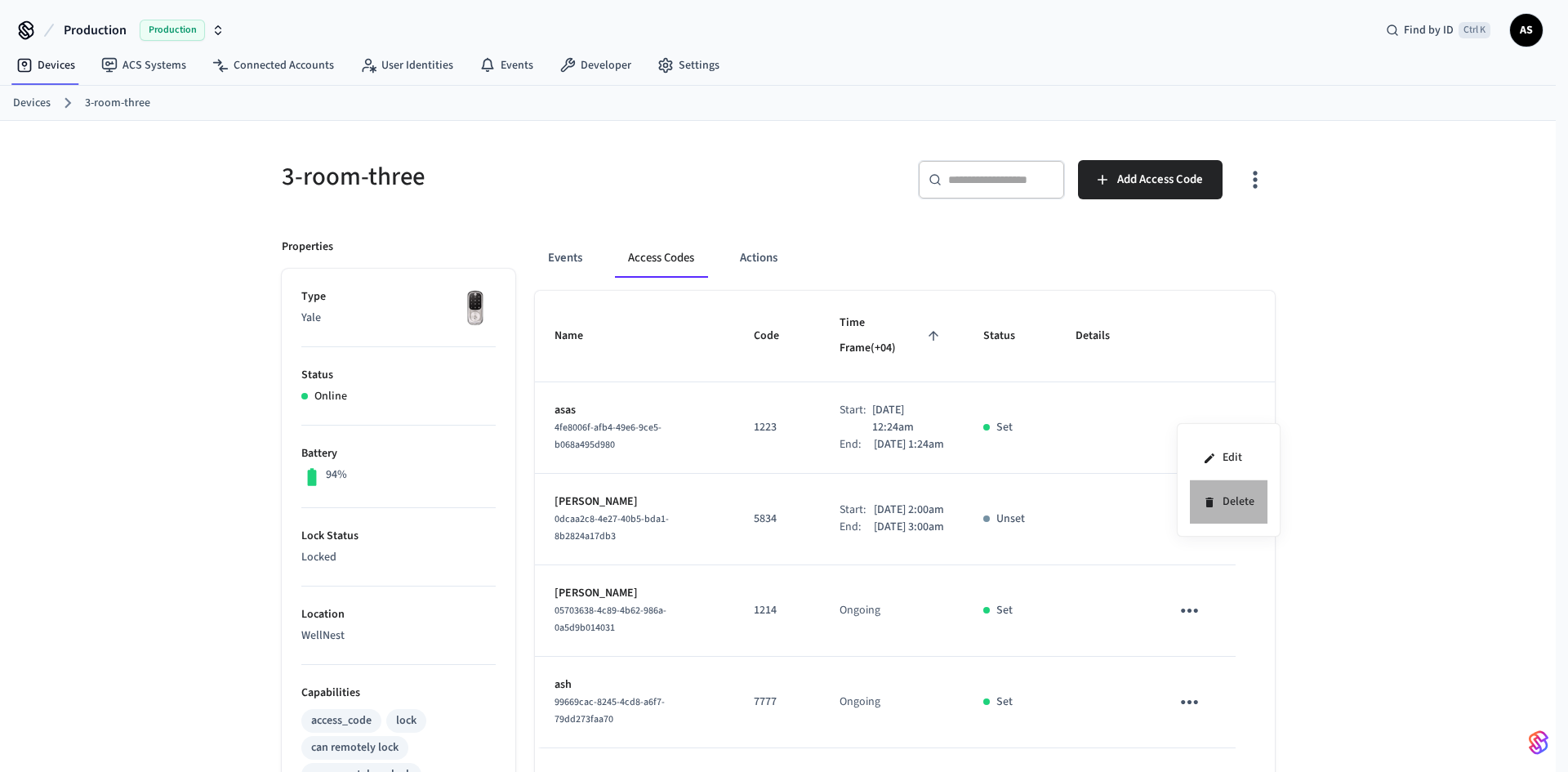
click at [1218, 493] on li "Delete" at bounding box center [1228, 502] width 78 height 43
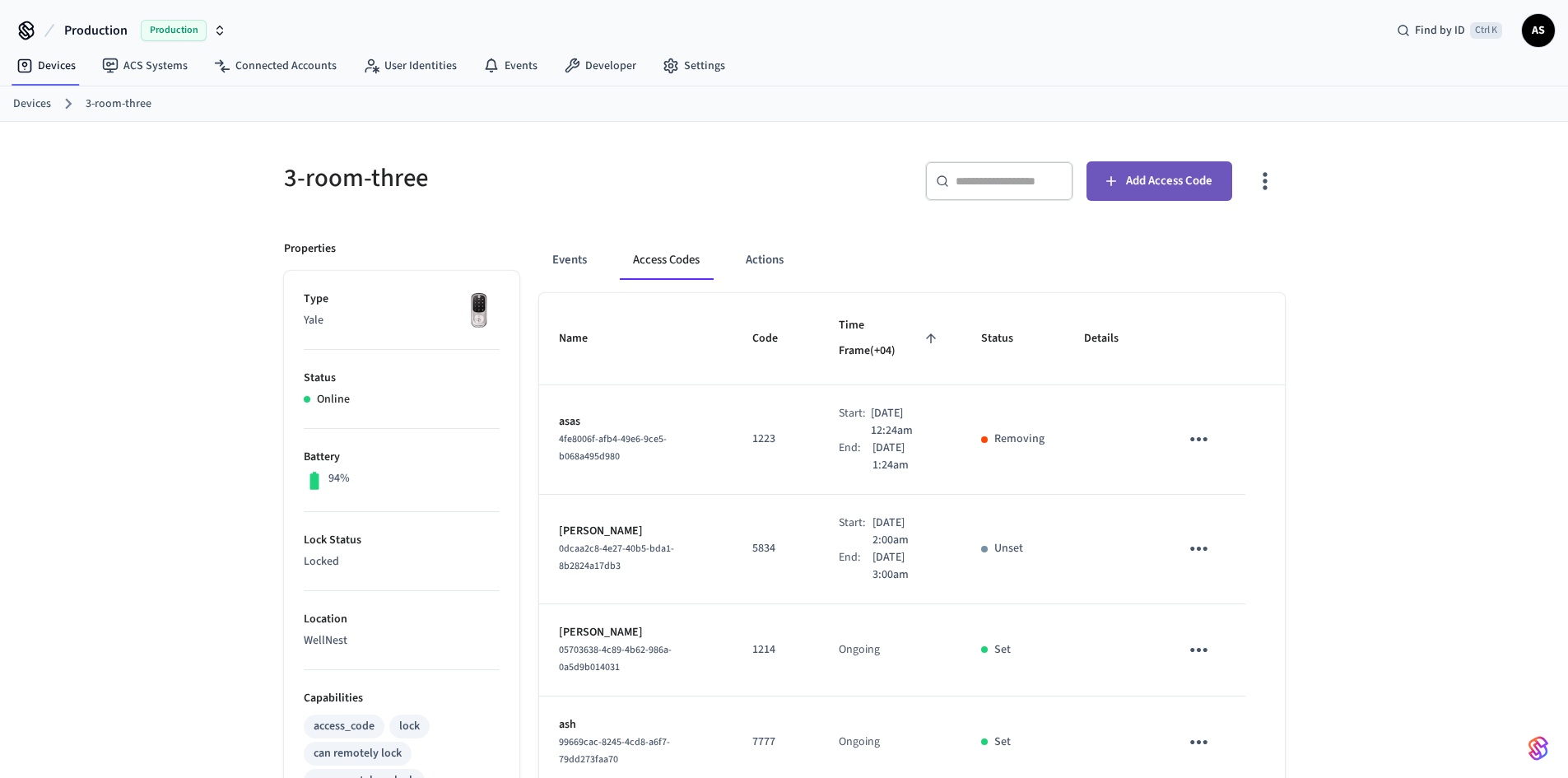
click at [1171, 176] on span "Add Access Code" at bounding box center [1169, 181] width 86 height 21
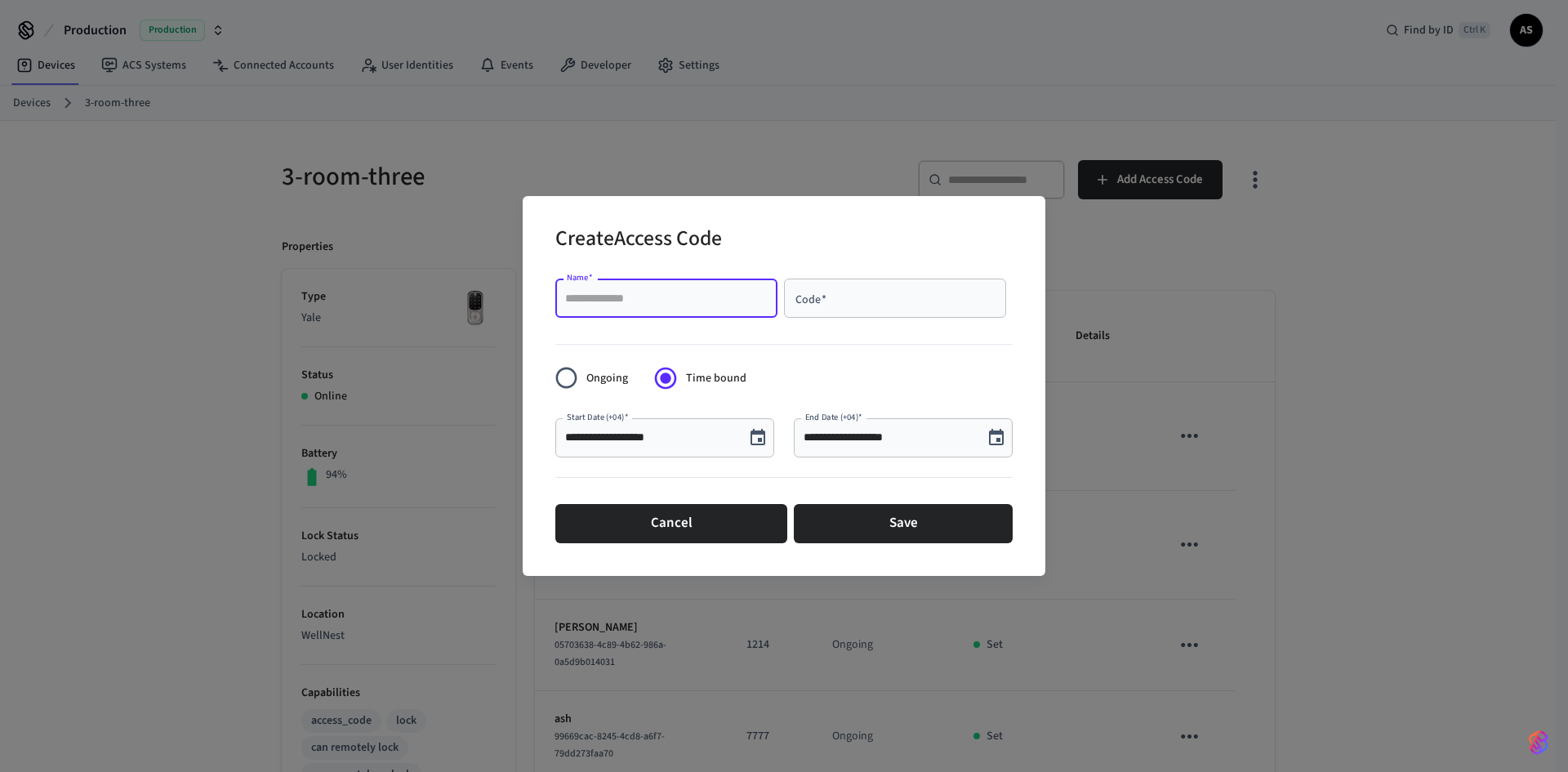
click at [643, 299] on input "Name   *" at bounding box center [666, 297] width 202 height 16
type input "******"
click at [844, 284] on div "Code   *" at bounding box center [894, 297] width 222 height 39
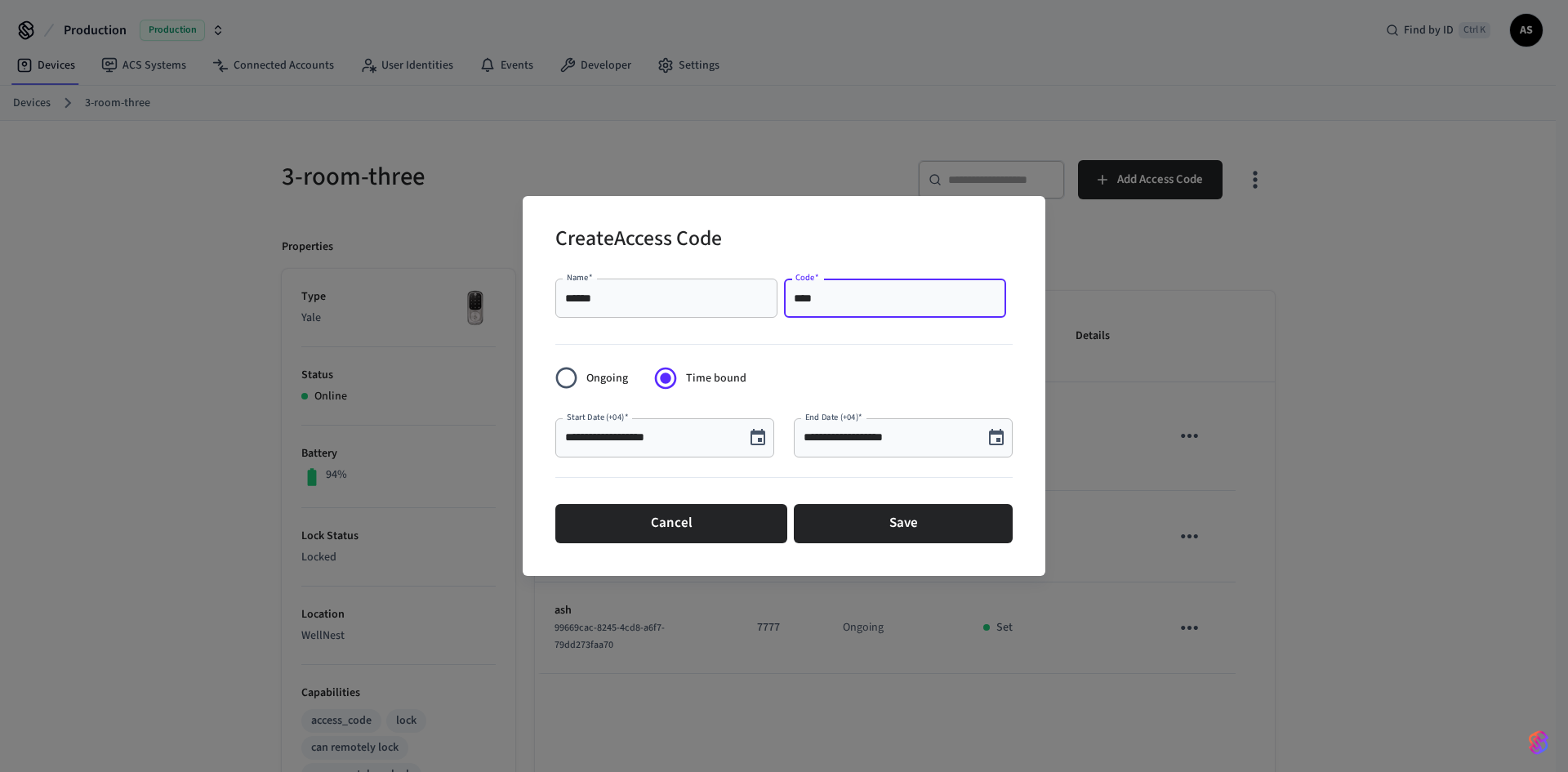
type input "****"
click at [994, 436] on icon "Choose date, selected date is Oct 2, 2025" at bounding box center [996, 438] width 19 height 19
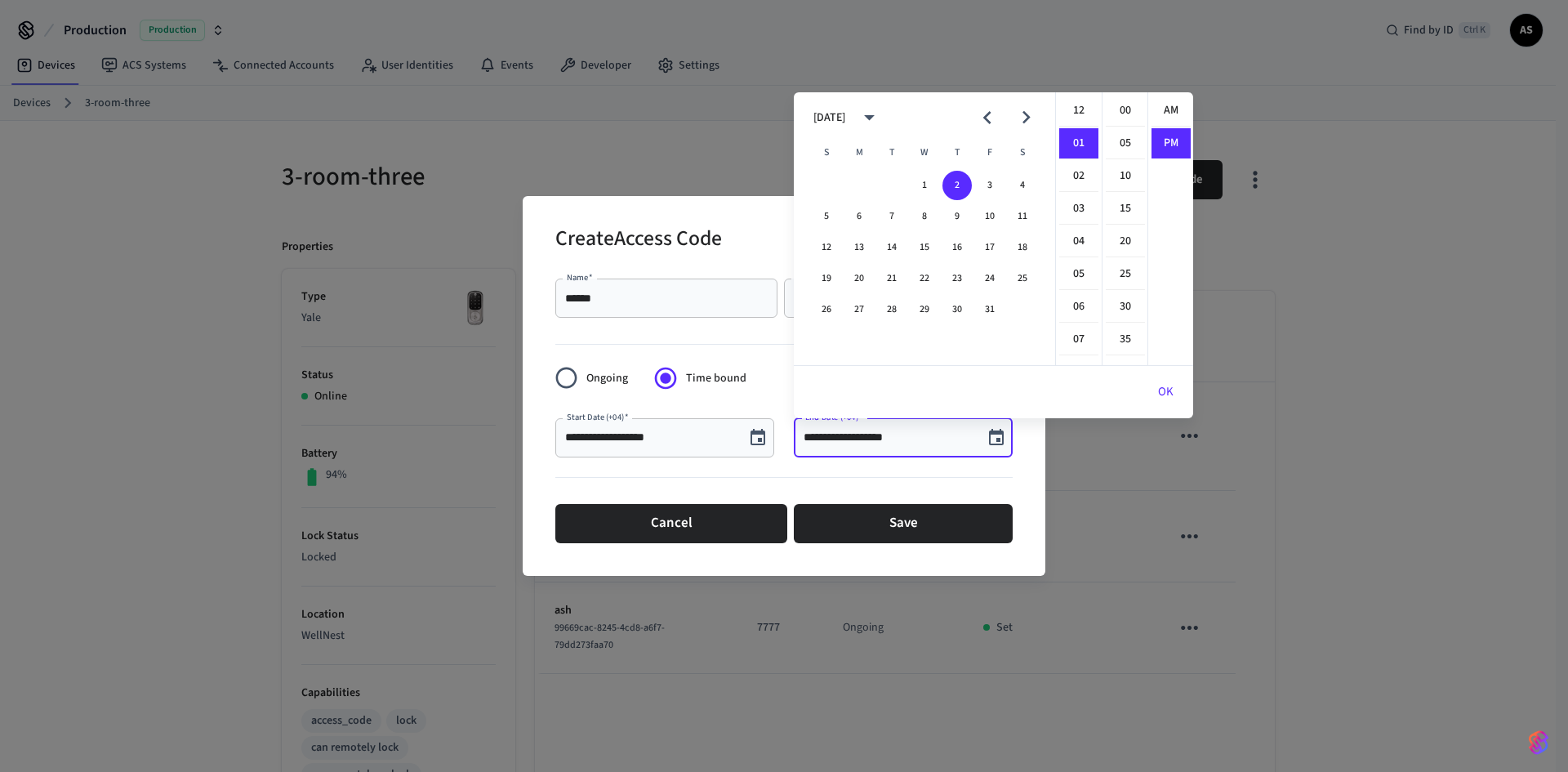
scroll to position [30, 0]
click at [1079, 142] on li "02" at bounding box center [1078, 143] width 39 height 31
type input "**********"
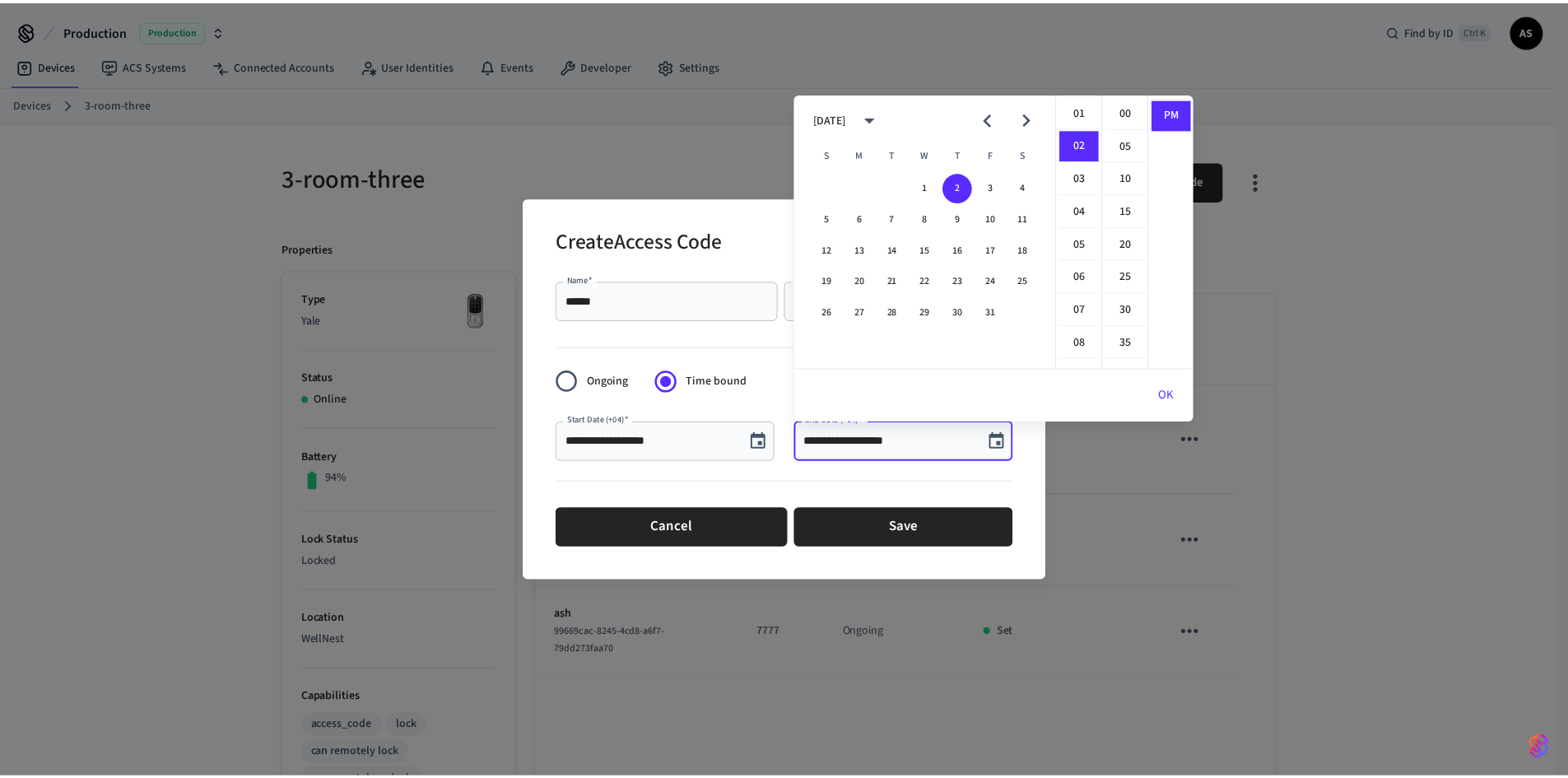
scroll to position [66, 0]
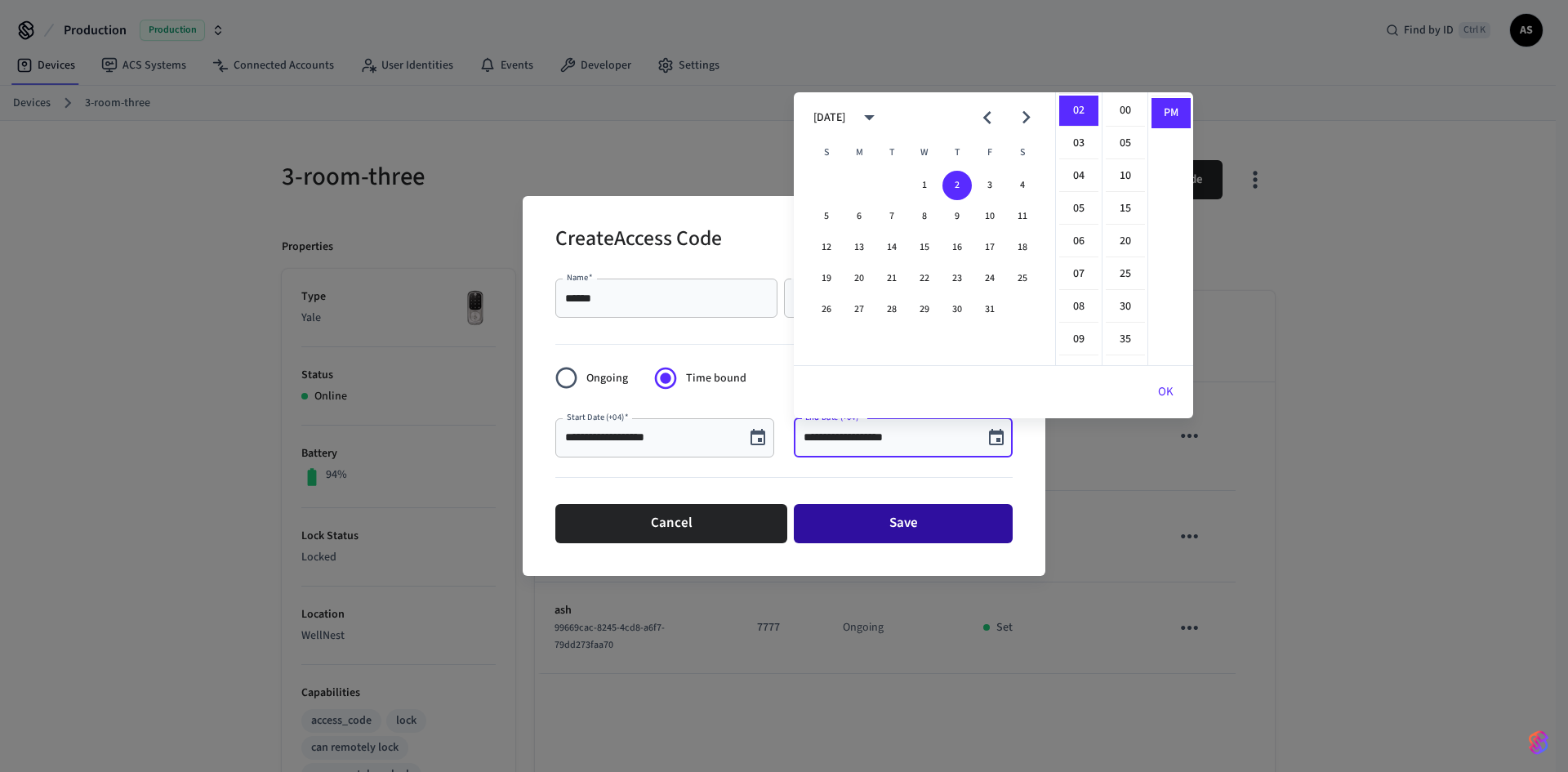
click at [887, 528] on button "Save" at bounding box center [903, 523] width 218 height 39
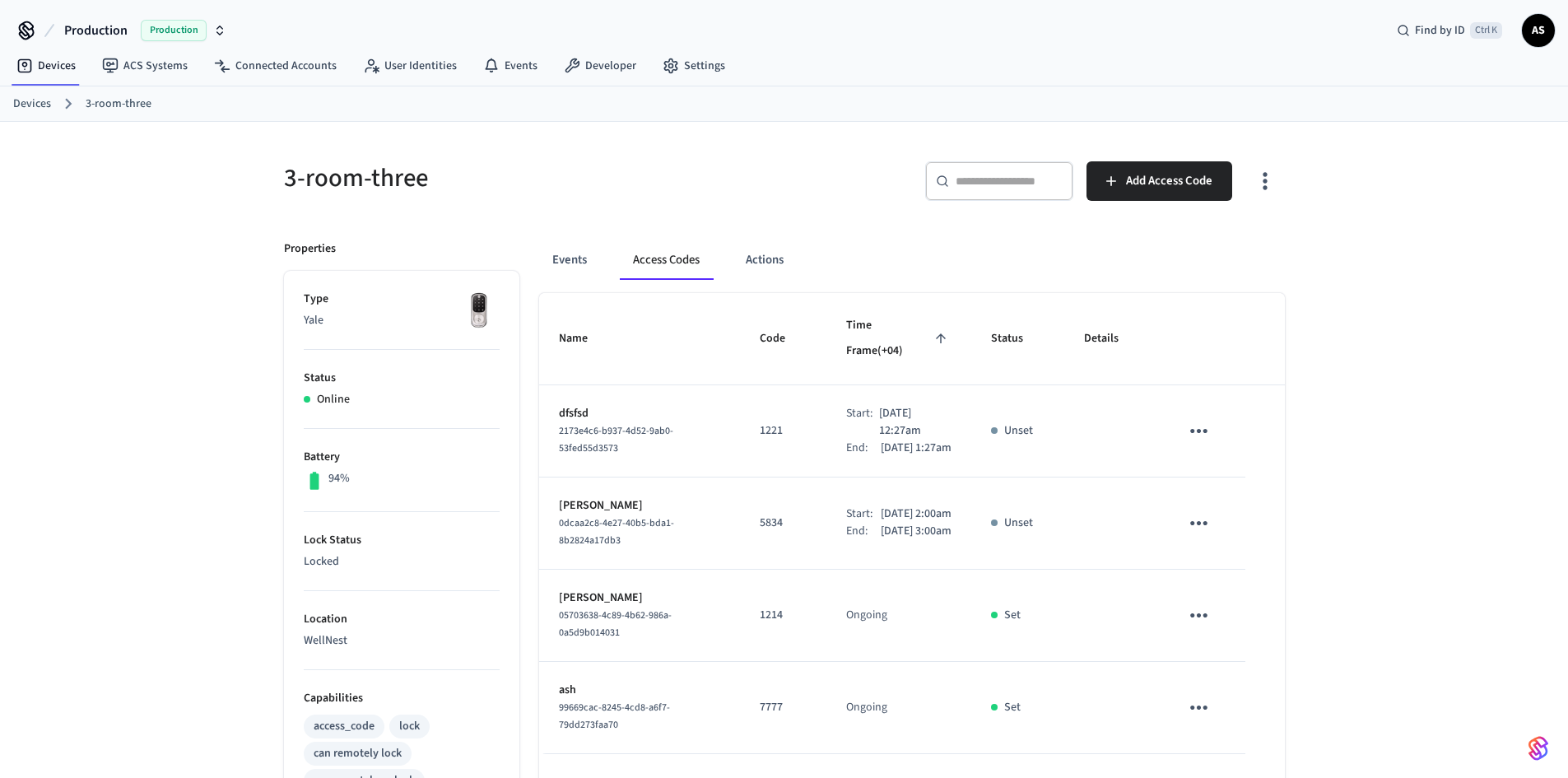
drag, startPoint x: 859, startPoint y: 400, endPoint x: 915, endPoint y: 397, distance: 56.1
click at [915, 405] on div "Start: [DATE] 12:27am" at bounding box center [898, 422] width 106 height 35
drag, startPoint x: 903, startPoint y: 440, endPoint x: 914, endPoint y: 439, distance: 11.0
click at [905, 441] on p "[DATE] 1:27am" at bounding box center [916, 448] width 71 height 17
drag, startPoint x: 914, startPoint y: 438, endPoint x: 823, endPoint y: 428, distance: 91.5
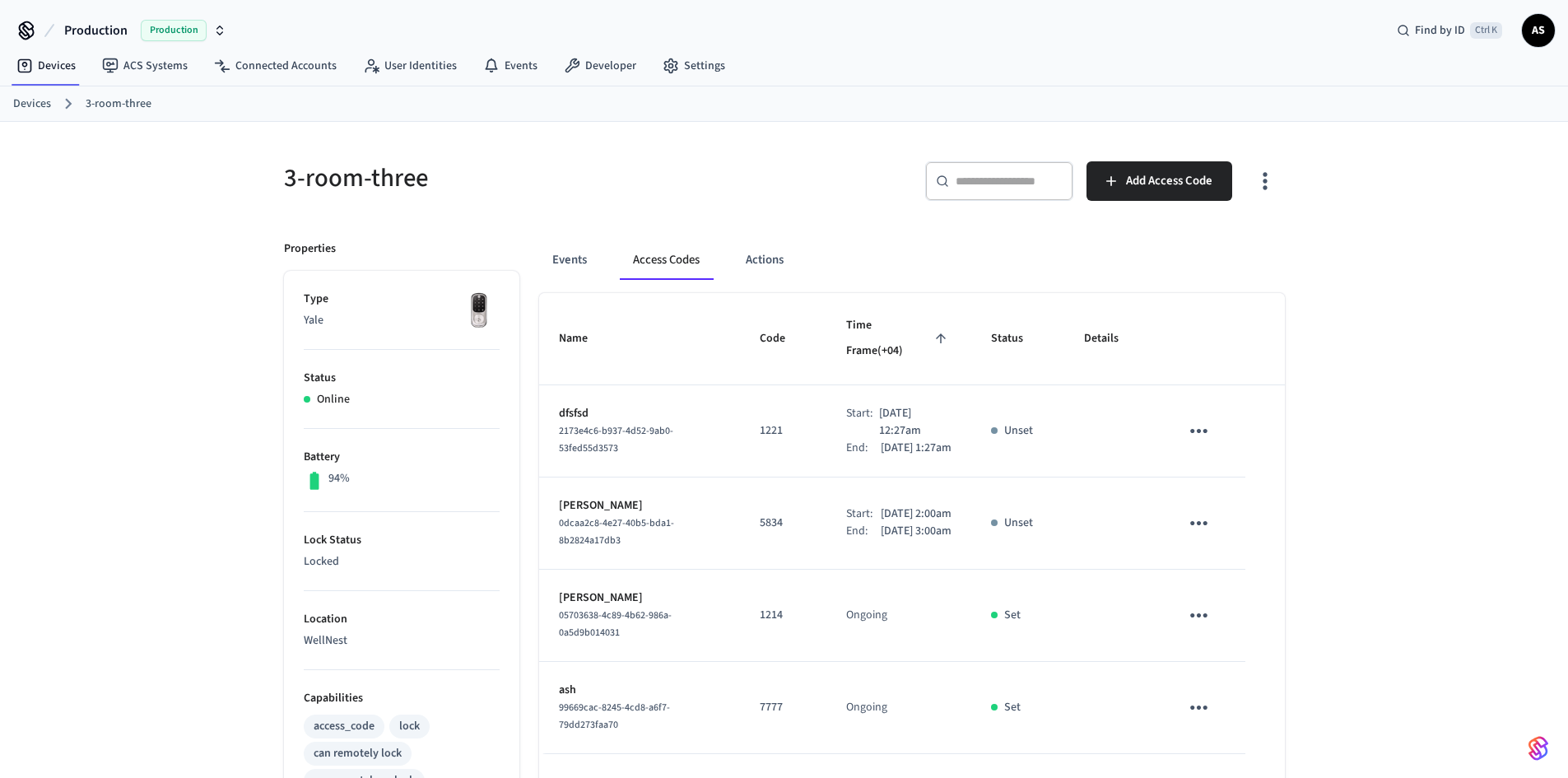
click at [827, 430] on td "Start: Oct 3rd 2025 12:27am End: Oct 3rd 2025 1:27am" at bounding box center [898, 431] width 145 height 92
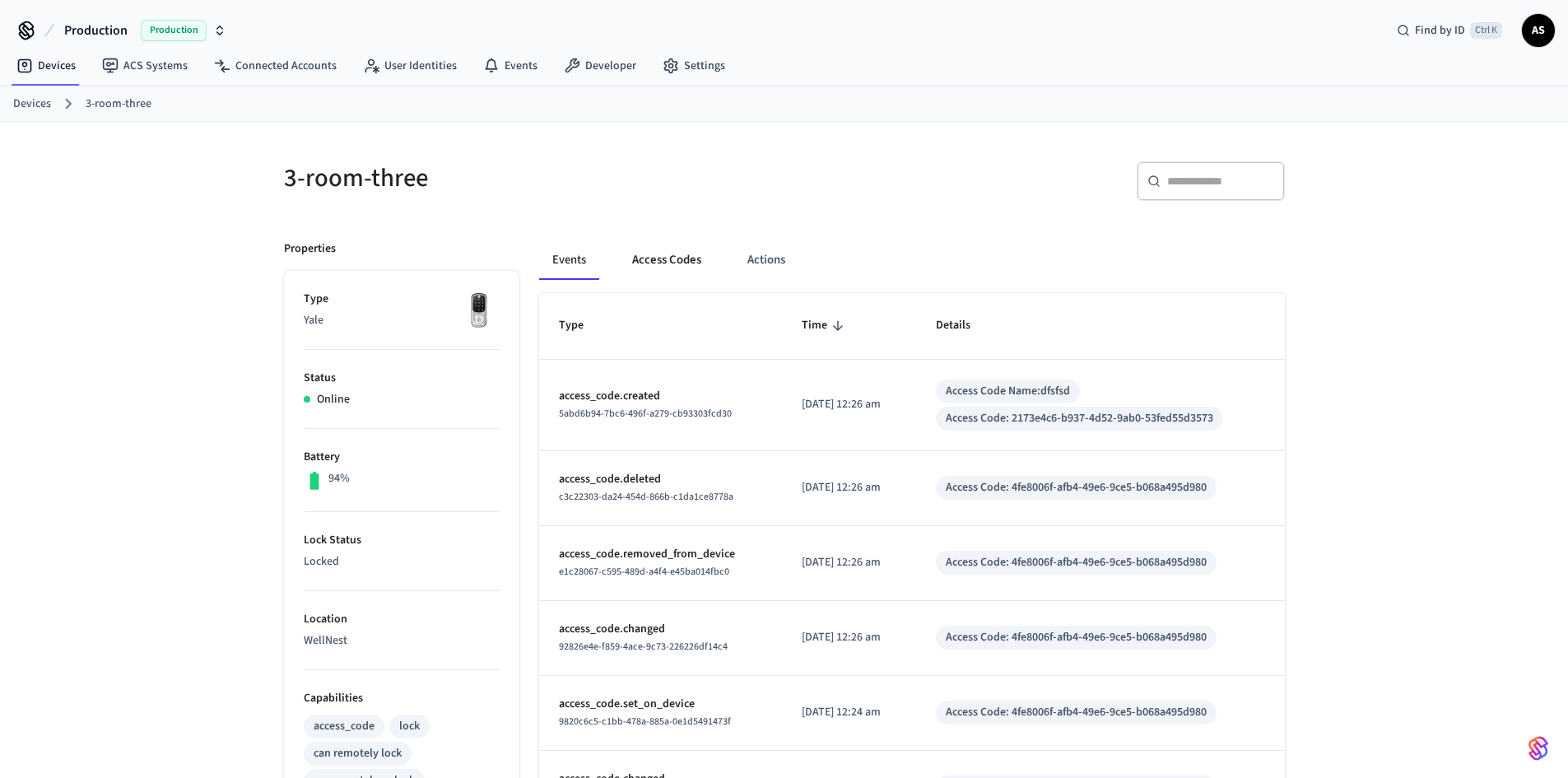
click at [676, 267] on button "Access Codes" at bounding box center [667, 260] width 95 height 40
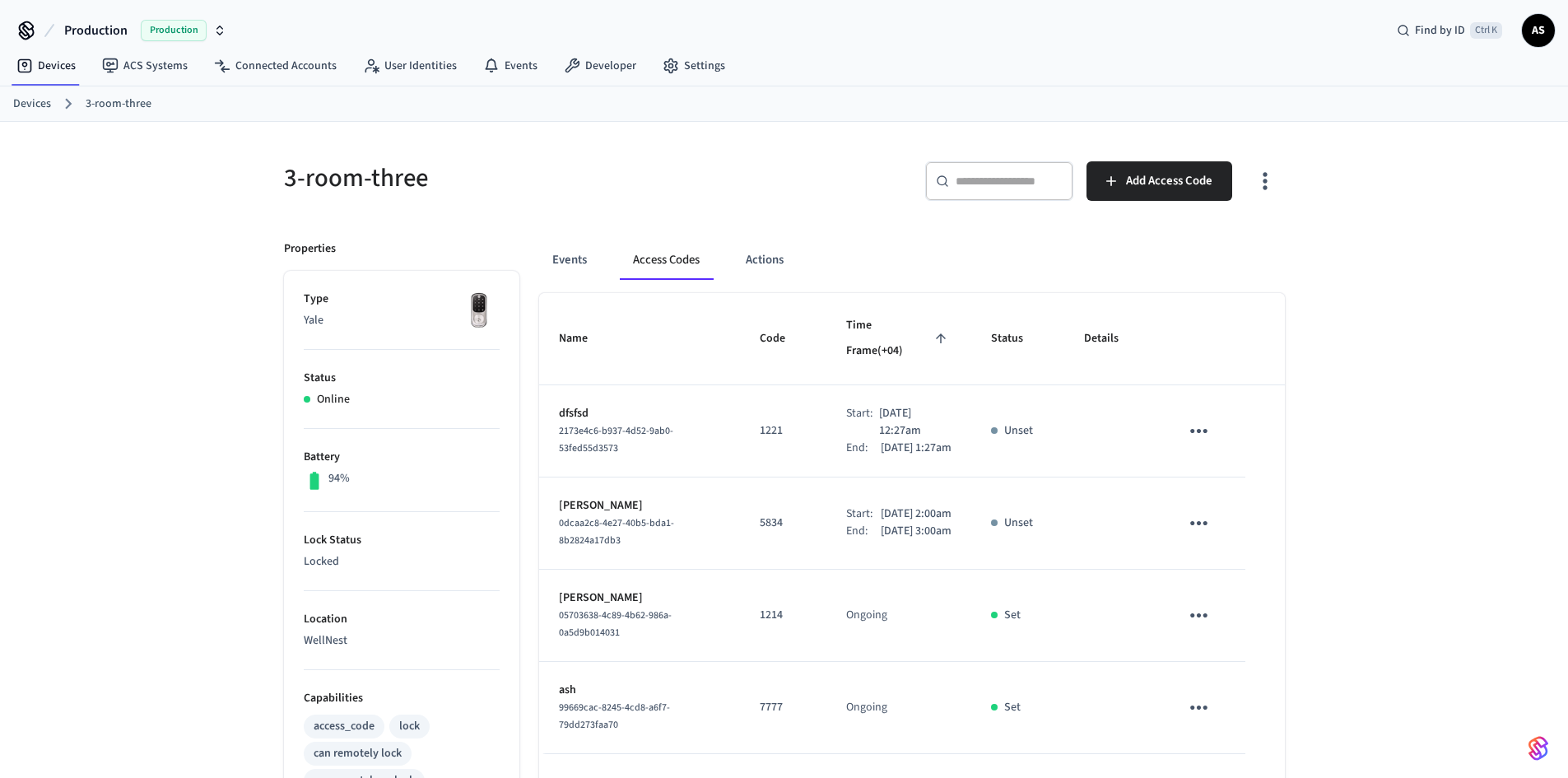
click at [1015, 422] on p "Unset" at bounding box center [1019, 431] width 29 height 17
click at [1024, 402] on td "Set" at bounding box center [1018, 431] width 93 height 92
click at [1205, 418] on icon "sticky table" at bounding box center [1199, 431] width 25 height 25
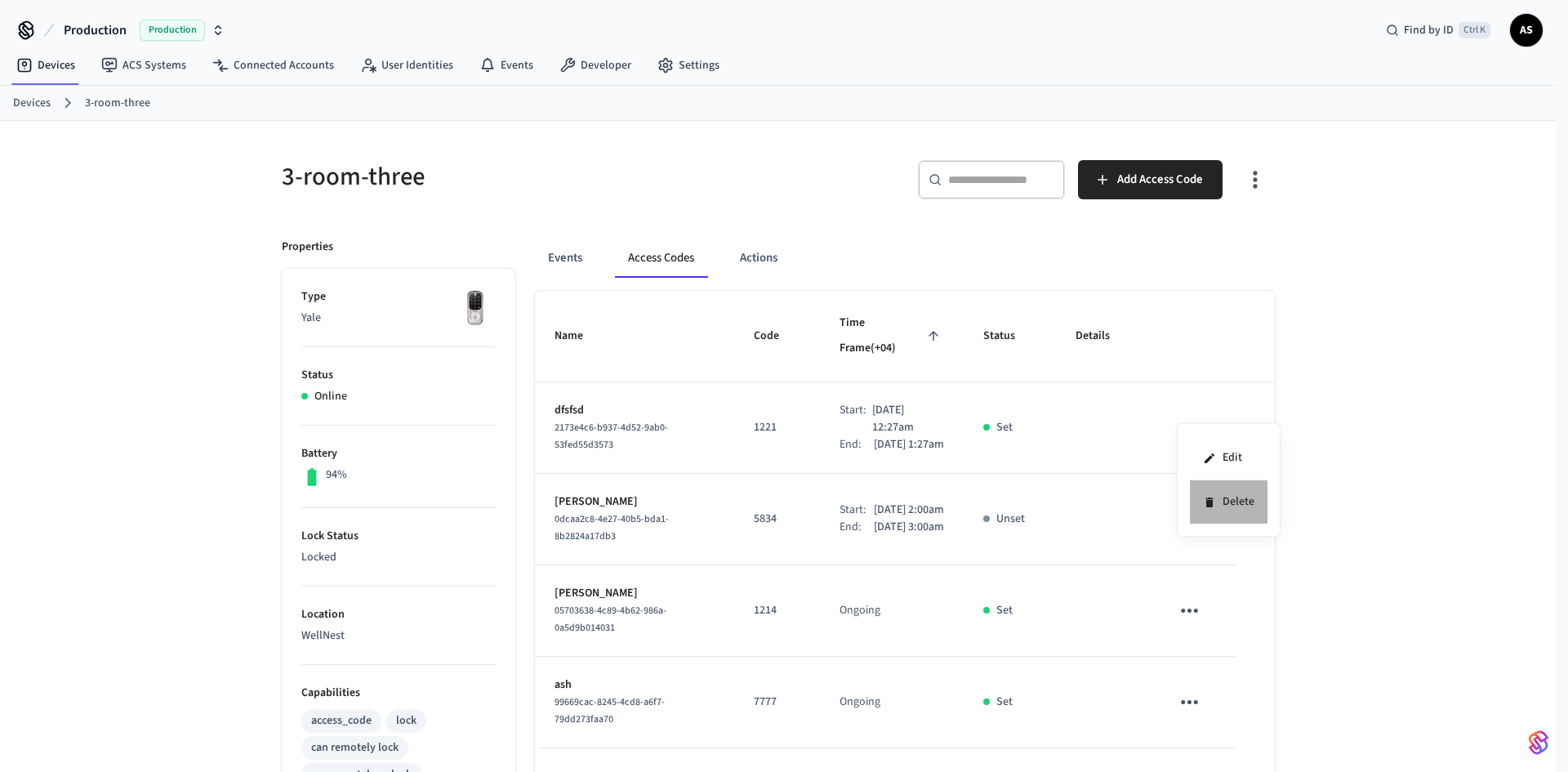
click at [1236, 499] on li "Delete" at bounding box center [1228, 502] width 78 height 43
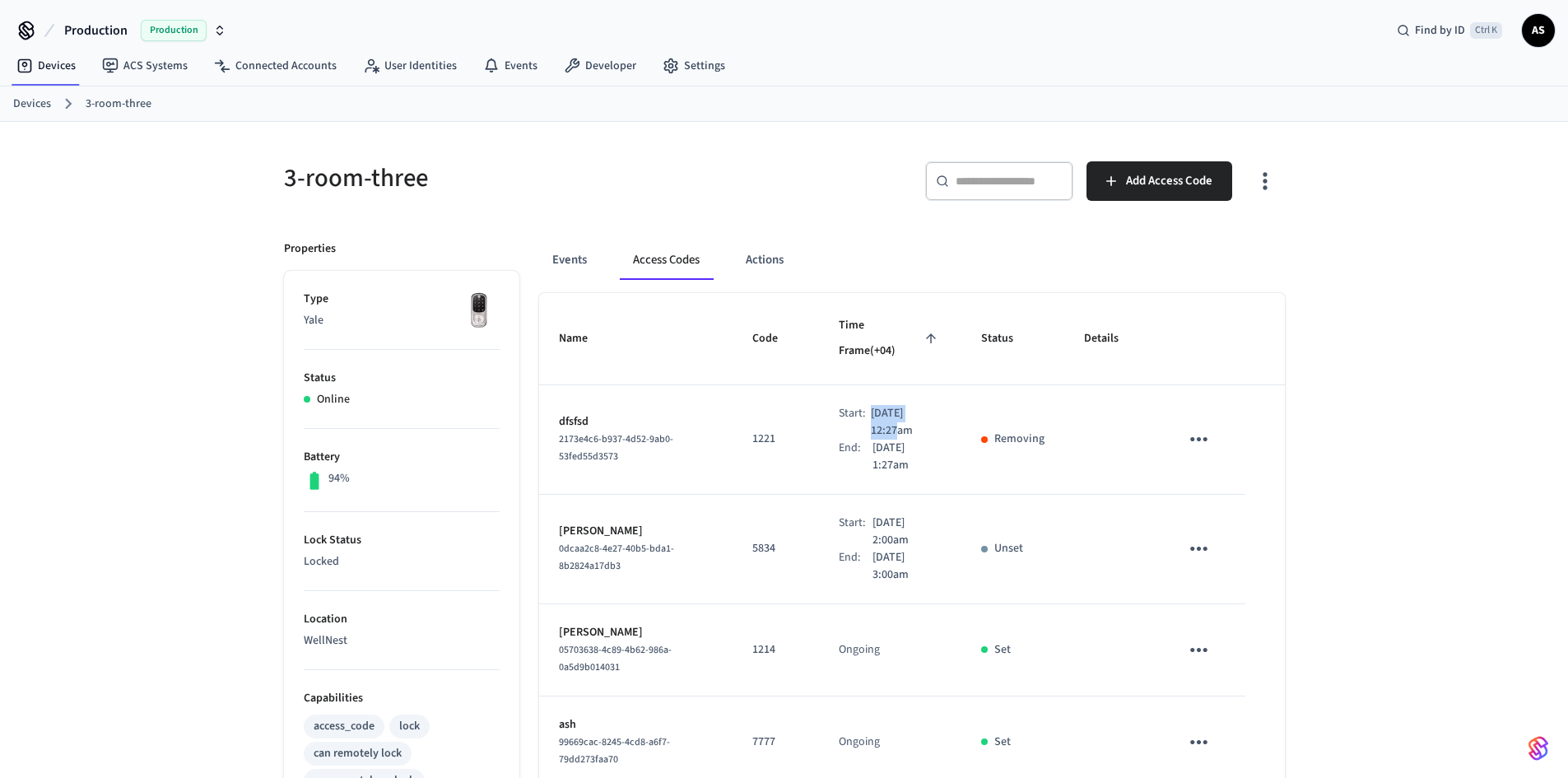
drag, startPoint x: 849, startPoint y: 403, endPoint x: 913, endPoint y: 407, distance: 64.1
click at [918, 405] on div "Start: Oct 3rd 2025 12:27am" at bounding box center [891, 422] width 103 height 35
click at [912, 439] on p "Oct 3rd 2025 1:27am" at bounding box center [906, 457] width 69 height 35
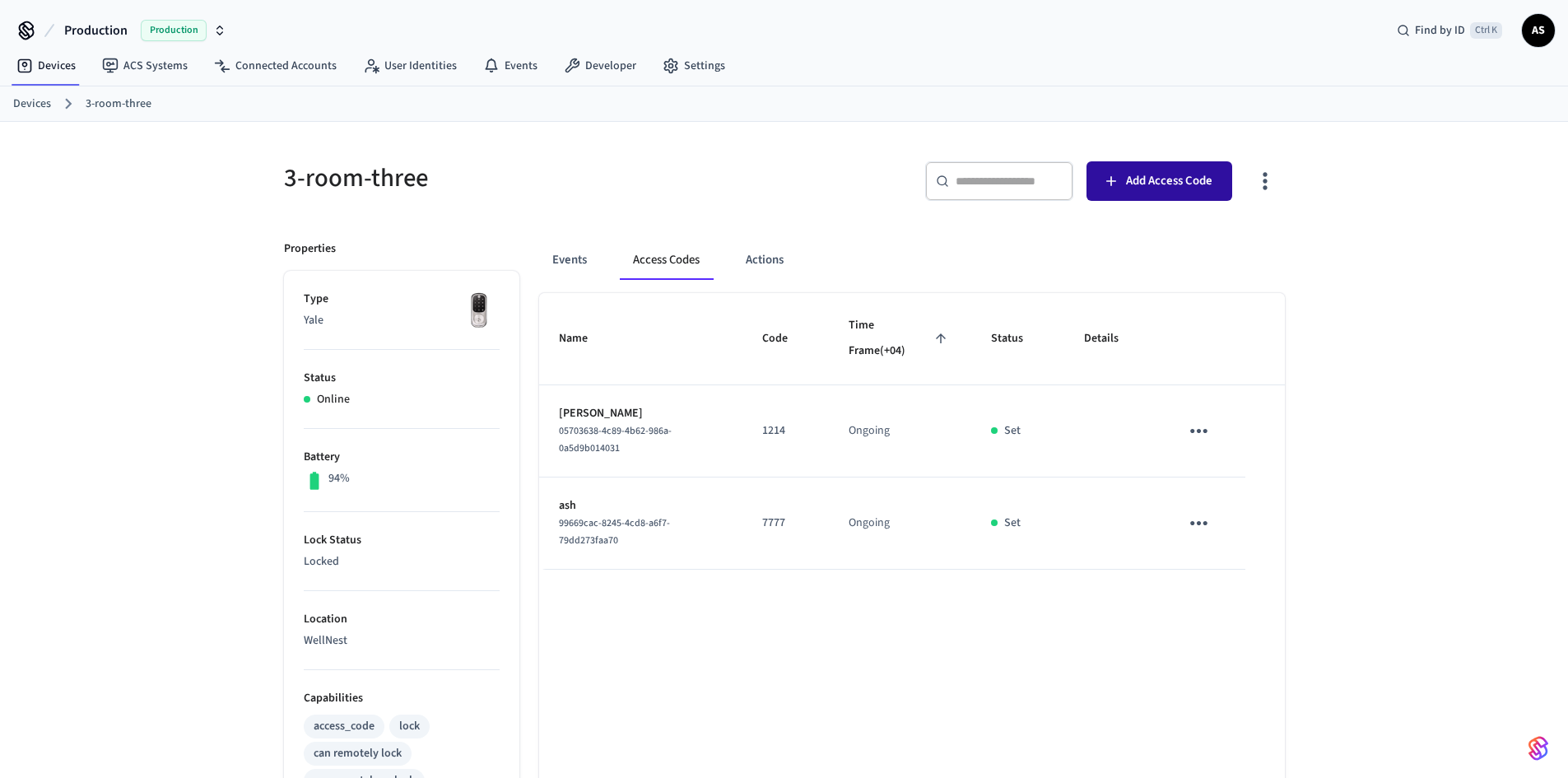
click at [1189, 174] on span "Add Access Code" at bounding box center [1169, 181] width 86 height 21
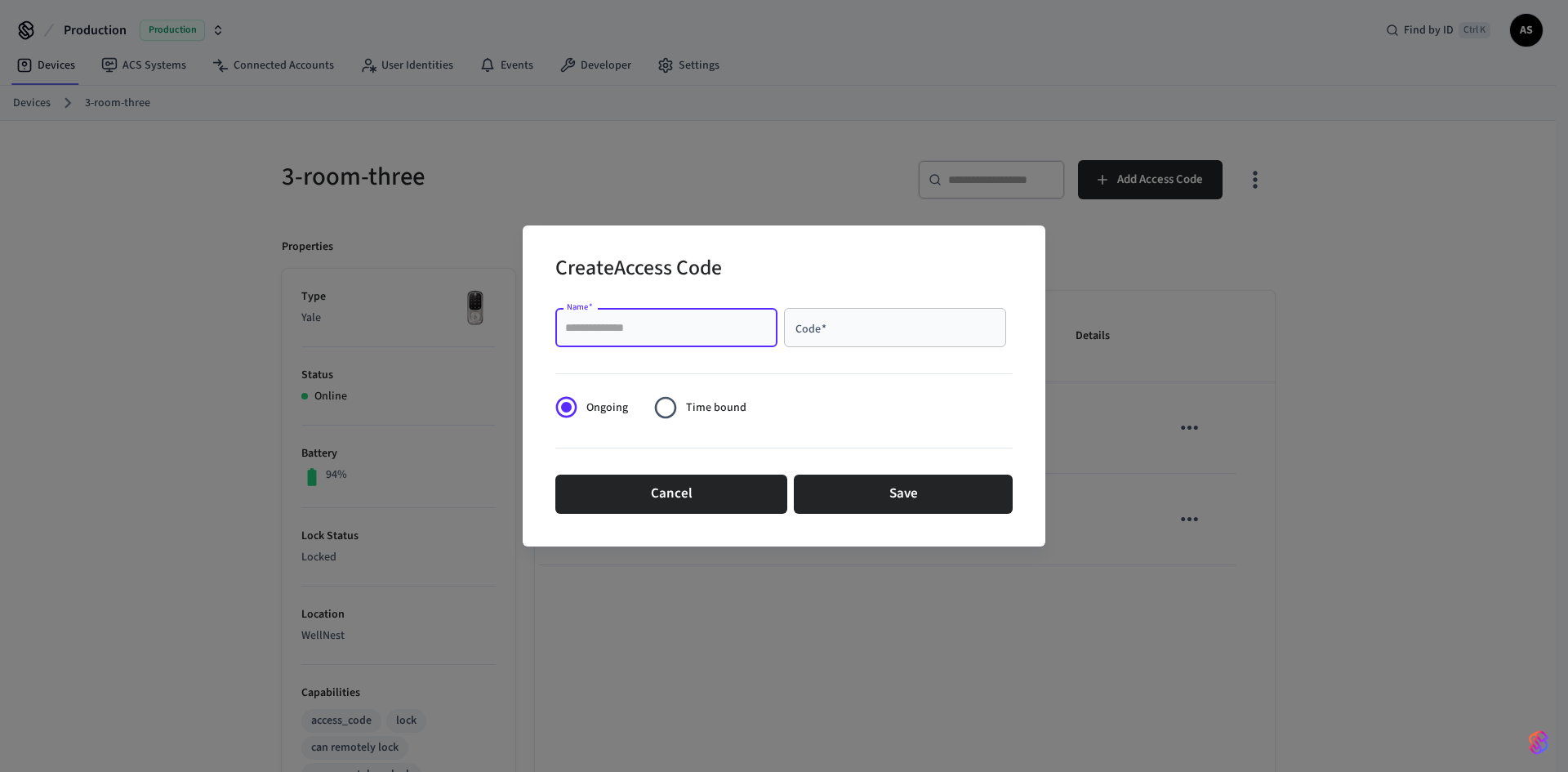
click at [692, 336] on input "Name   *" at bounding box center [666, 327] width 202 height 16
type input "*****"
click at [869, 330] on input "Code   *" at bounding box center [895, 327] width 202 height 16
type input "****"
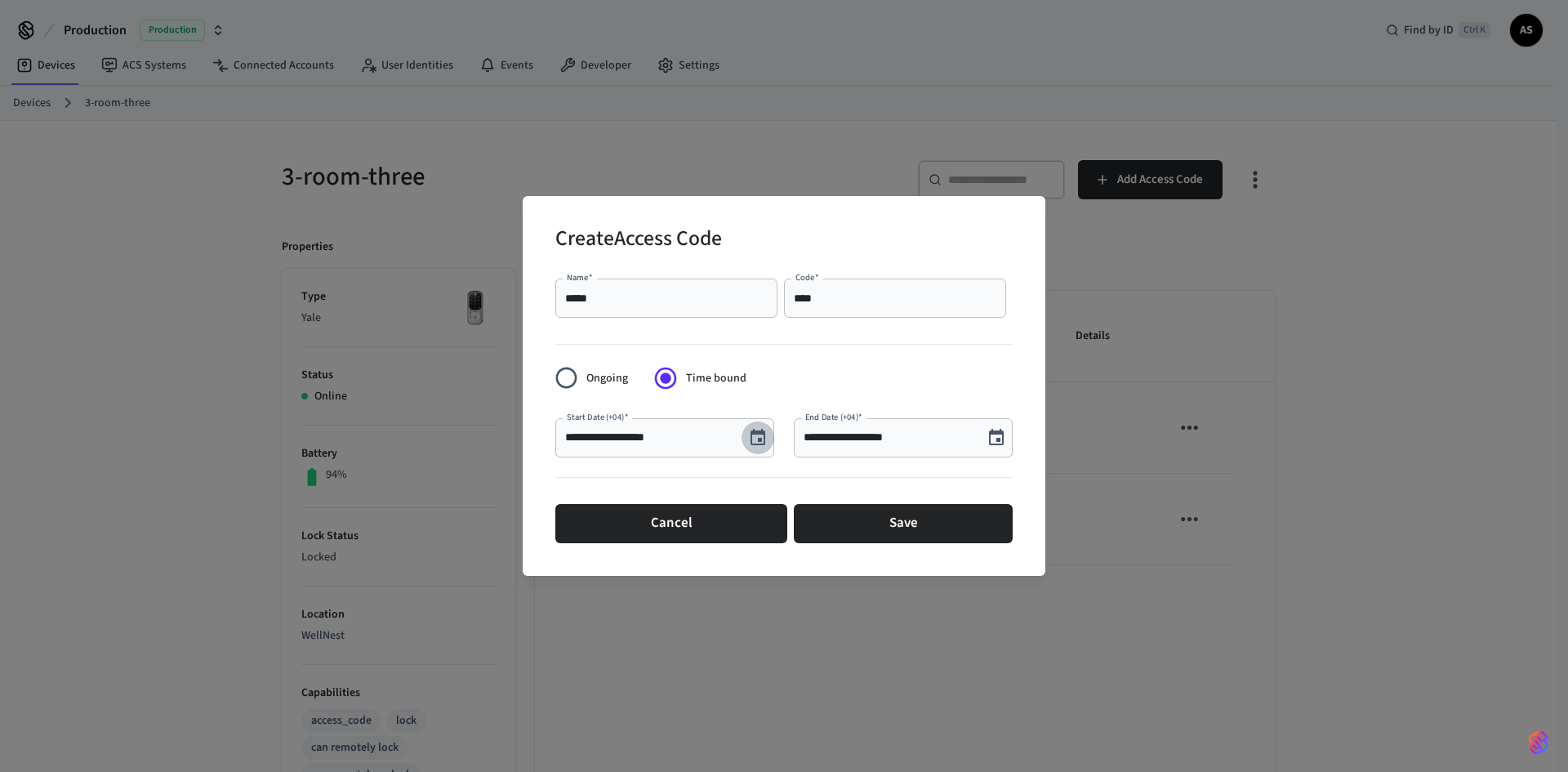
click at [762, 437] on icon "Choose date, selected date is Oct 2, 2025" at bounding box center [758, 438] width 19 height 19
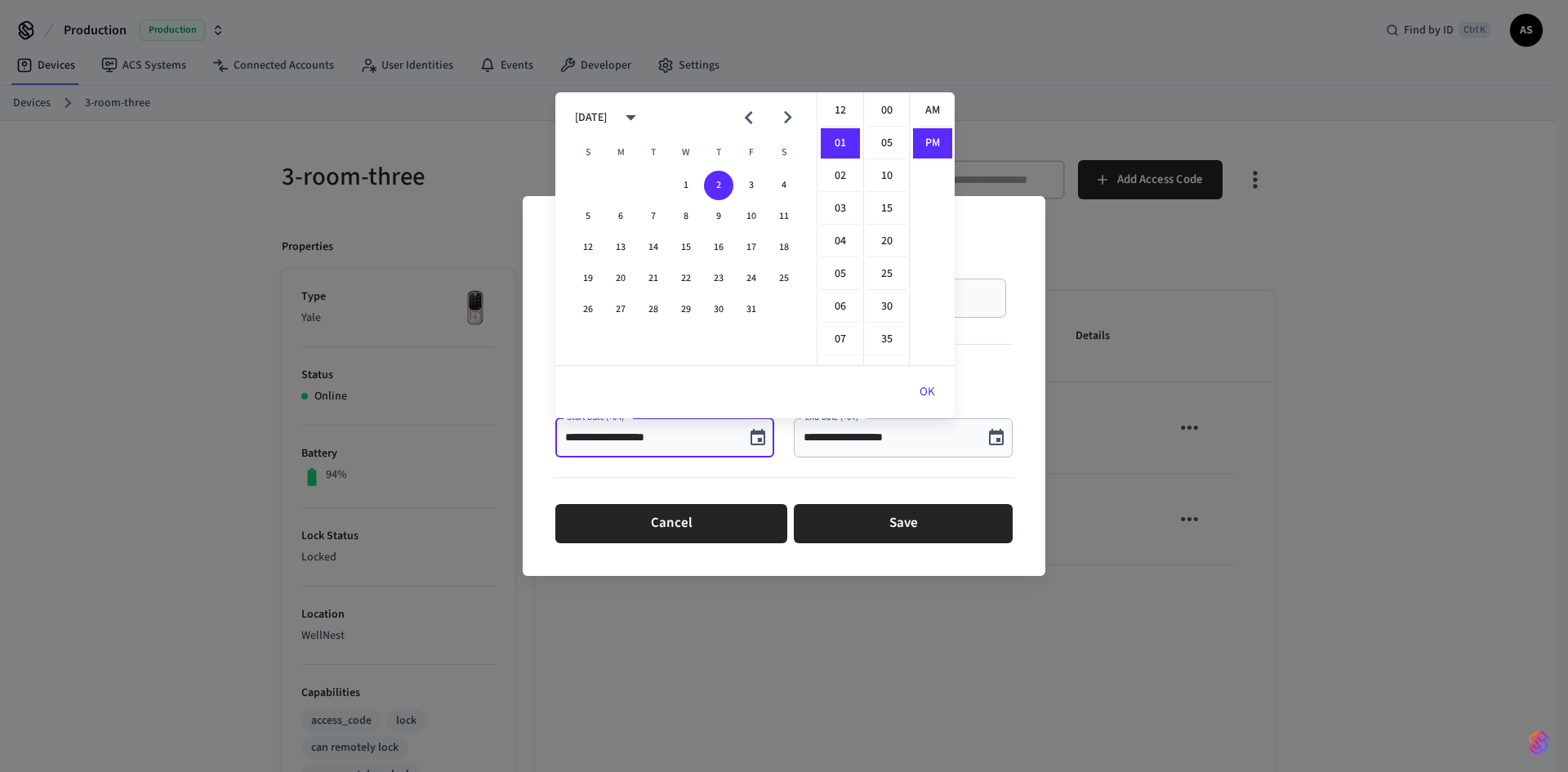
scroll to position [30, 0]
click at [844, 142] on li "02" at bounding box center [840, 143] width 39 height 31
click at [999, 437] on icon "Choose date, selected date is Oct 2, 2025" at bounding box center [996, 438] width 19 height 19
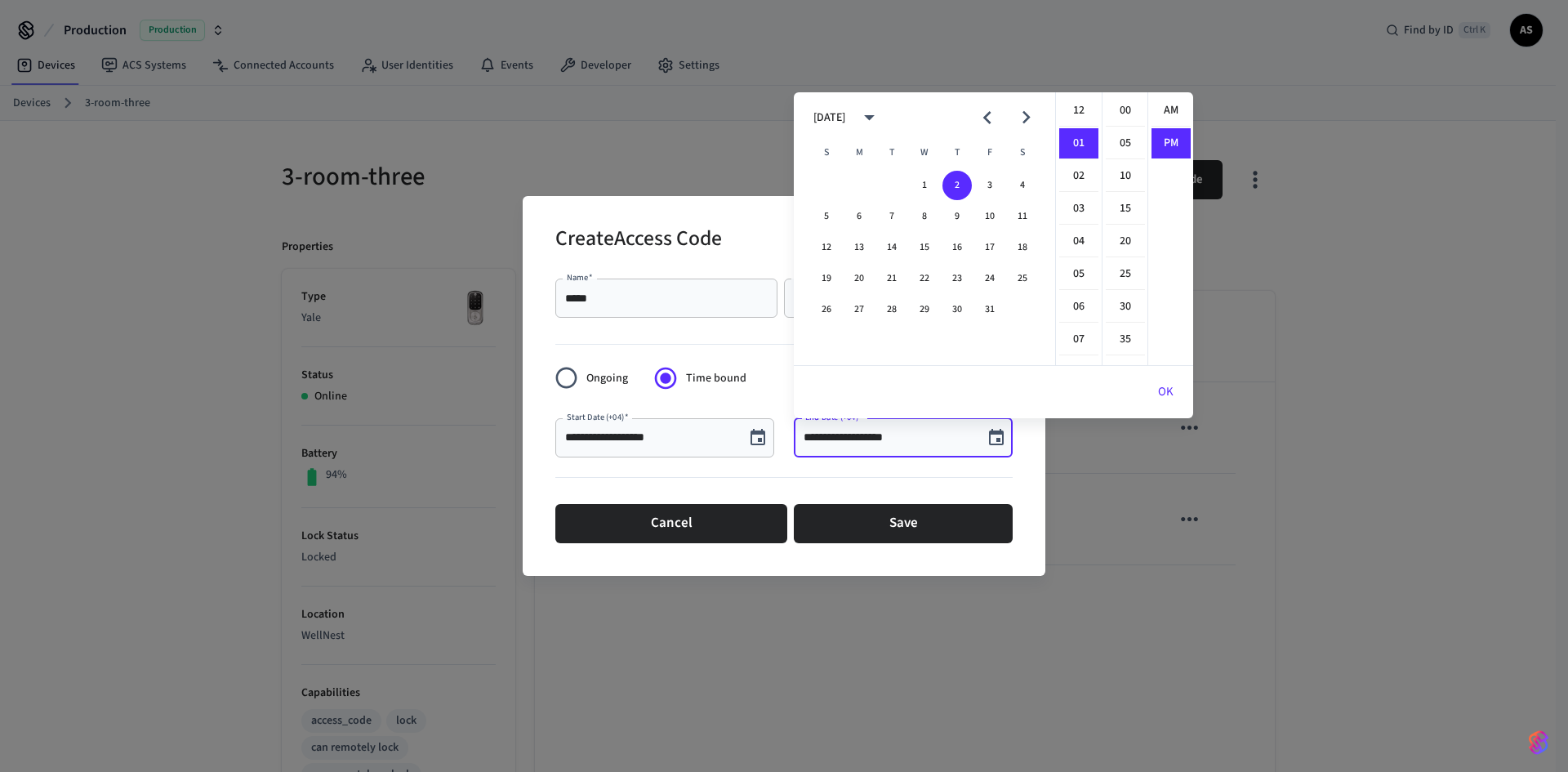
scroll to position [30, 0]
click at [762, 439] on icon "Choose date, selected date is Oct 2, 2025" at bounding box center [758, 436] width 14 height 16
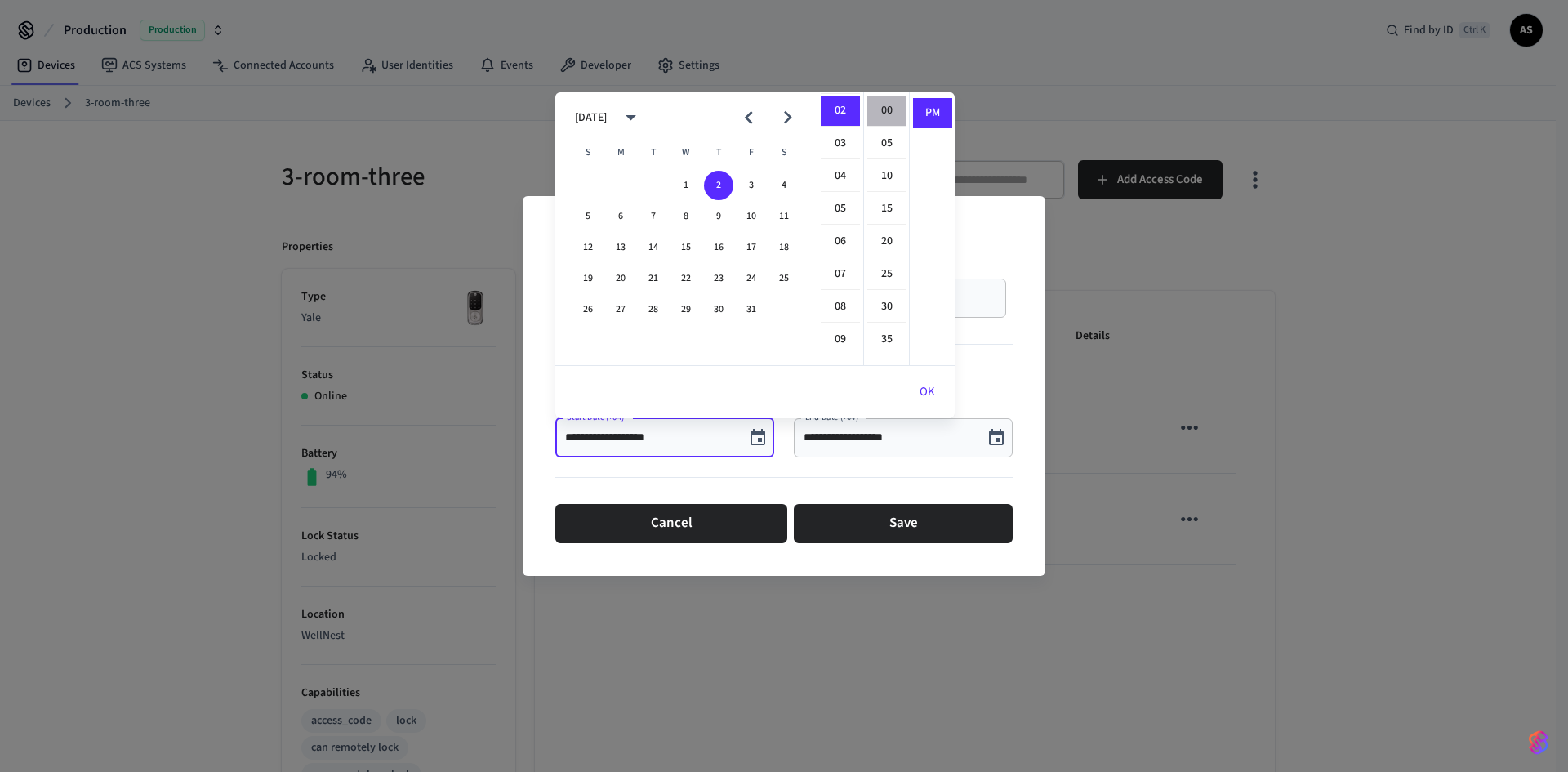
click at [890, 108] on li "00" at bounding box center [887, 111] width 39 height 31
type input "**********"
click at [916, 392] on button "OK" at bounding box center [927, 392] width 55 height 39
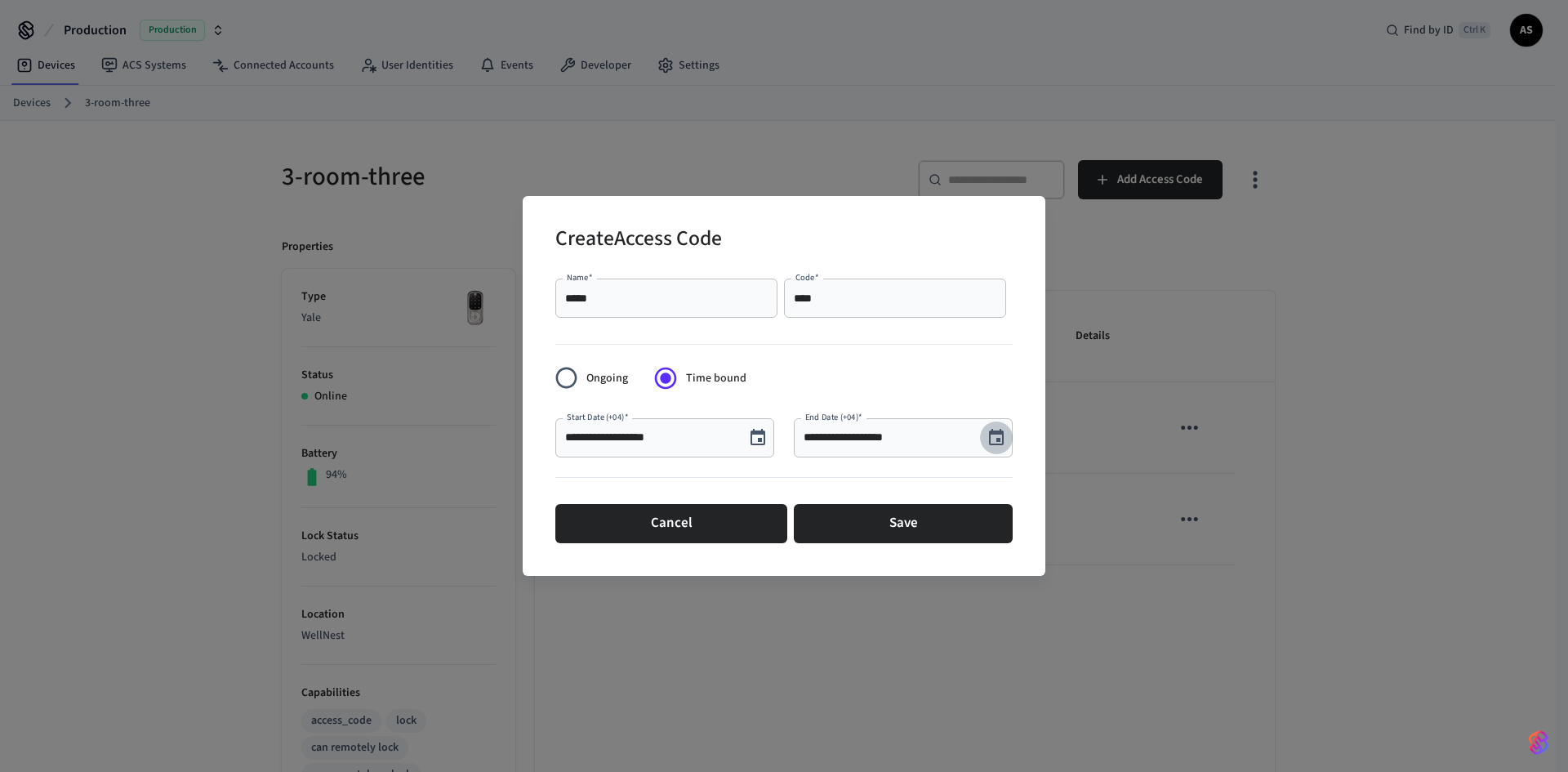
click at [997, 437] on icon "Choose date, selected date is Oct 2, 2025" at bounding box center [996, 438] width 19 height 19
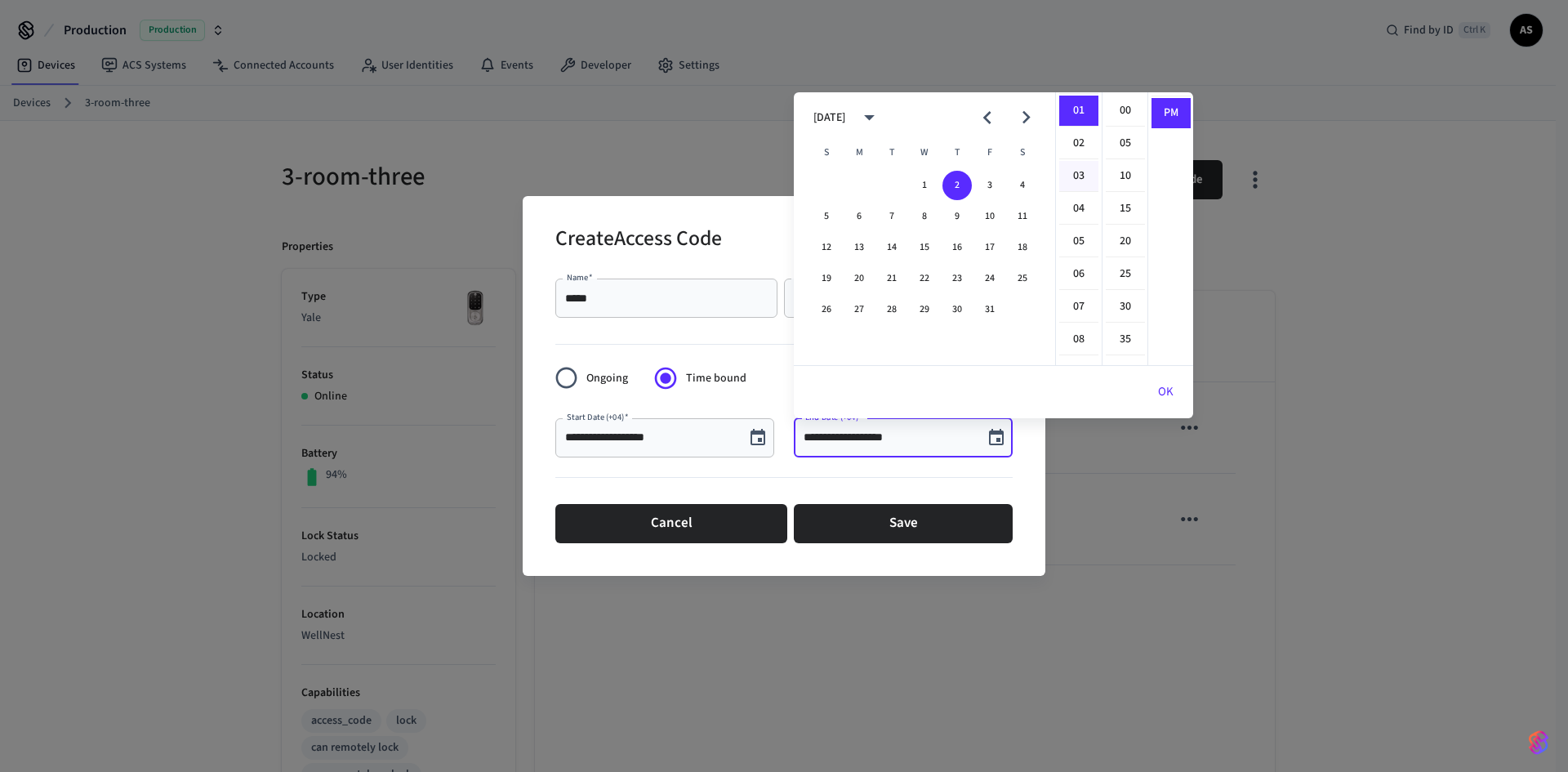
click at [1080, 174] on li "03" at bounding box center [1078, 176] width 39 height 31
click at [1120, 112] on li "00" at bounding box center [1125, 111] width 39 height 31
type input "**********"
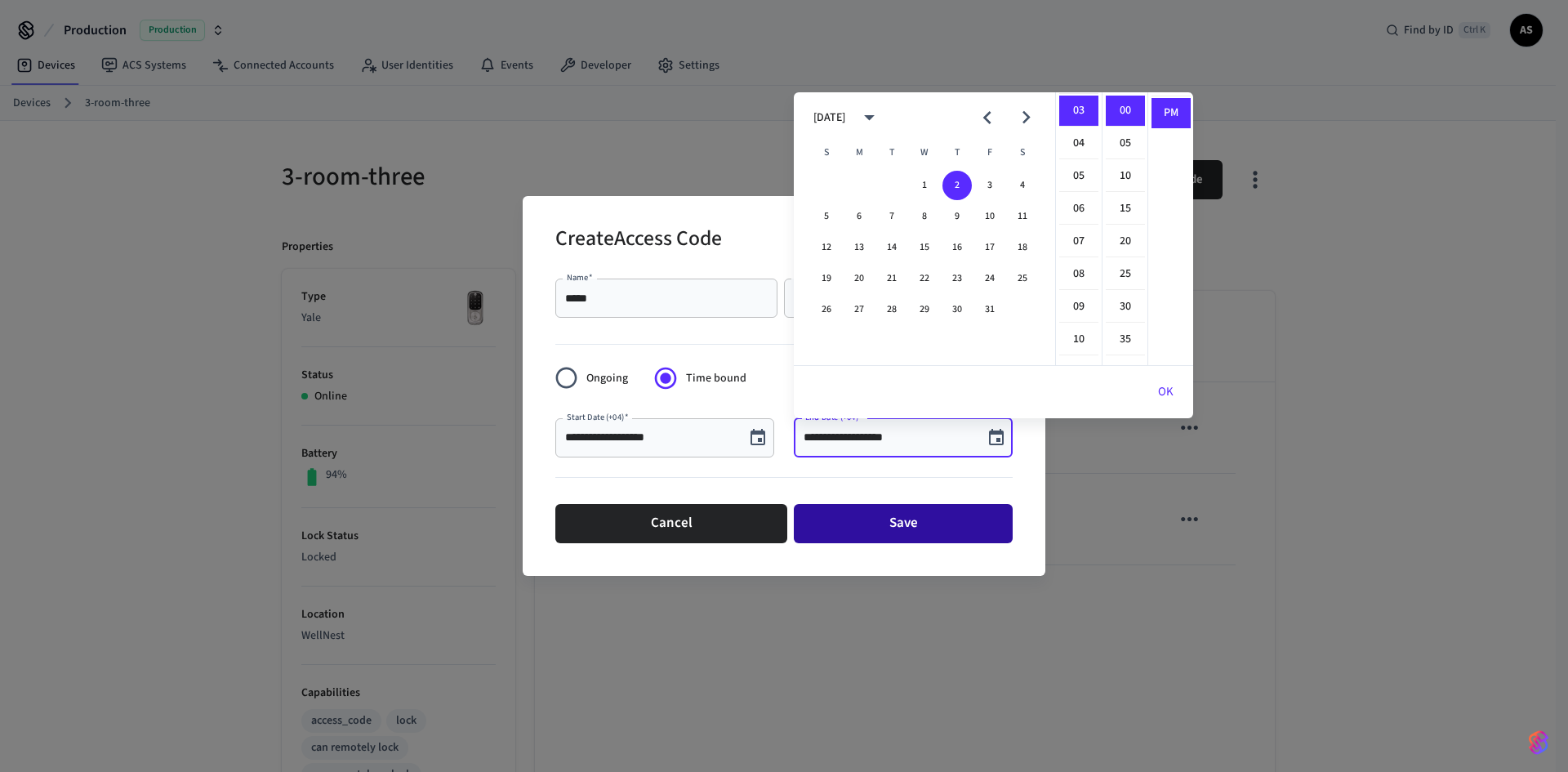
click at [902, 524] on button "Save" at bounding box center [903, 523] width 218 height 39
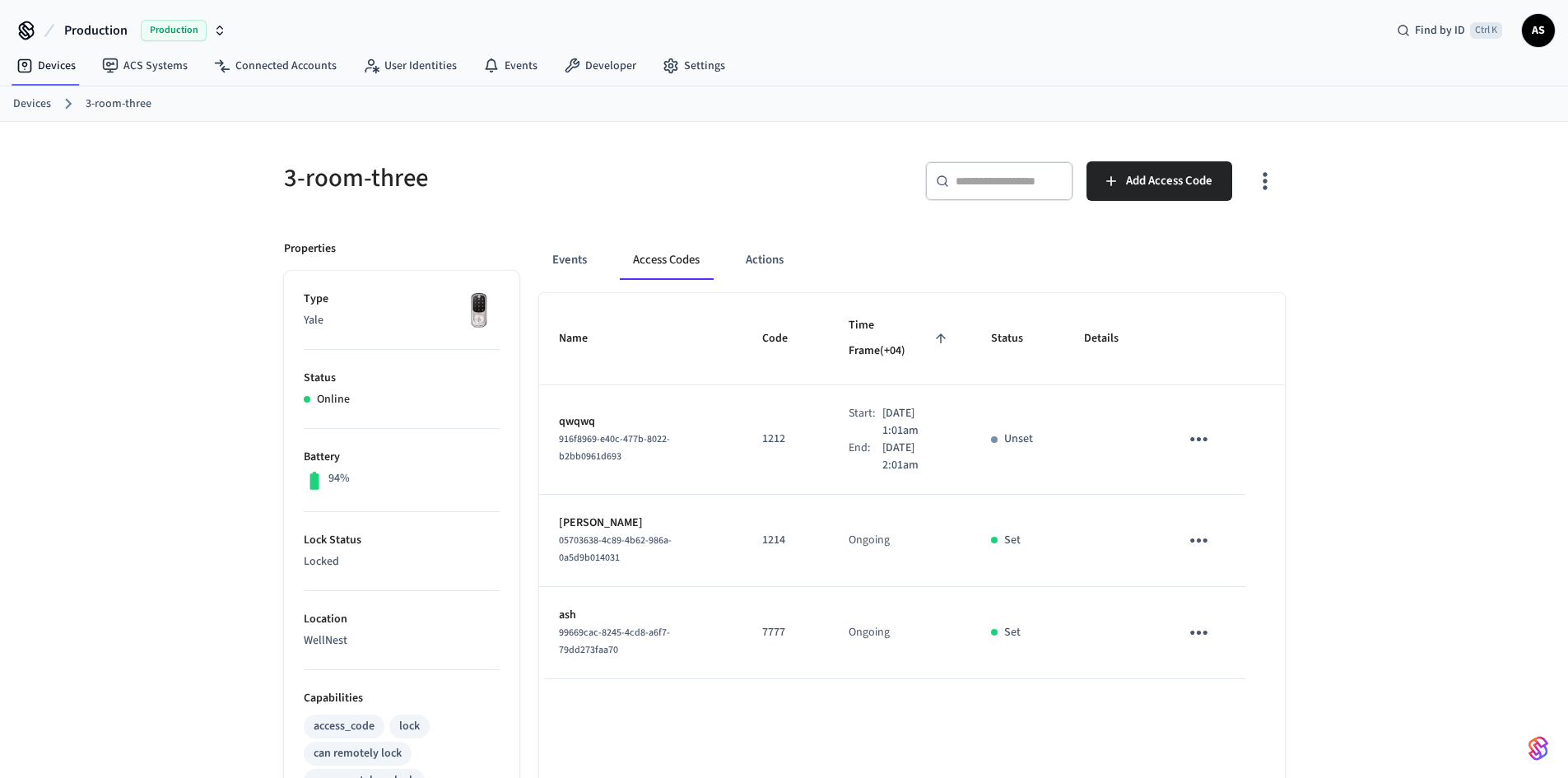
click at [1201, 426] on icon "sticky table" at bounding box center [1199, 438] width 25 height 25
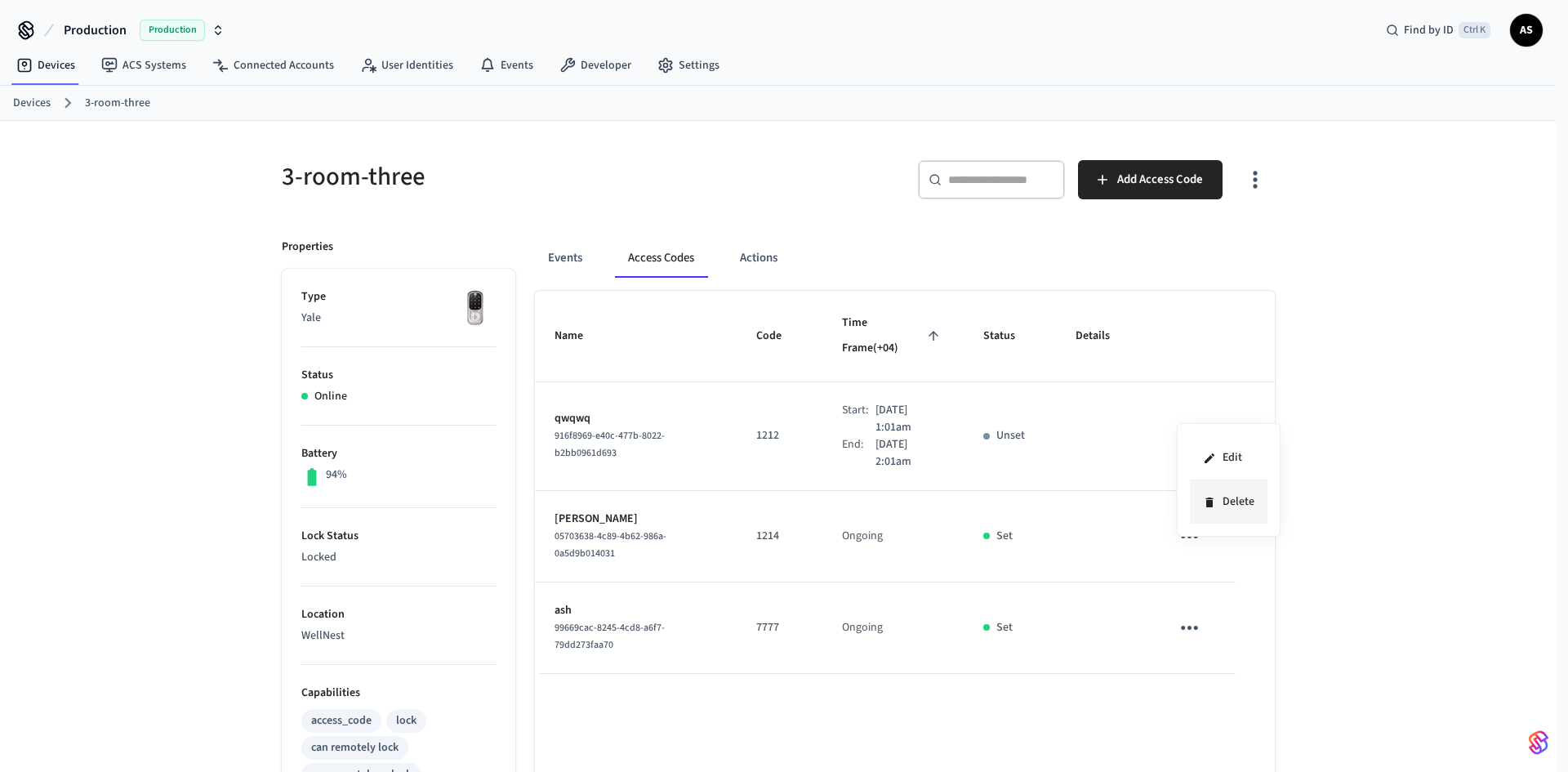
click at [1231, 497] on li "Delete" at bounding box center [1228, 502] width 78 height 43
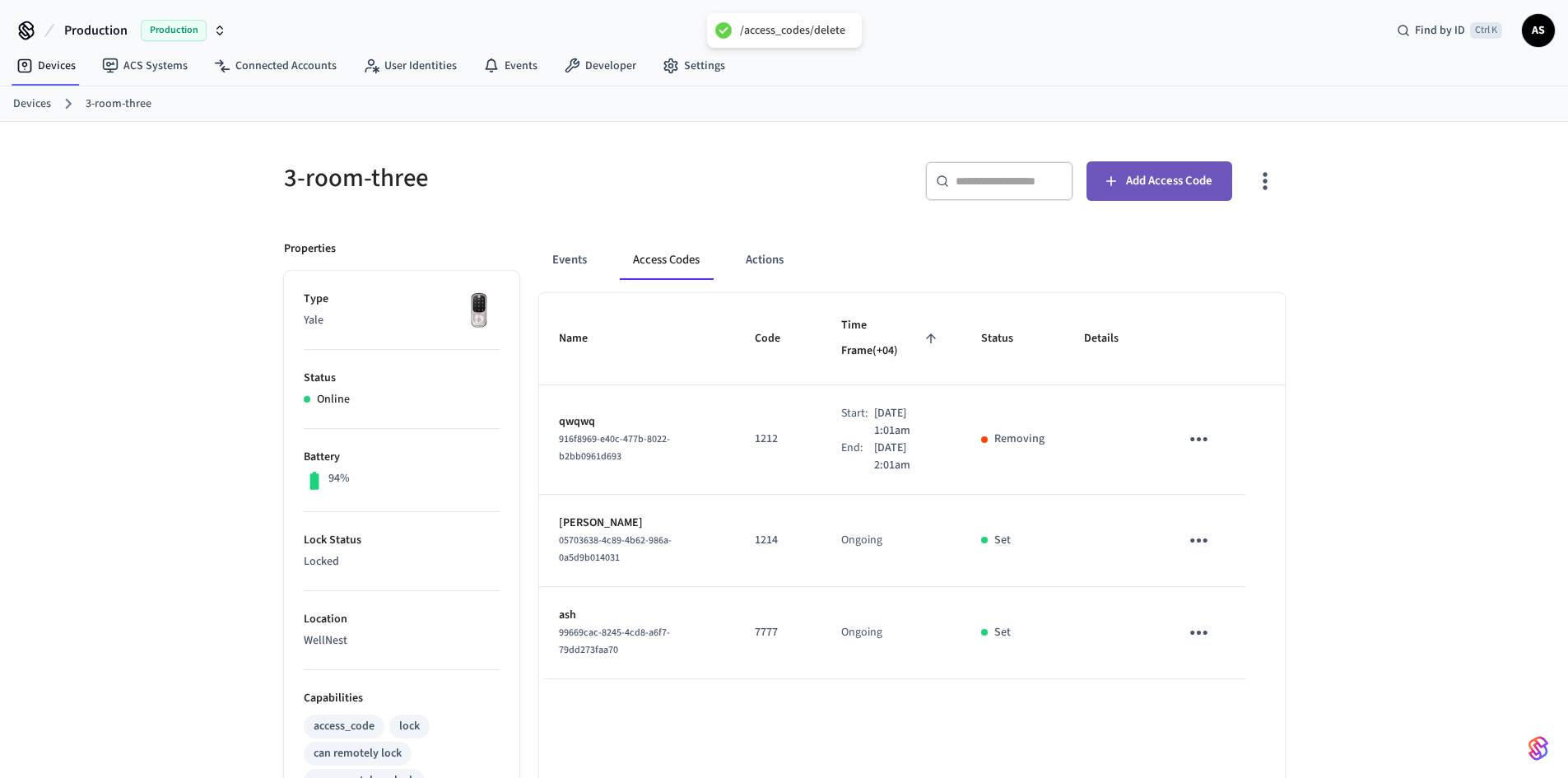
click at [1186, 178] on span "Add Access Code" at bounding box center [1169, 181] width 86 height 21
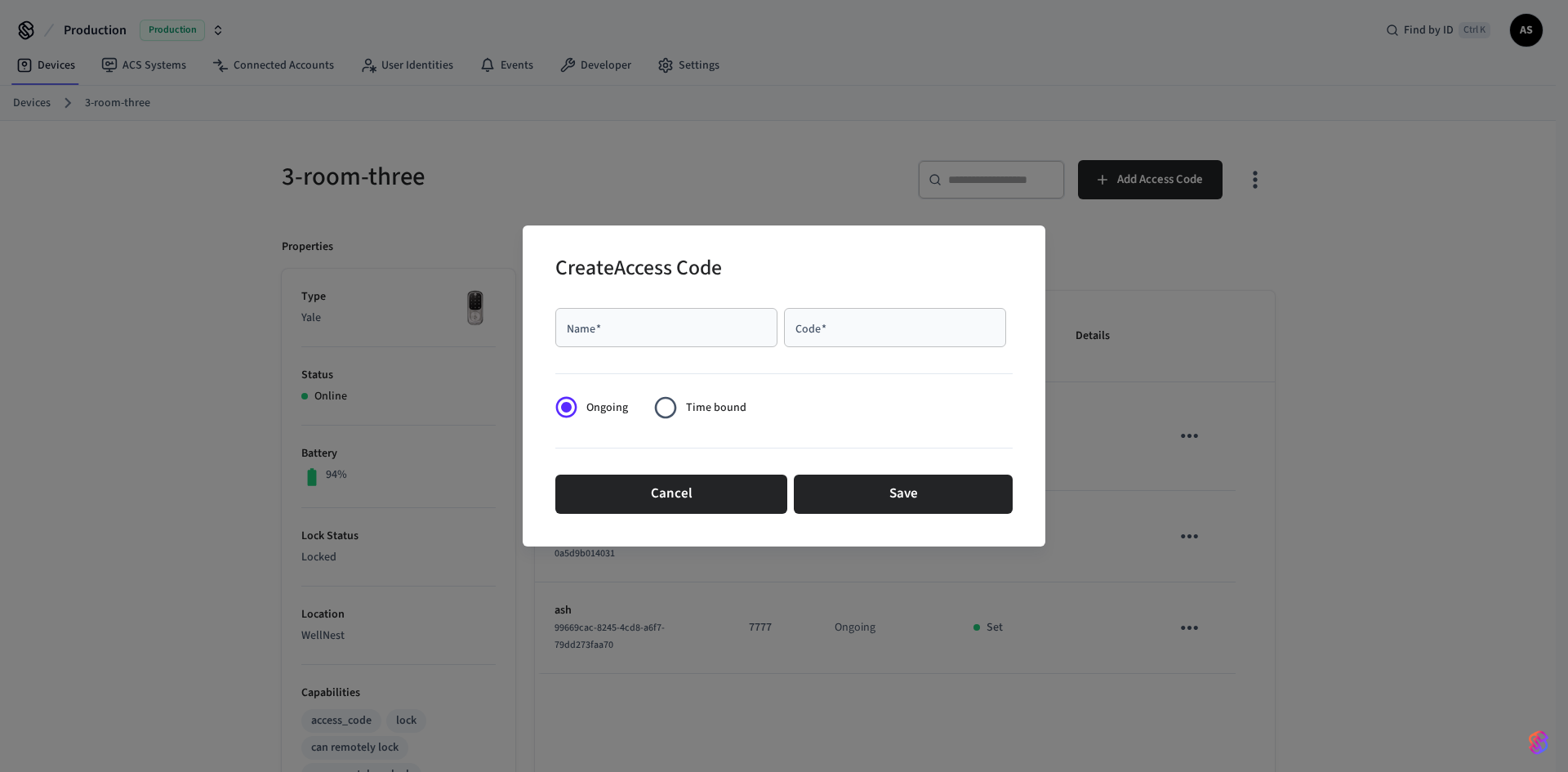
click at [737, 321] on input "Name   *" at bounding box center [666, 327] width 202 height 16
type input "*******"
click at [844, 321] on input "Code   *" at bounding box center [895, 327] width 202 height 16
click at [835, 333] on input "Code   *" at bounding box center [895, 327] width 202 height 16
type input "****"
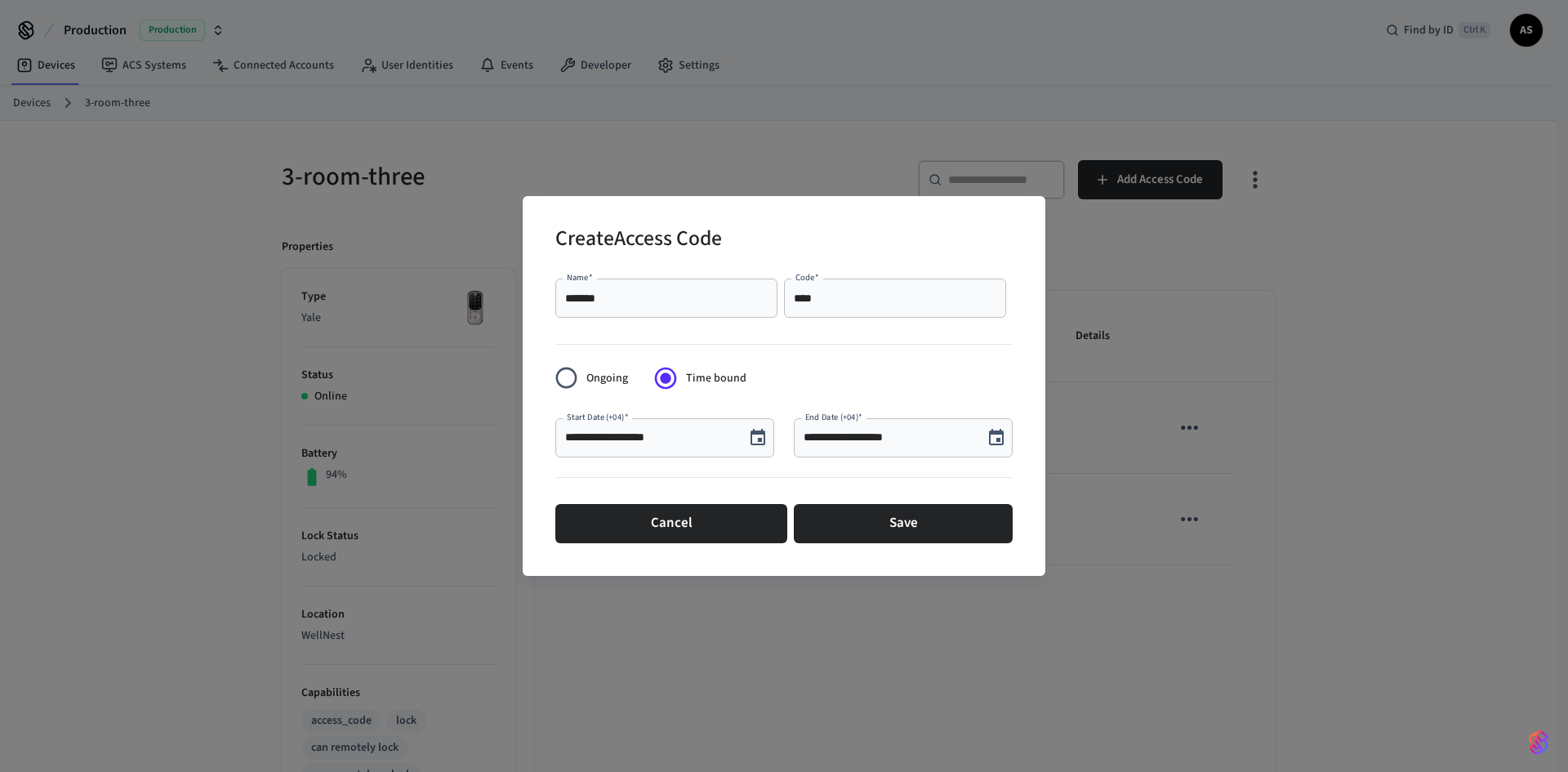
click at [762, 442] on icon "Choose date, selected date is Oct 2, 2025" at bounding box center [758, 438] width 19 height 19
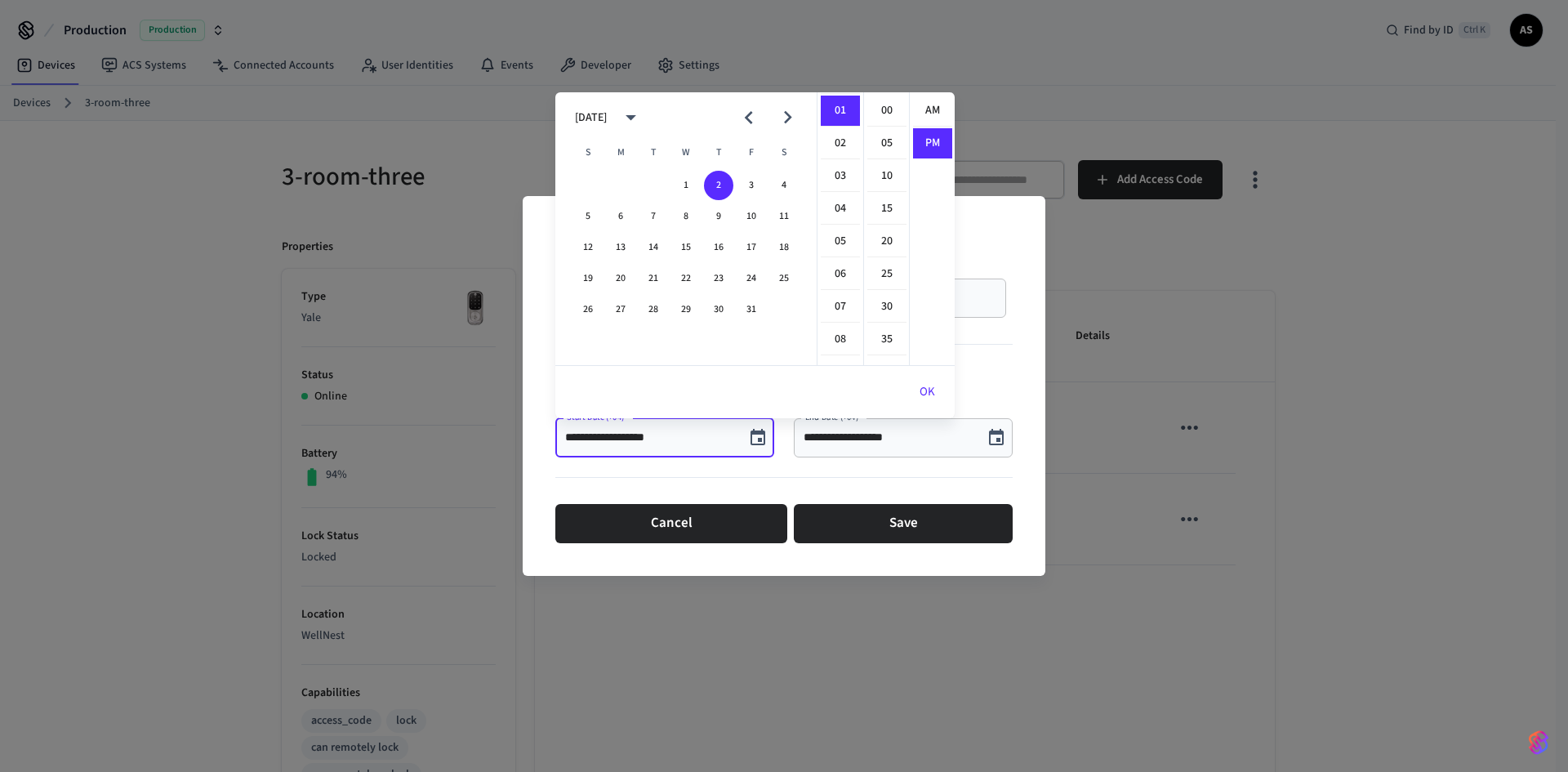
scroll to position [30, 0]
click at [837, 143] on li "02" at bounding box center [840, 143] width 39 height 31
click at [881, 109] on li "00" at bounding box center [887, 111] width 39 height 31
type input "**********"
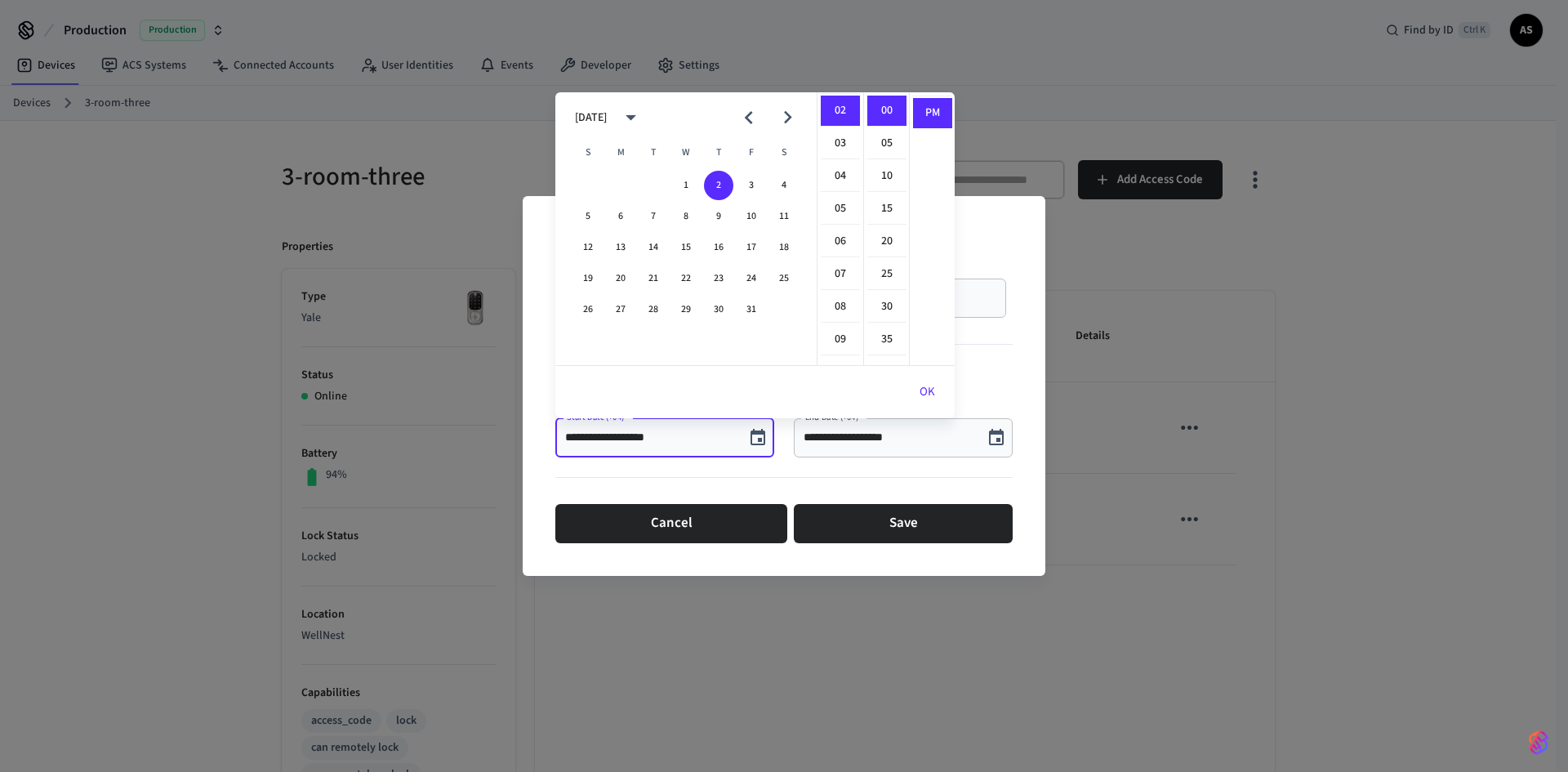
click at [929, 395] on button "OK" at bounding box center [927, 392] width 55 height 39
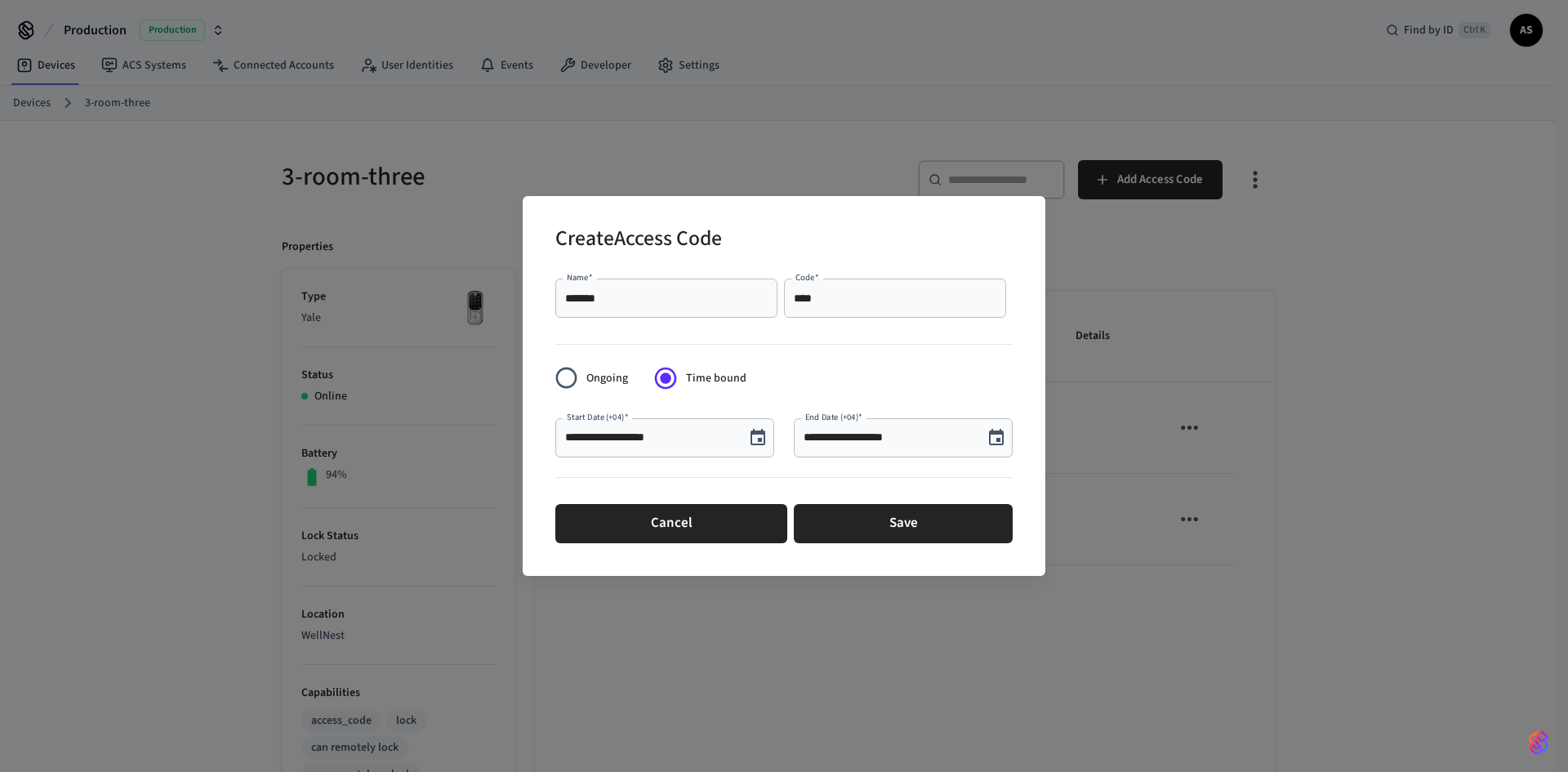
click at [1002, 438] on icon "Choose date, selected date is Oct 2, 2025" at bounding box center [995, 436] width 14 height 16
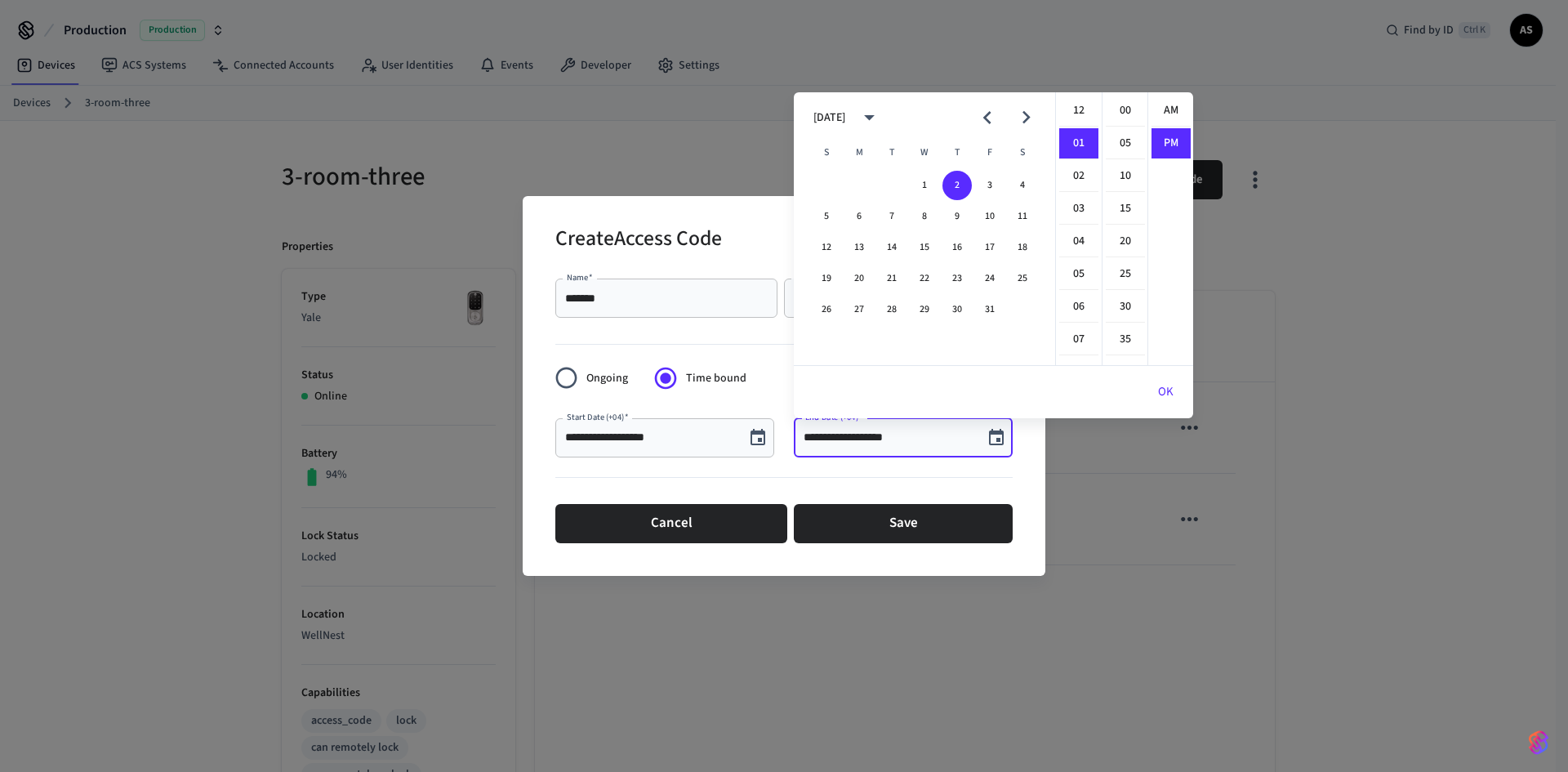
scroll to position [30, 0]
click at [1074, 175] on li "03" at bounding box center [1078, 176] width 39 height 31
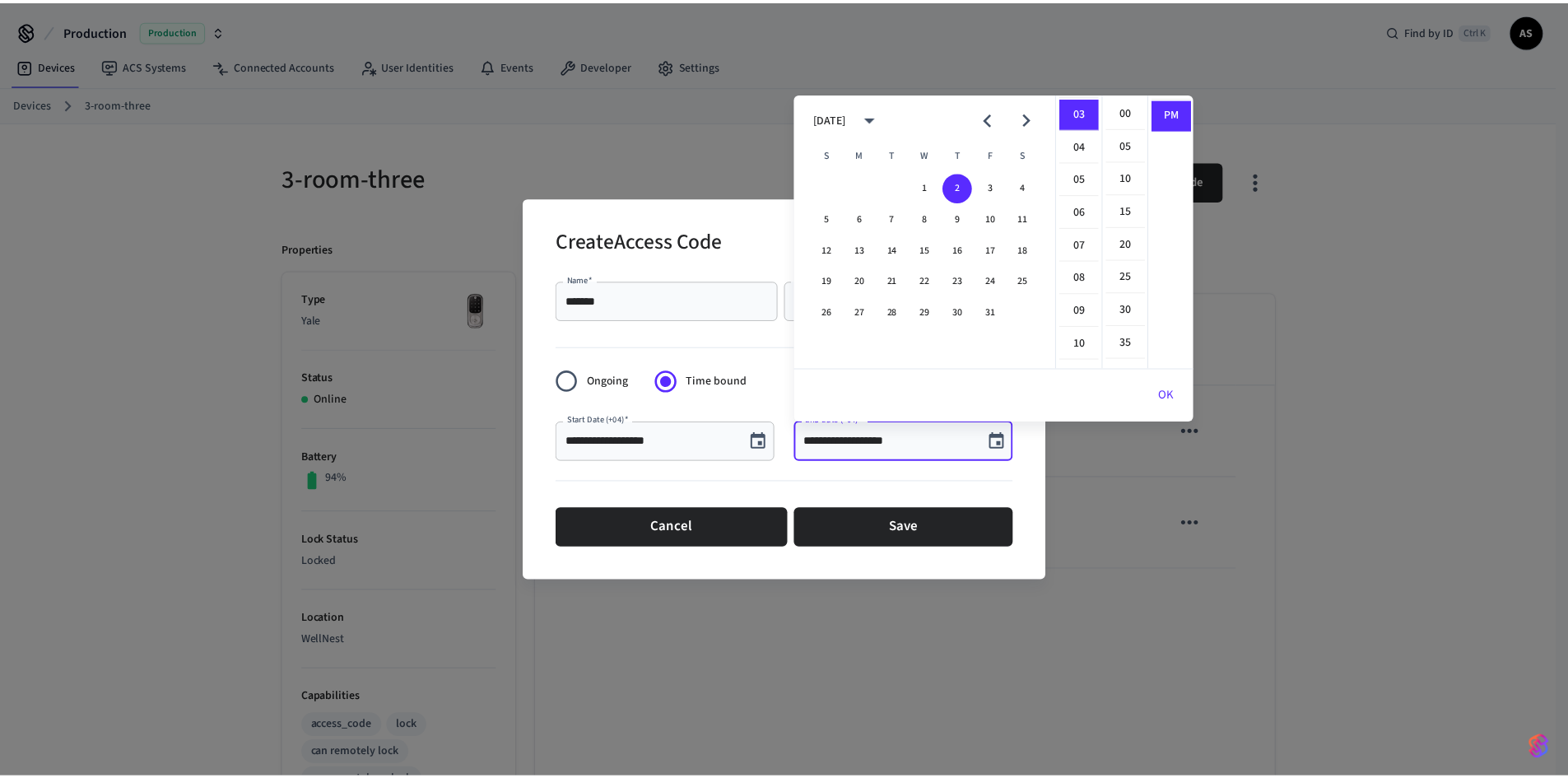
scroll to position [99, 0]
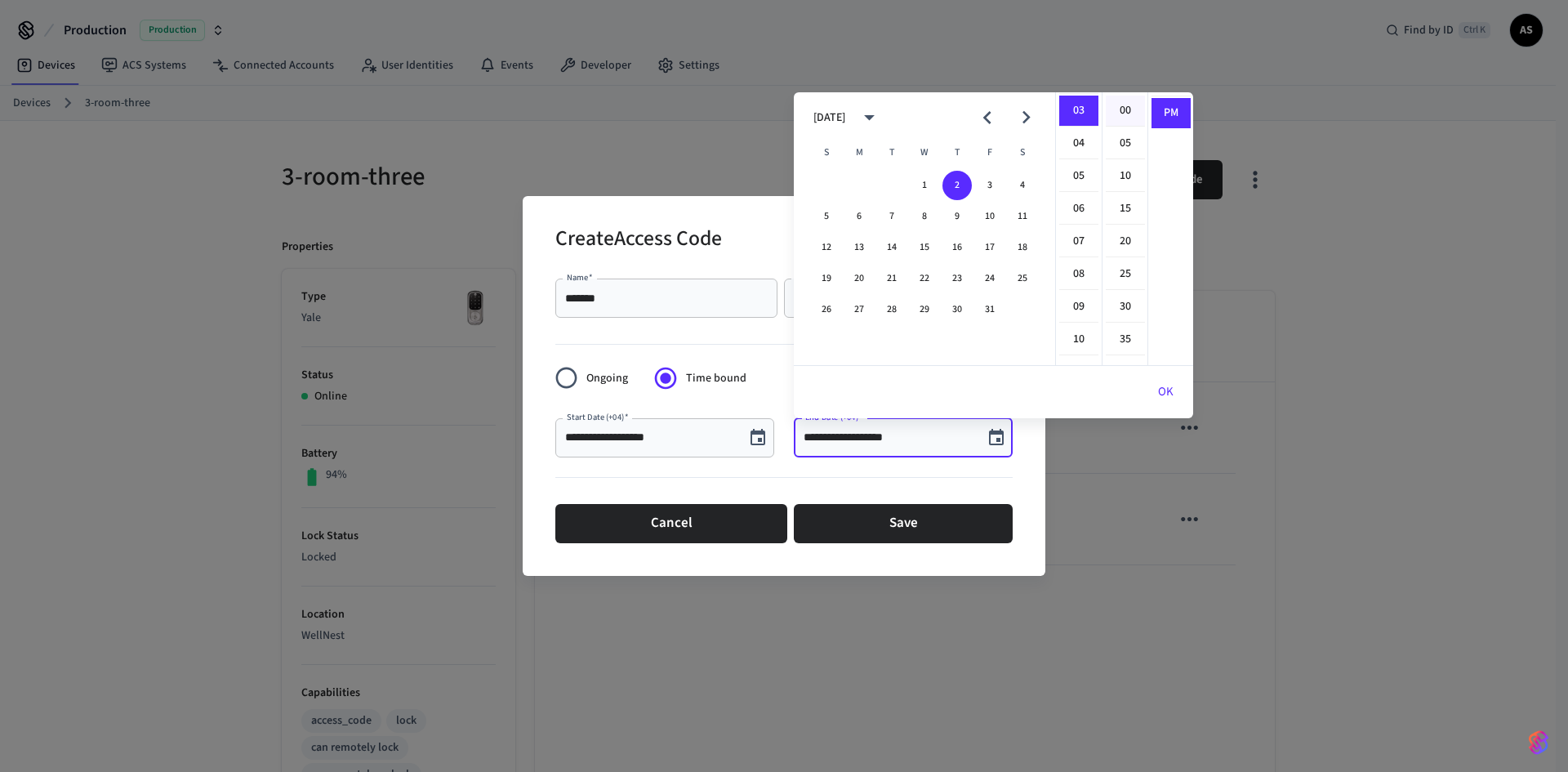
click at [1120, 112] on li "00" at bounding box center [1125, 111] width 39 height 31
type input "**********"
click at [1170, 386] on button "OK" at bounding box center [1166, 392] width 55 height 39
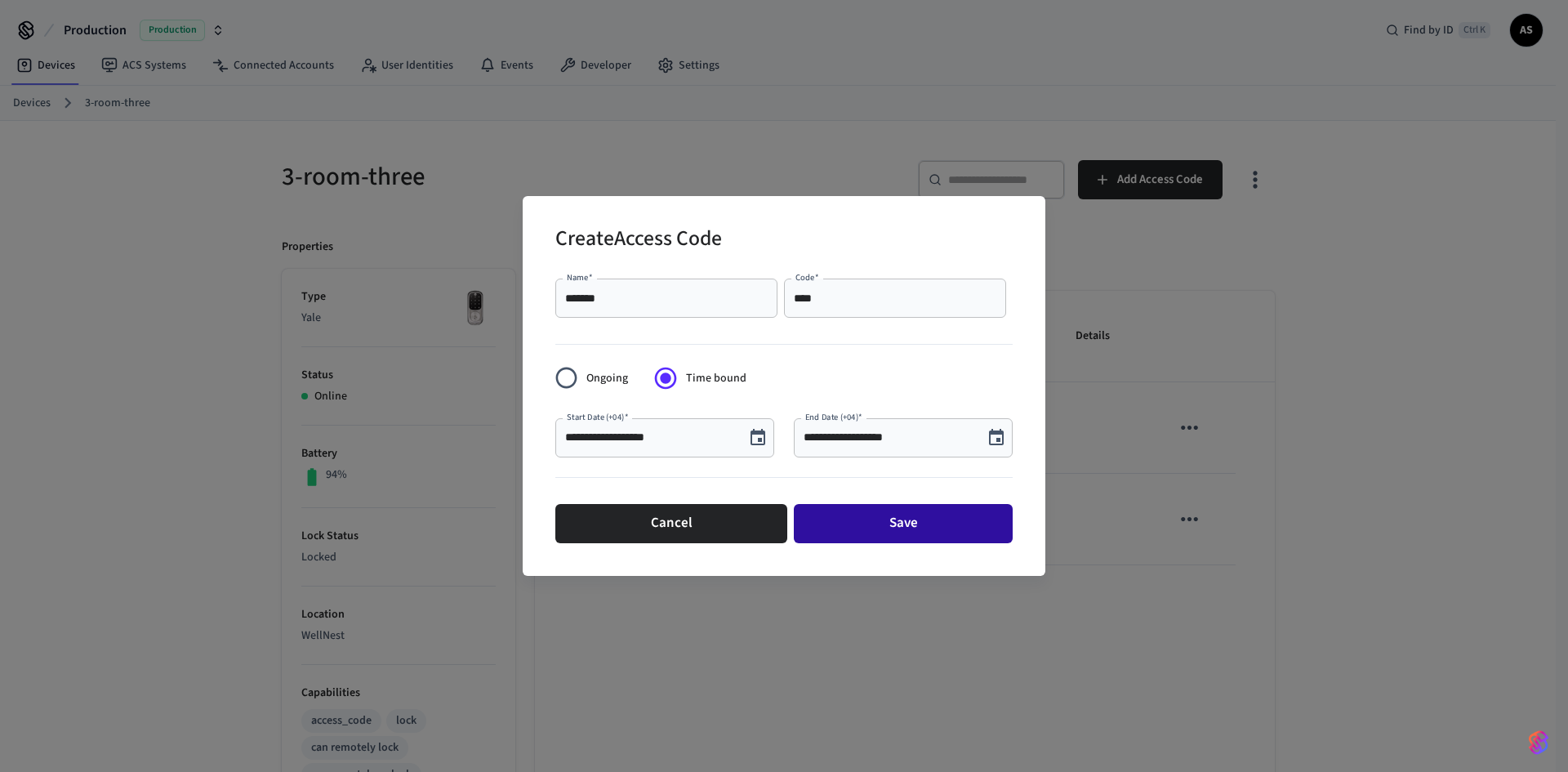
click at [924, 519] on button "Save" at bounding box center [903, 523] width 218 height 39
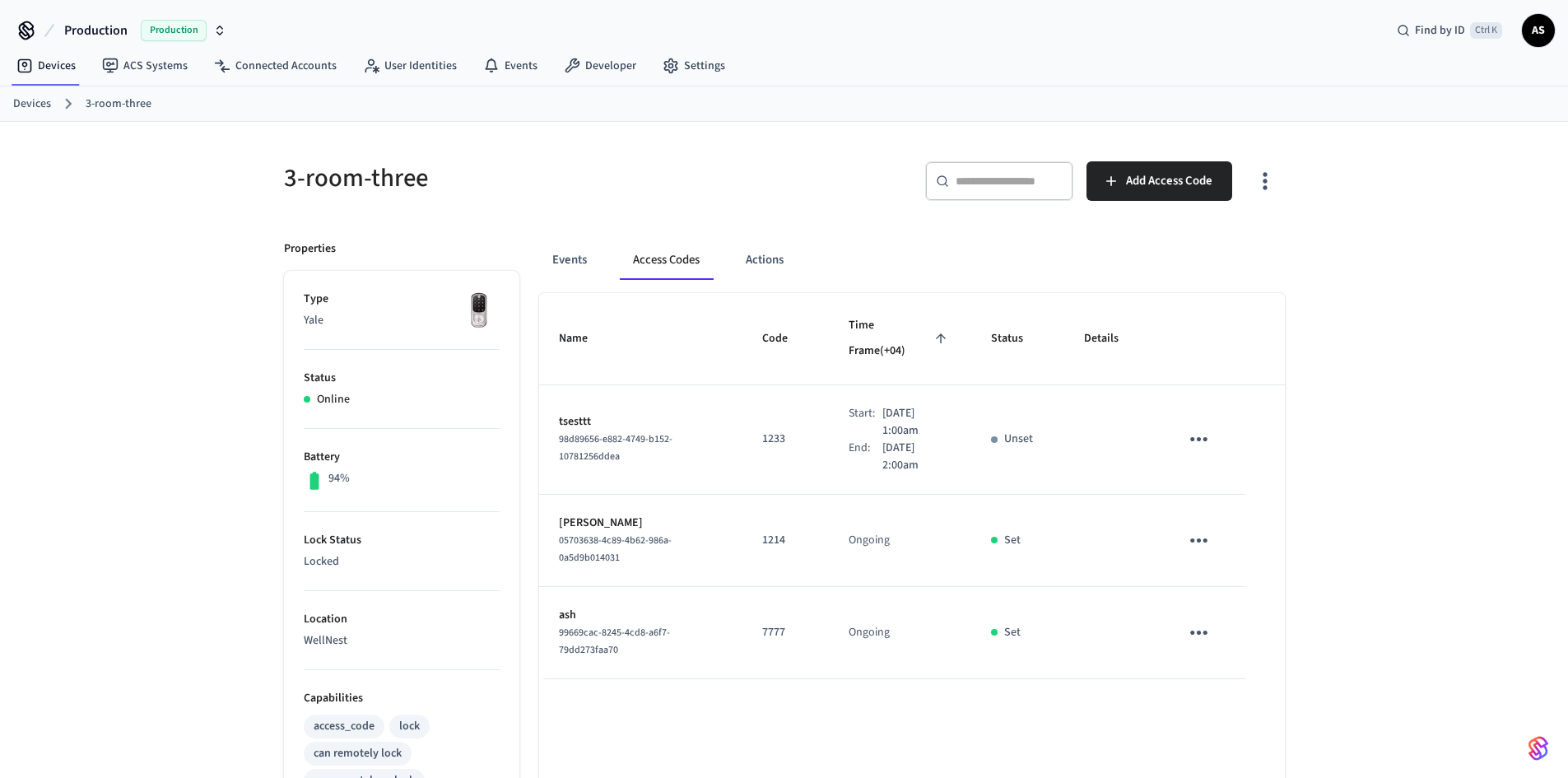
click at [1315, 302] on div "3-room-three ​ ​ Add Access Code Properties Type Yale Status Online Battery 94%…" at bounding box center [784, 671] width 1568 height 1099
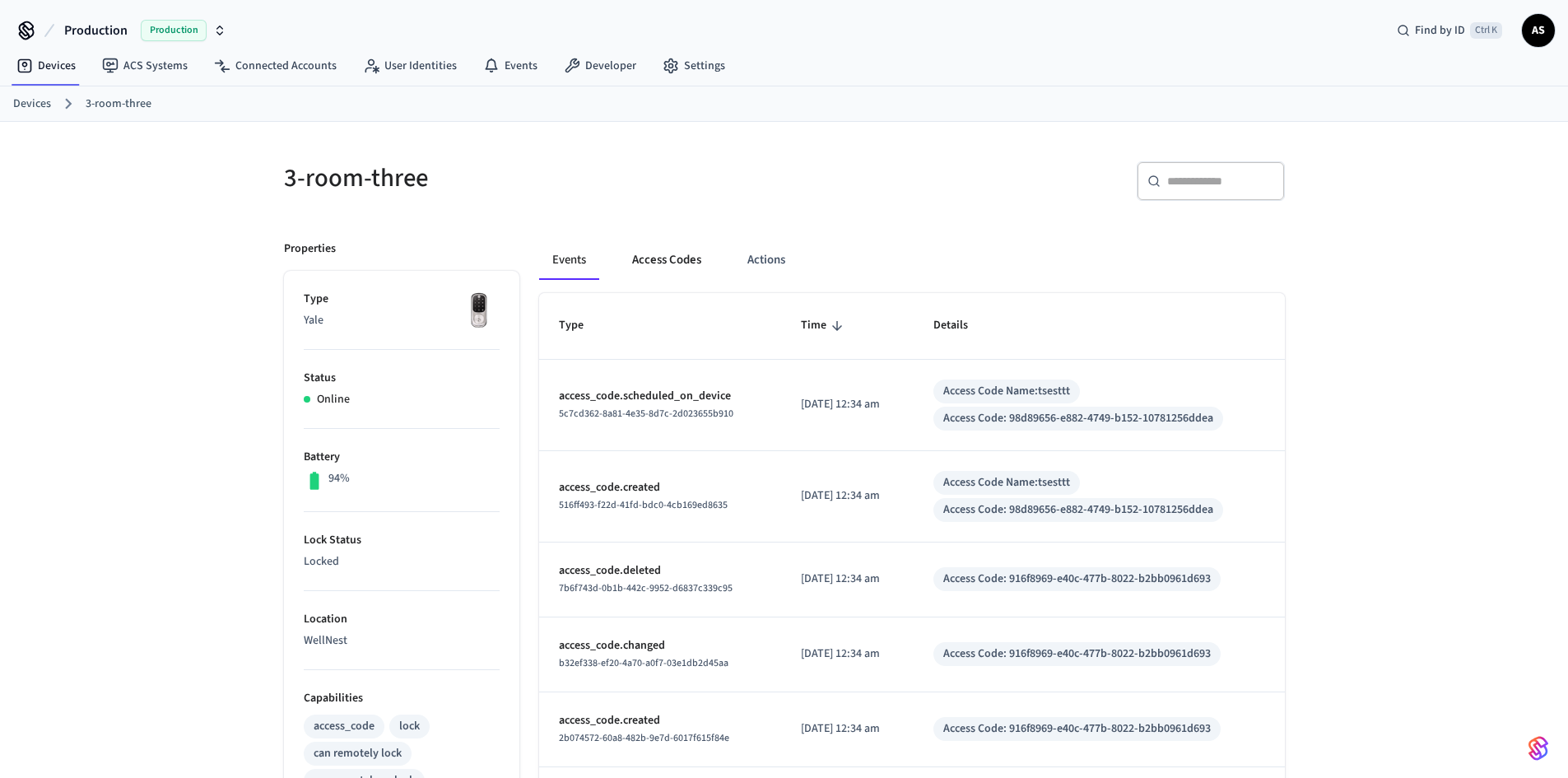
click at [670, 250] on button "Access Codes" at bounding box center [667, 260] width 95 height 40
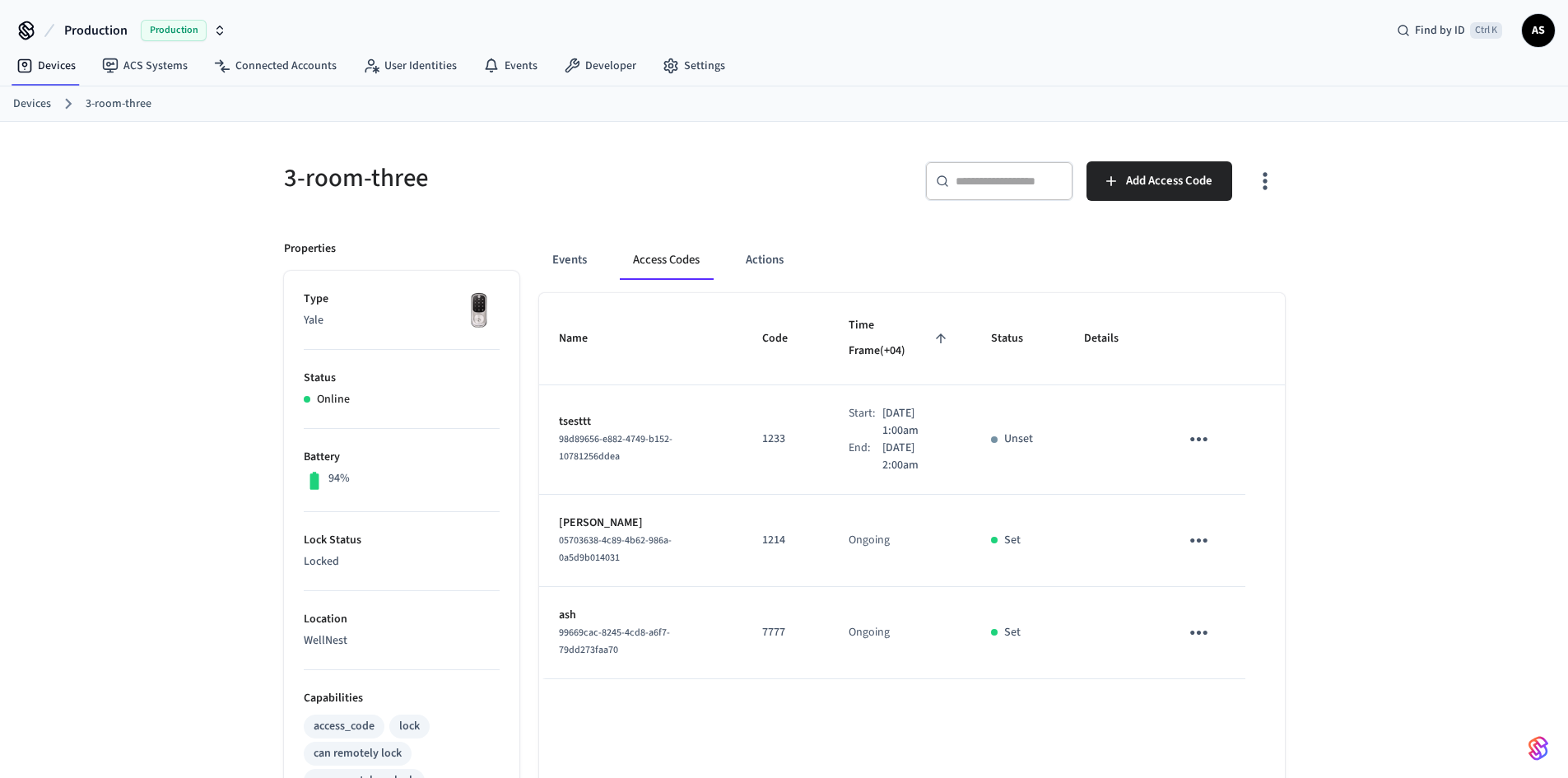
click at [1441, 480] on div "3-room-three ​ ​ Add Access Code Properties Type Yale Status Online Battery 94%…" at bounding box center [784, 671] width 1568 height 1099
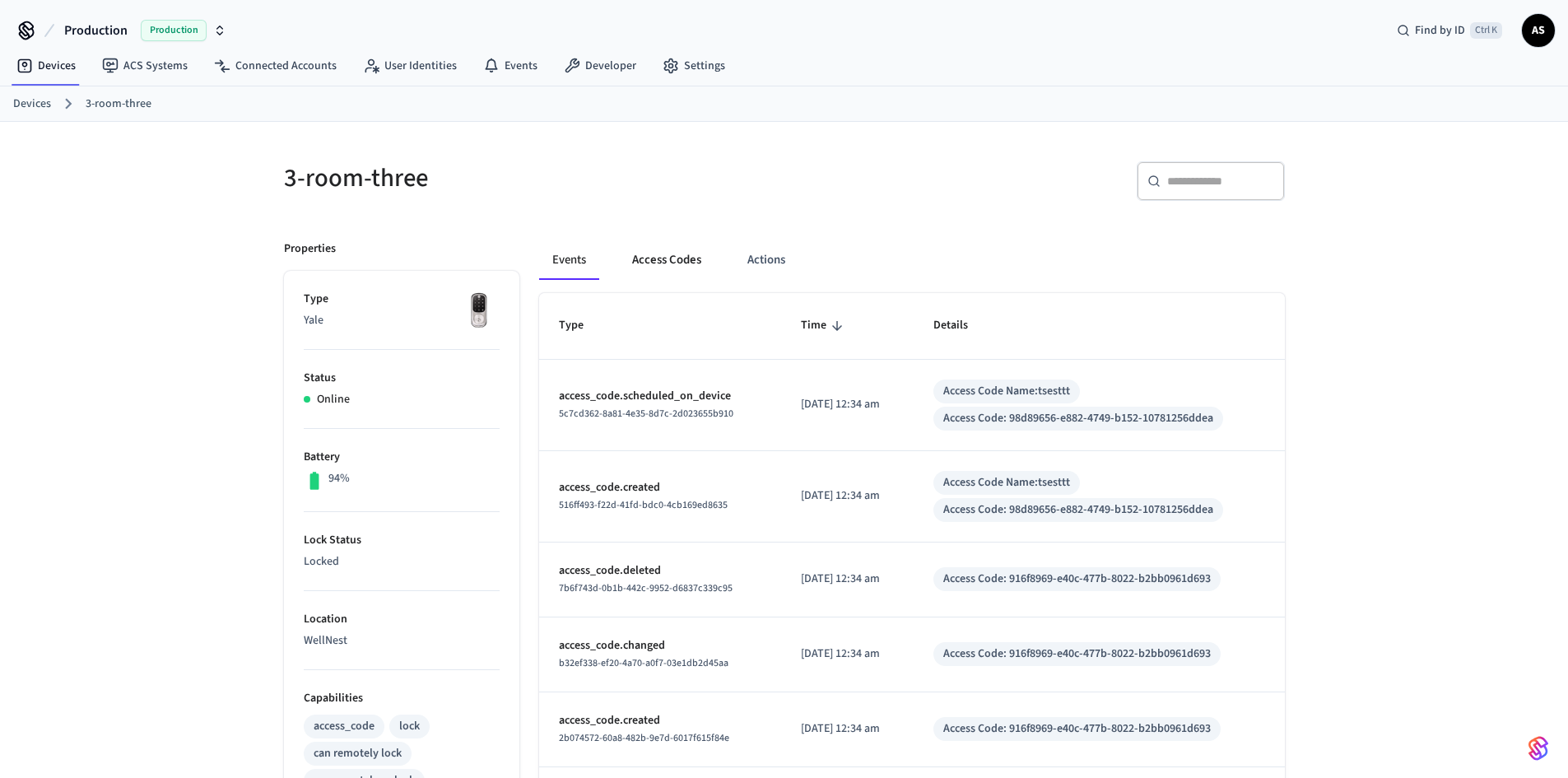
click at [634, 263] on button "Access Codes" at bounding box center [667, 260] width 95 height 40
click at [661, 265] on button "Access Codes" at bounding box center [667, 260] width 95 height 40
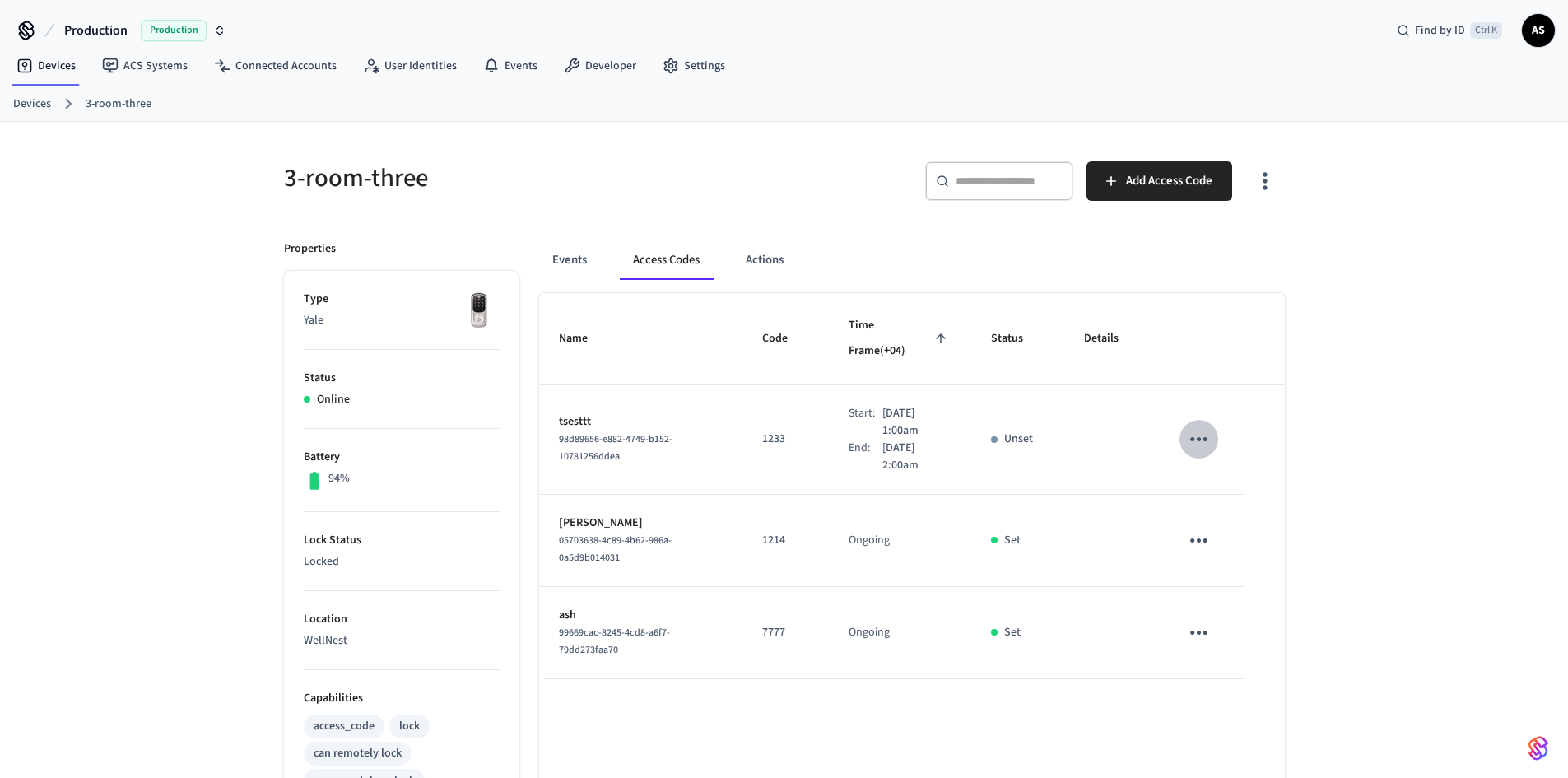
click at [1202, 426] on icon "sticky table" at bounding box center [1199, 438] width 25 height 25
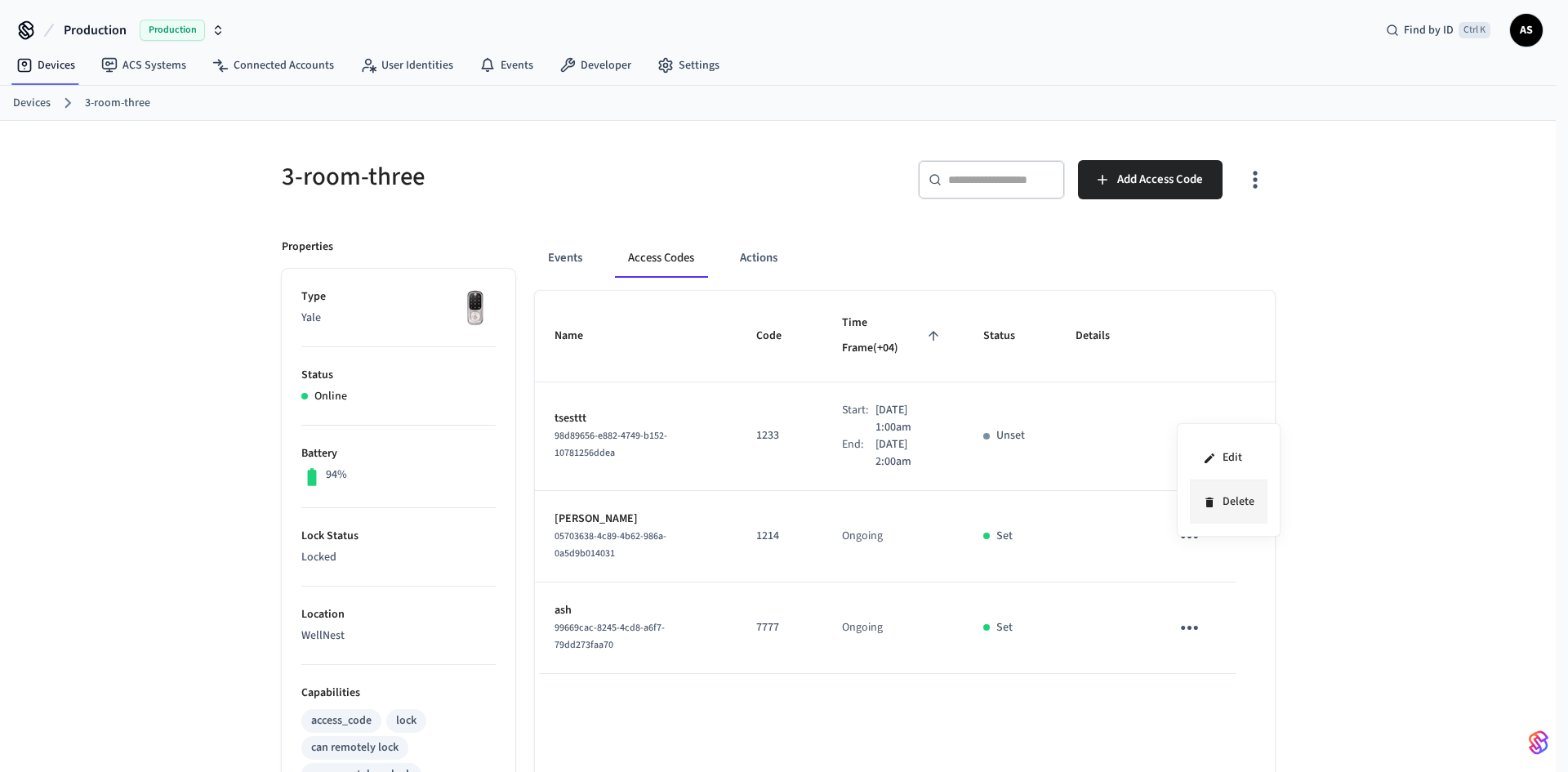
click at [1234, 502] on li "Delete" at bounding box center [1228, 502] width 78 height 43
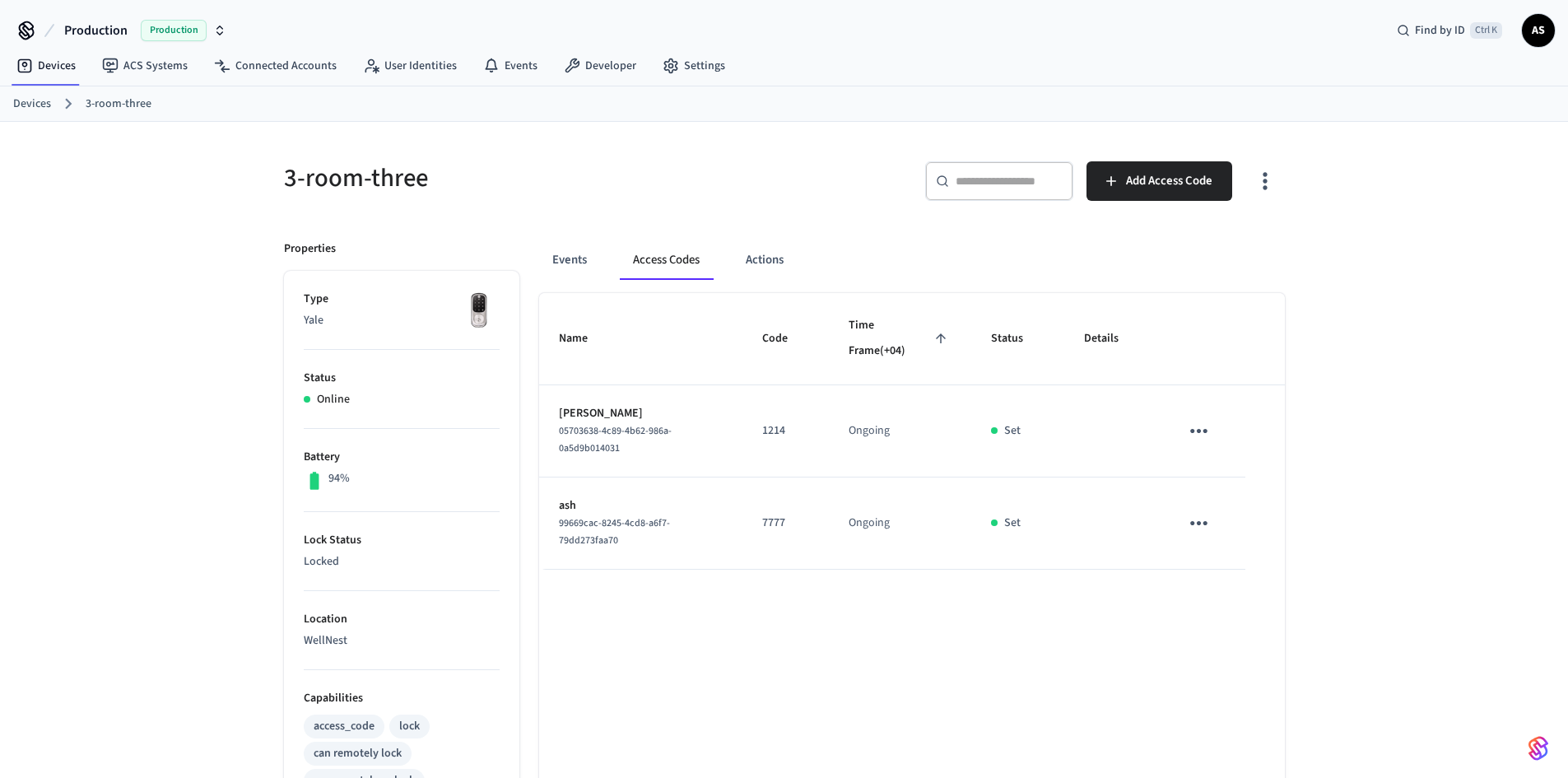
click at [1549, 746] on button "button" at bounding box center [1539, 748] width 33 height 33
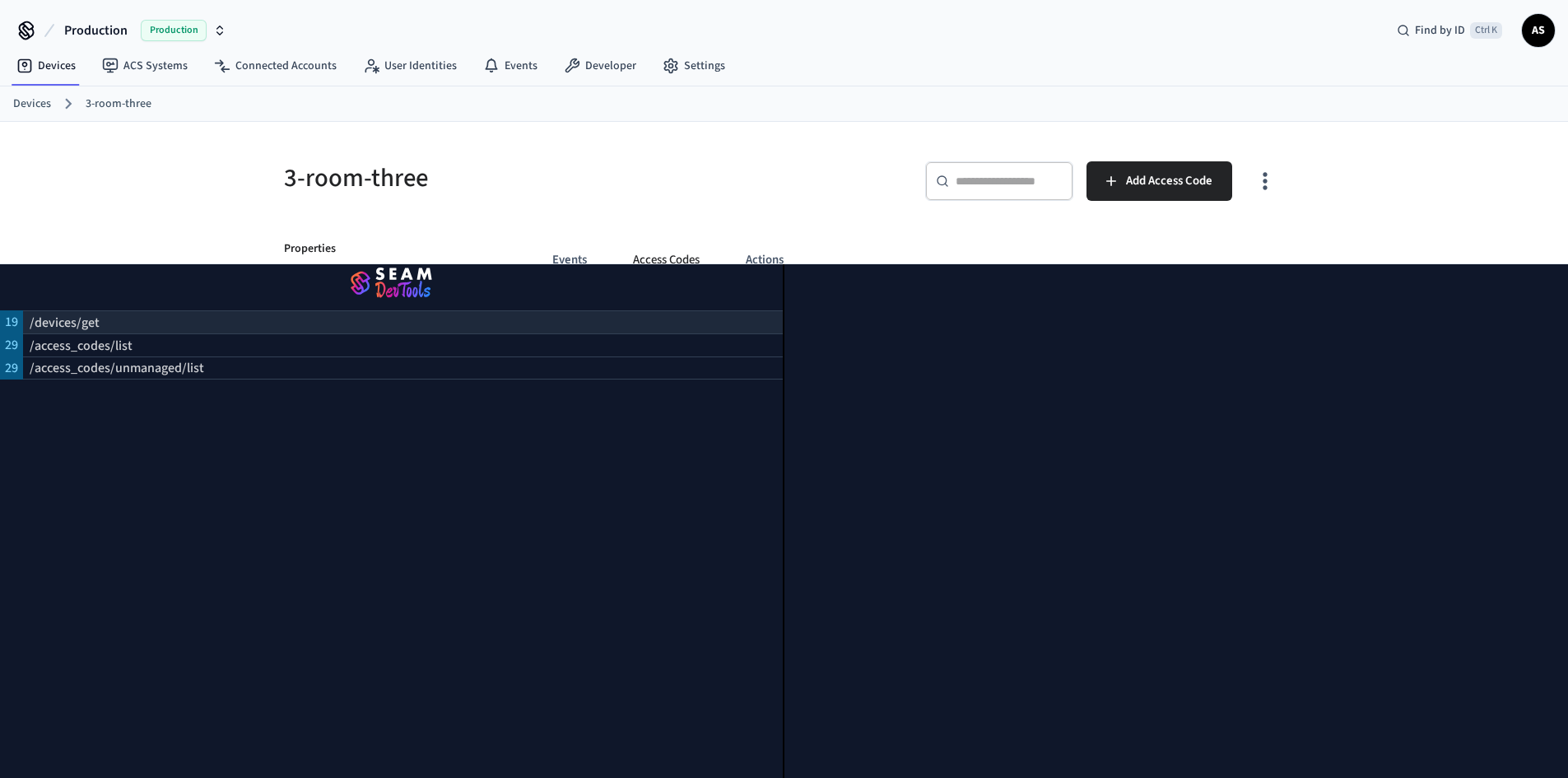
click at [72, 317] on p "/devices/get" at bounding box center [65, 322] width 70 height 19
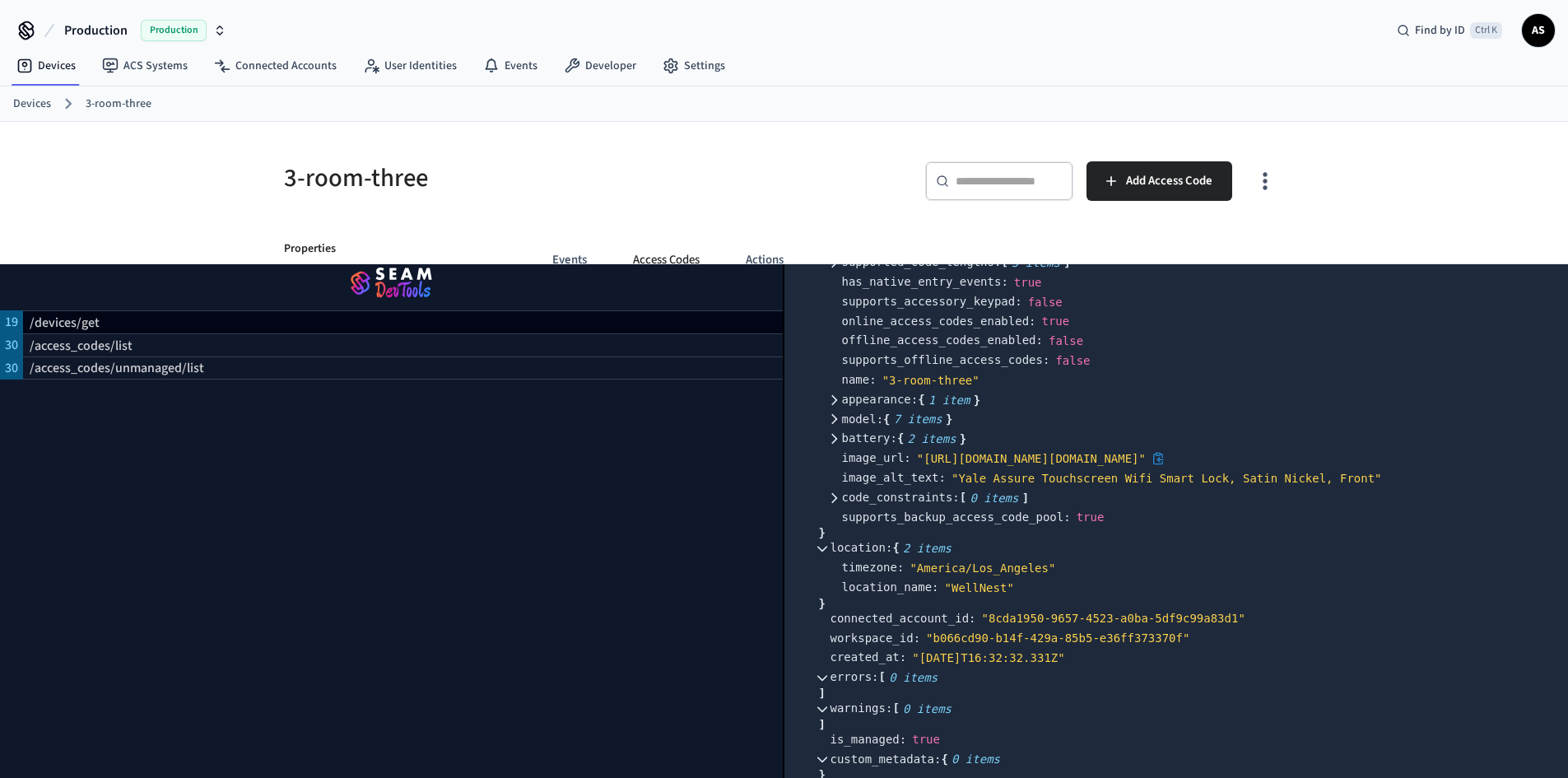
scroll to position [741, 0]
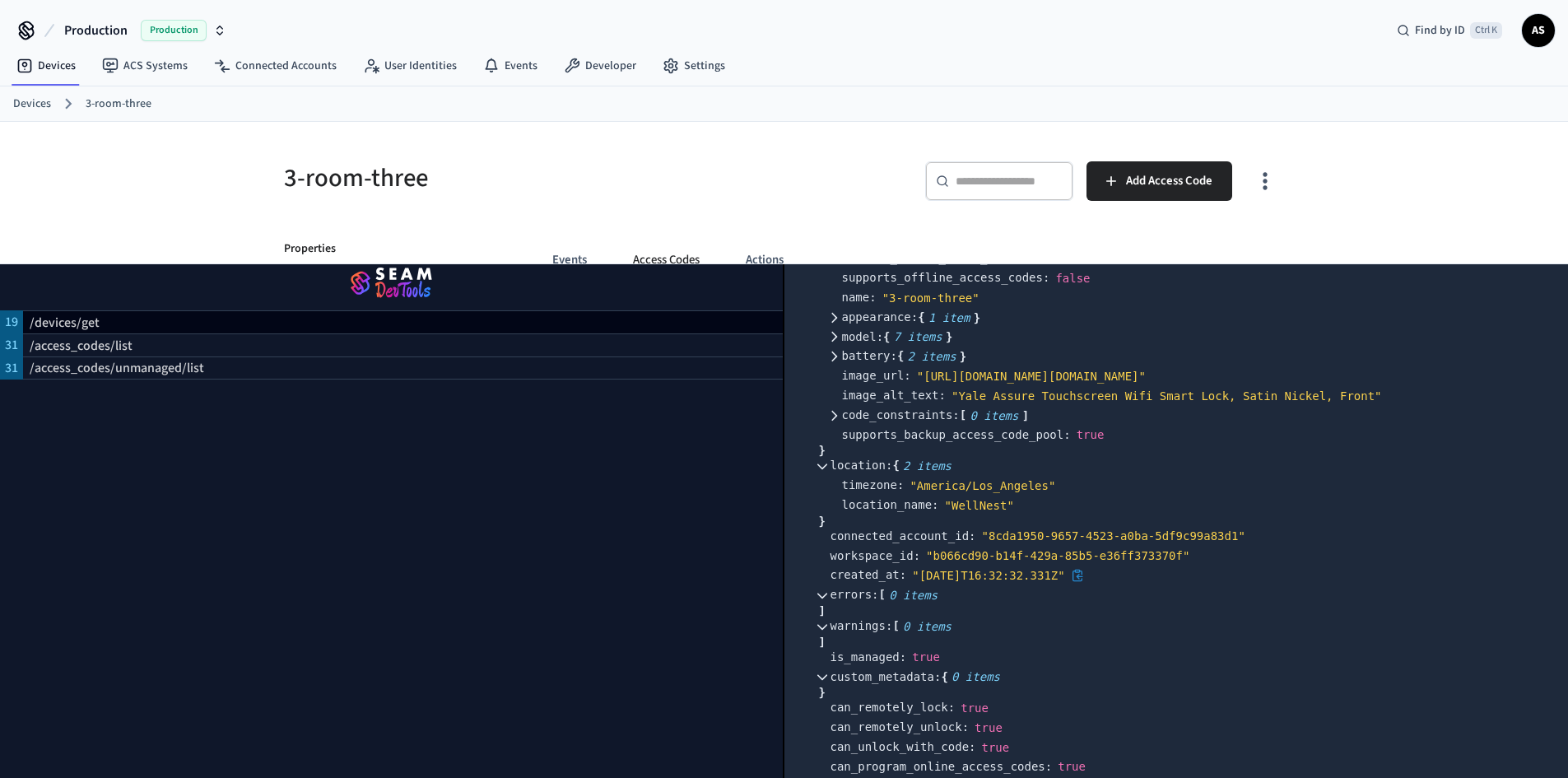
drag, startPoint x: 919, startPoint y: 588, endPoint x: 1072, endPoint y: 592, distance: 153.1
click at [1064, 583] on div "" [DATE]T16:32:32.331Z"" at bounding box center [988, 574] width 152 height 15
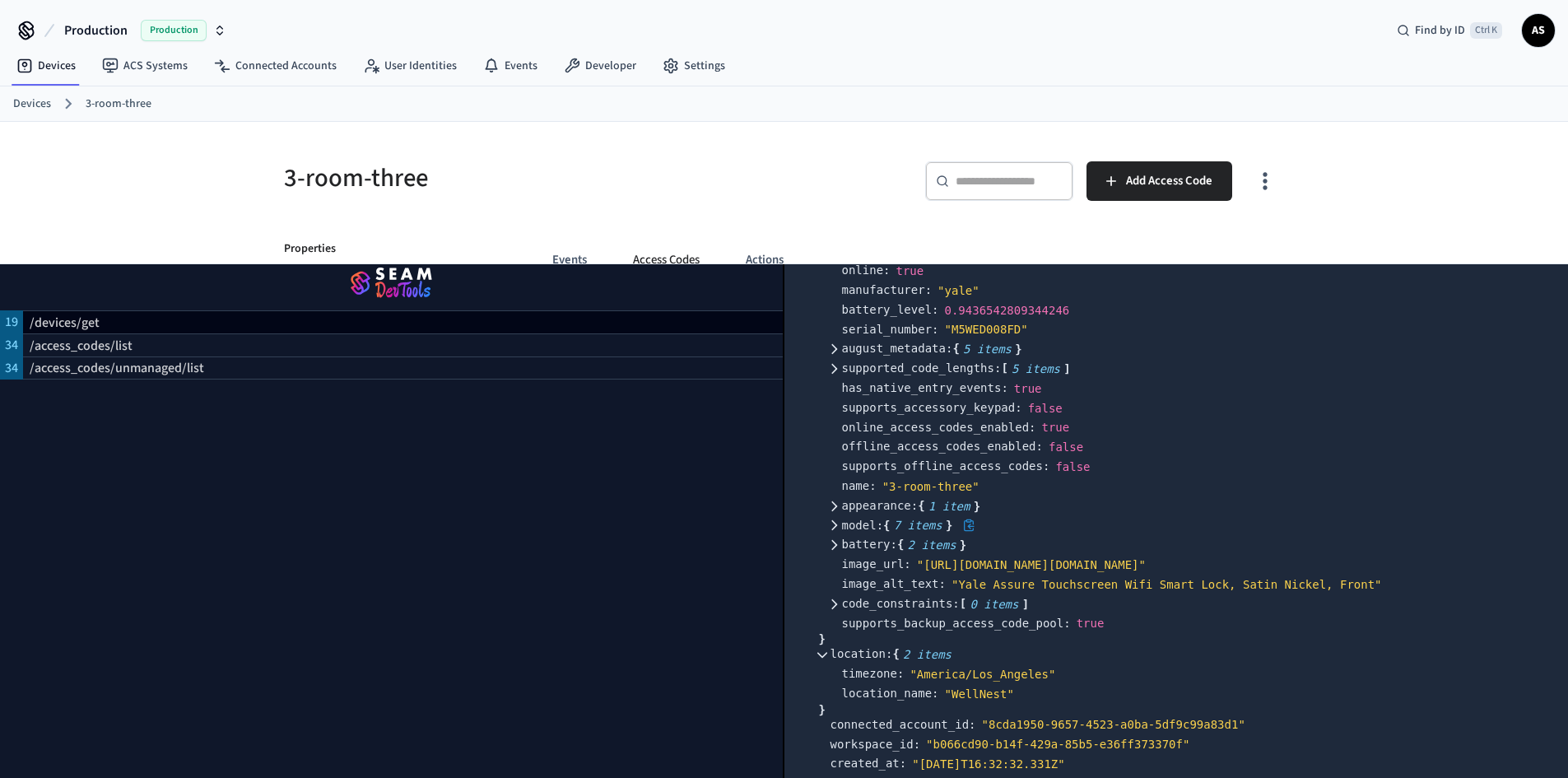
scroll to position [576, 0]
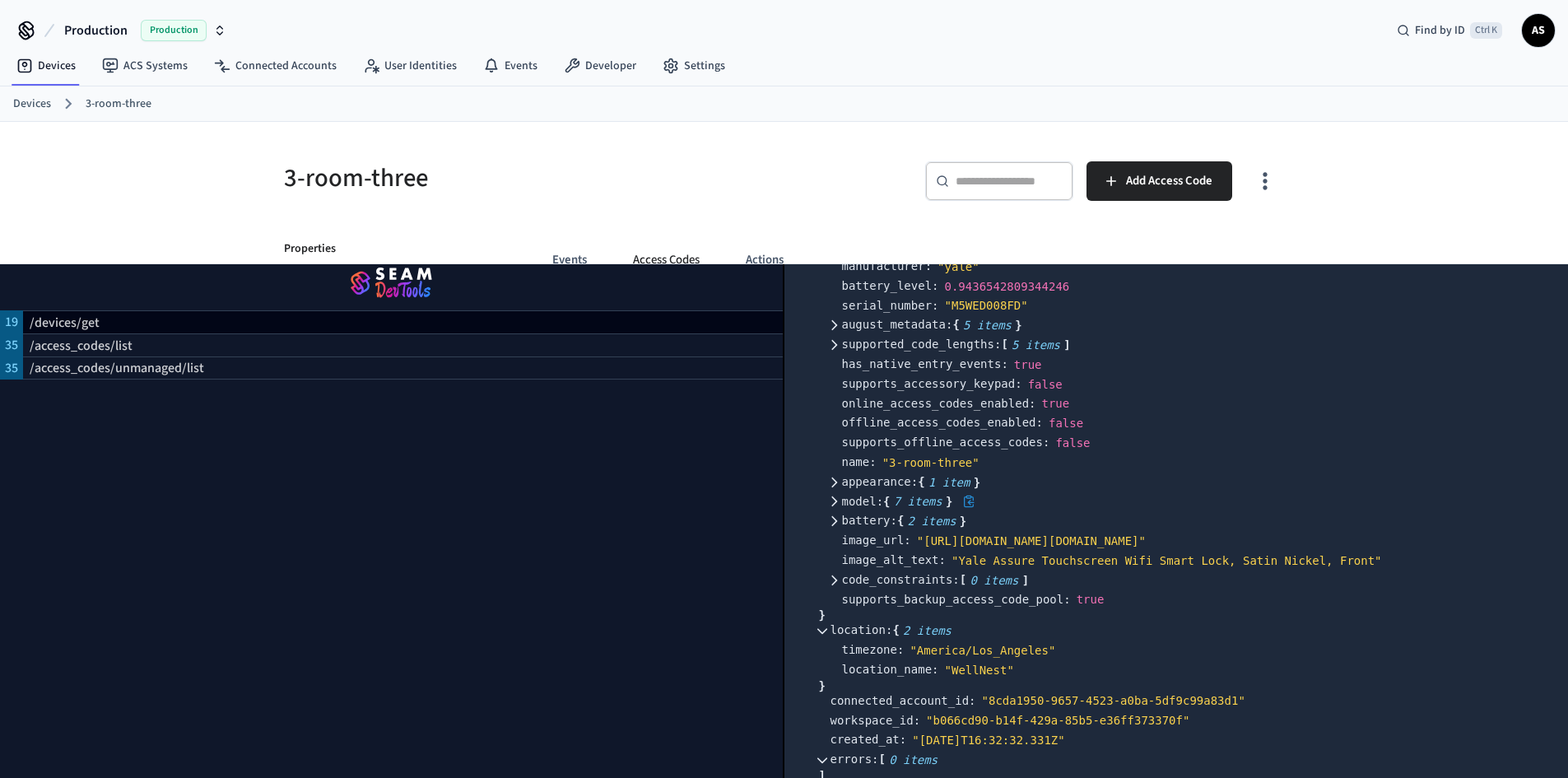
click at [837, 496] on icon at bounding box center [833, 502] width 12 height 12
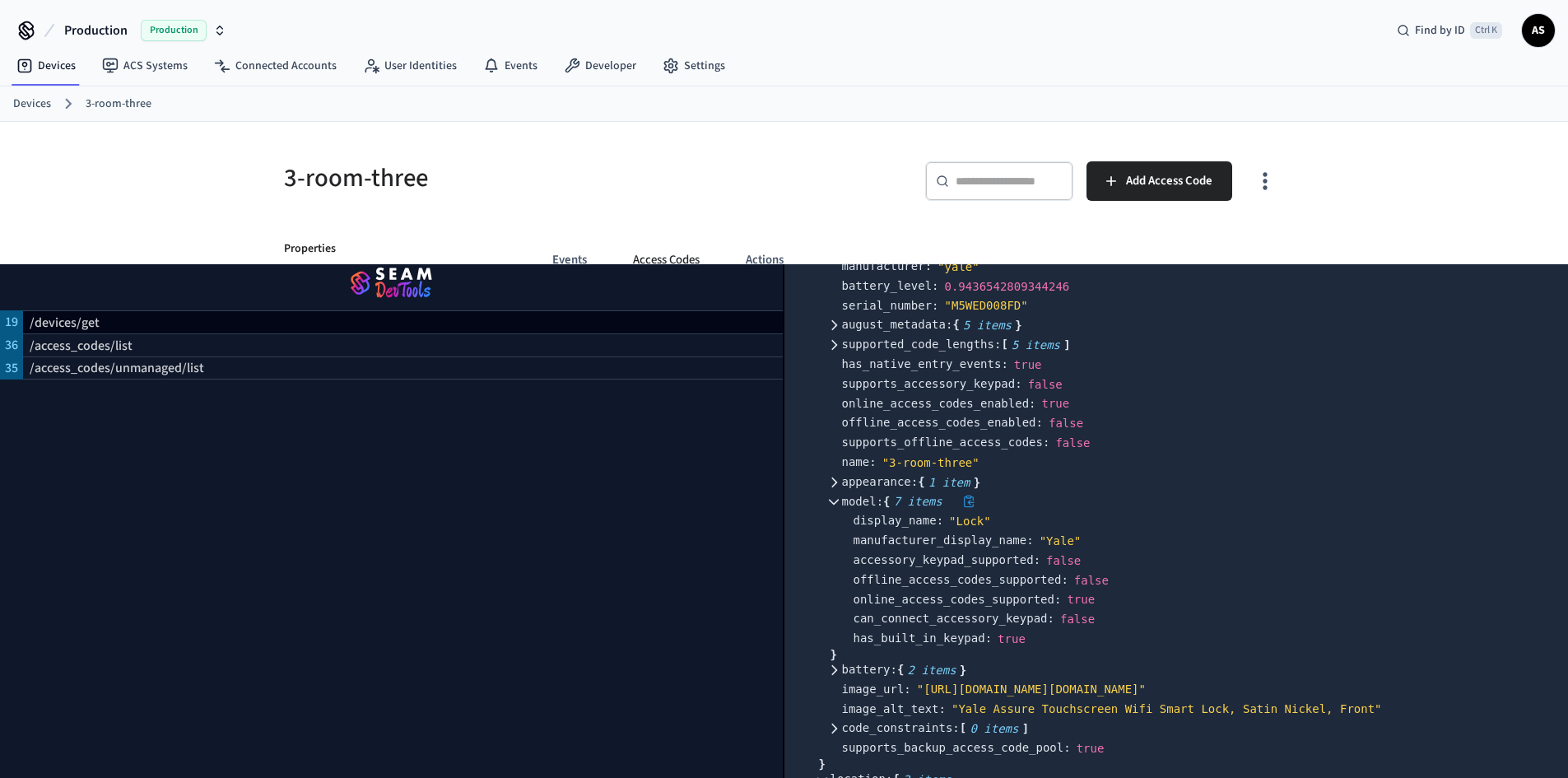
click at [838, 496] on icon at bounding box center [833, 502] width 12 height 12
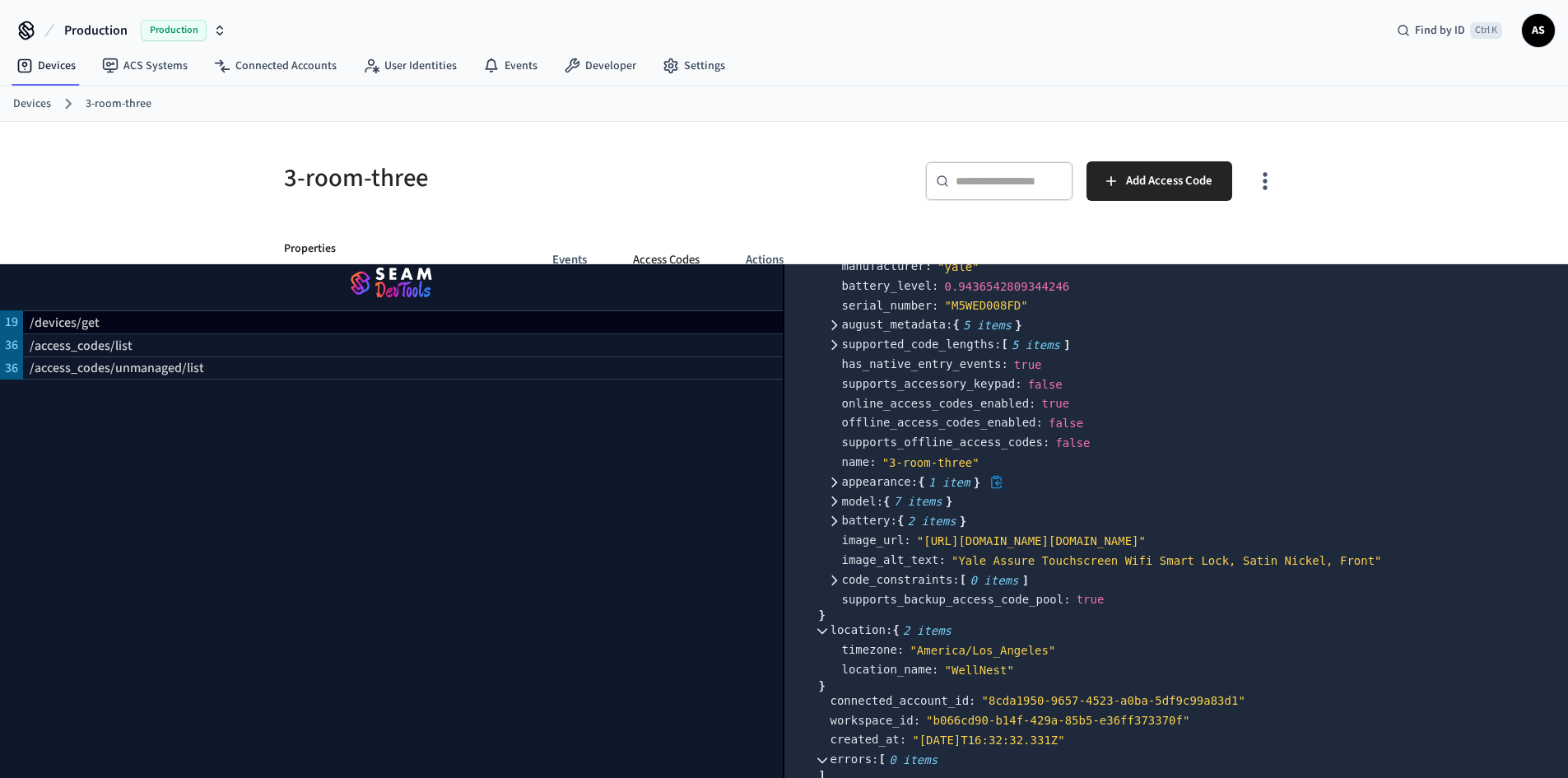
click at [838, 476] on icon at bounding box center [833, 482] width 12 height 12
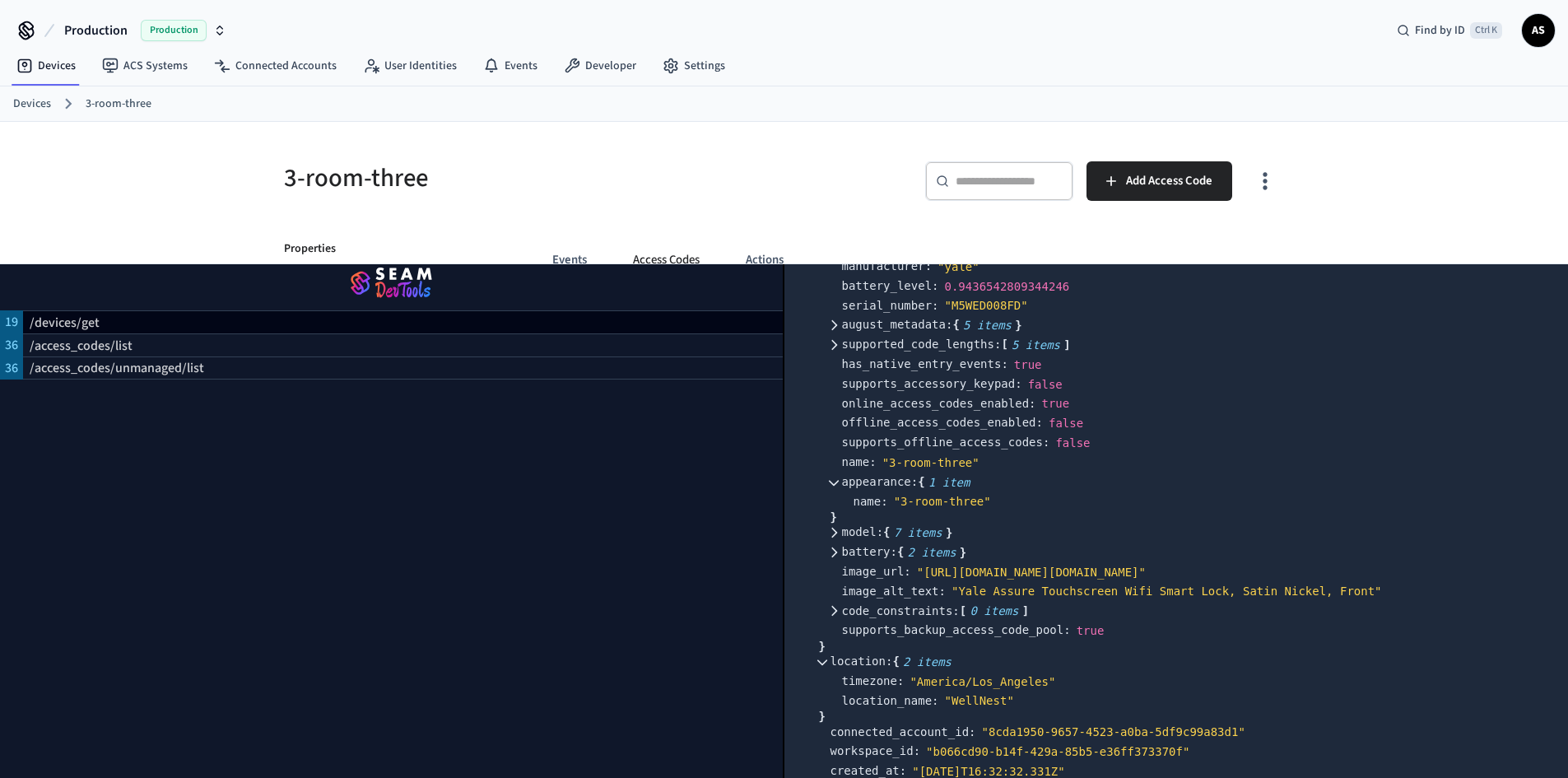
click at [838, 536] on div at bounding box center [842, 541] width 23 height 11
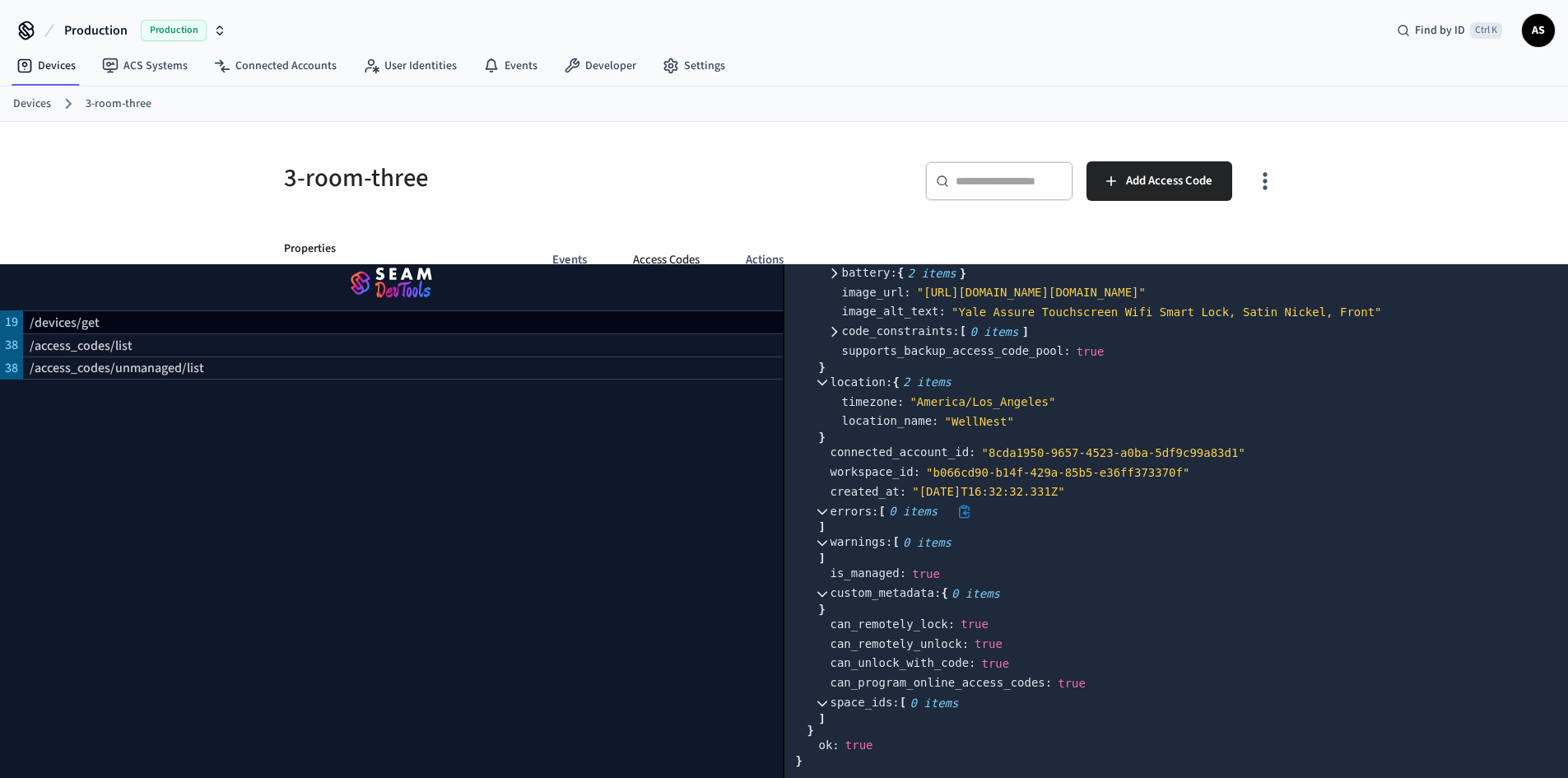
scroll to position [947, 0]
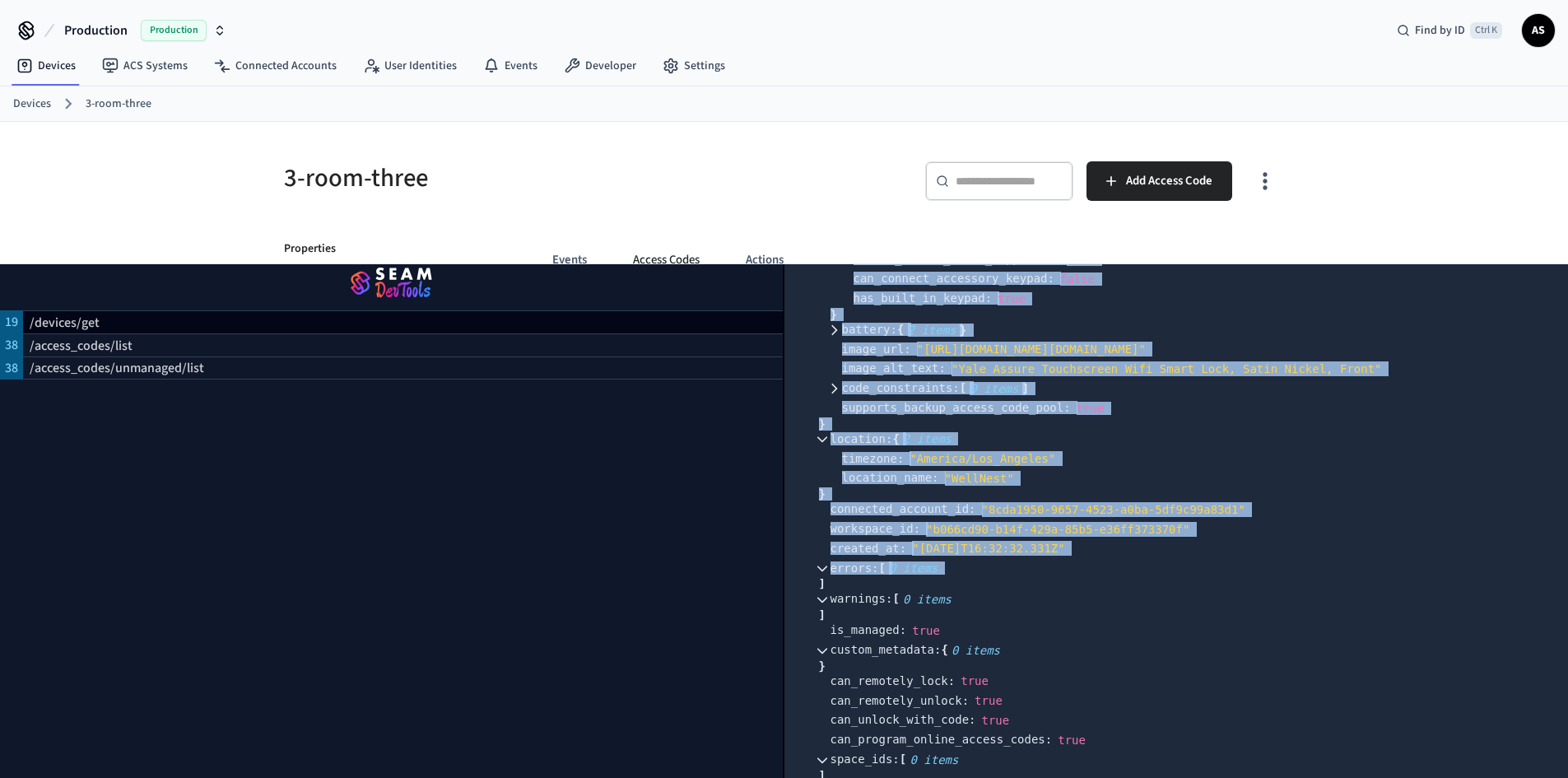
drag, startPoint x: 822, startPoint y: 450, endPoint x: 1100, endPoint y: 561, distance: 299.3
click at [1088, 568] on div "device : { 19 items } device_id : " da308863-3115-42a3-b257-d1db55dd25b6" nickn…" at bounding box center [1188, 225] width 738 height 1133
click at [1100, 559] on div "created_at : " 2024-05-17T16:32:32.331Z"" at bounding box center [1193, 549] width 727 height 19
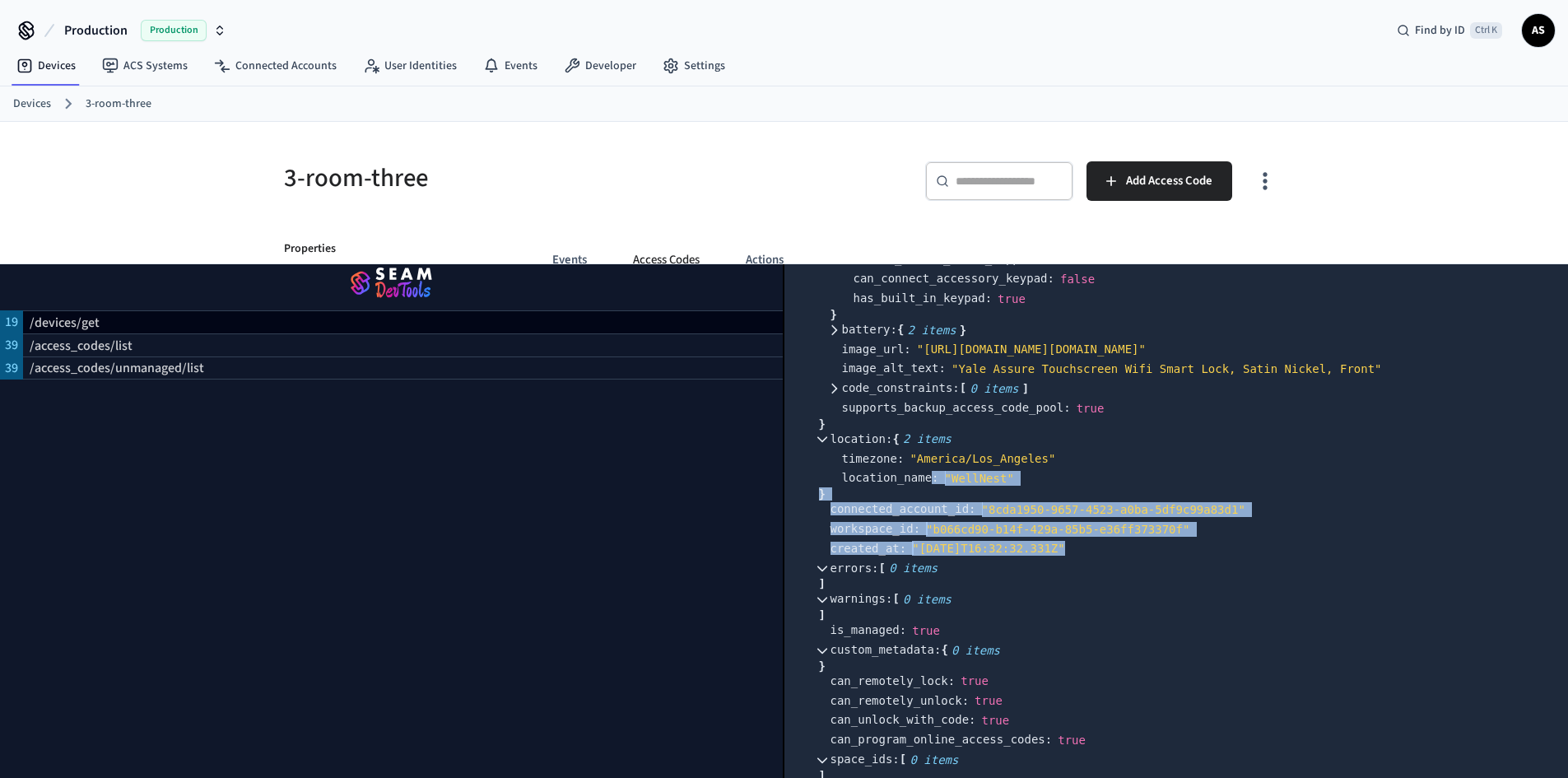
drag, startPoint x: 1077, startPoint y: 558, endPoint x: 931, endPoint y: 501, distance: 156.7
click at [931, 501] on div "device_id : " da308863-3115-42a3-b257-d1db55dd25b6" nickname : " " display_name…" at bounding box center [1188, 235] width 738 height 1115
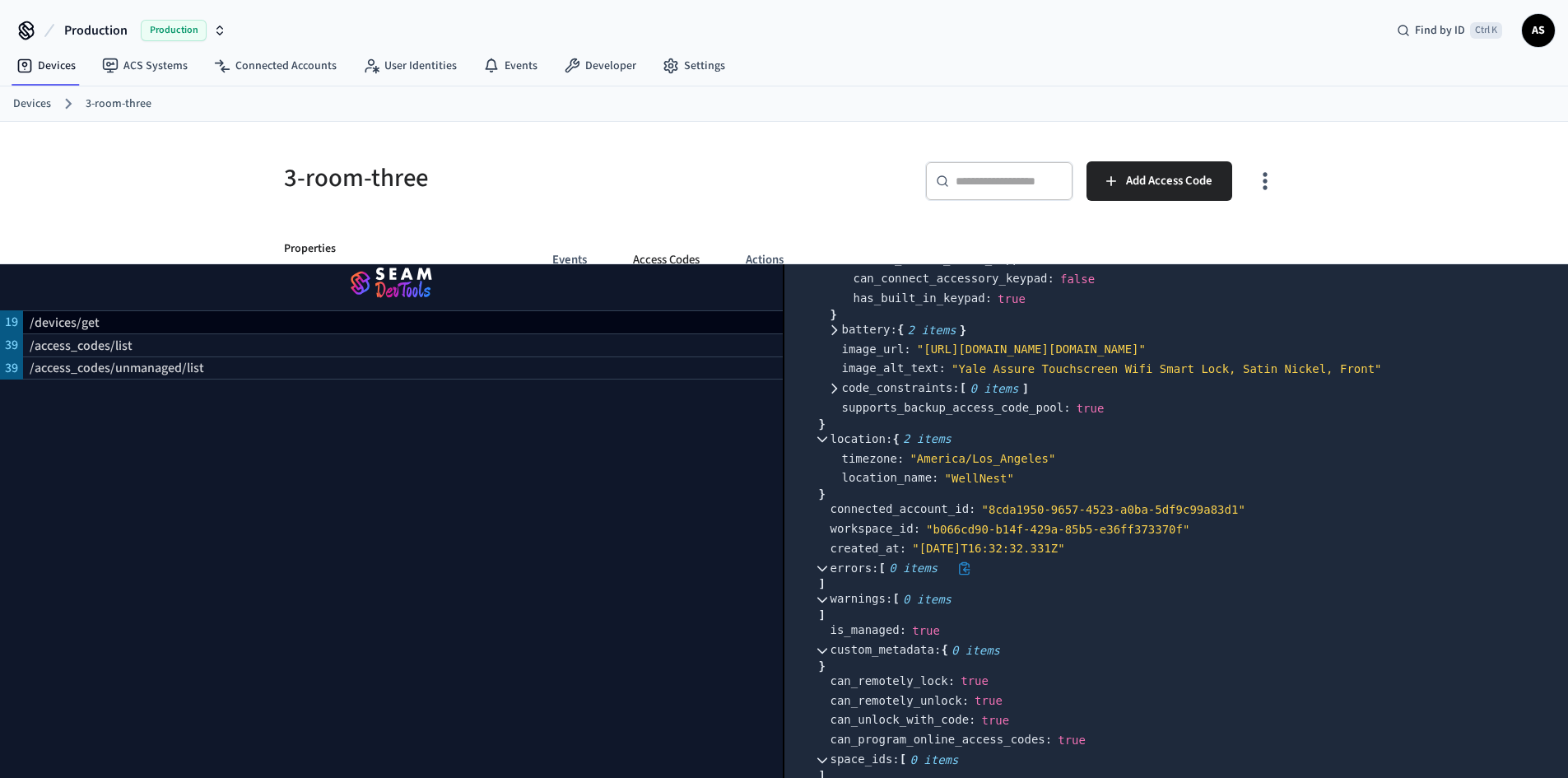
drag, startPoint x: 1067, startPoint y: 596, endPoint x: 1074, endPoint y: 582, distance: 15.7
click at [1067, 589] on div "]" at bounding box center [1188, 584] width 738 height 12
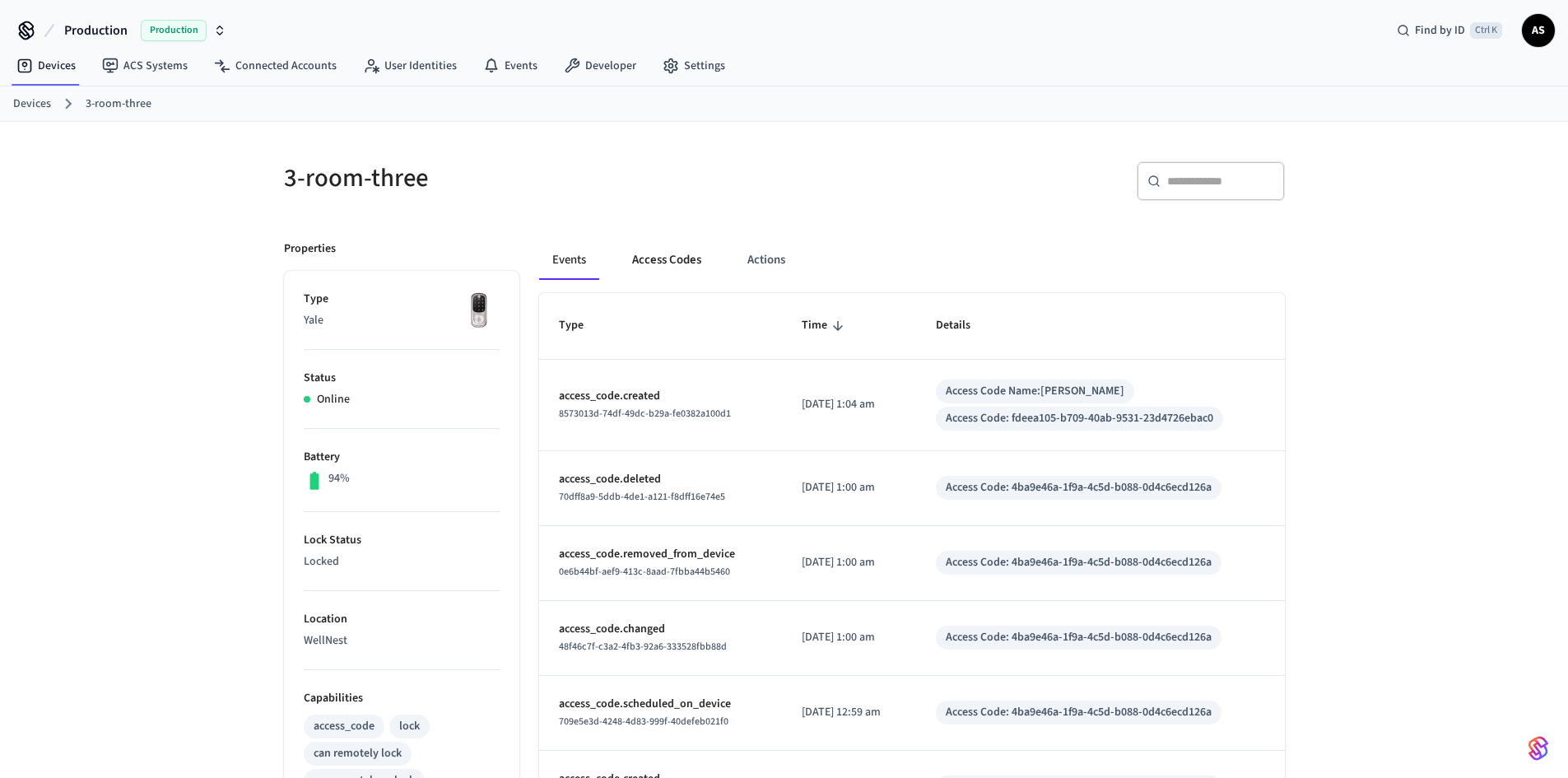
click at [653, 252] on button "Access Codes" at bounding box center [667, 260] width 95 height 40
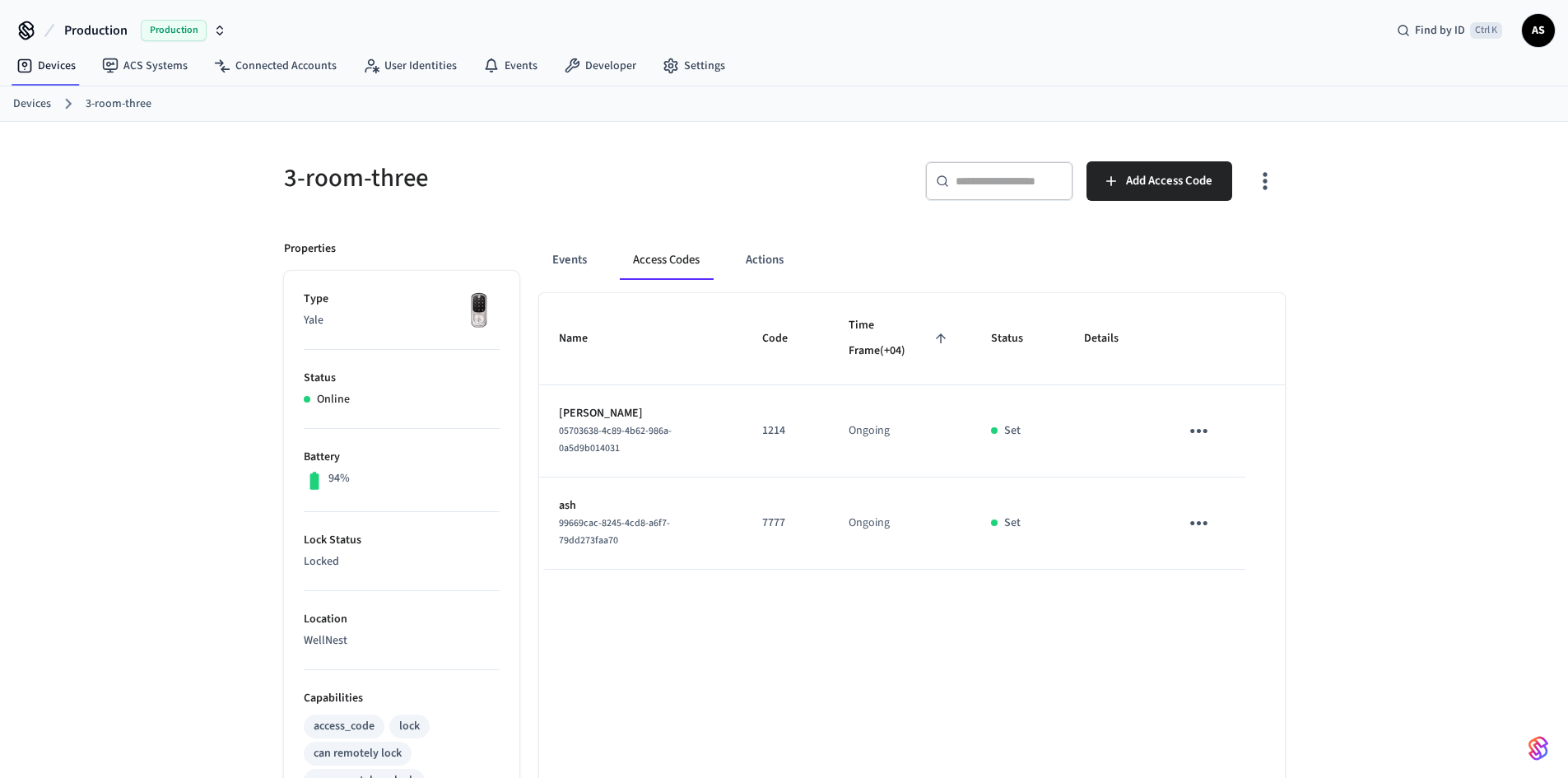
click at [1526, 741] on button "button" at bounding box center [1539, 748] width 33 height 33
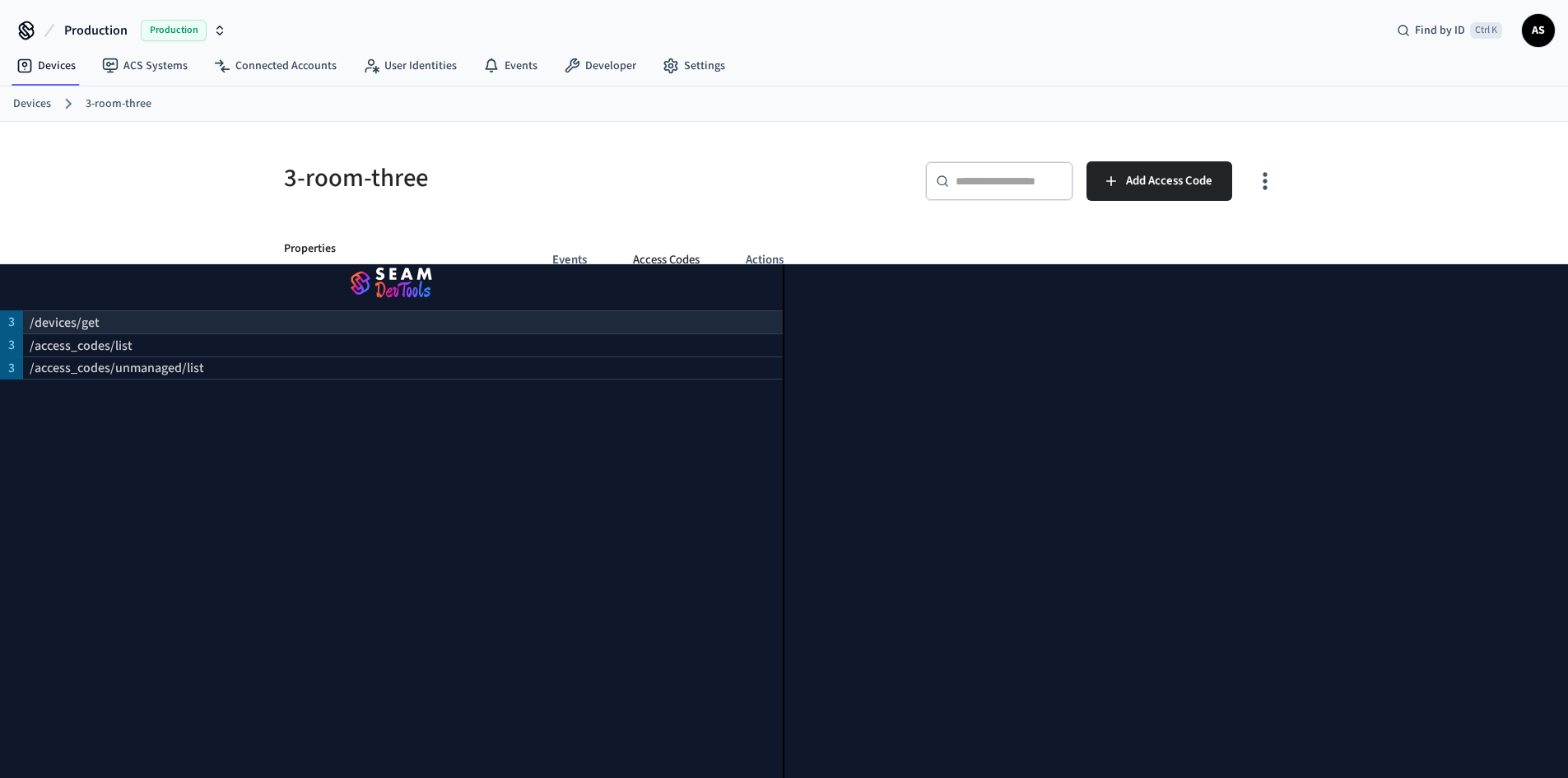
click at [97, 312] on p "/devices/get" at bounding box center [65, 322] width 70 height 19
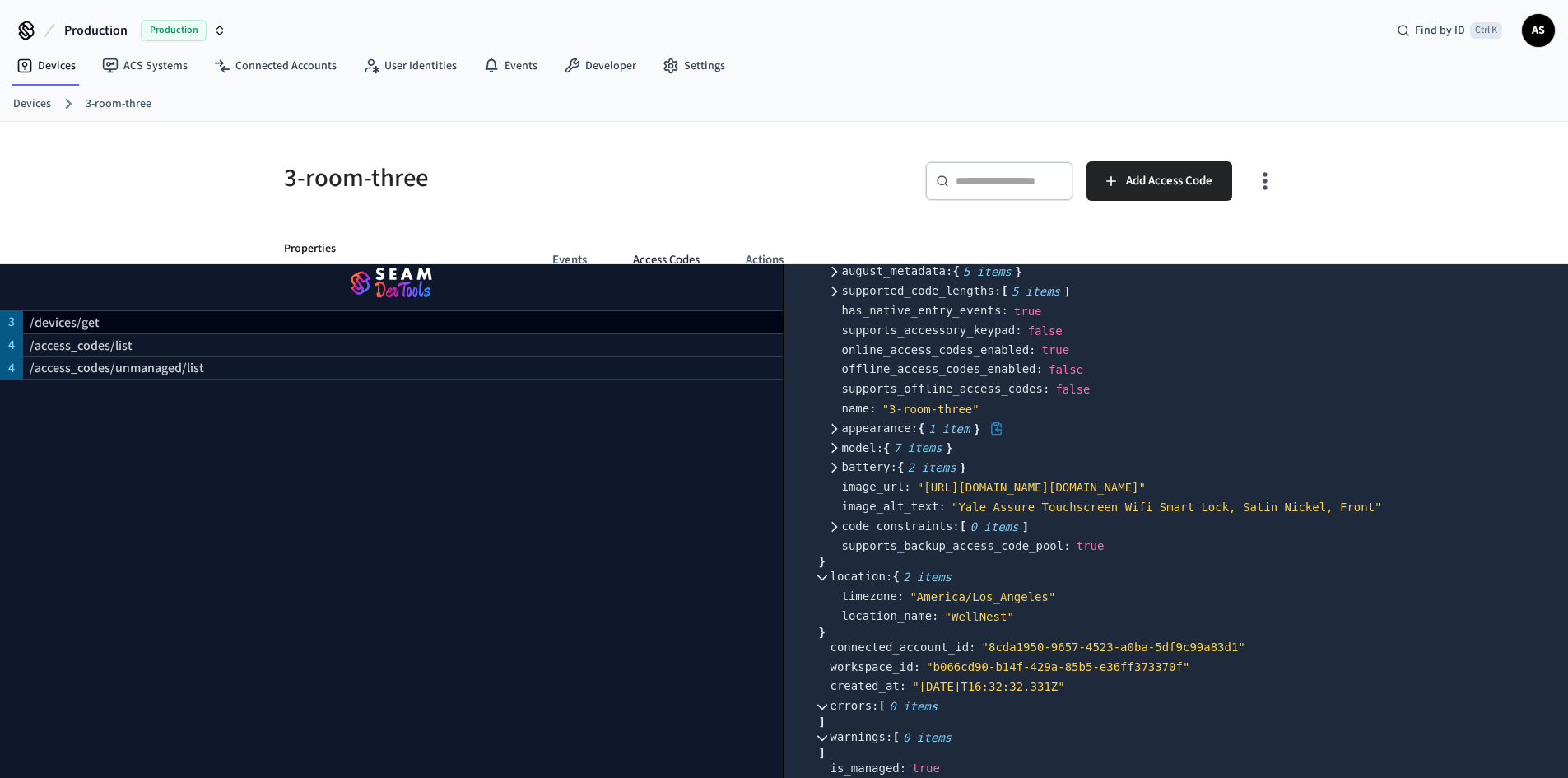
scroll to position [659, 0]
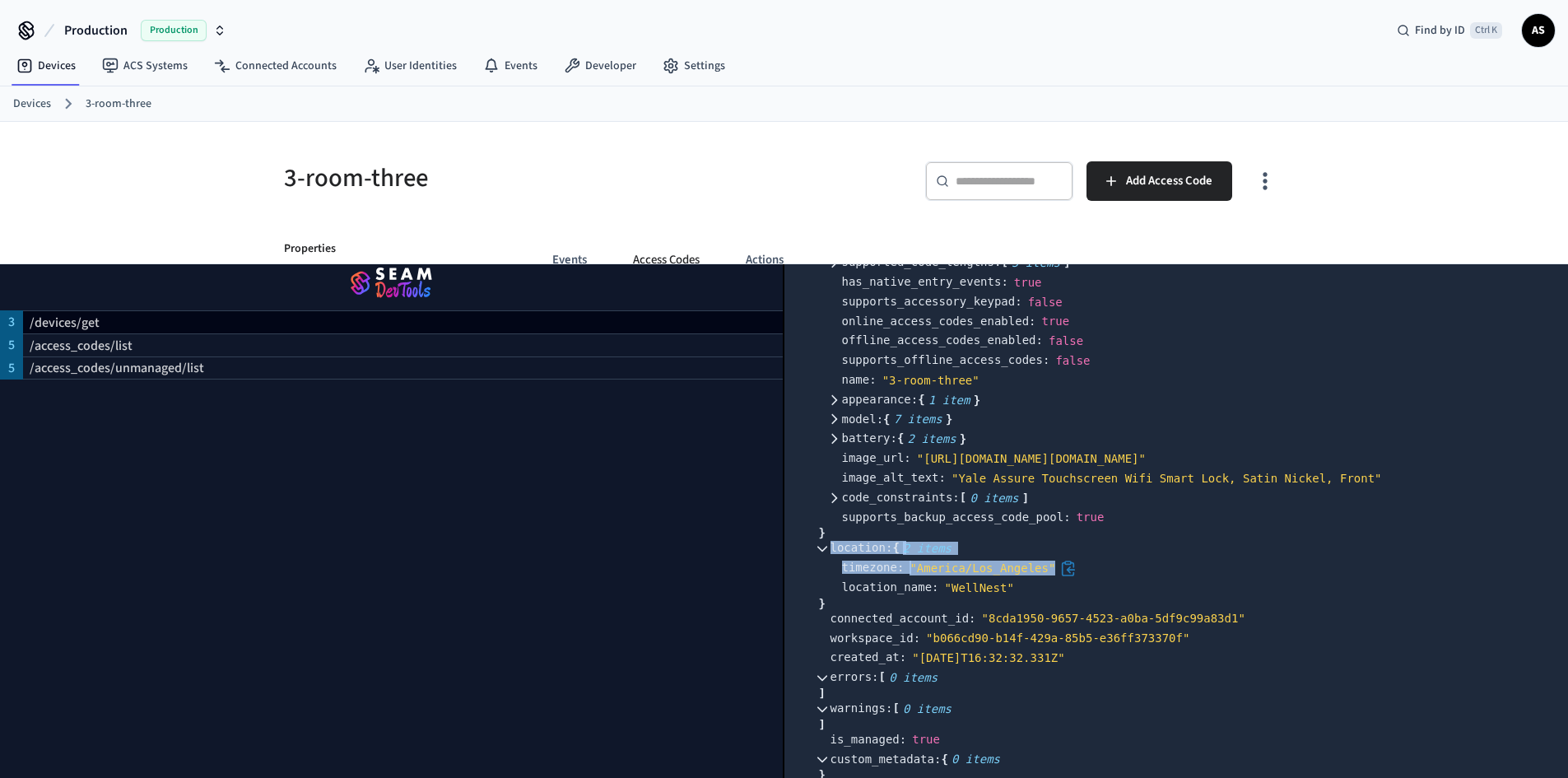
drag, startPoint x: 847, startPoint y: 579, endPoint x: 1055, endPoint y: 579, distance: 208.0
click at [1047, 577] on div "location : { 2 items } timezone : " [GEOGRAPHIC_DATA]/Los_Angeles" location_nam…" at bounding box center [1193, 573] width 727 height 70
click at [1061, 576] on div at bounding box center [1068, 567] width 16 height 16
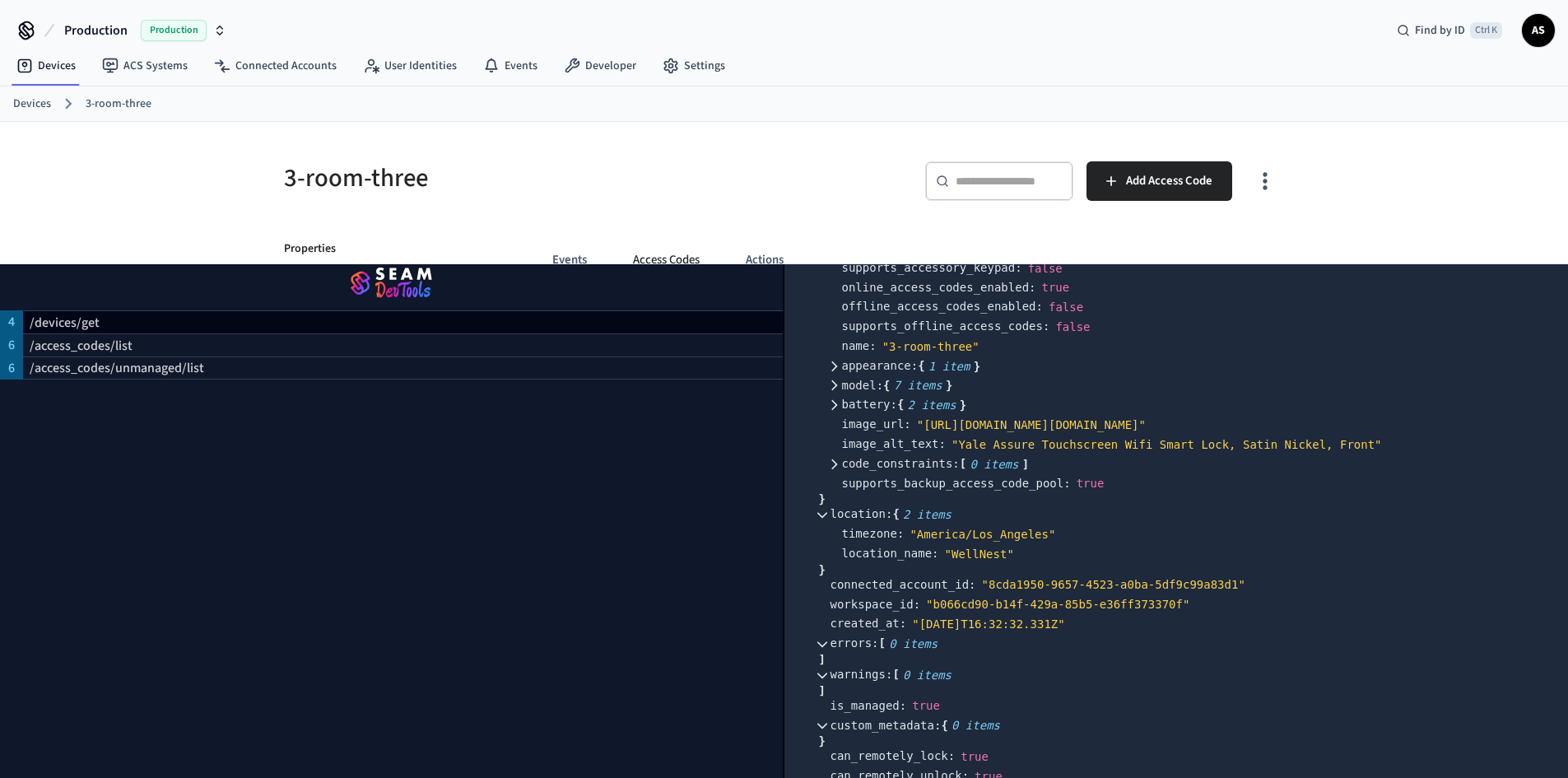
scroll to position [741, 0]
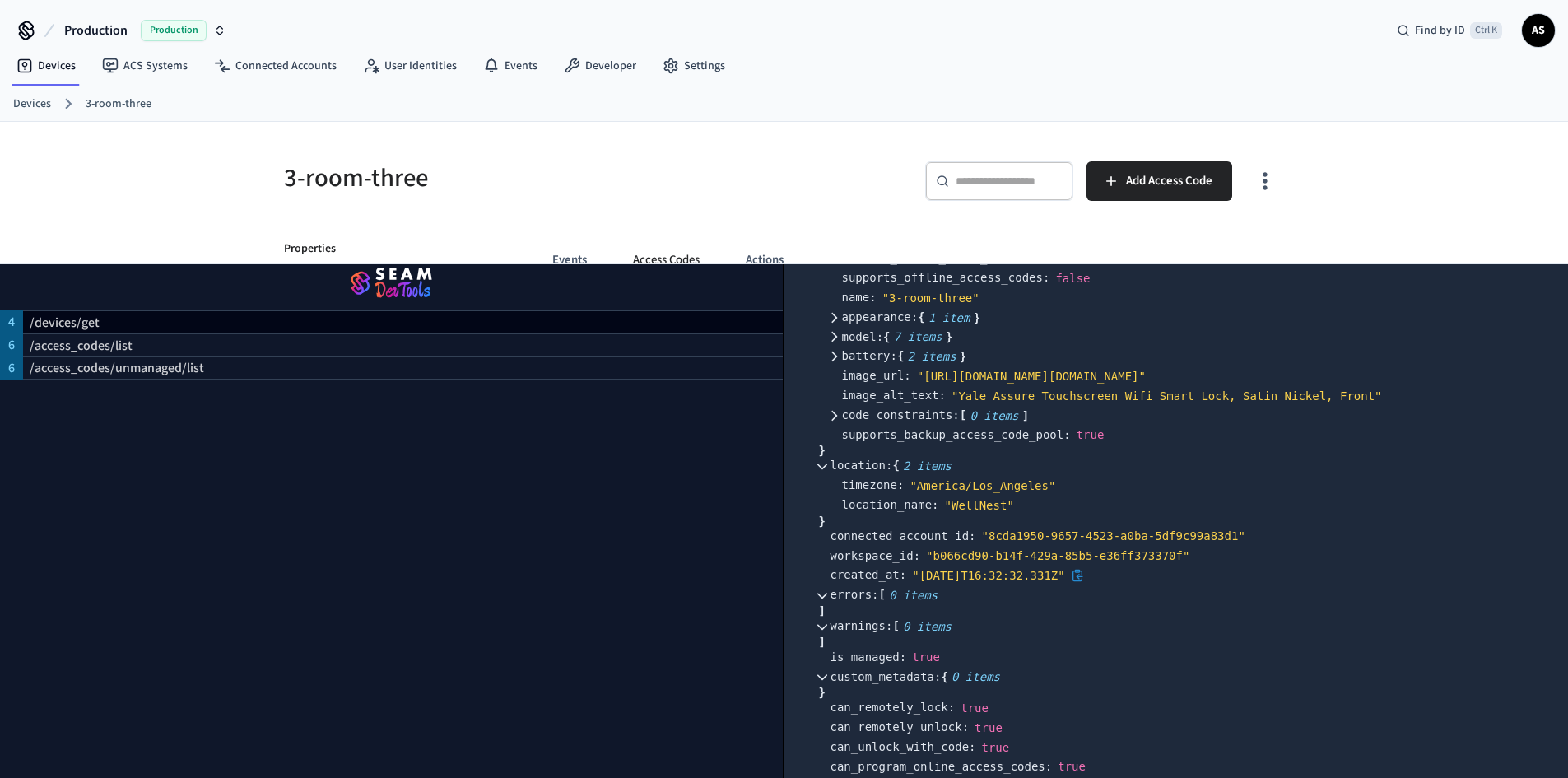
drag, startPoint x: 920, startPoint y: 588, endPoint x: 1071, endPoint y: 583, distance: 151.1
click at [1064, 583] on div "" [DATE]T16:32:32.331Z"" at bounding box center [988, 574] width 152 height 15
copy div "[DATE]T16:32:32.331Z"
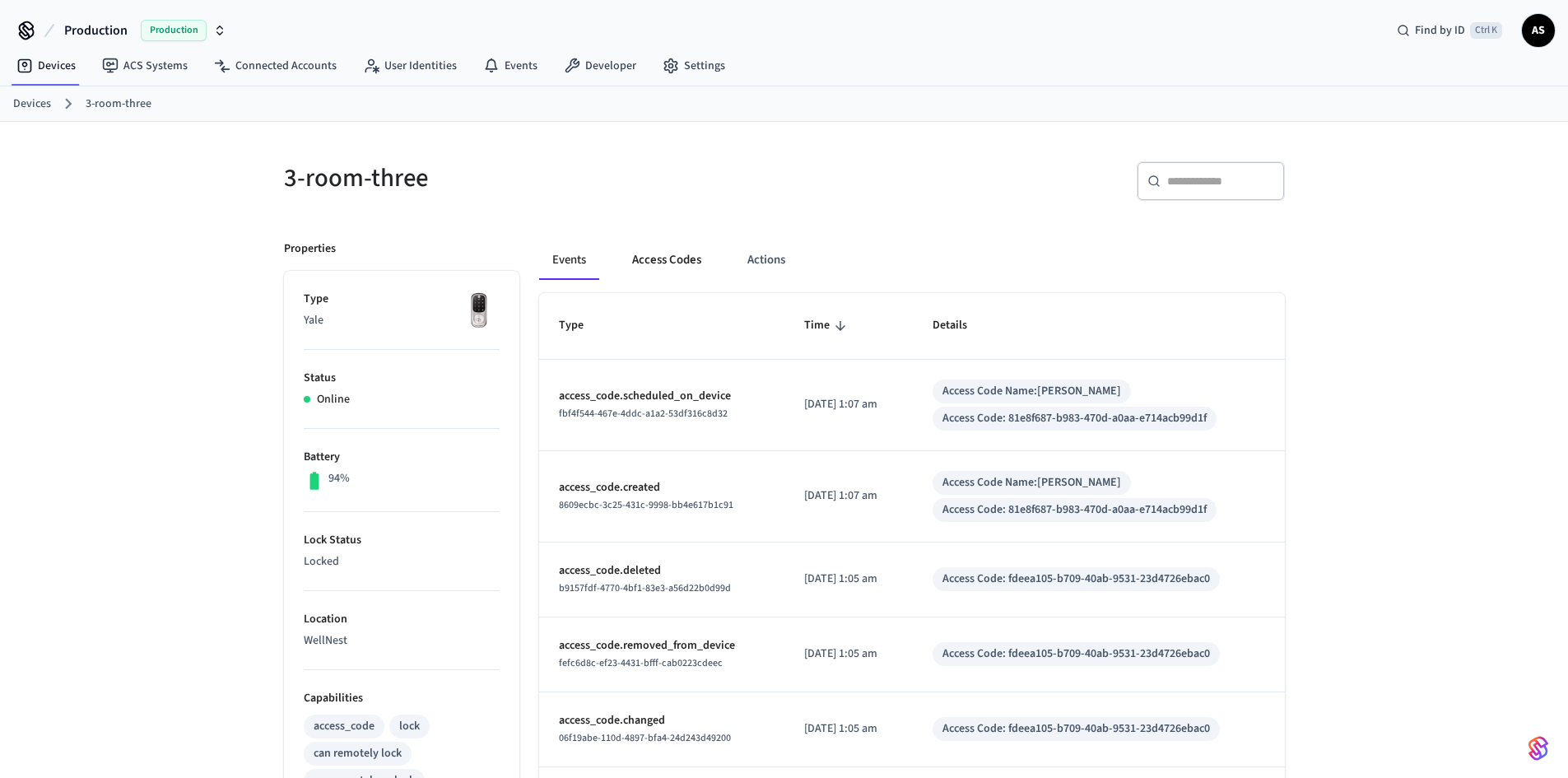
click at [666, 252] on button "Access Codes" at bounding box center [667, 260] width 95 height 40
